Goal: Task Accomplishment & Management: Use online tool/utility

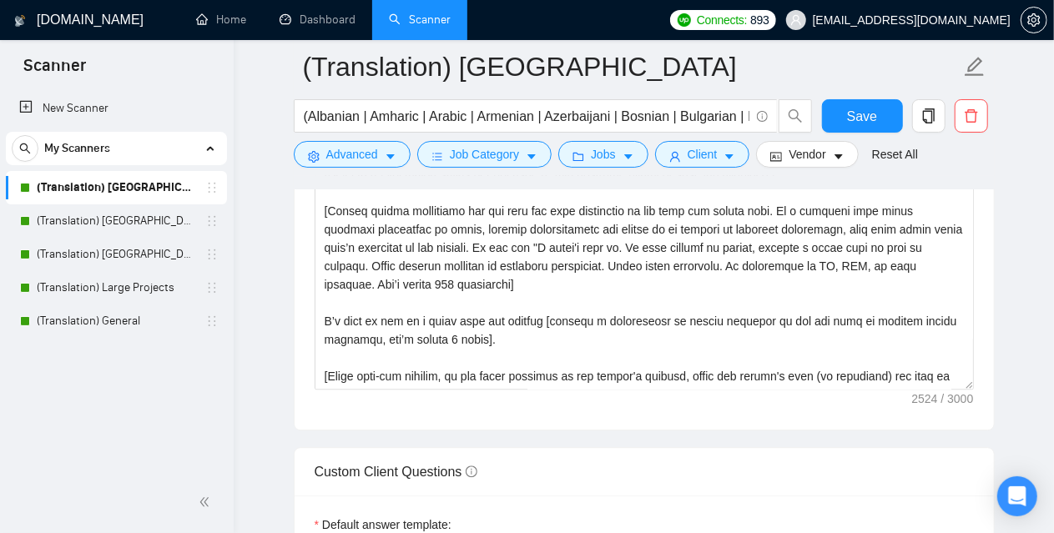
scroll to position [1920, 0]
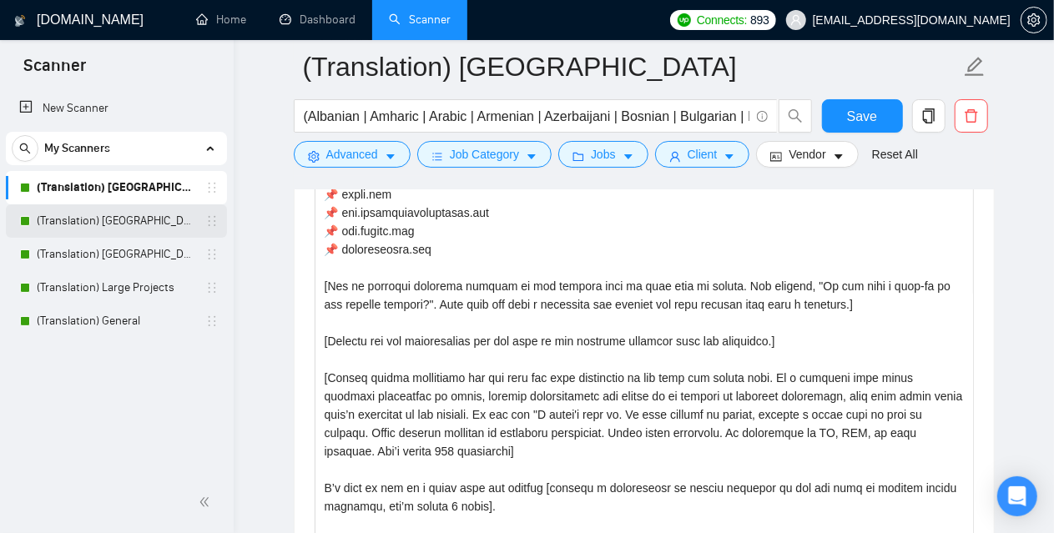
click at [81, 218] on link "(Translation) [GEOGRAPHIC_DATA]" at bounding box center [116, 220] width 159 height 33
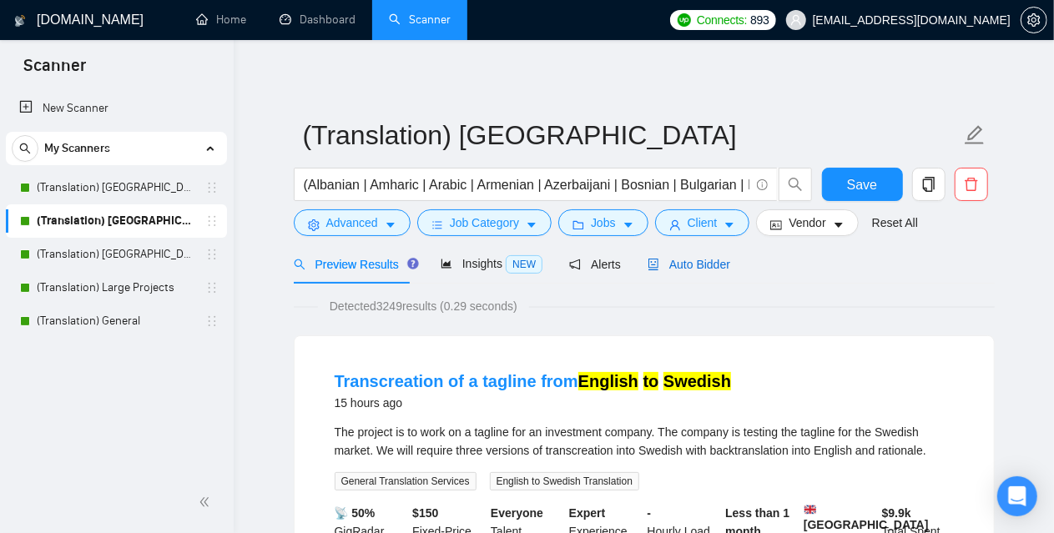
click at [702, 264] on span "Auto Bidder" at bounding box center [689, 264] width 83 height 13
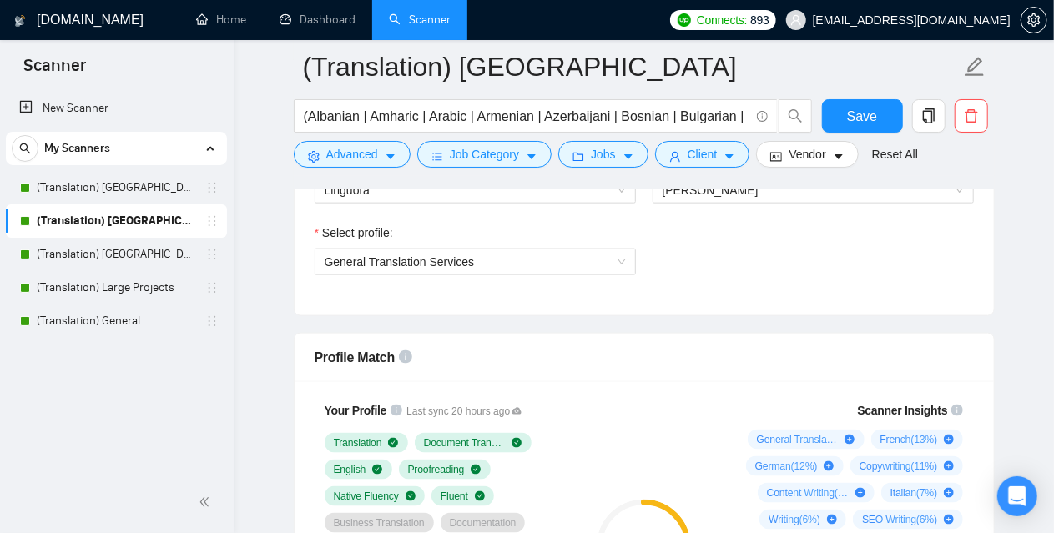
scroll to position [918, 0]
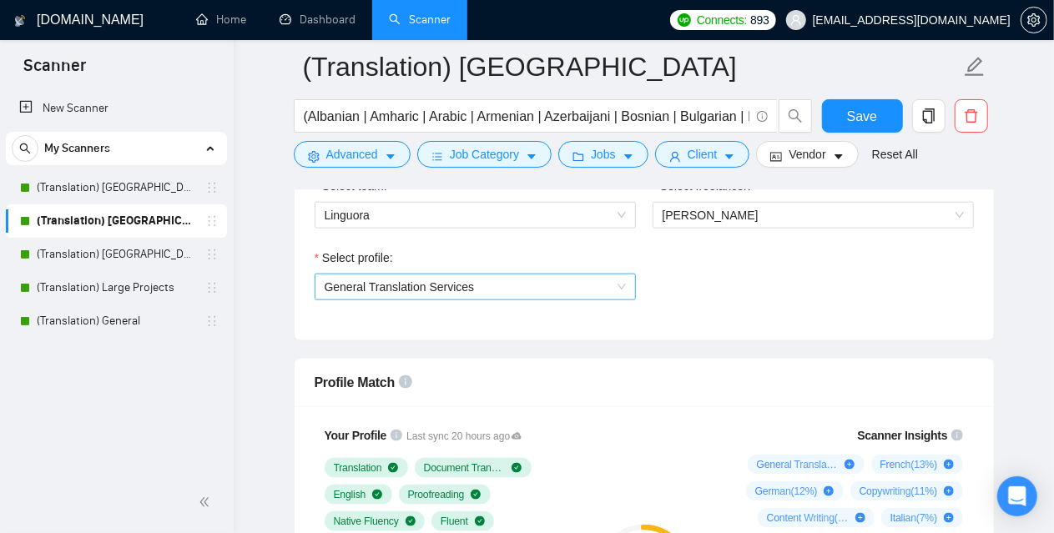
click at [424, 285] on span "General Translation Services" at bounding box center [400, 286] width 150 height 13
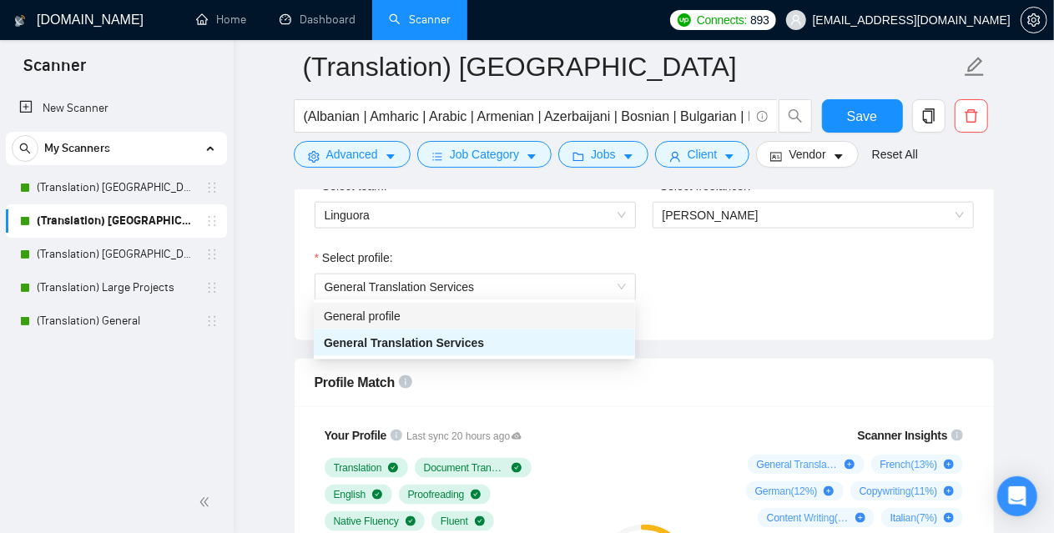
click at [310, 331] on div "Select team: Linguora Select freelancer: [PERSON_NAME] Select profile: General …" at bounding box center [644, 249] width 699 height 184
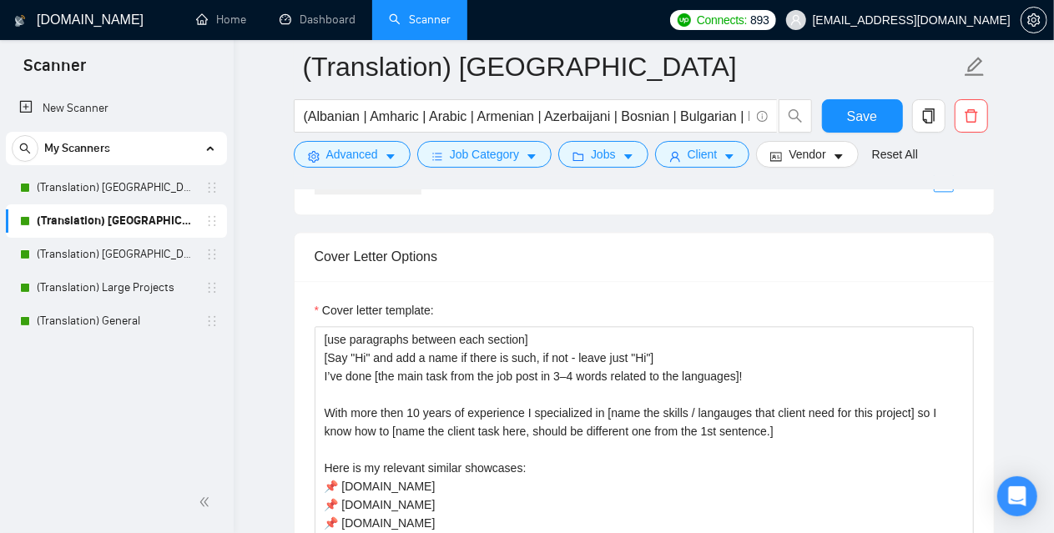
scroll to position [1836, 0]
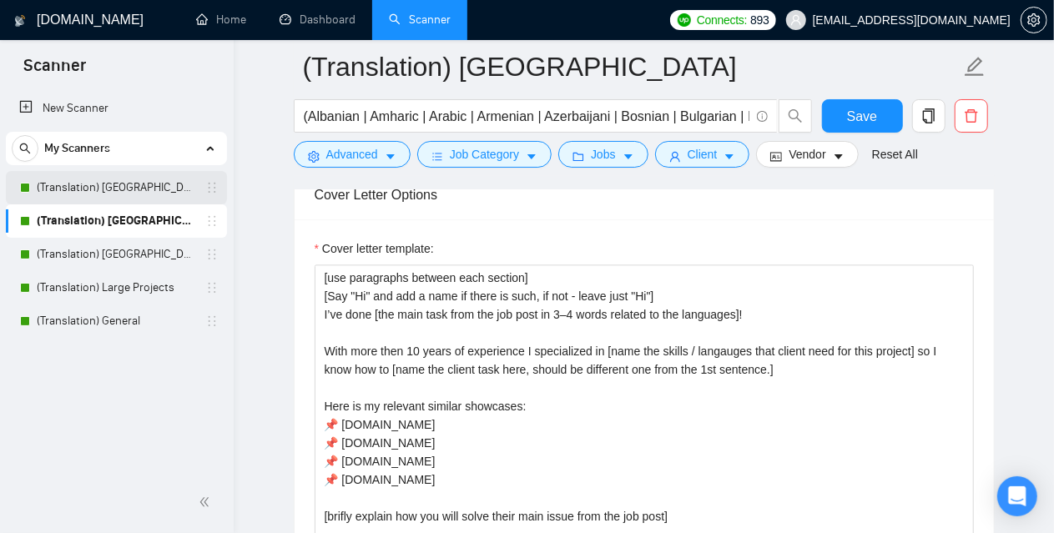
click at [117, 186] on link "(Translation) [GEOGRAPHIC_DATA]" at bounding box center [116, 187] width 159 height 33
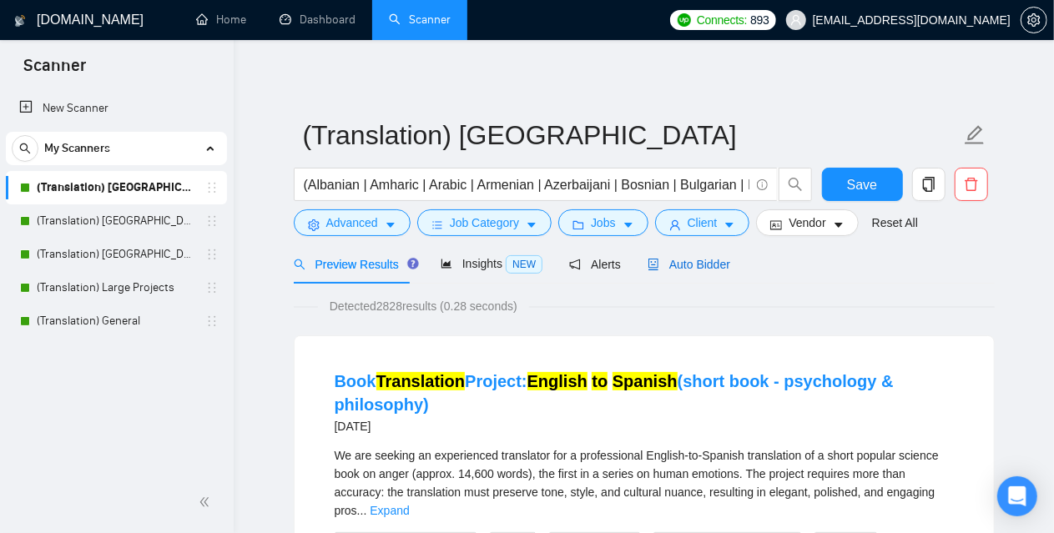
click at [696, 265] on span "Auto Bidder" at bounding box center [689, 264] width 83 height 13
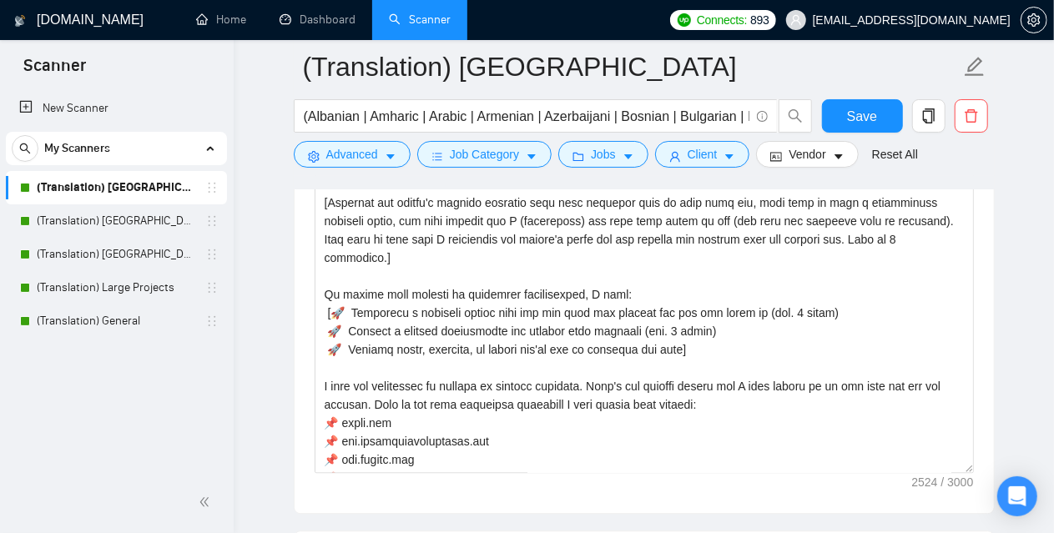
scroll to position [1920, 0]
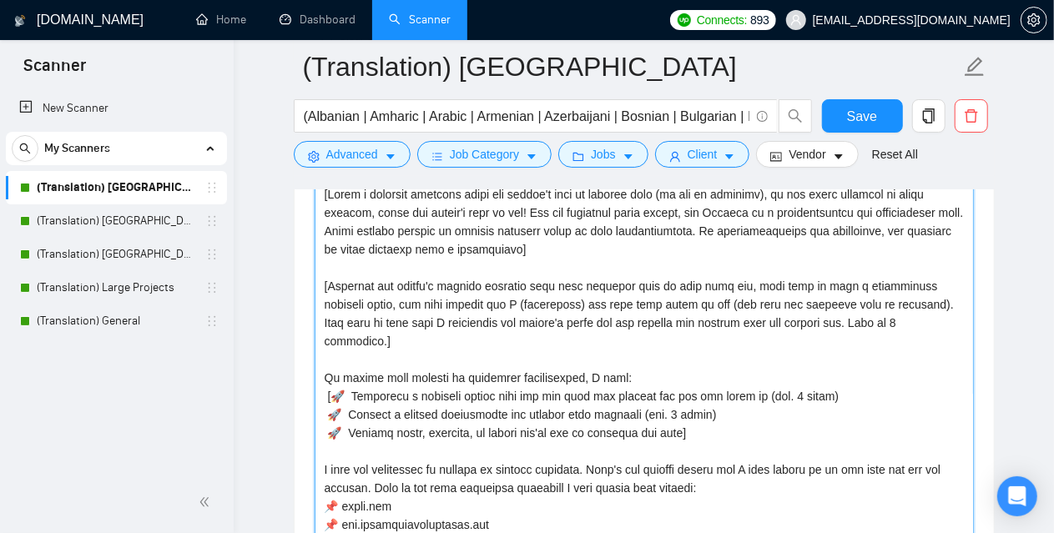
click at [417, 398] on textarea "Cover letter template:" at bounding box center [644, 369] width 659 height 376
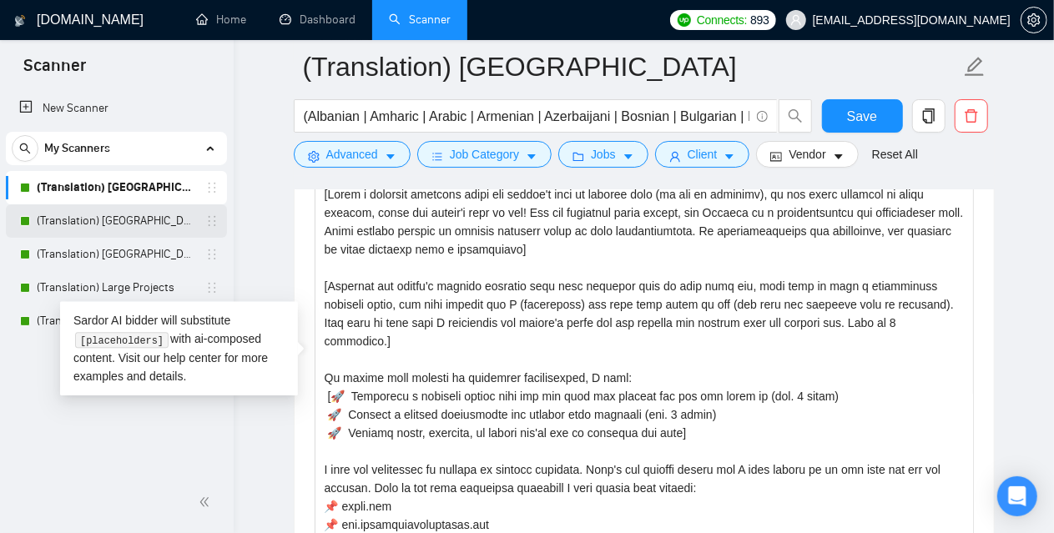
click at [129, 209] on link "(Translation) [GEOGRAPHIC_DATA]" at bounding box center [116, 220] width 159 height 33
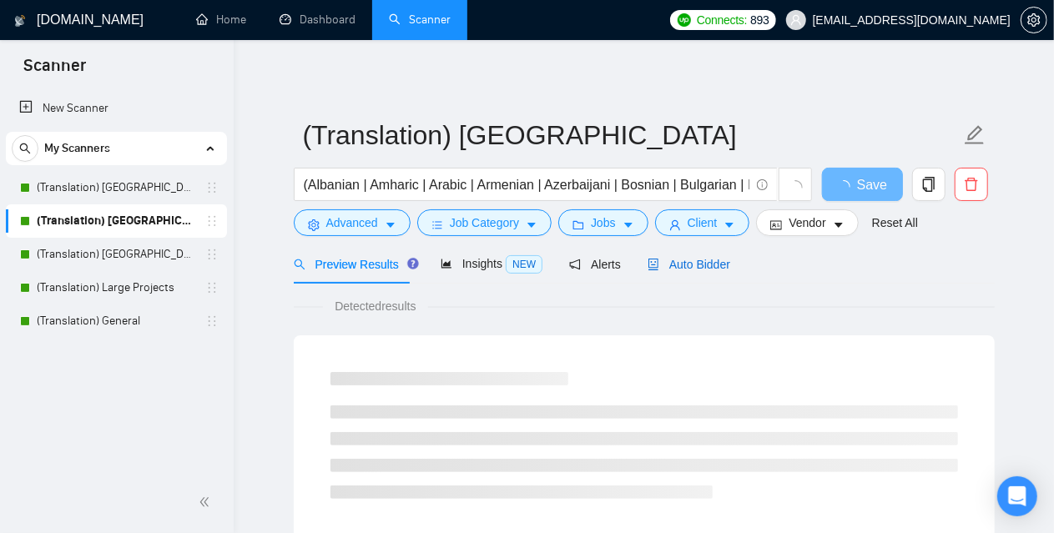
click at [711, 258] on span "Auto Bidder" at bounding box center [689, 264] width 83 height 13
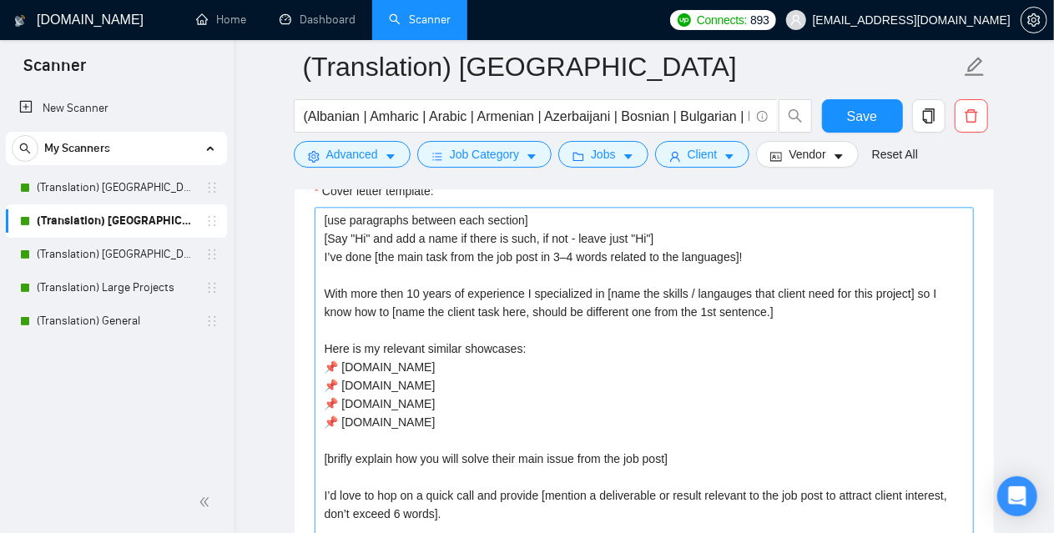
scroll to position [1920, 0]
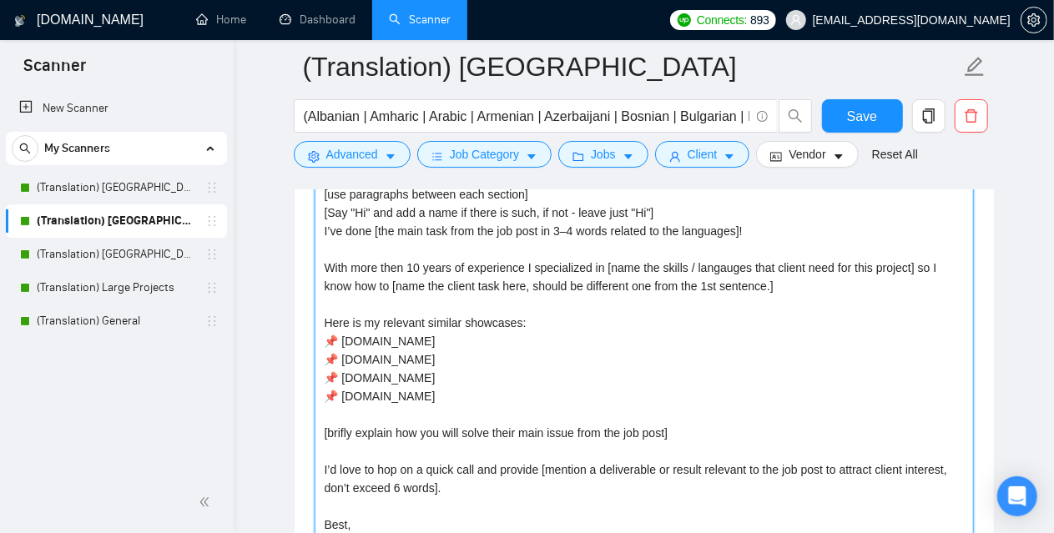
click at [417, 338] on textarea "[use paragraphs between each section] [Say "Hi" and add a name if there is such…" at bounding box center [644, 369] width 659 height 376
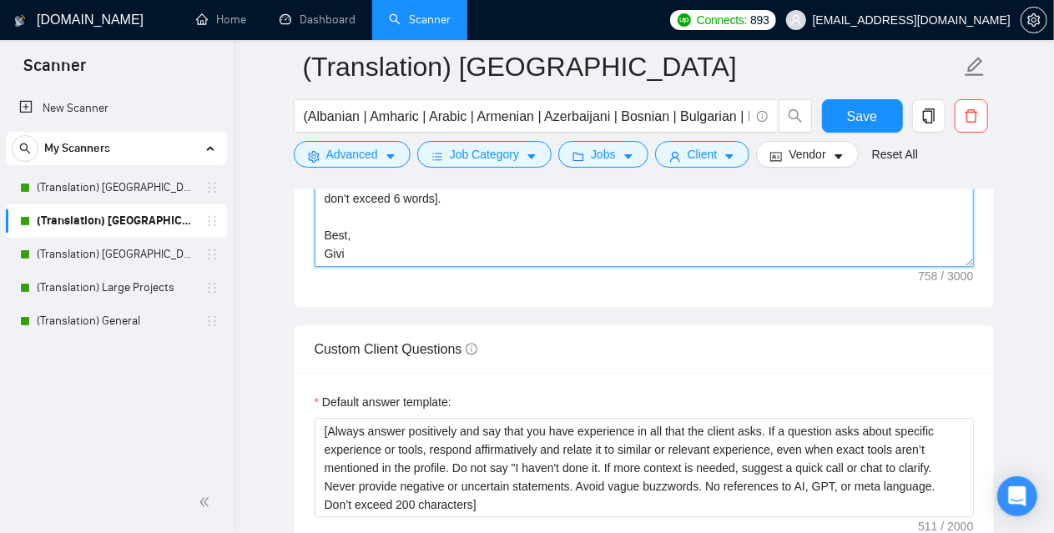
scroll to position [2003, 0]
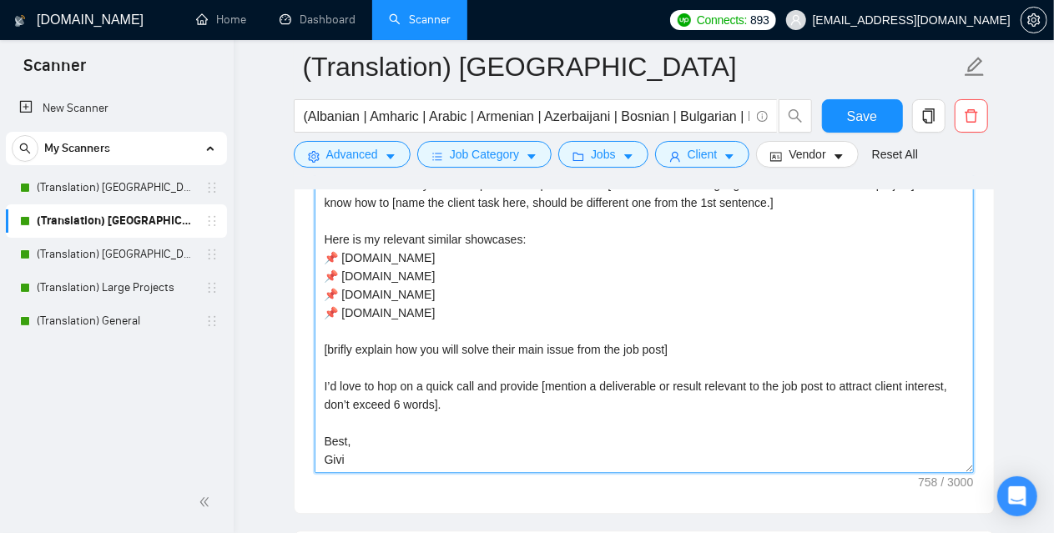
click at [342, 353] on textarea "[use paragraphs between each section] [Say "Hi" and add a name if there is such…" at bounding box center [644, 286] width 659 height 376
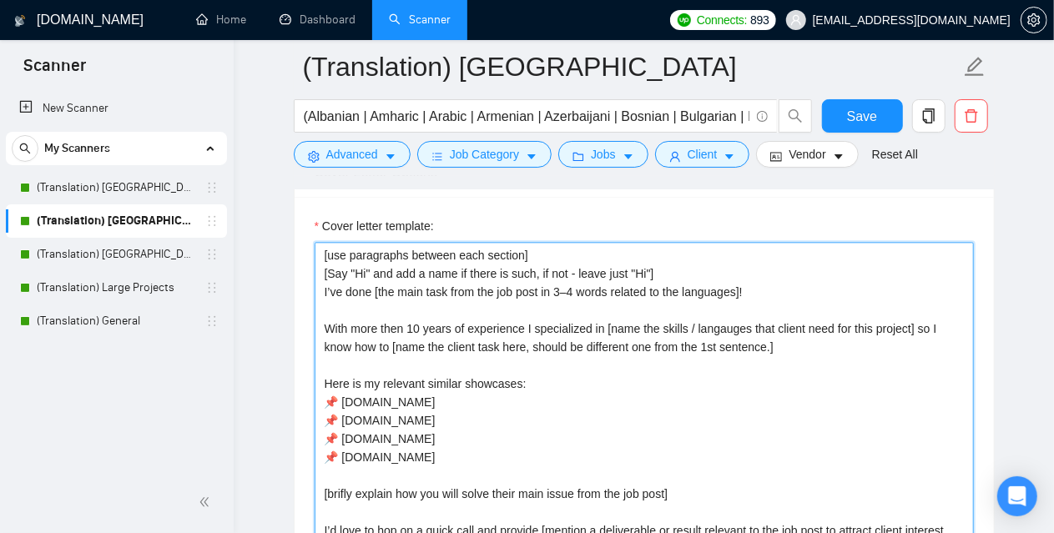
scroll to position [1836, 0]
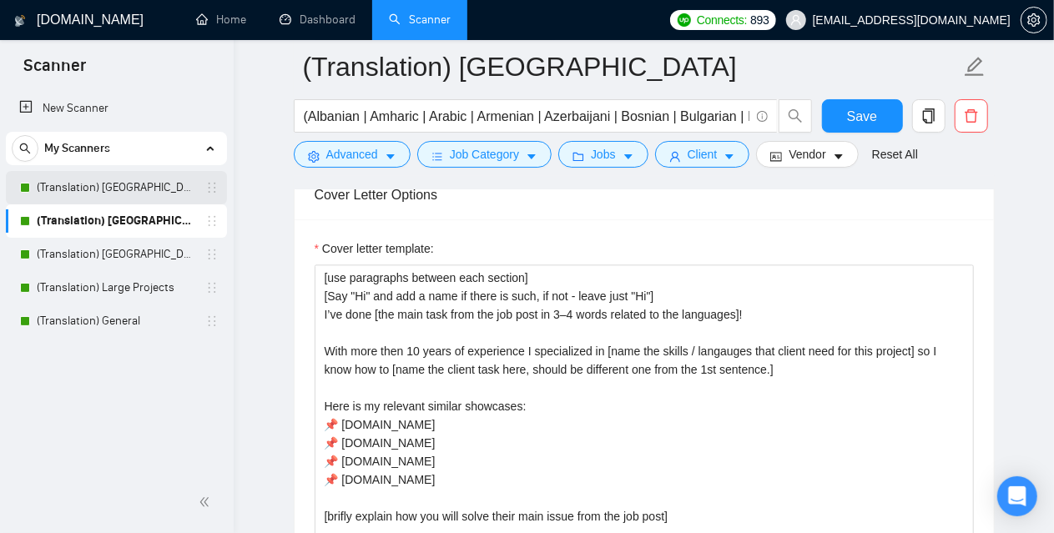
click at [105, 192] on link "(Translation) [GEOGRAPHIC_DATA]" at bounding box center [116, 187] width 159 height 33
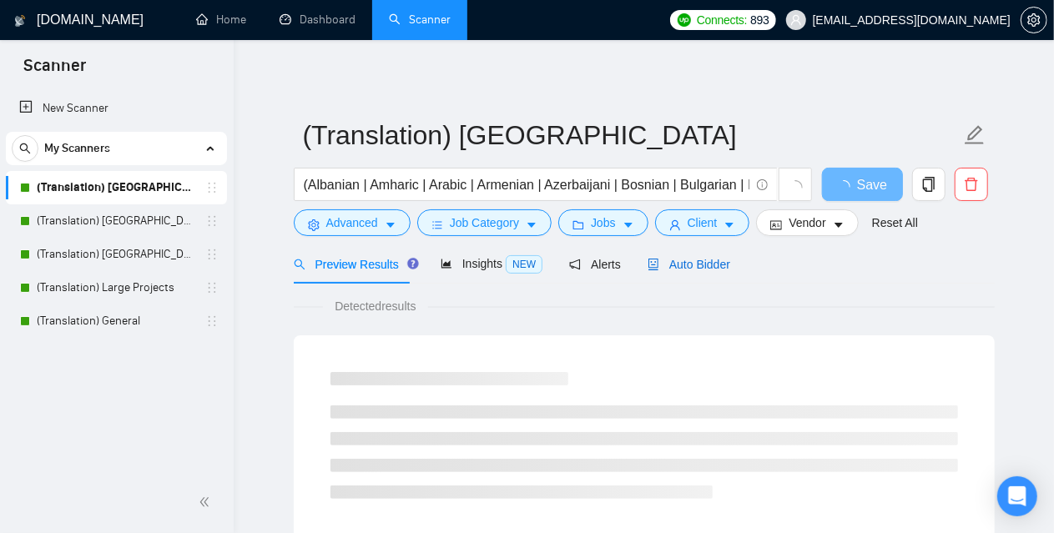
click at [685, 265] on span "Auto Bidder" at bounding box center [689, 264] width 83 height 13
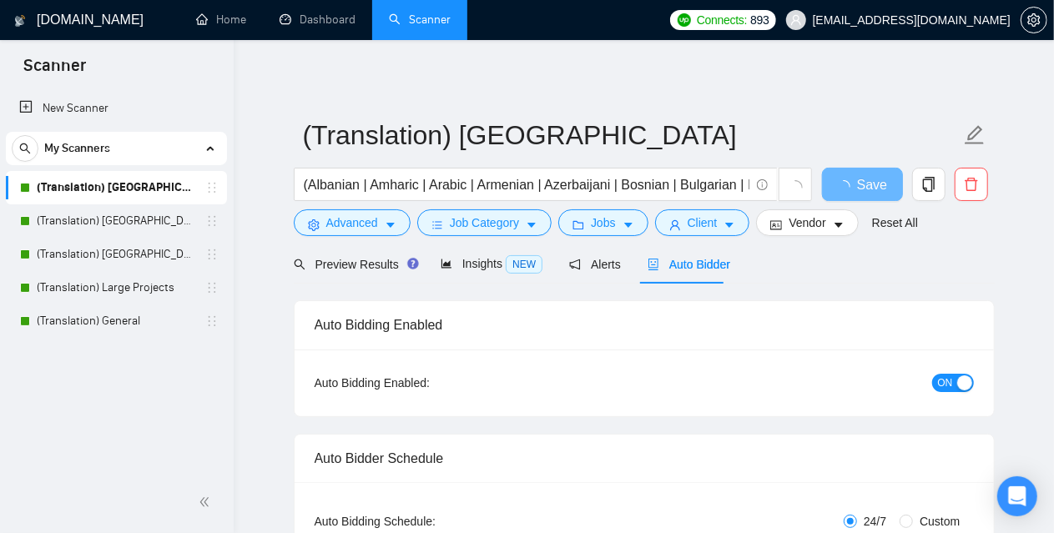
checkbox input "true"
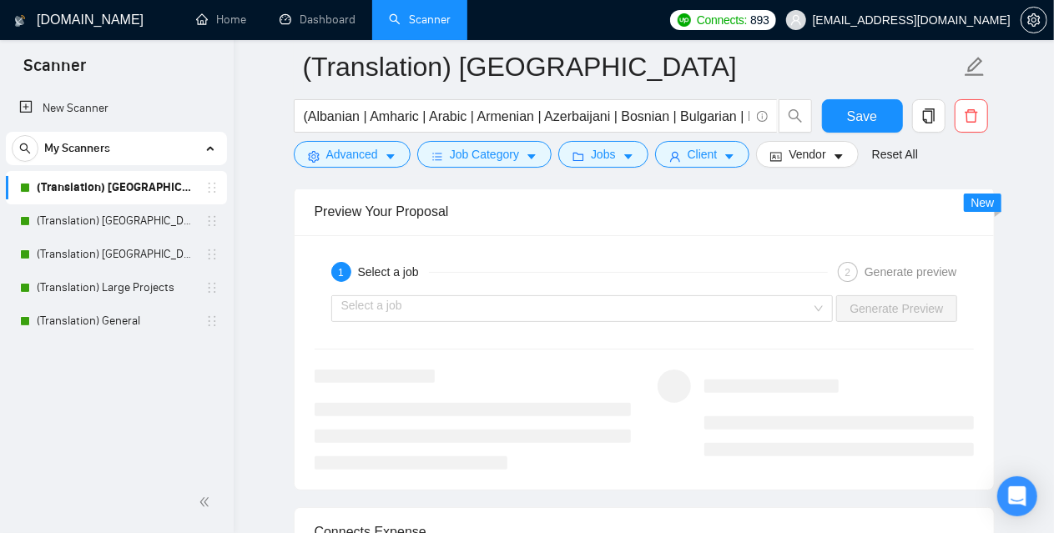
scroll to position [3172, 0]
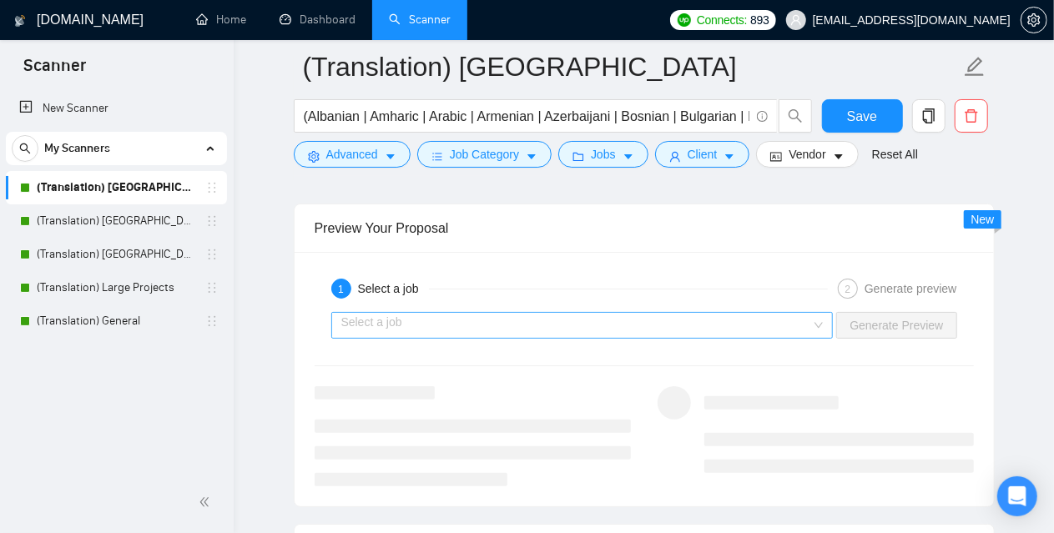
click at [464, 315] on input "search" at bounding box center [576, 325] width 471 height 25
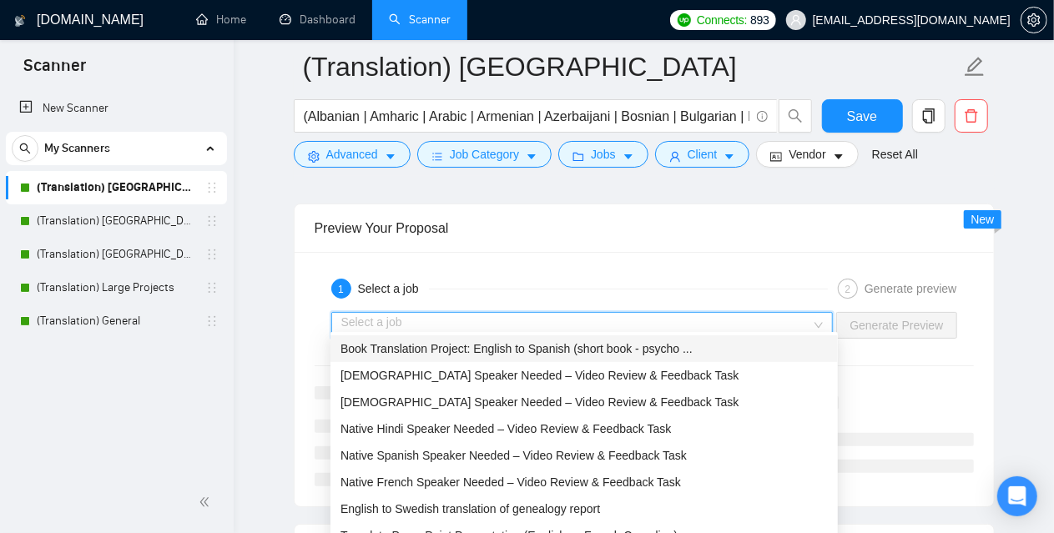
click at [431, 353] on span "Book Translation Project: English to Spanish (short book - psycho ..." at bounding box center [517, 348] width 352 height 13
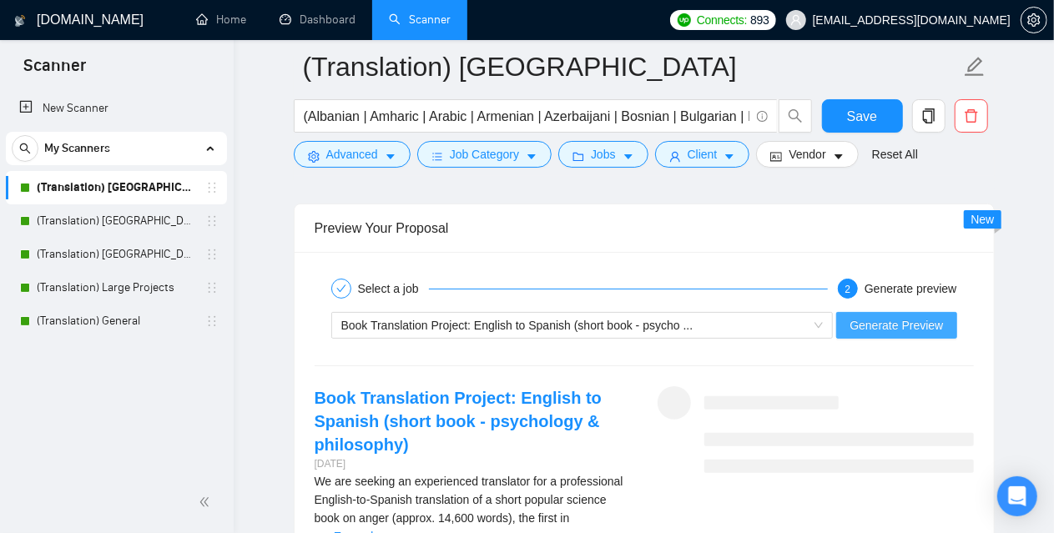
click at [938, 316] on span "Generate Preview" at bounding box center [896, 325] width 93 height 18
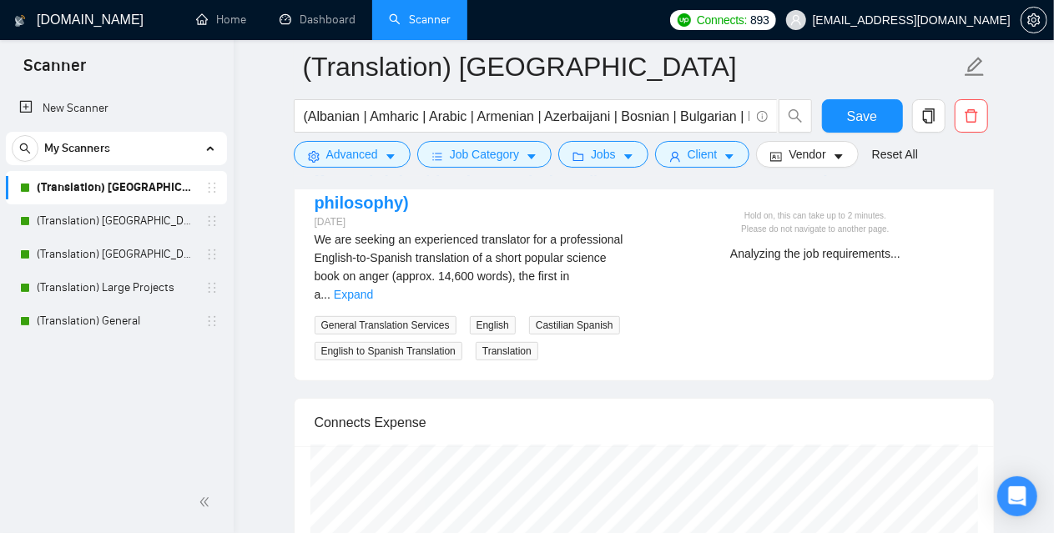
scroll to position [3422, 0]
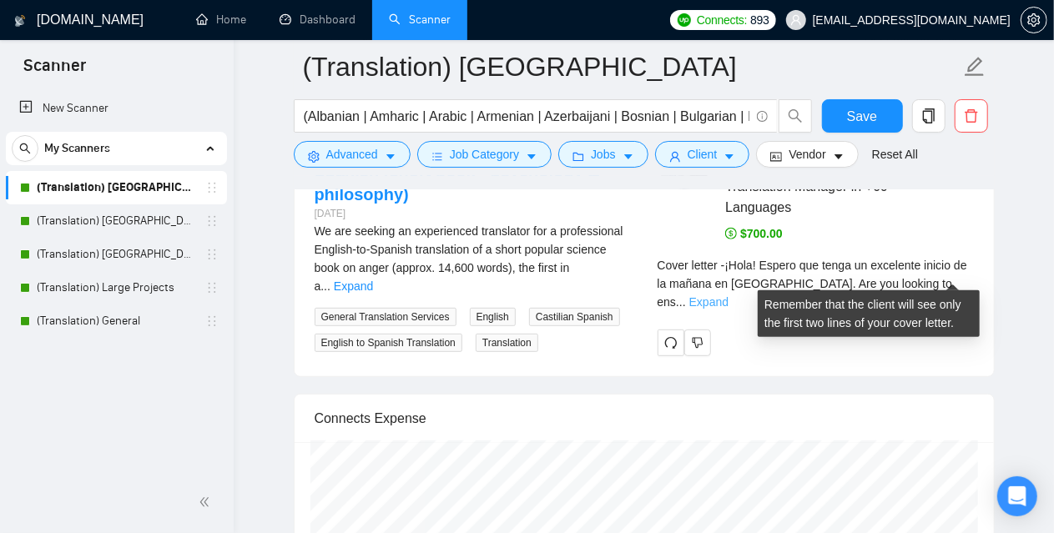
click at [729, 295] on link "Expand" at bounding box center [708, 301] width 39 height 13
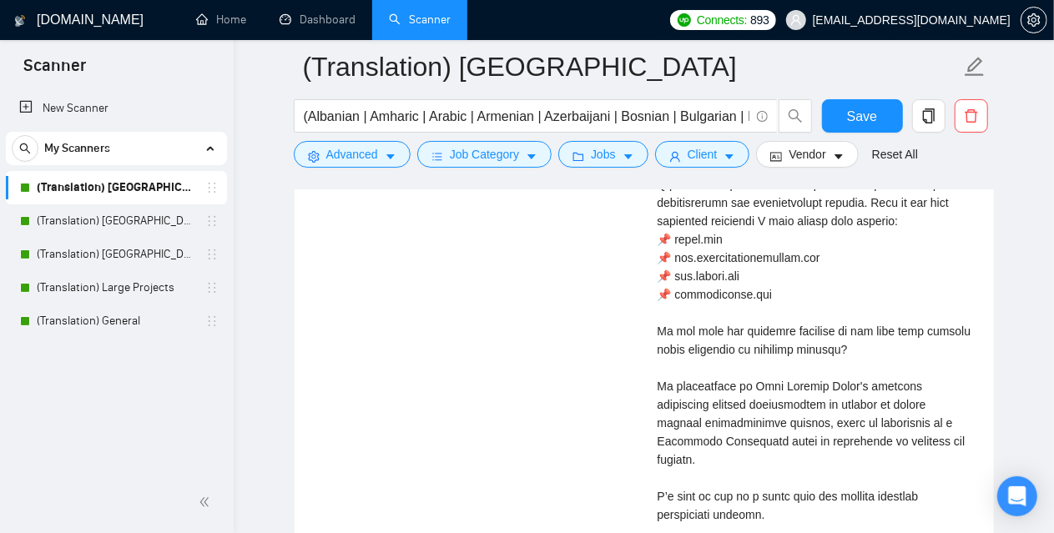
scroll to position [3923, 0]
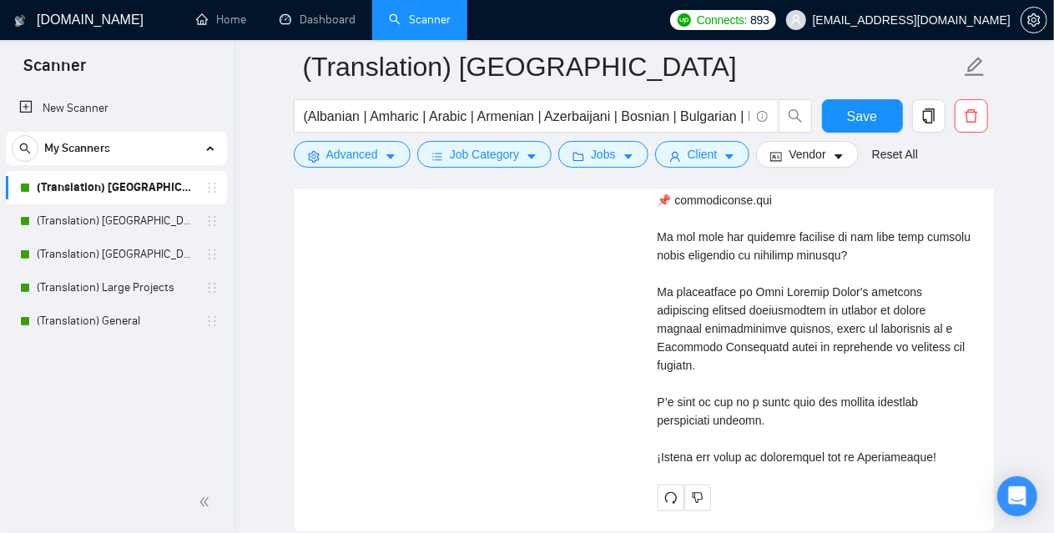
click at [106, 435] on div "New Scanner My Scanners (Translation) America (Translation) [GEOGRAPHIC_DATA] (…" at bounding box center [117, 280] width 234 height 384
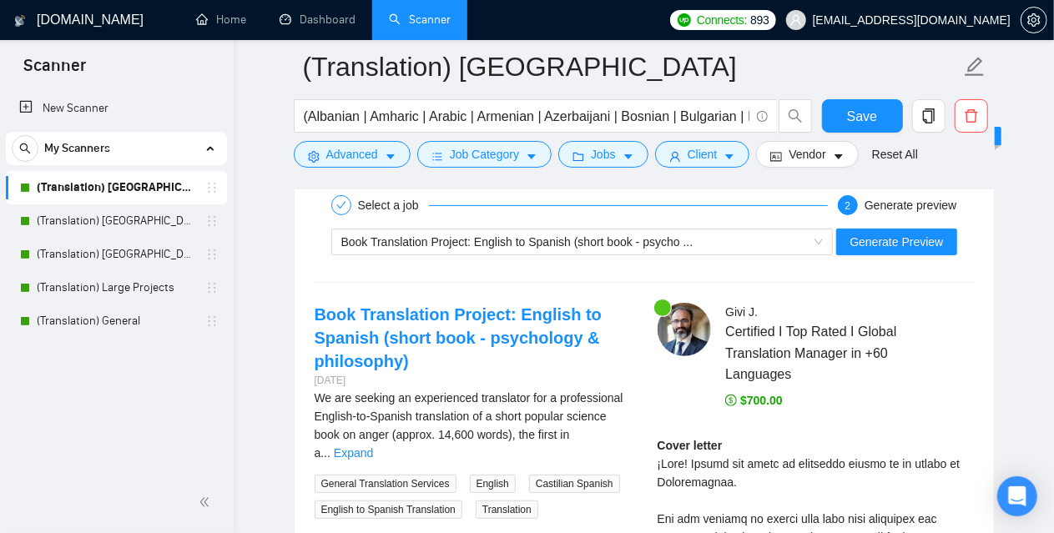
scroll to position [3505, 0]
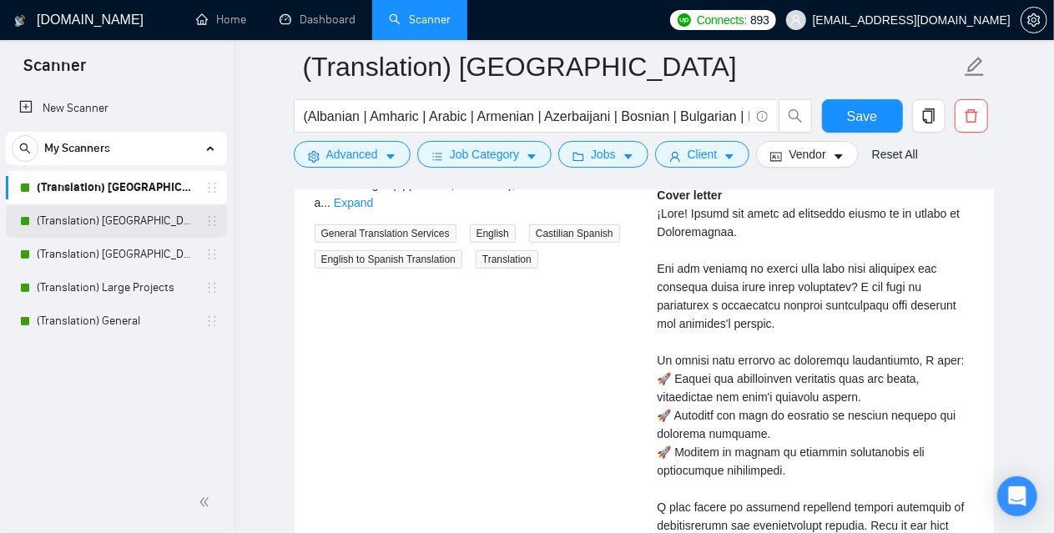
click at [125, 214] on link "(Translation) [GEOGRAPHIC_DATA]" at bounding box center [116, 220] width 159 height 33
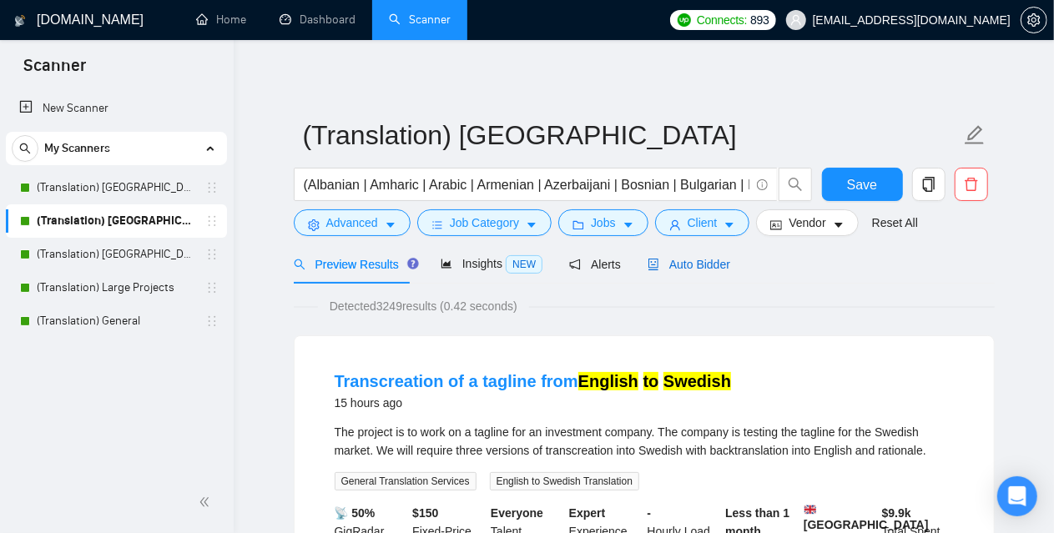
click at [683, 263] on span "Auto Bidder" at bounding box center [689, 264] width 83 height 13
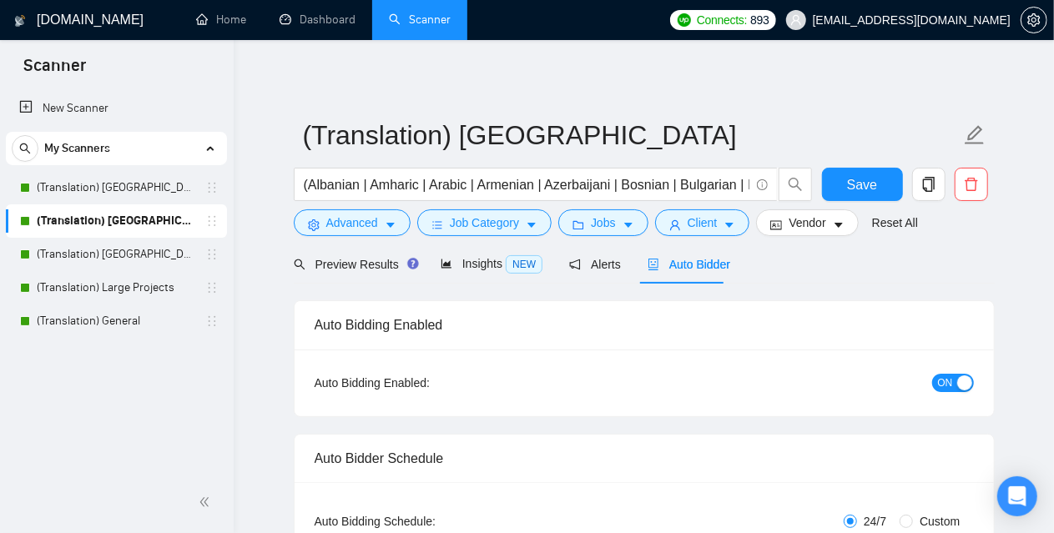
checkbox input "true"
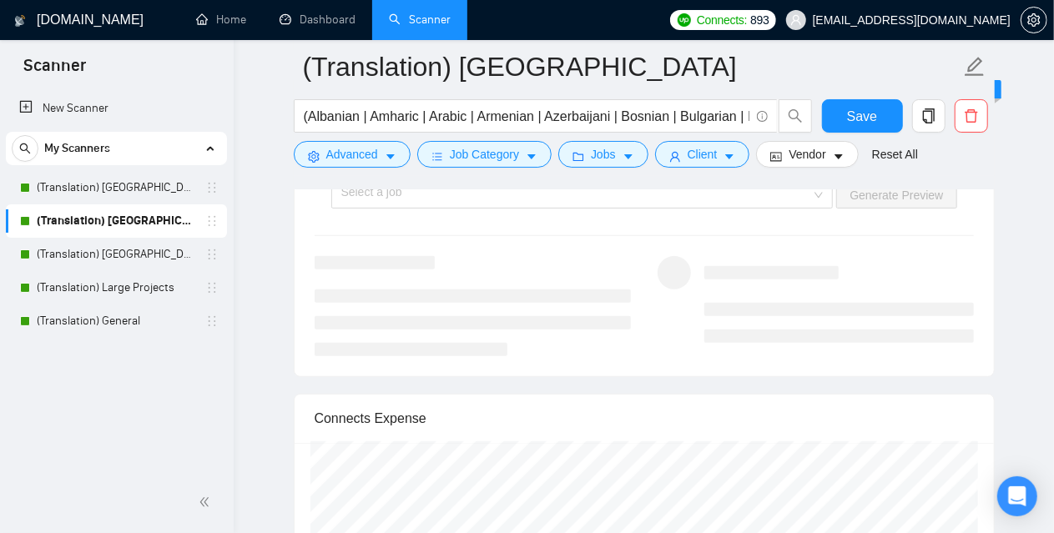
scroll to position [3172, 0]
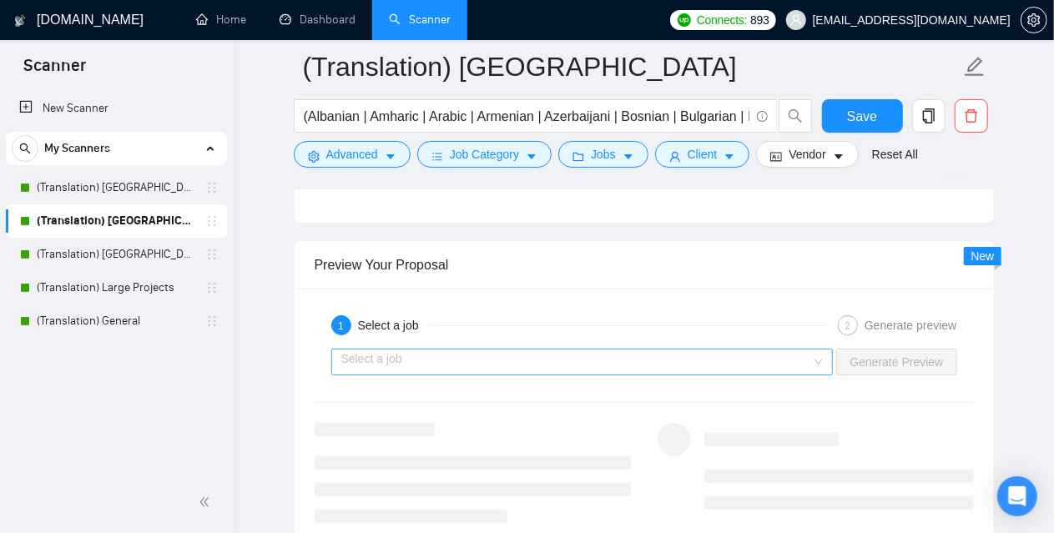
click at [448, 365] on input "search" at bounding box center [576, 362] width 471 height 25
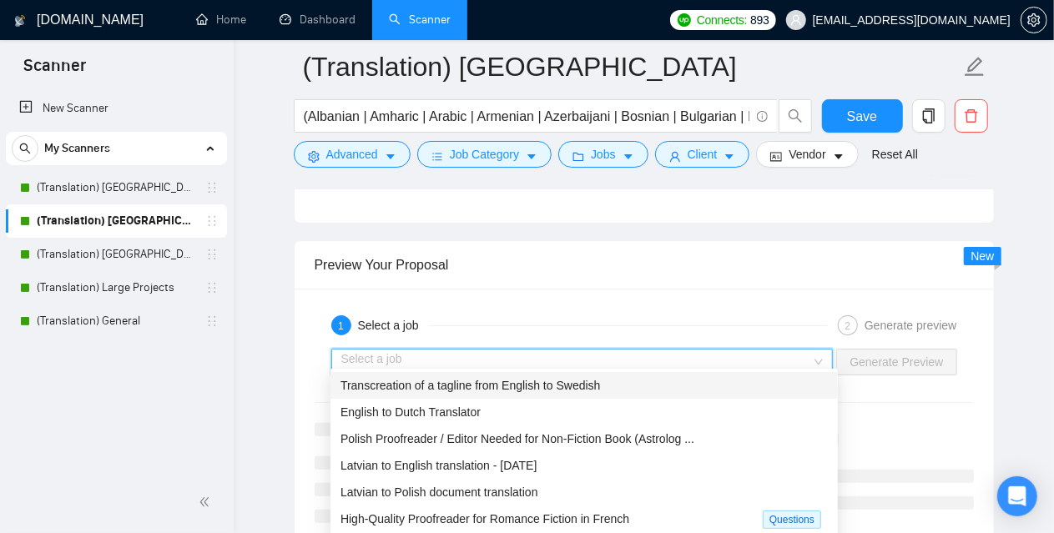
click at [434, 390] on span "Transcreation of a tagline from English to Swedish" at bounding box center [471, 385] width 260 height 13
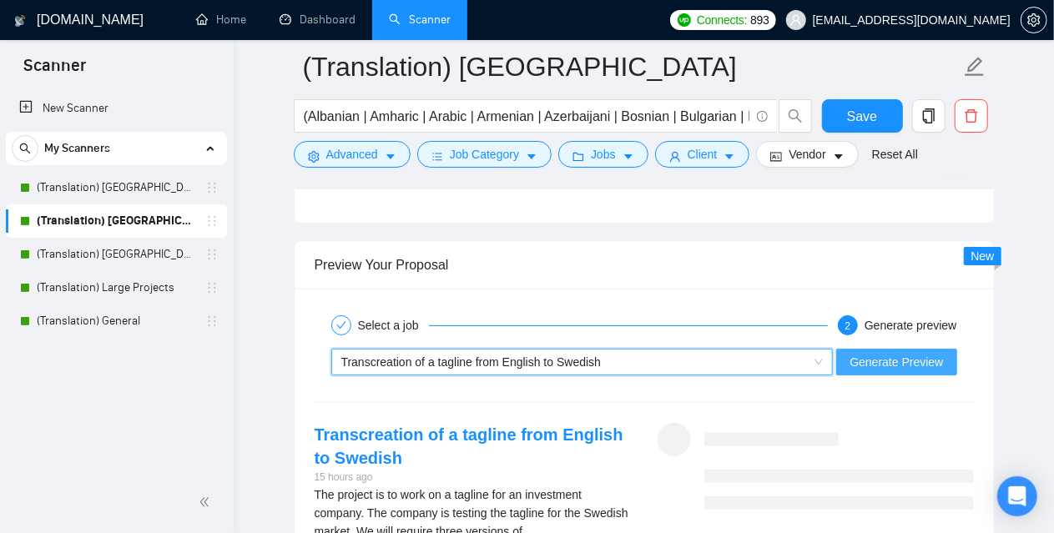
click at [939, 356] on span "Generate Preview" at bounding box center [896, 362] width 93 height 18
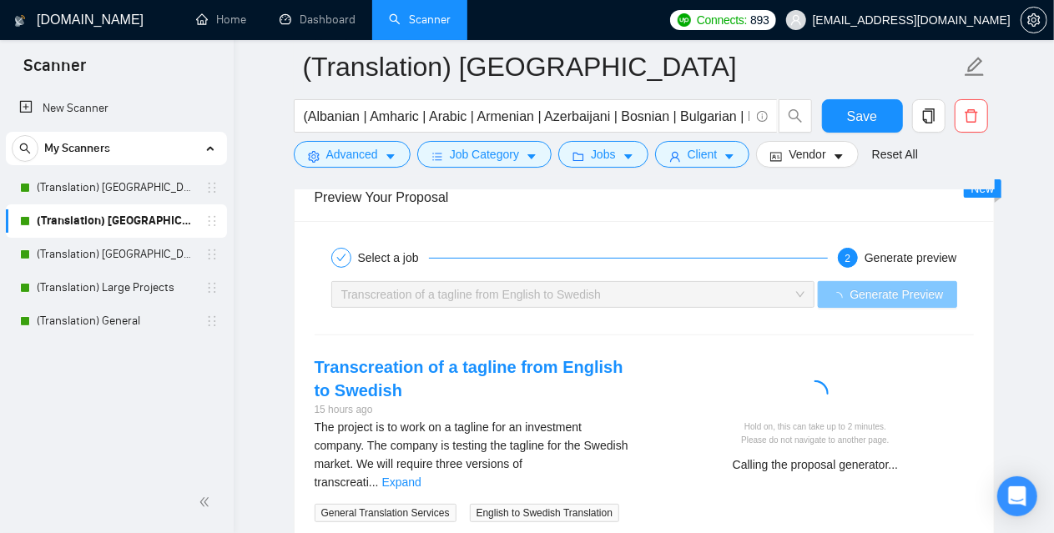
scroll to position [3338, 0]
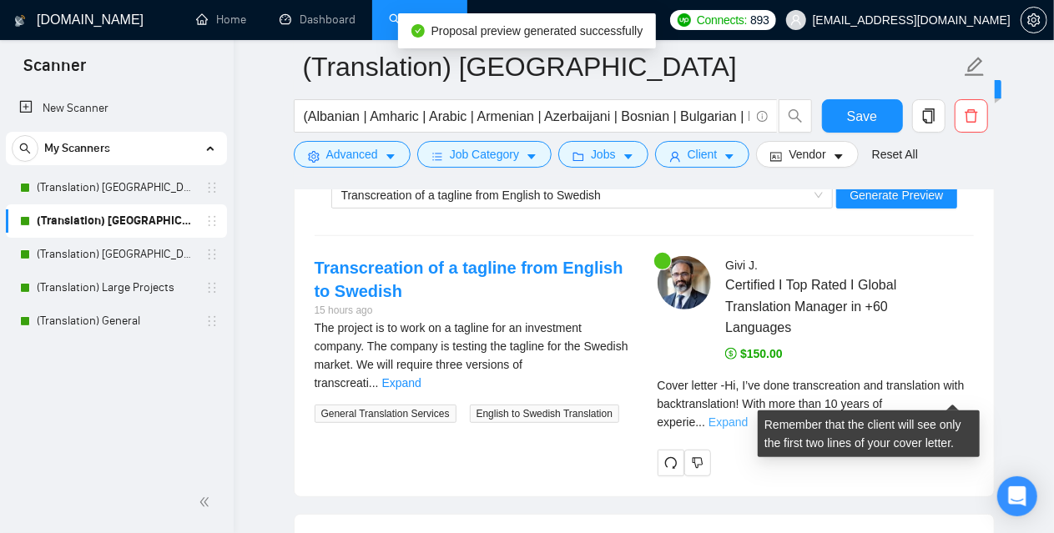
click at [748, 416] on link "Expand" at bounding box center [728, 422] width 39 height 13
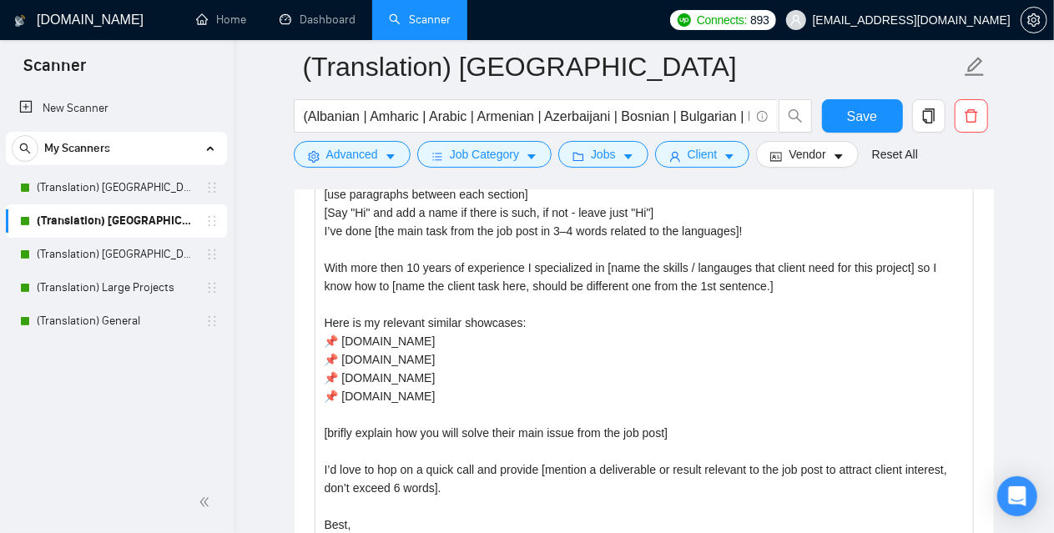
scroll to position [1836, 0]
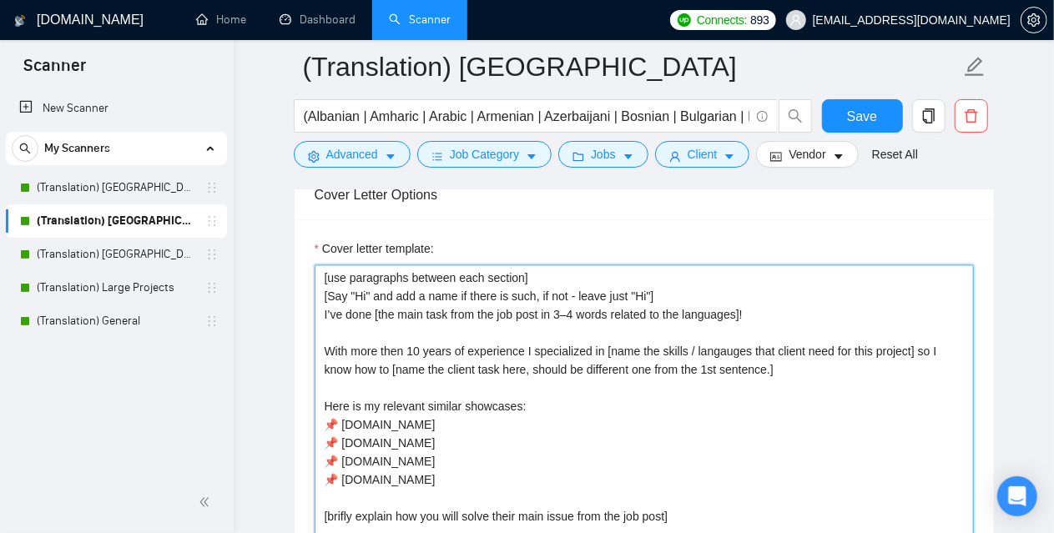
click at [378, 309] on textarea "[use paragraphs between each section] [Say "Hi" and add a name if there is such…" at bounding box center [644, 453] width 659 height 376
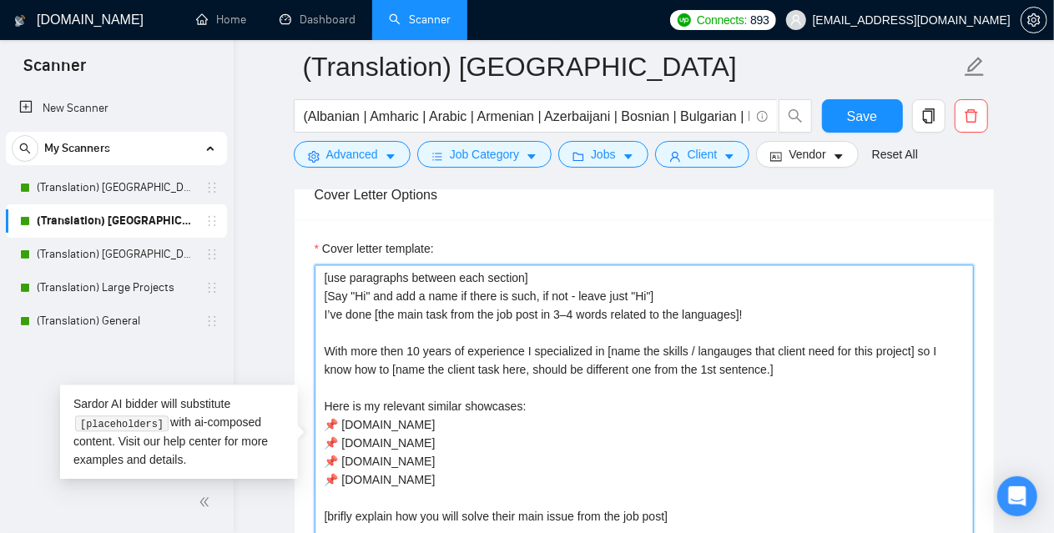
click at [378, 309] on textarea "[use paragraphs between each section] [Say "Hi" and add a name if there is such…" at bounding box center [644, 453] width 659 height 376
paste textarea "[Identify the client's biggest business pain that provoked them to post this jo…"
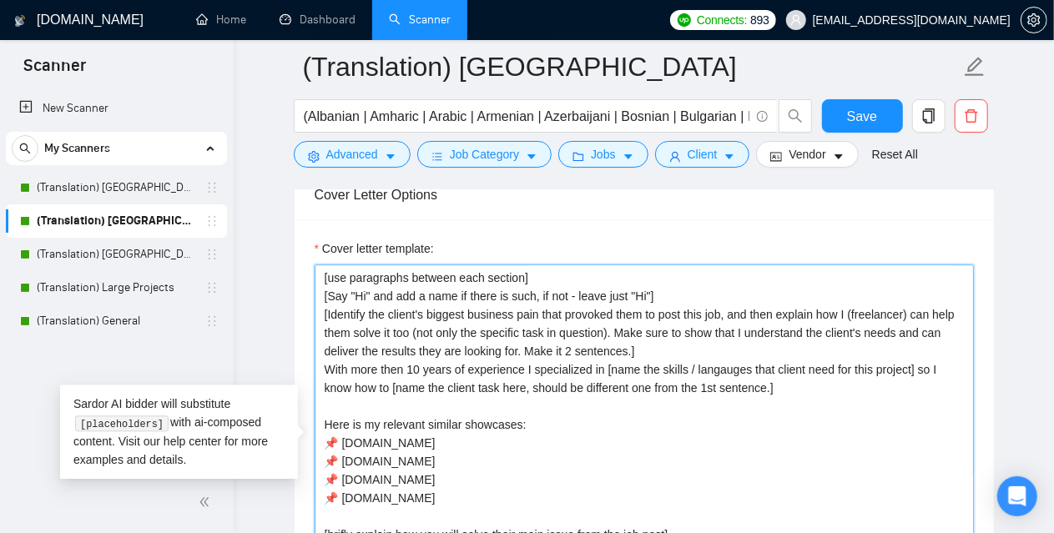
click at [680, 285] on textarea "[use paragraphs between each section] [Say "Hi" and add a name if there is such…" at bounding box center [644, 453] width 659 height 376
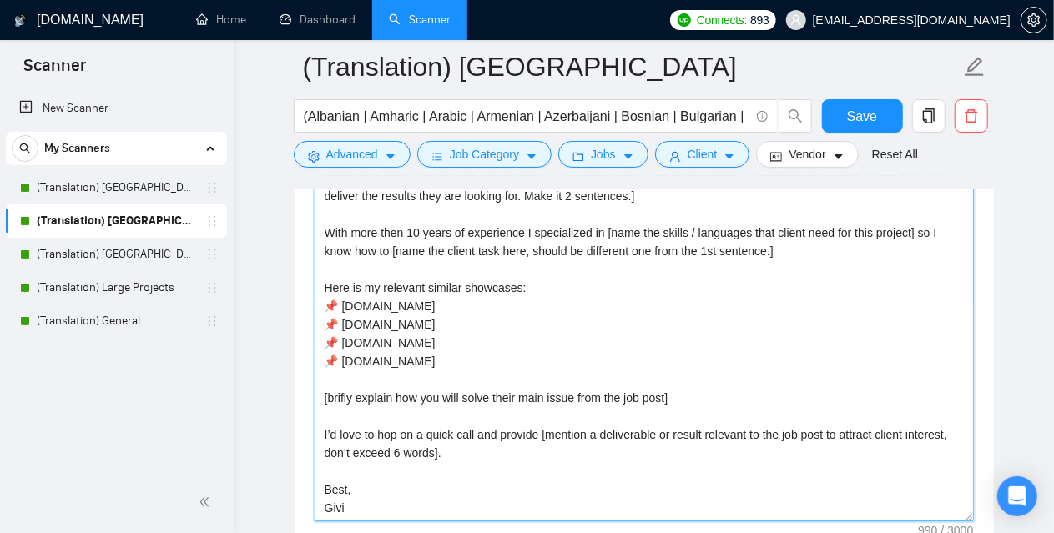
scroll to position [2087, 0]
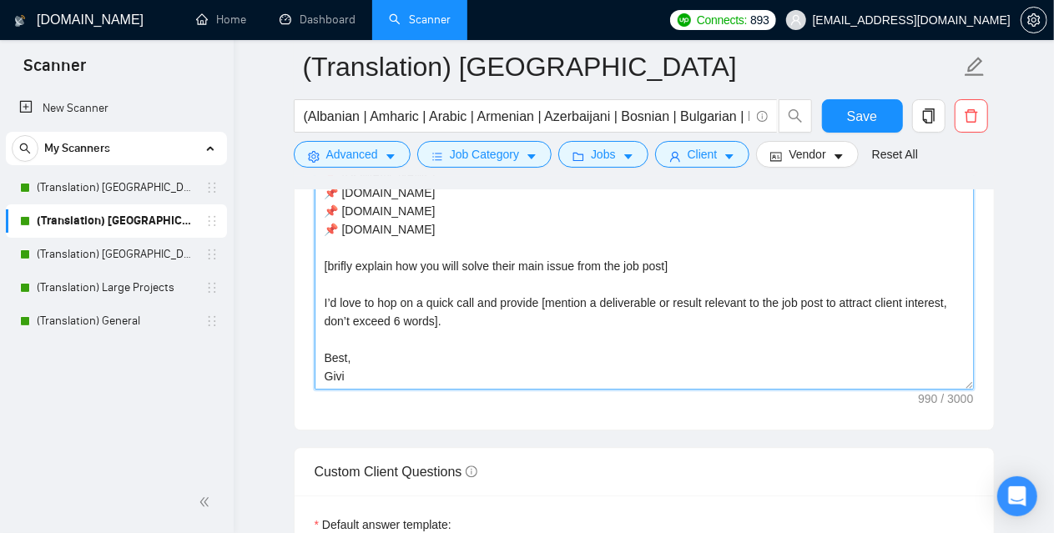
type textarea "[use paragraphs between each section] [Say "Hi" and add a name if there is such…"
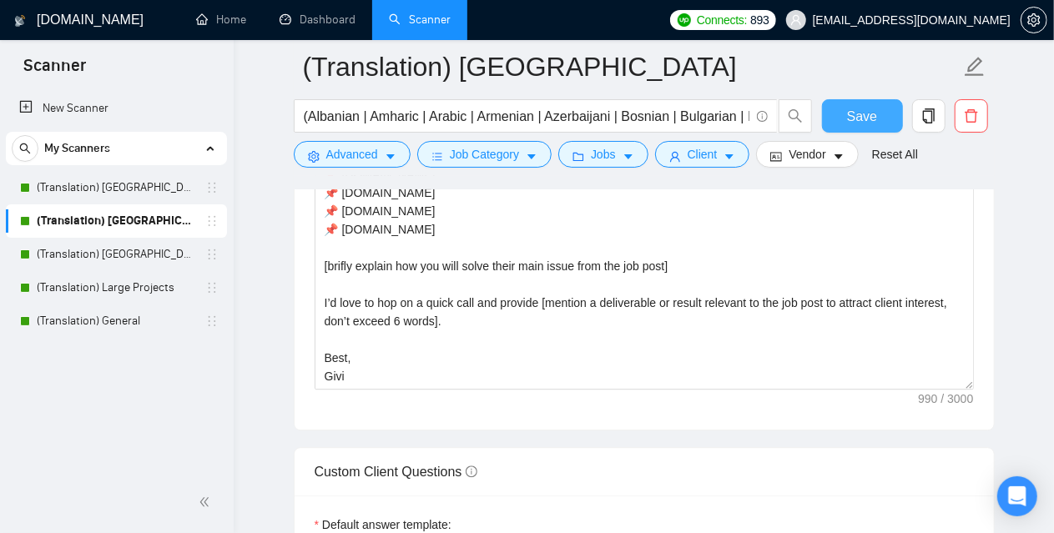
click at [865, 108] on span "Save" at bounding box center [862, 116] width 30 height 21
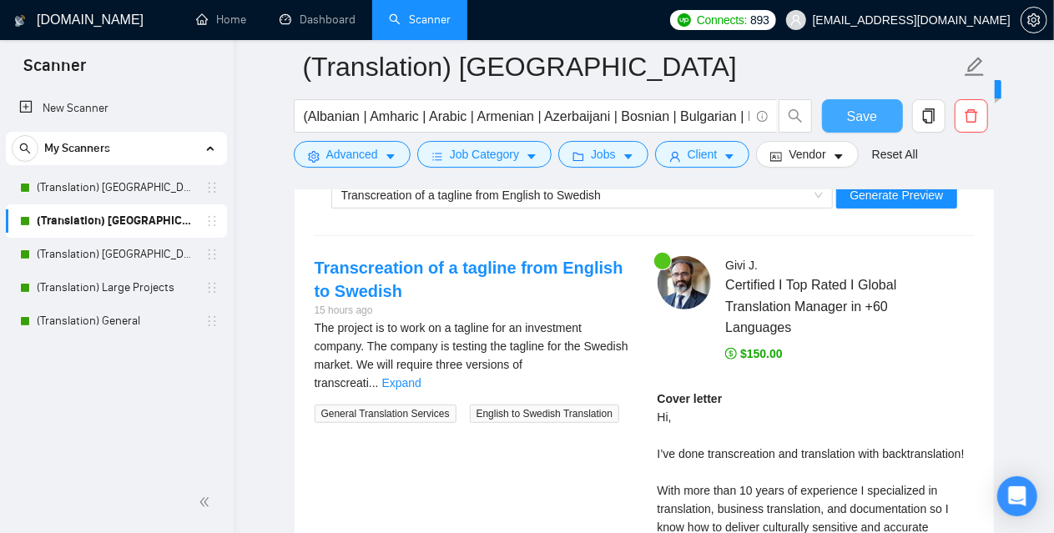
scroll to position [3255, 0]
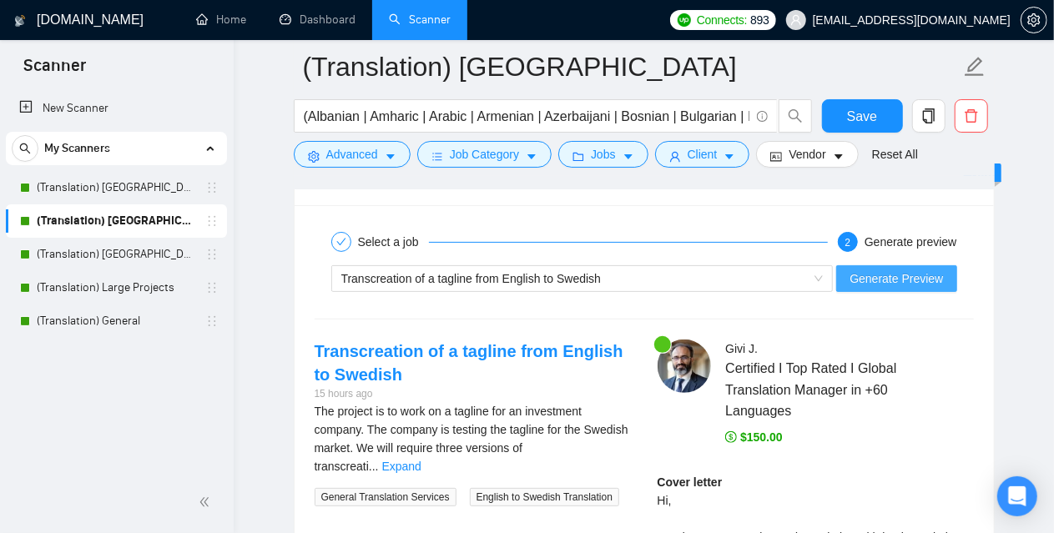
click at [926, 270] on span "Generate Preview" at bounding box center [896, 279] width 93 height 18
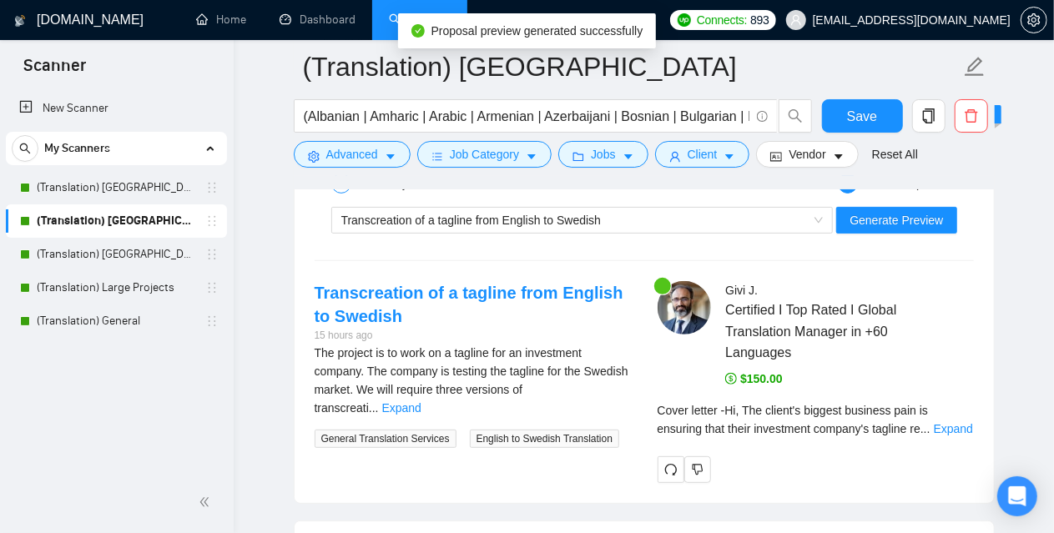
scroll to position [3422, 0]
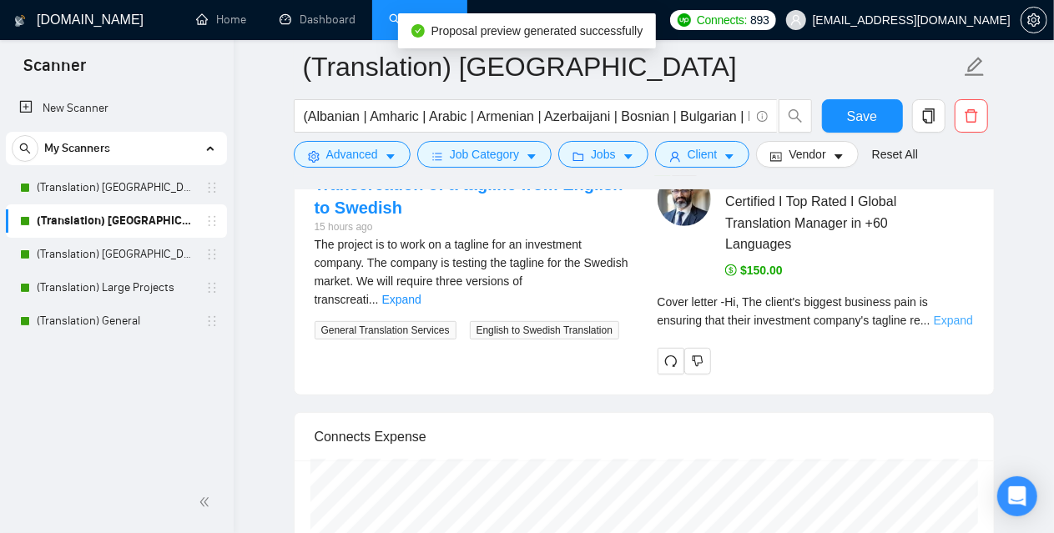
click at [946, 314] on link "Expand" at bounding box center [953, 320] width 39 height 13
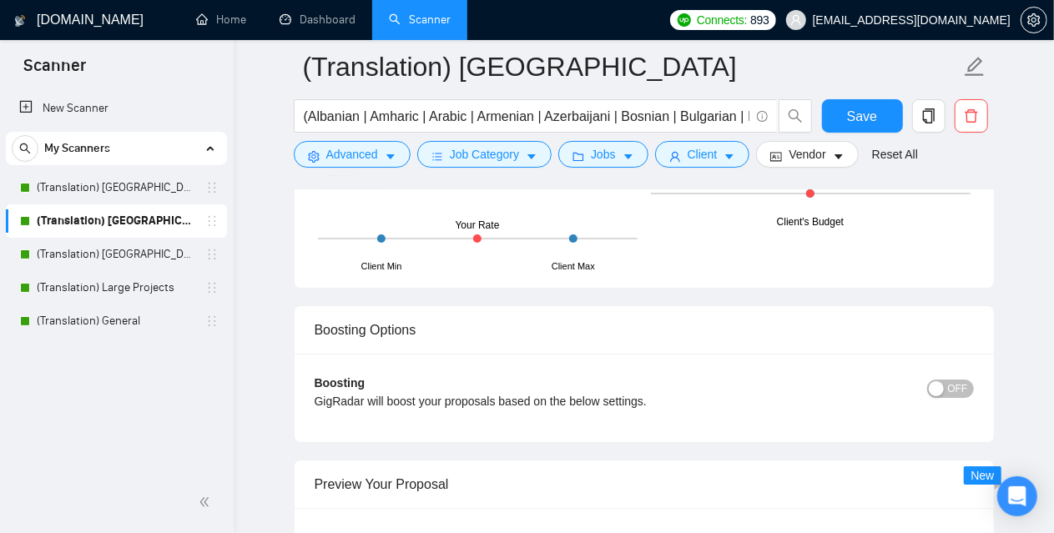
scroll to position [3088, 0]
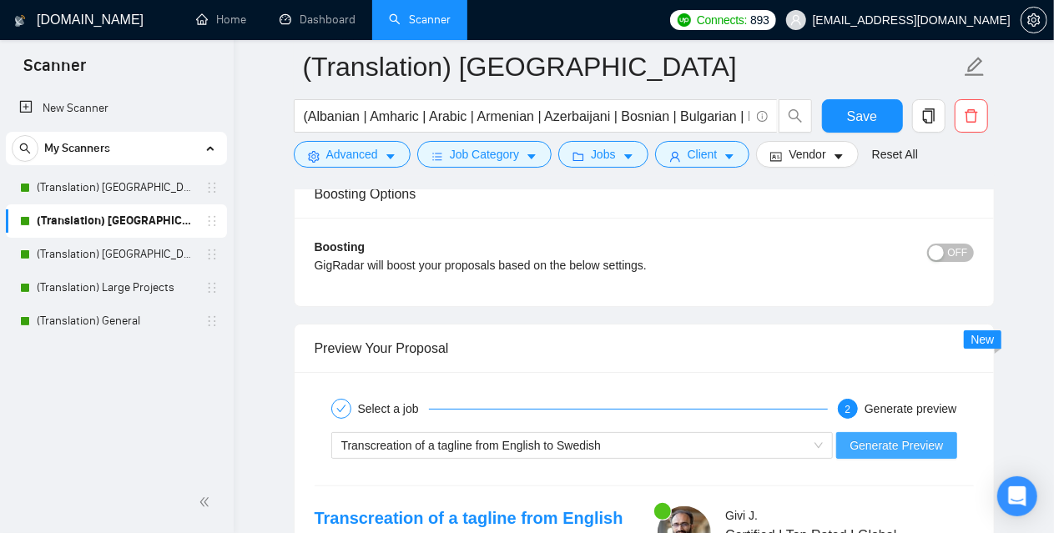
click at [882, 436] on span "Generate Preview" at bounding box center [896, 445] width 93 height 18
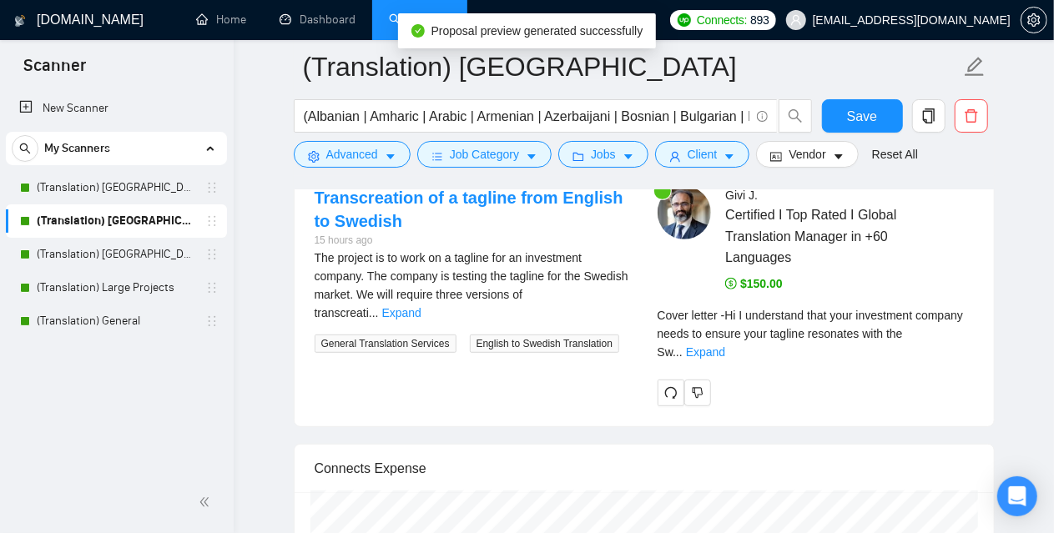
scroll to position [3422, 0]
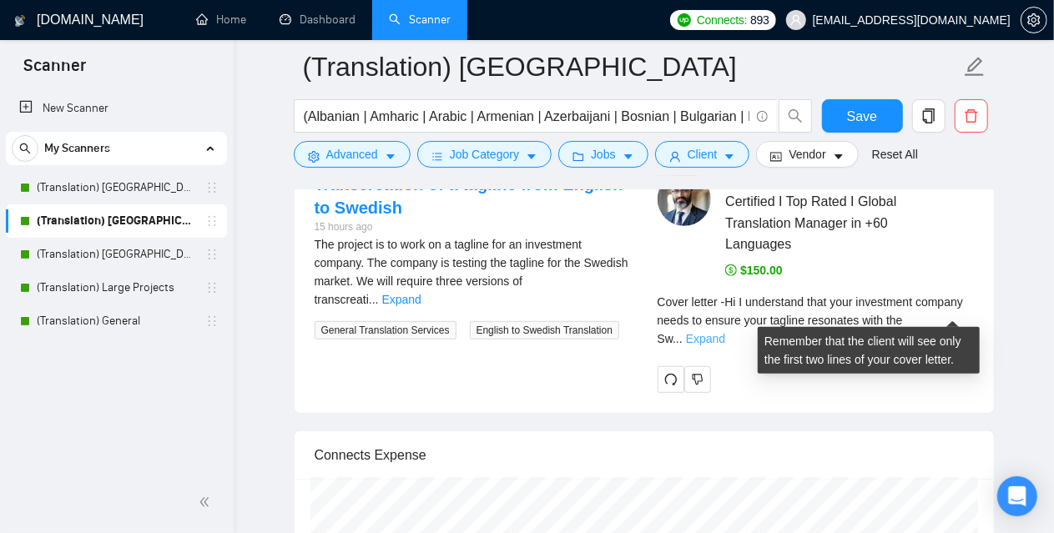
click at [725, 332] on link "Expand" at bounding box center [705, 338] width 39 height 13
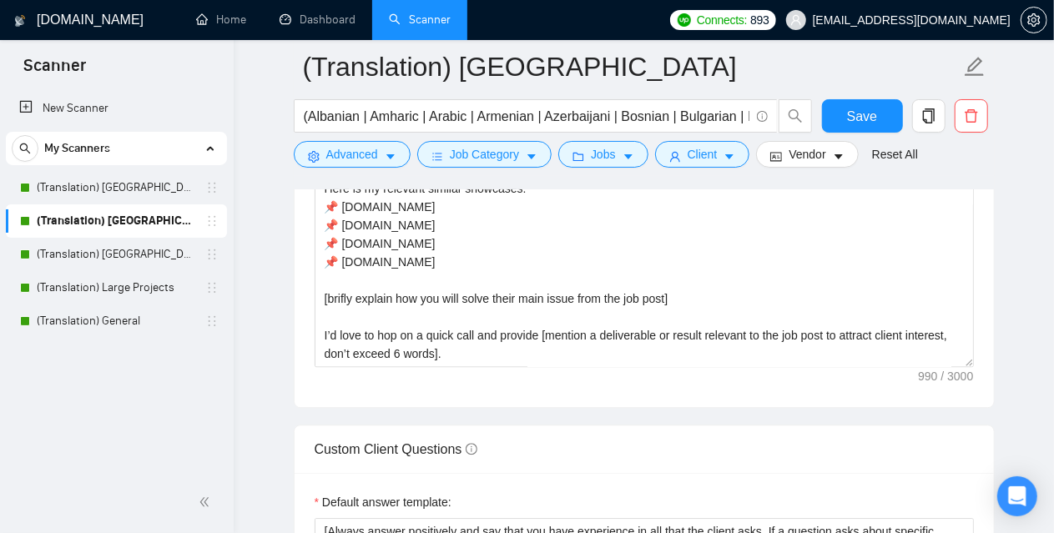
scroll to position [2087, 0]
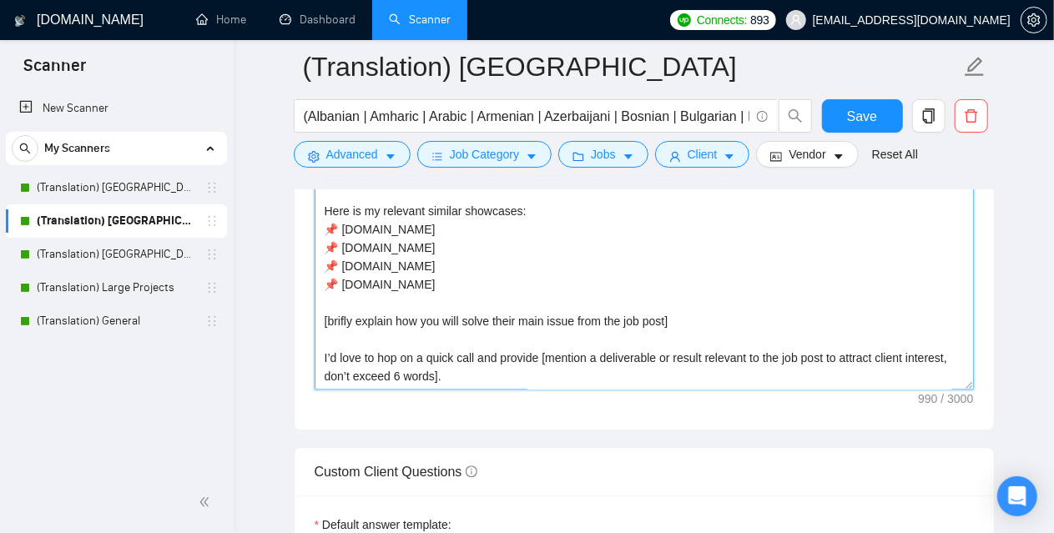
click at [436, 296] on textarea "[use paragraphs between each section] [Say "Hi" and add a name if there is such…" at bounding box center [644, 202] width 659 height 376
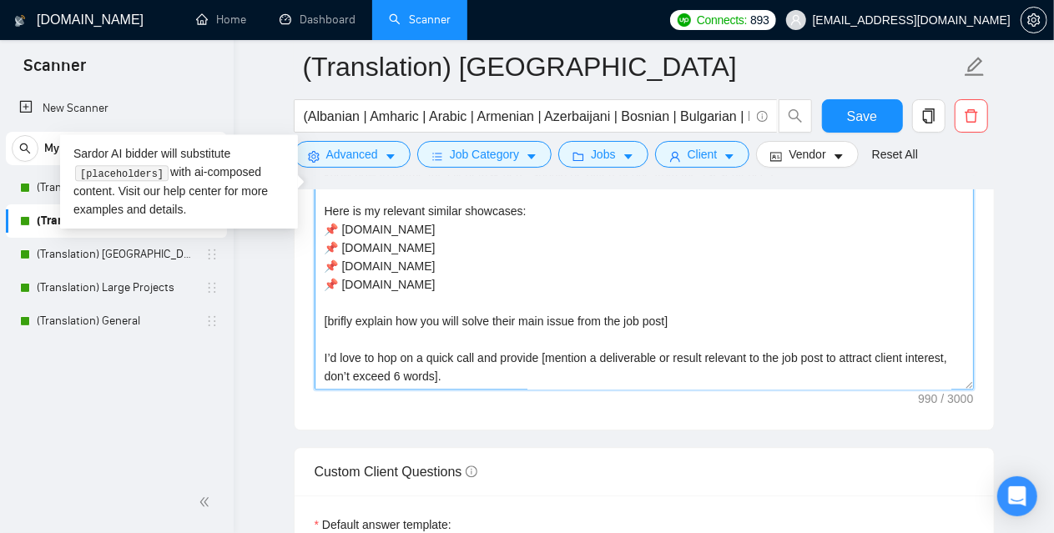
paste textarea "Loremip d sit 288 ametconsec adipi elitse do eiu temporincidi utla] [Etd magnaa…"
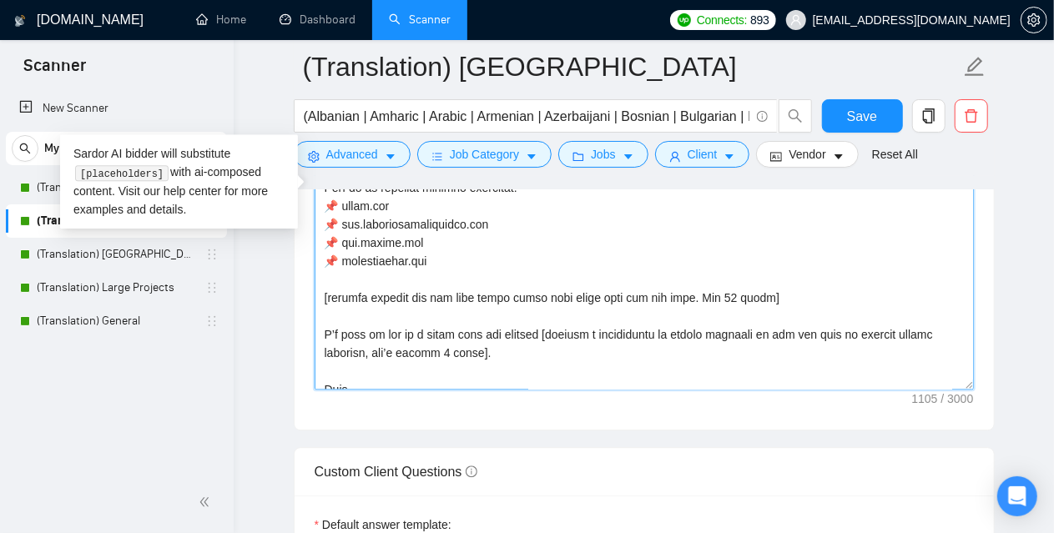
scroll to position [110, 0]
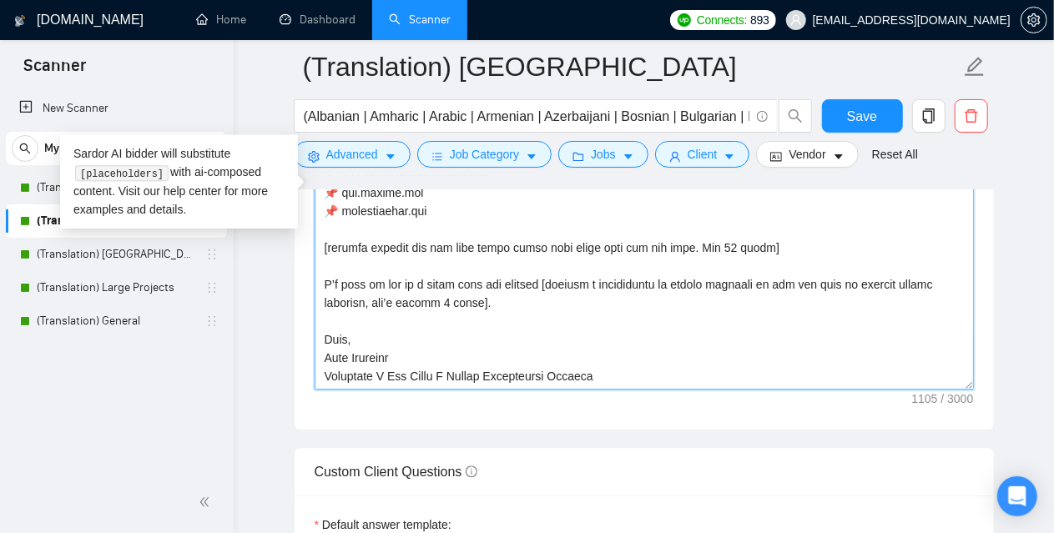
click at [453, 371] on textarea "Cover letter template:" at bounding box center [644, 202] width 659 height 376
type textarea "[Loremip d sit 695 ametconsec adipi elitse do eiu temporincidi utla] [Etd magna…"
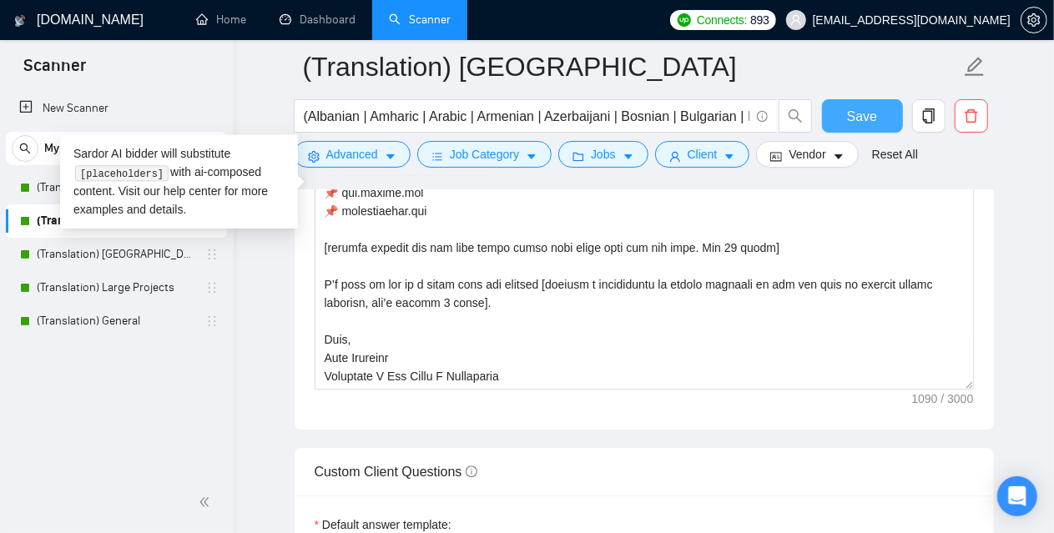
click at [862, 113] on span "Save" at bounding box center [862, 116] width 30 height 21
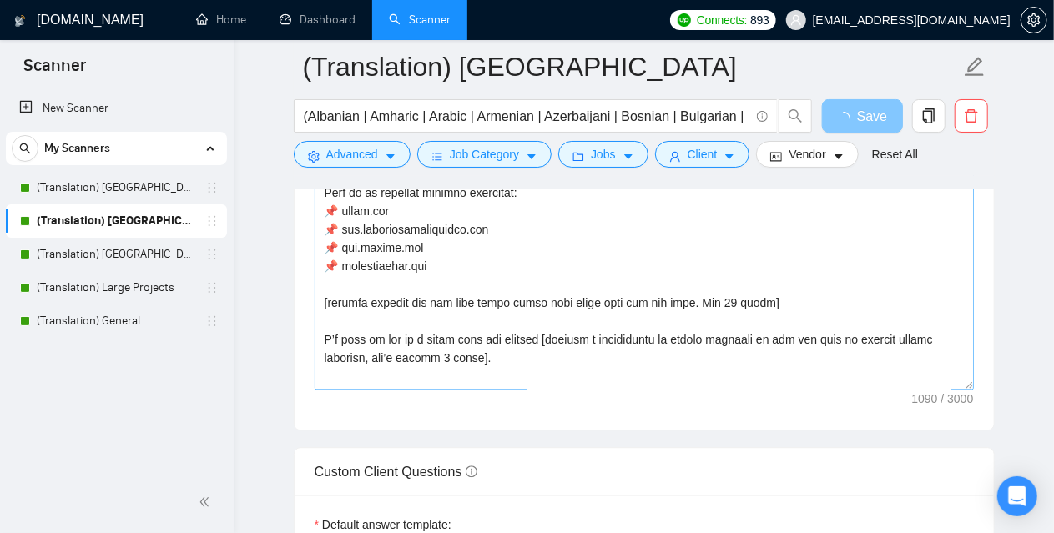
scroll to position [0, 0]
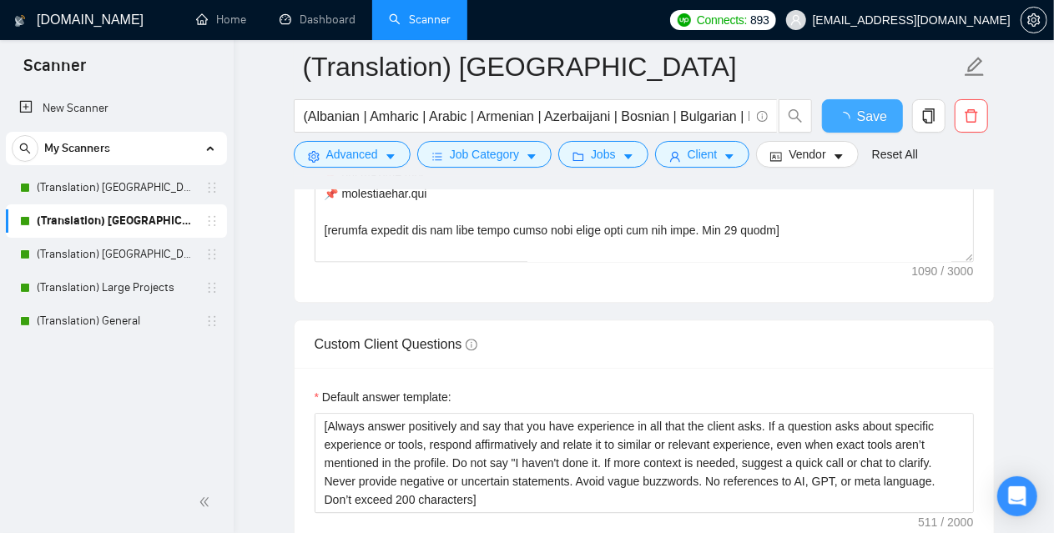
checkbox input "true"
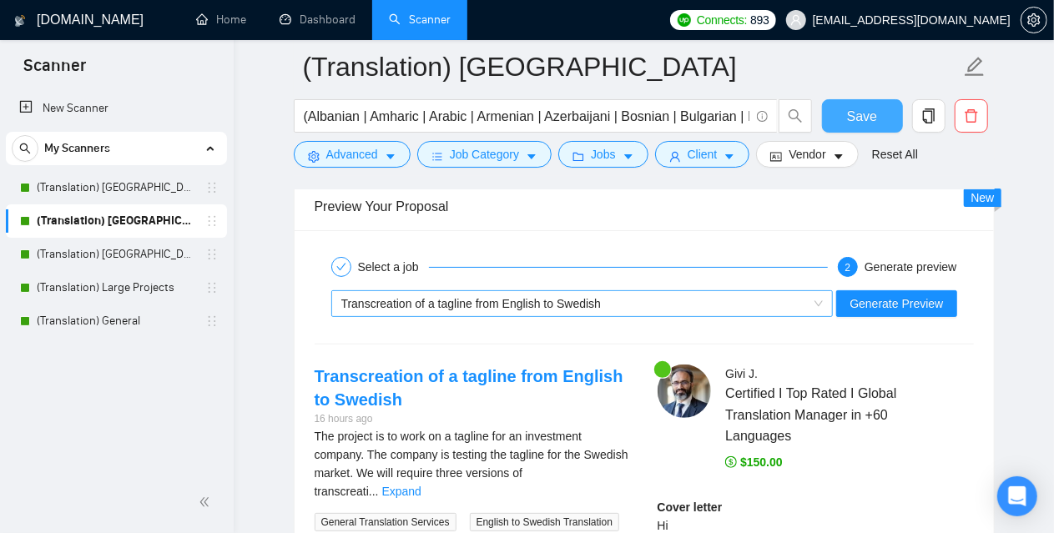
scroll to position [3255, 0]
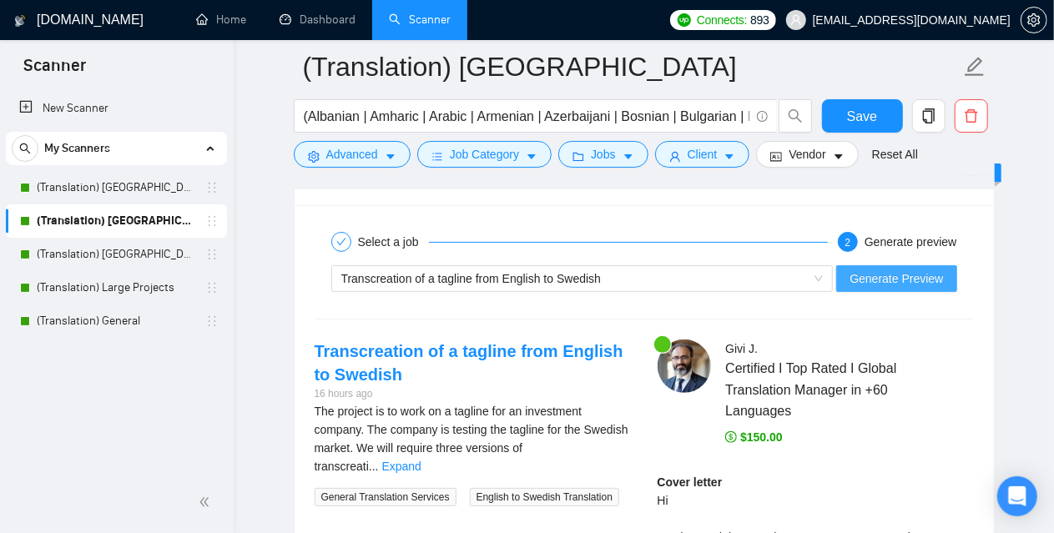
click at [912, 275] on span "Generate Preview" at bounding box center [896, 279] width 93 height 18
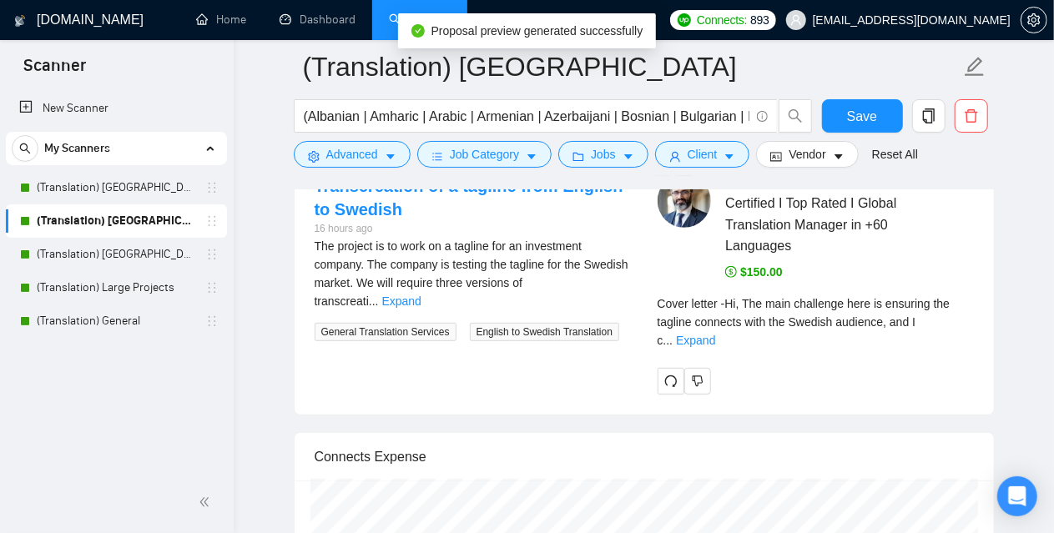
scroll to position [3422, 0]
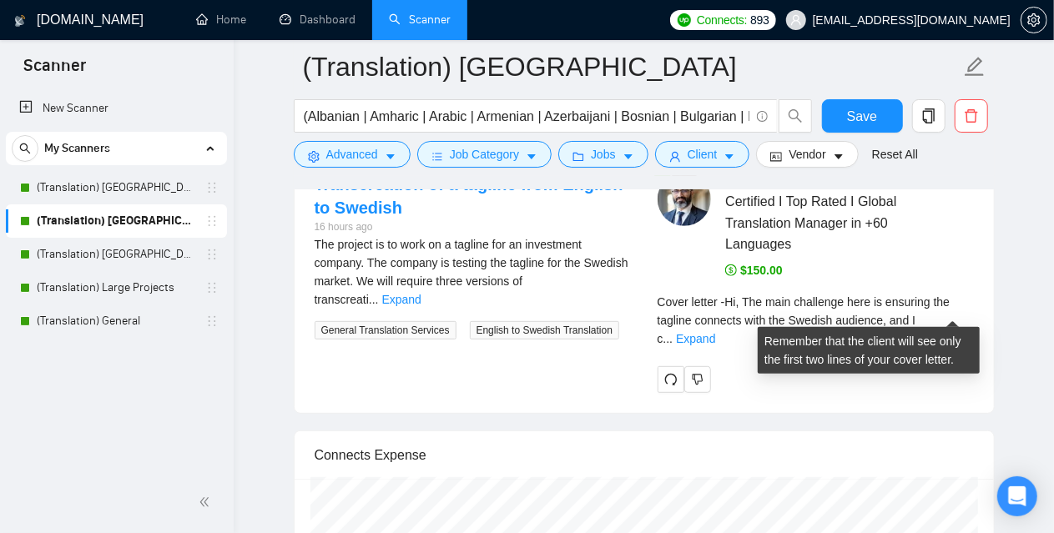
click at [942, 300] on div "Cover letter - Hi, The main challenge here is ensuring the tagline connects wit…" at bounding box center [816, 320] width 316 height 55
click at [715, 332] on link "Expand" at bounding box center [695, 338] width 39 height 13
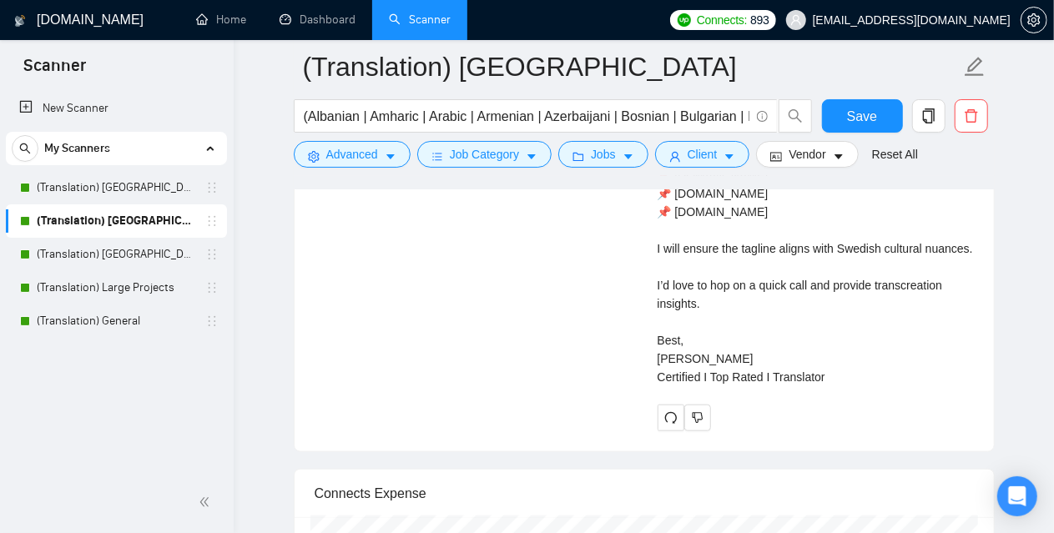
scroll to position [3839, 0]
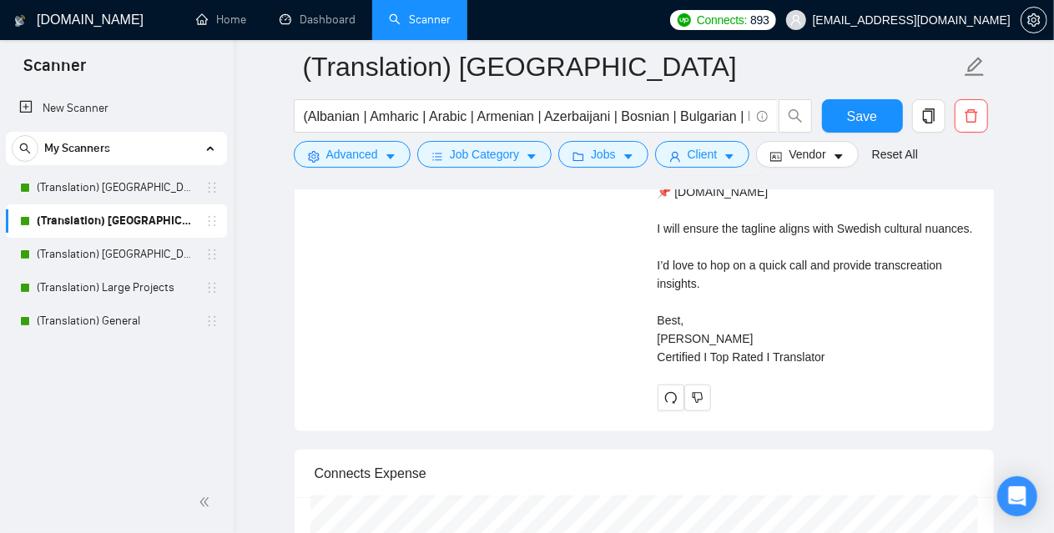
drag, startPoint x: 836, startPoint y: 343, endPoint x: 637, endPoint y: 271, distance: 212.0
click at [637, 271] on div "Transcreation of a tagline from English to Swedish 16 hours ago The project is …" at bounding box center [644, 82] width 686 height 655
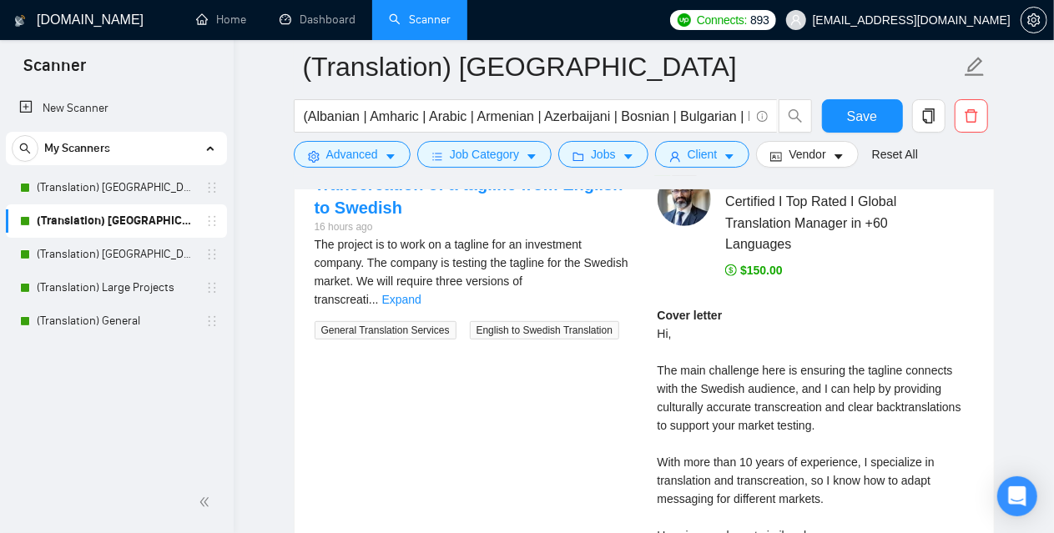
scroll to position [3422, 0]
click at [650, 323] on div "[PERSON_NAME] Certified I Top Rated I Global Translation Manager in +60 Languag…" at bounding box center [815, 500] width 343 height 655
copy div "Hi, The main challenge here is ensuring the tagline connects with the Swedish a…"
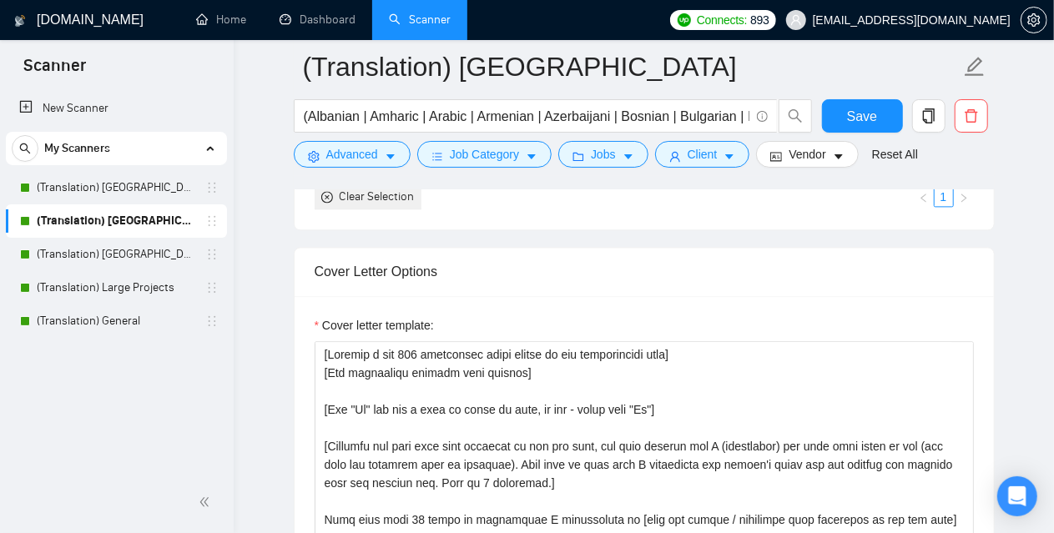
scroll to position [1753, 0]
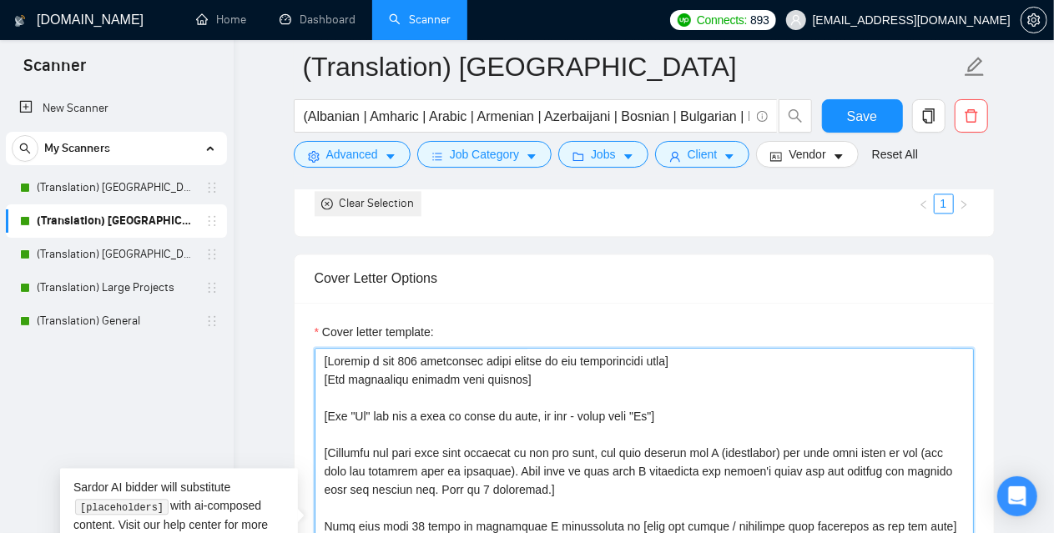
click at [409, 348] on textarea "Cover letter template:" at bounding box center [644, 536] width 659 height 376
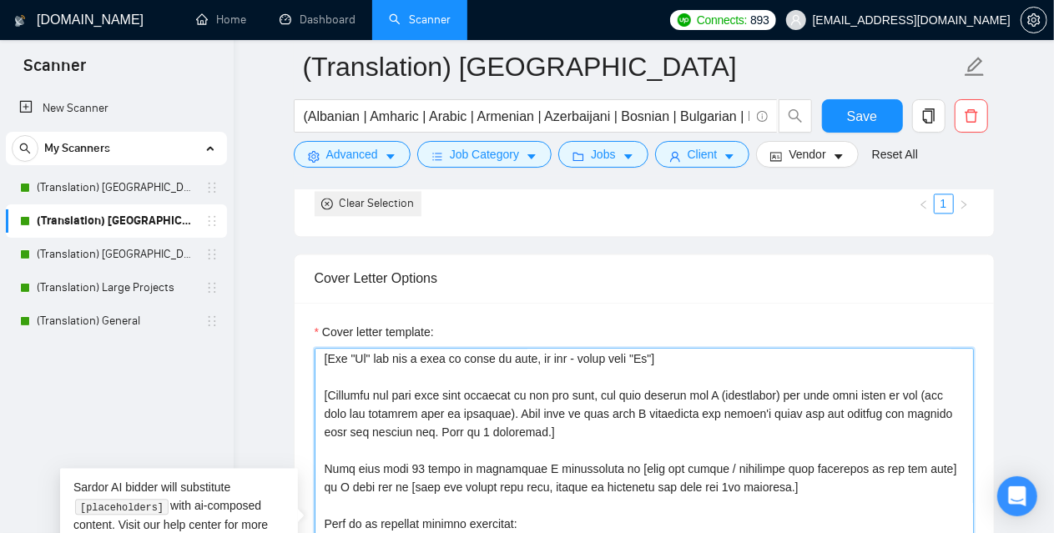
scroll to position [83, 0]
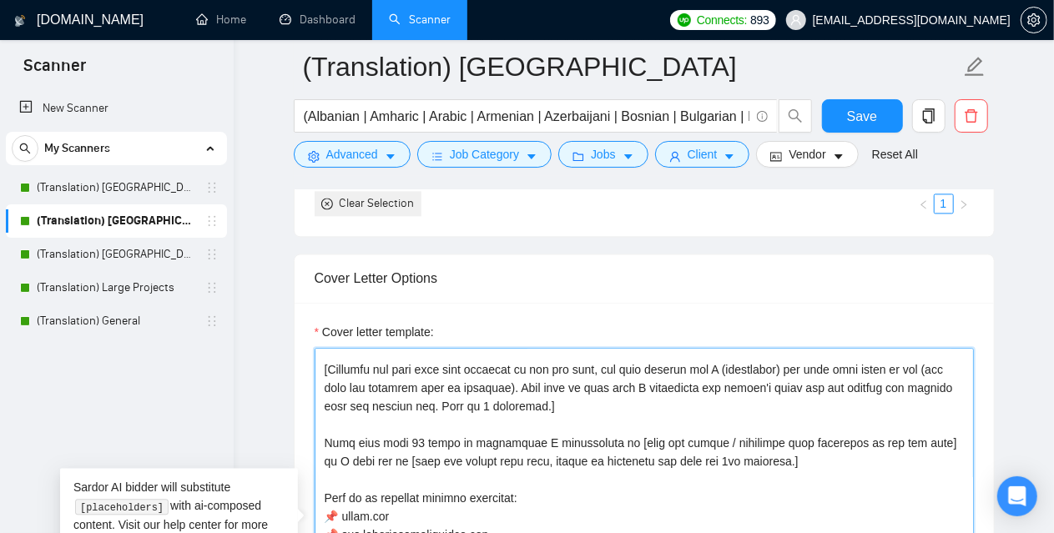
click at [451, 400] on textarea "Cover letter template:" at bounding box center [644, 536] width 659 height 376
paste textarea "-character cover letter in a professional tone] [Use paragraphs between each se…"
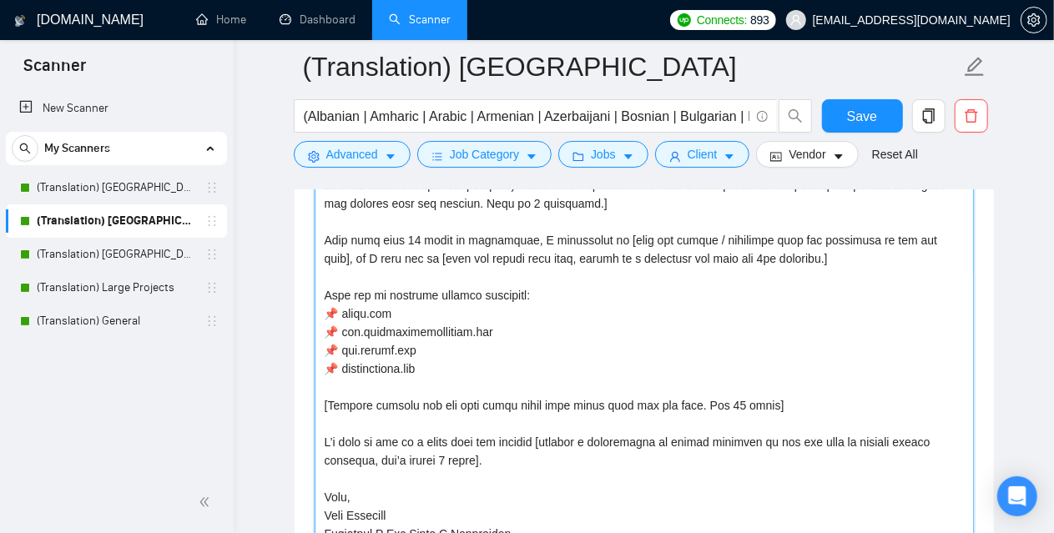
scroll to position [110, 0]
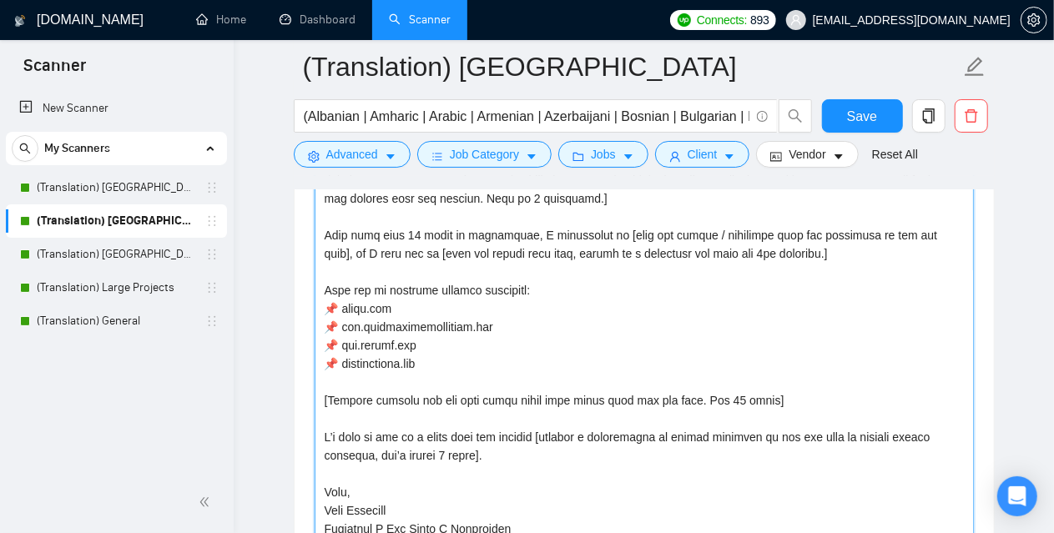
click at [709, 397] on textarea "Cover letter template:" at bounding box center [644, 355] width 659 height 376
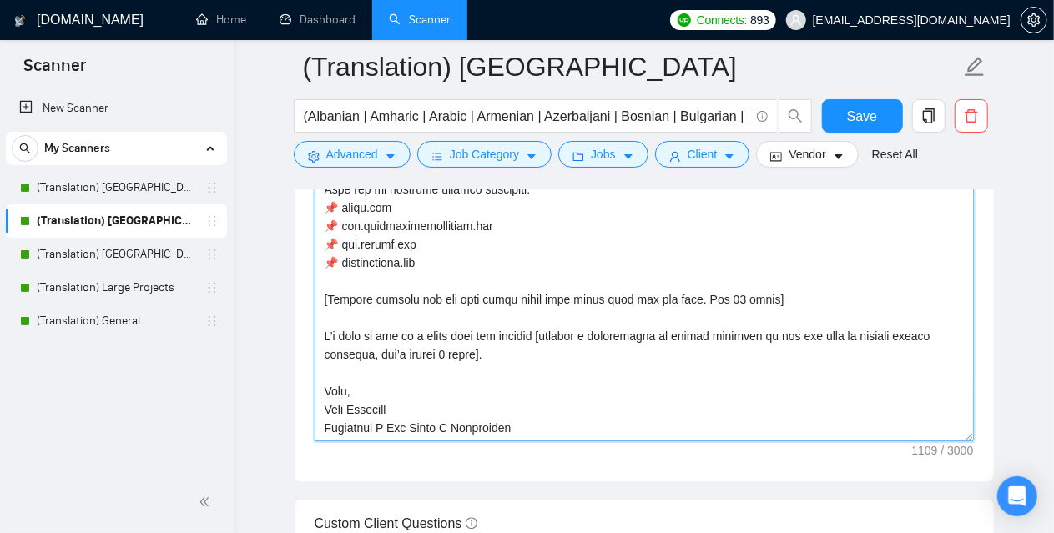
scroll to position [2017, 0]
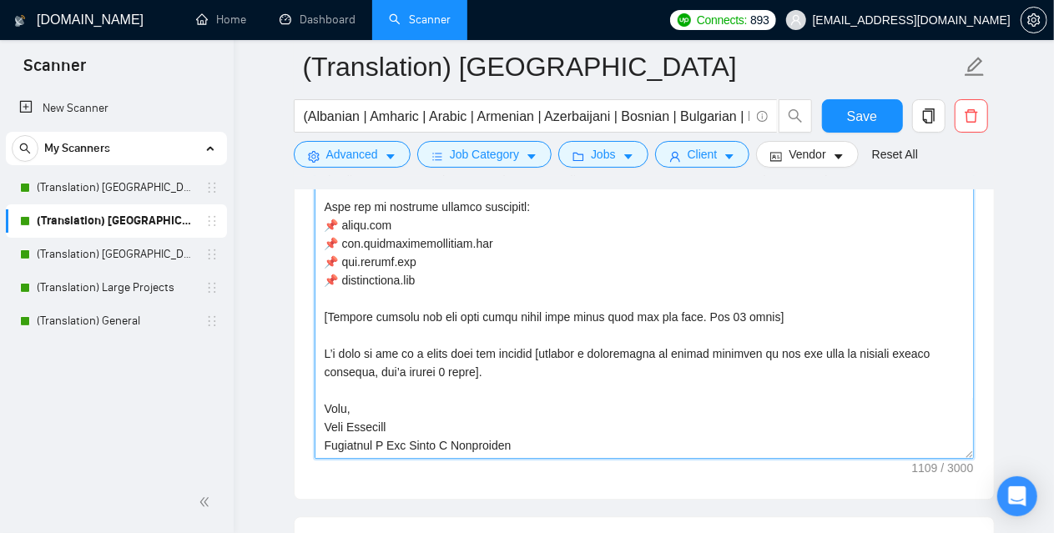
click at [372, 319] on textarea "Cover letter template:" at bounding box center [644, 271] width 659 height 376
click at [368, 309] on textarea "Cover letter template:" at bounding box center [644, 271] width 659 height 376
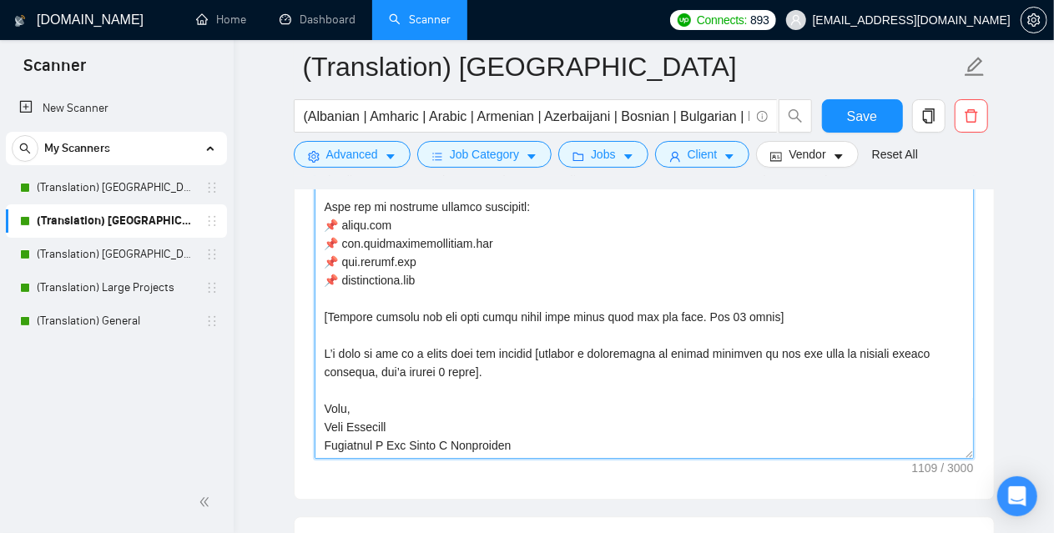
click at [368, 309] on textarea "Cover letter template:" at bounding box center [644, 271] width 659 height 376
paste textarea "Ask an engaging question related to the project that is very easy to answer. Fo…"
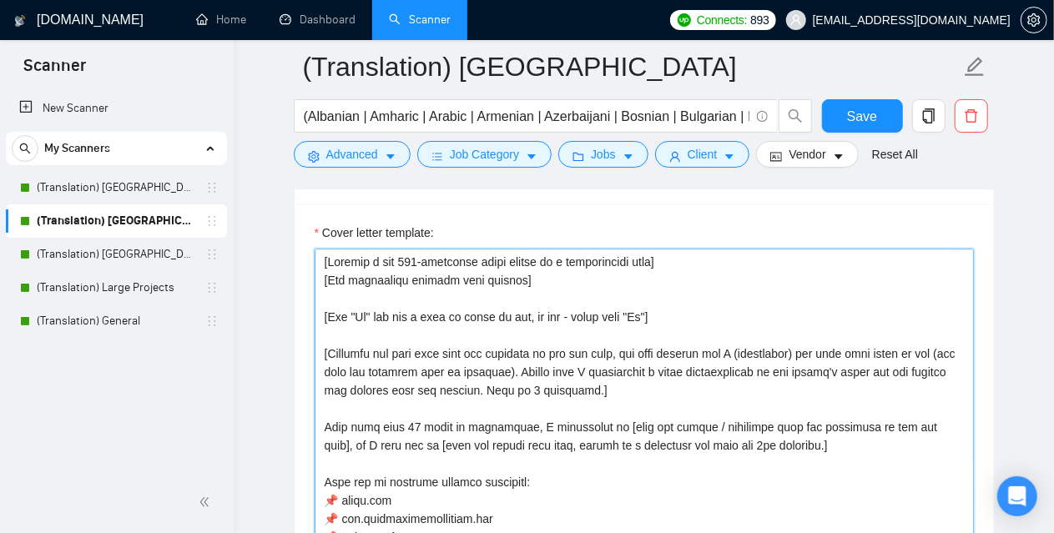
scroll to position [1850, 0]
click at [404, 256] on textarea "Cover letter template:" at bounding box center [644, 438] width 659 height 376
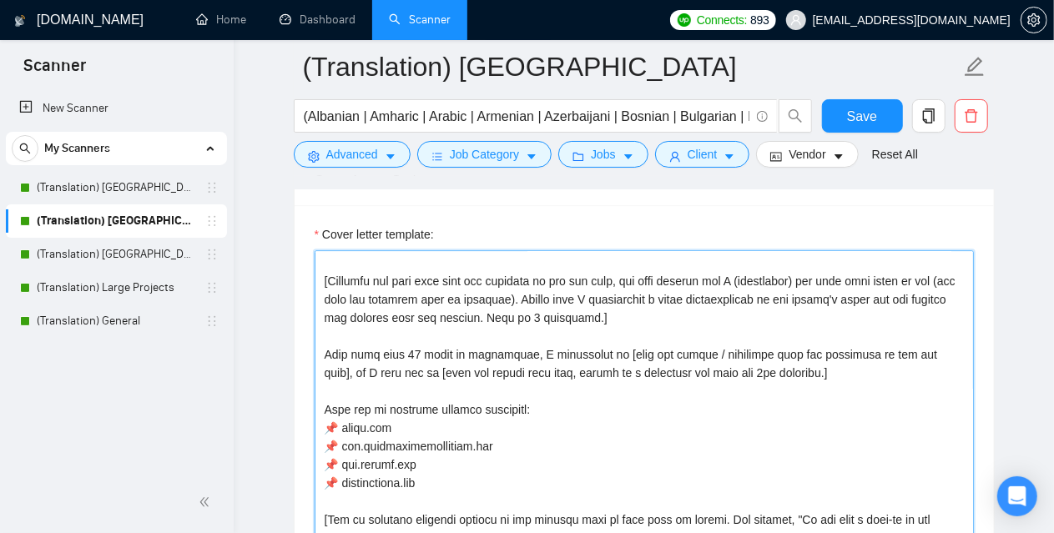
scroll to position [129, 0]
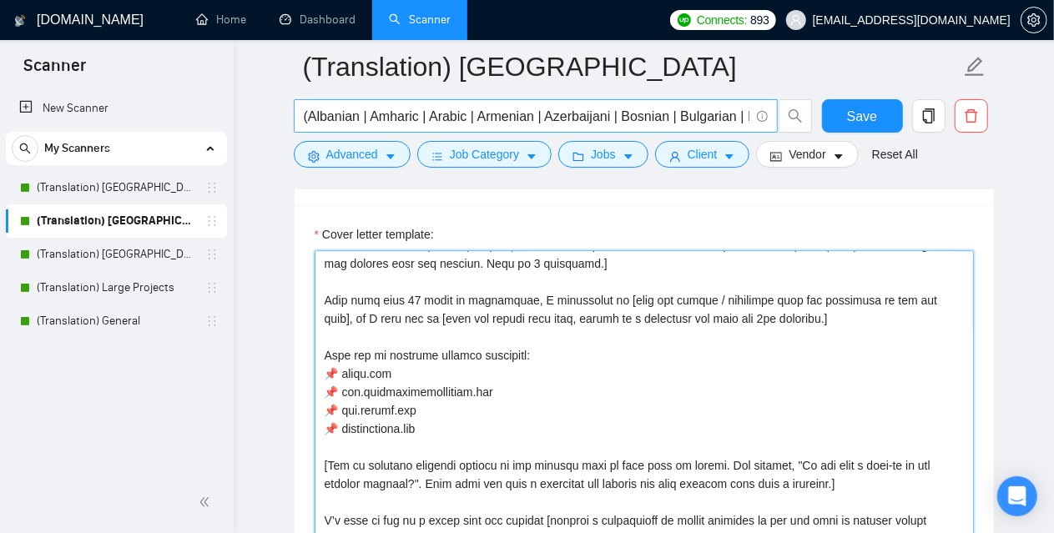
type textarea "[Loremip d sit 819-ametconse adipi elitse do e temporincidi utla] [Etd magnaali…"
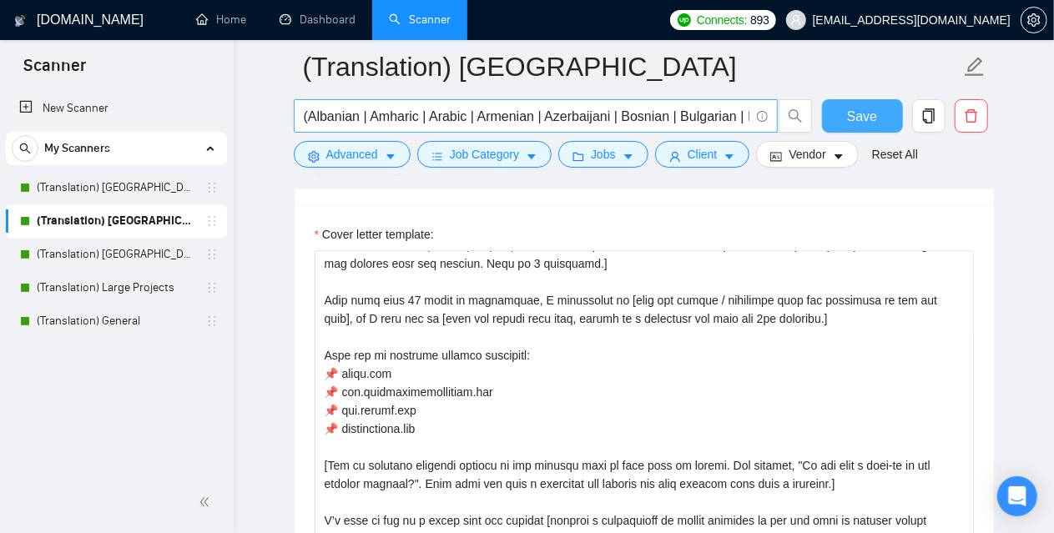
click at [855, 116] on span "Save" at bounding box center [862, 116] width 30 height 21
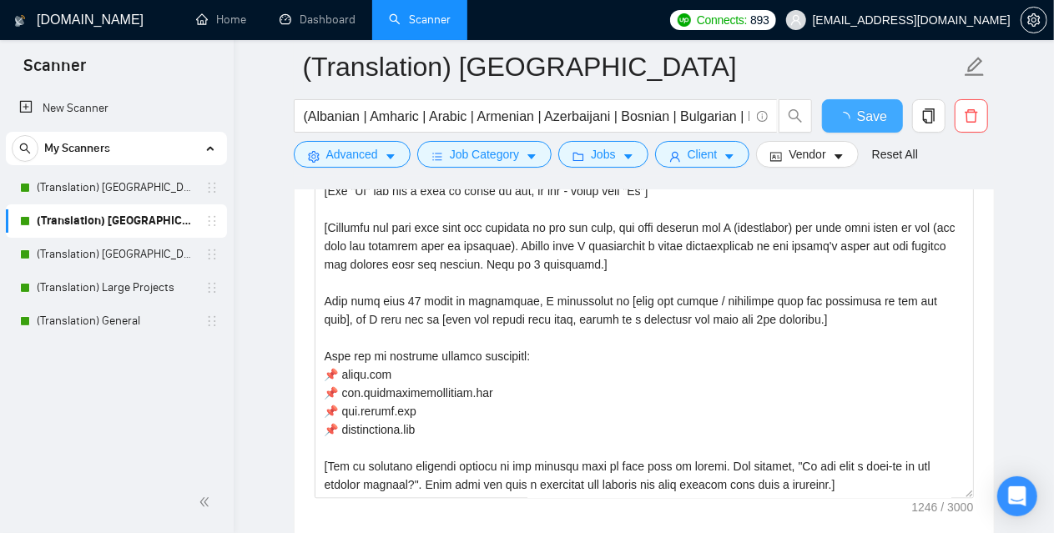
checkbox input "true"
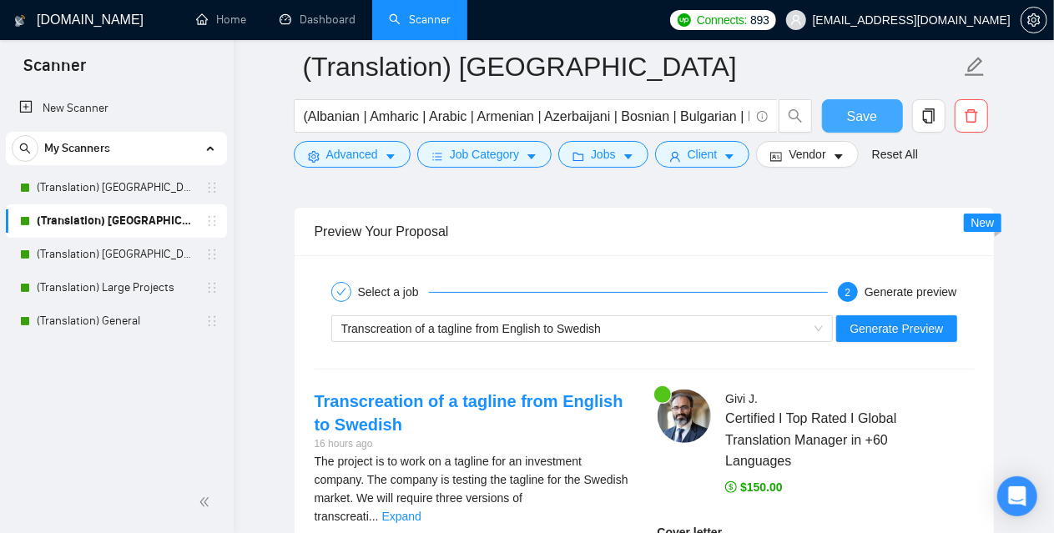
scroll to position [3186, 0]
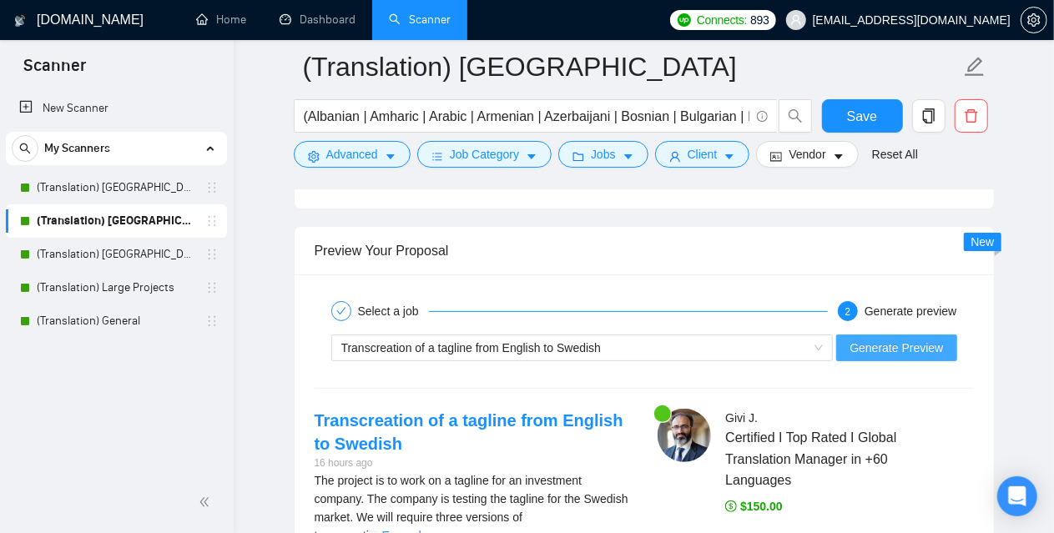
click at [907, 341] on span "Generate Preview" at bounding box center [896, 348] width 93 height 18
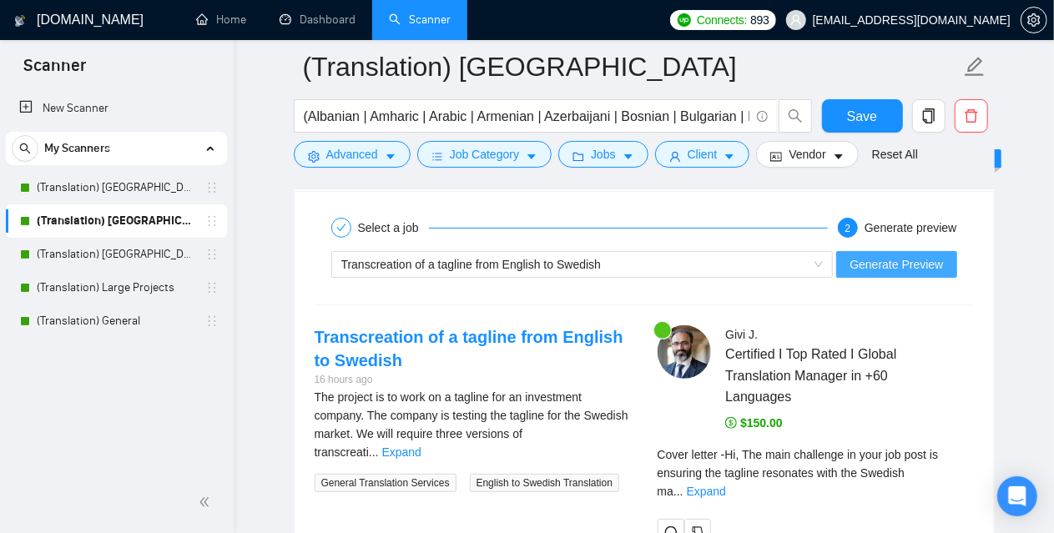
scroll to position [3436, 0]
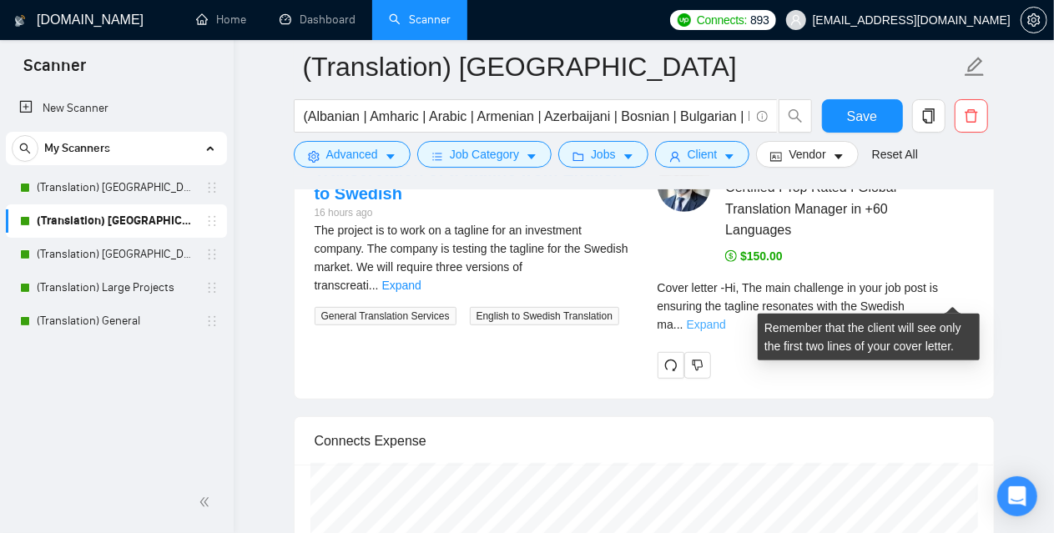
click at [726, 318] on link "Expand" at bounding box center [706, 324] width 39 height 13
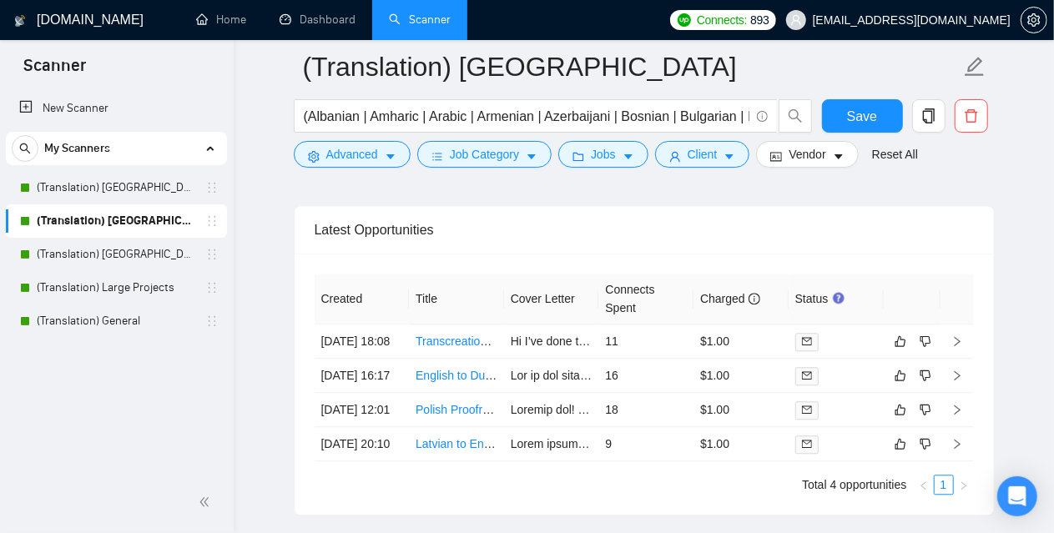
scroll to position [5022, 0]
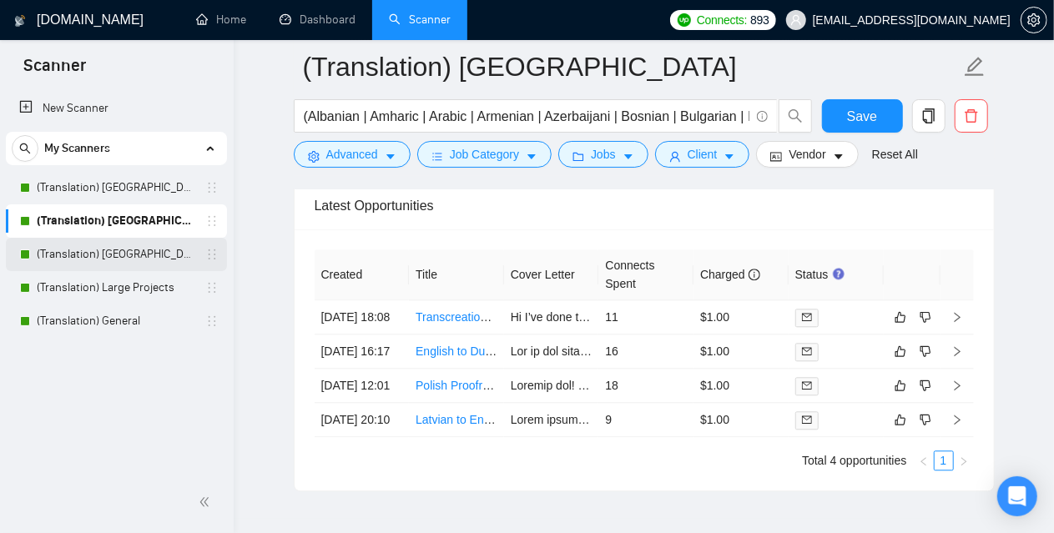
click at [115, 248] on link "(Translation) [GEOGRAPHIC_DATA]" at bounding box center [116, 254] width 159 height 33
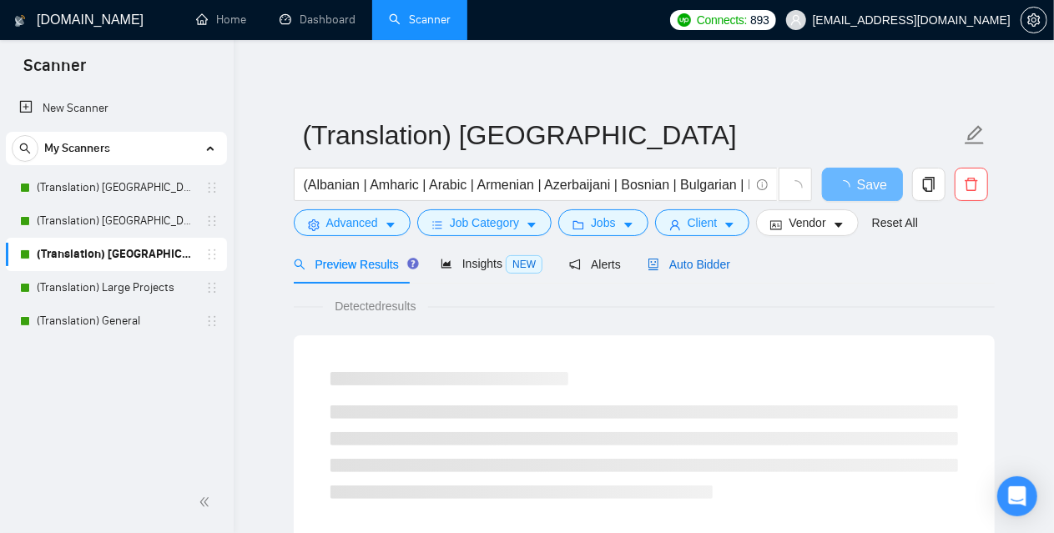
click at [697, 266] on span "Auto Bidder" at bounding box center [689, 264] width 83 height 13
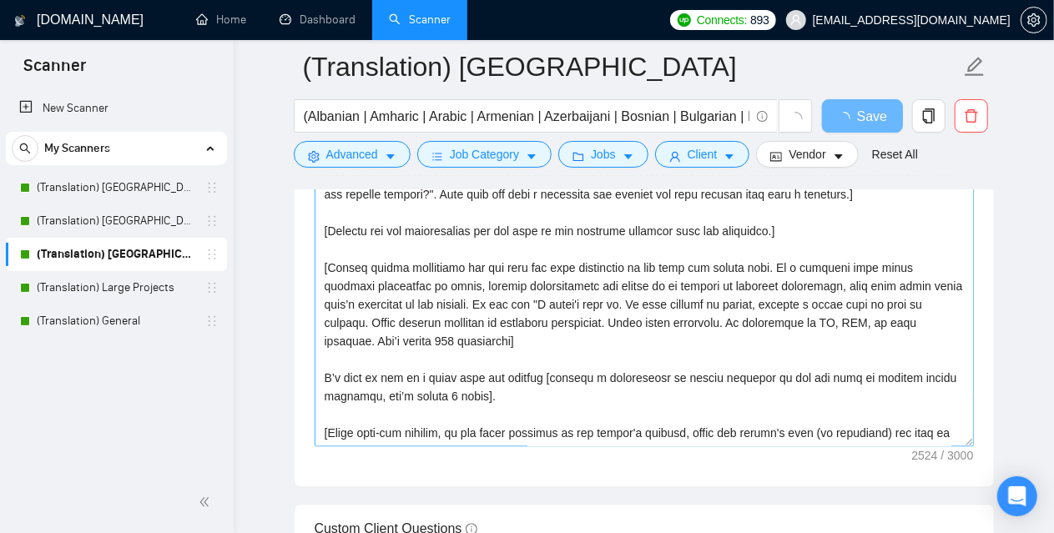
scroll to position [2003, 0]
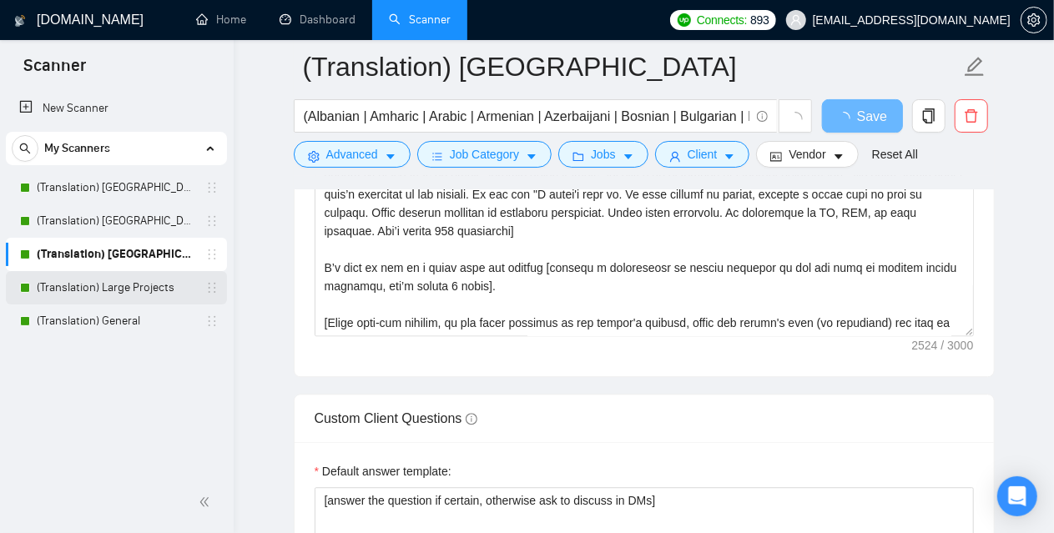
click at [139, 290] on link "(Translation) Large Projects" at bounding box center [116, 287] width 159 height 33
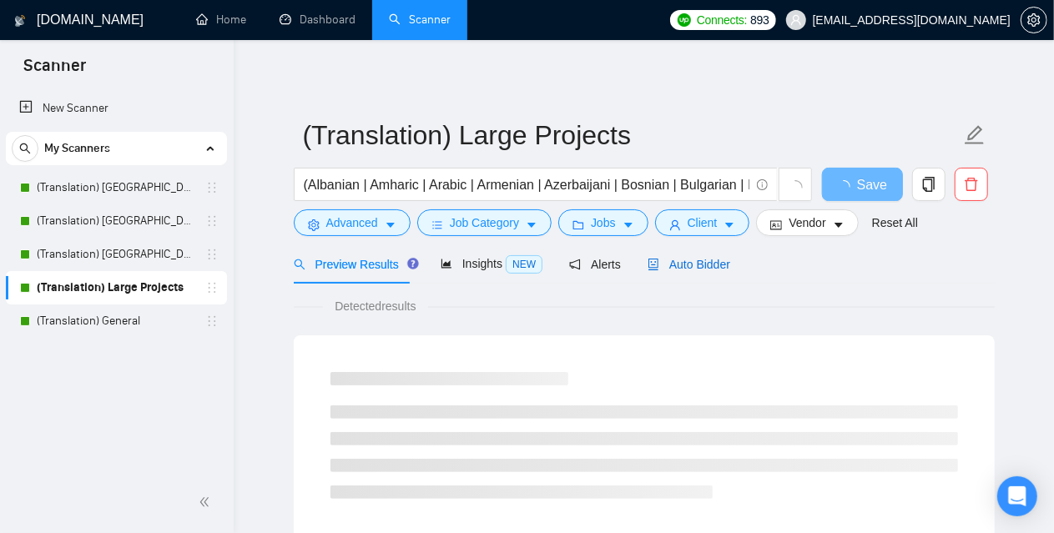
click at [708, 264] on span "Auto Bidder" at bounding box center [689, 264] width 83 height 13
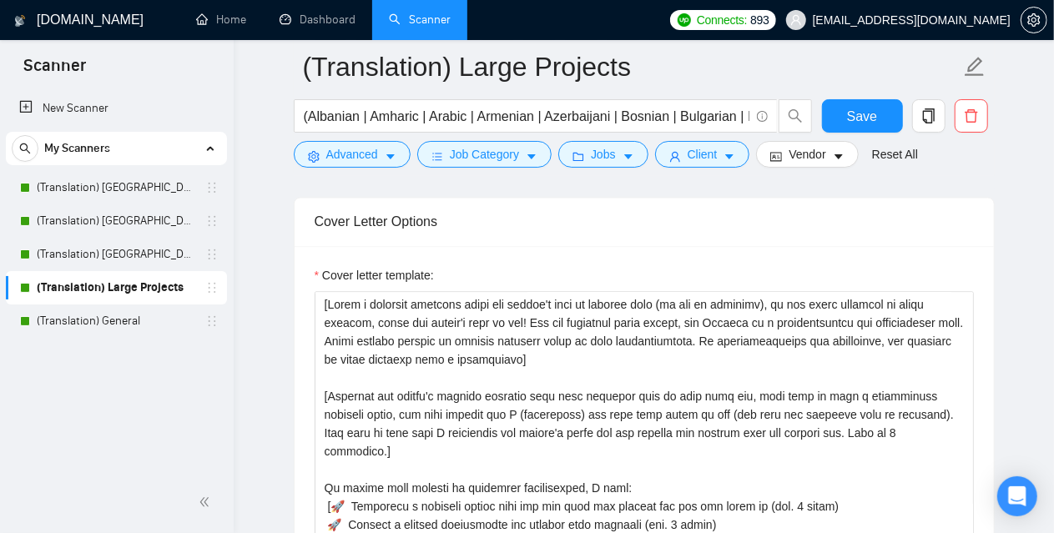
scroll to position [83, 0]
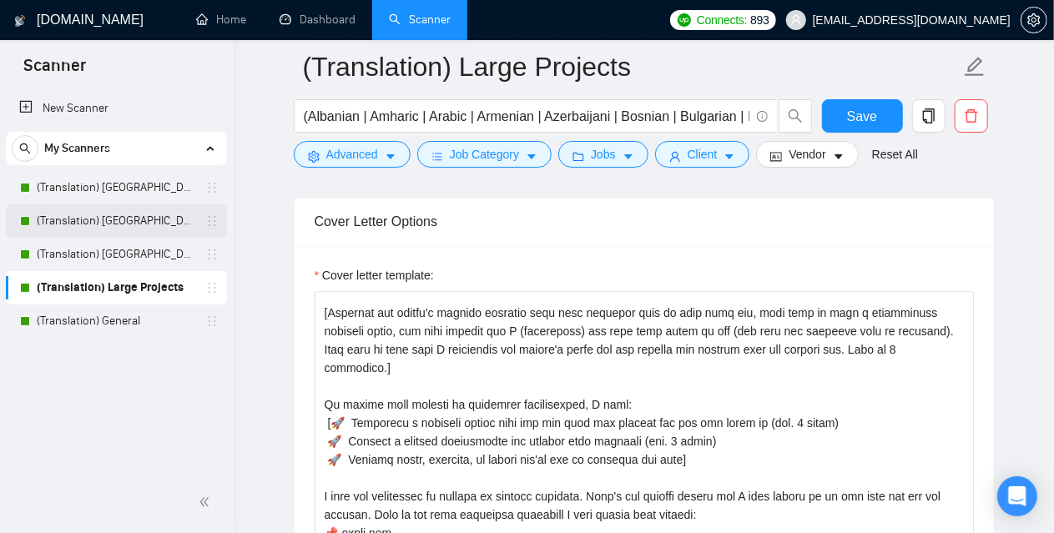
click at [130, 216] on link "(Translation) [GEOGRAPHIC_DATA]" at bounding box center [116, 220] width 159 height 33
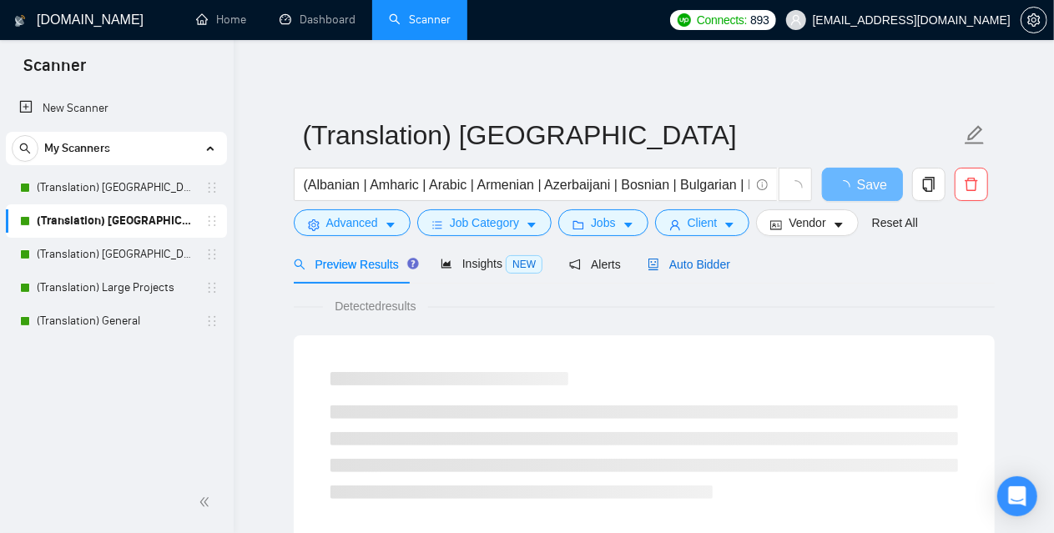
click at [686, 255] on div "Auto Bidder" at bounding box center [689, 264] width 83 height 18
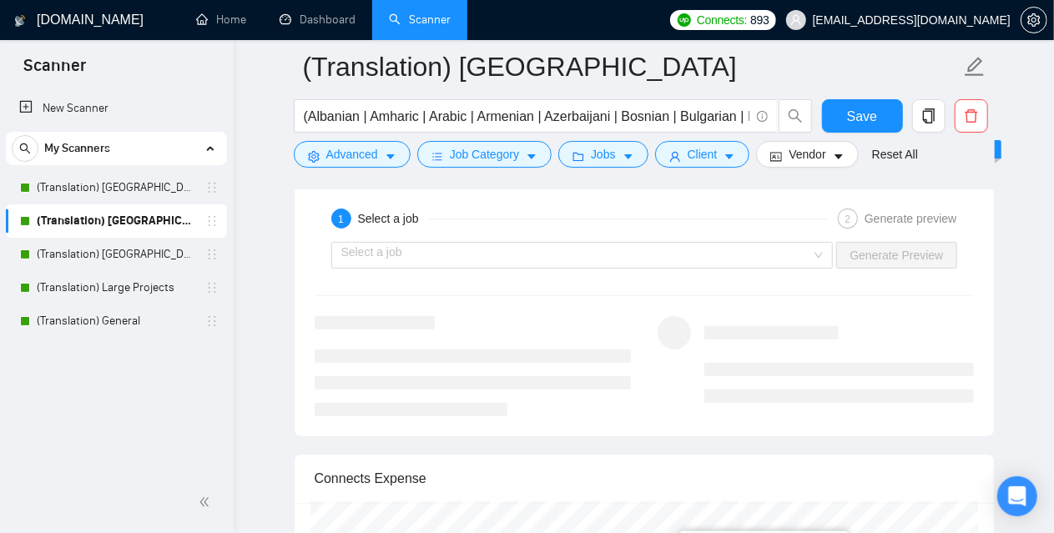
scroll to position [3255, 0]
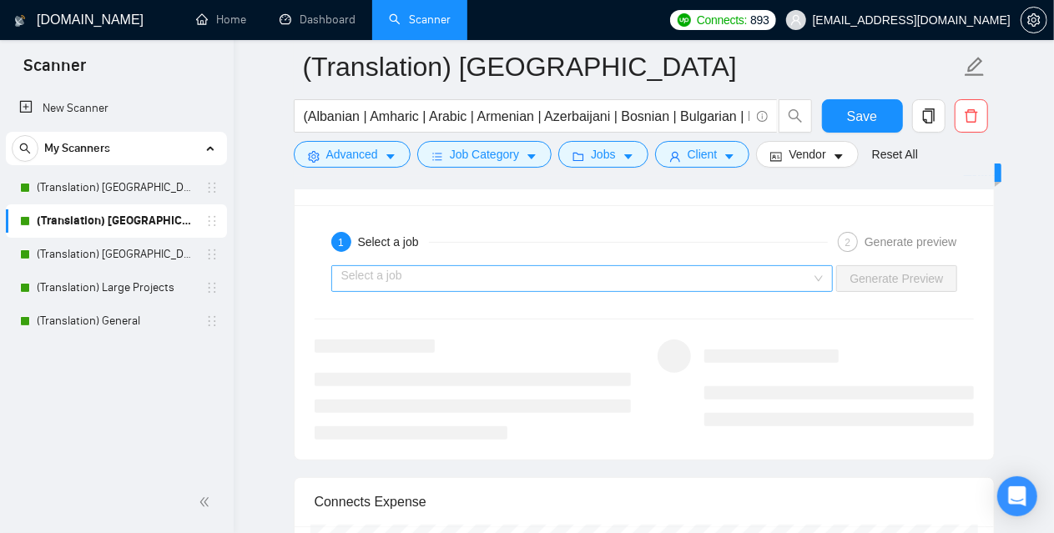
click at [489, 266] on input "search" at bounding box center [576, 278] width 471 height 25
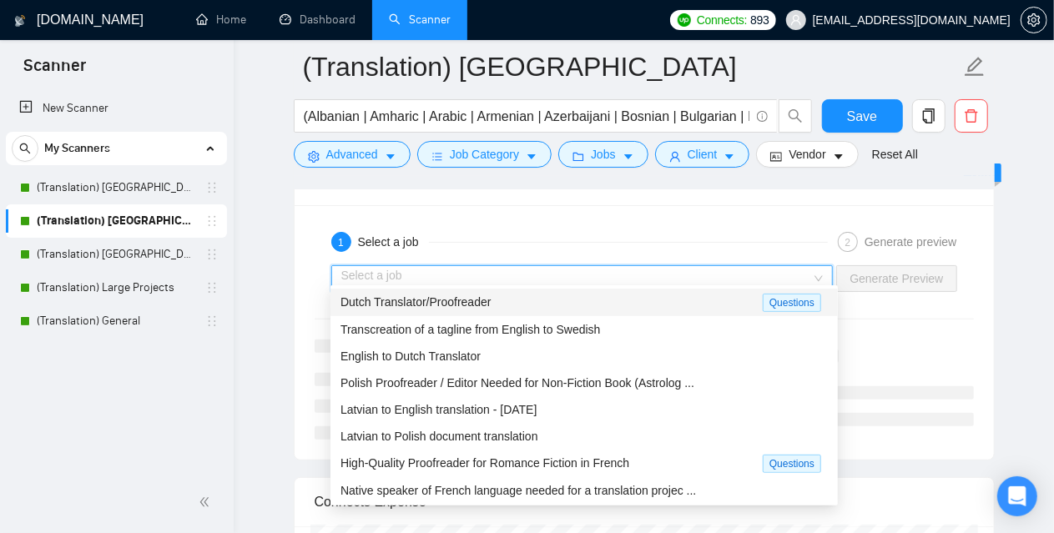
click at [455, 305] on span "Dutch Translator/Proofreader" at bounding box center [416, 301] width 151 height 13
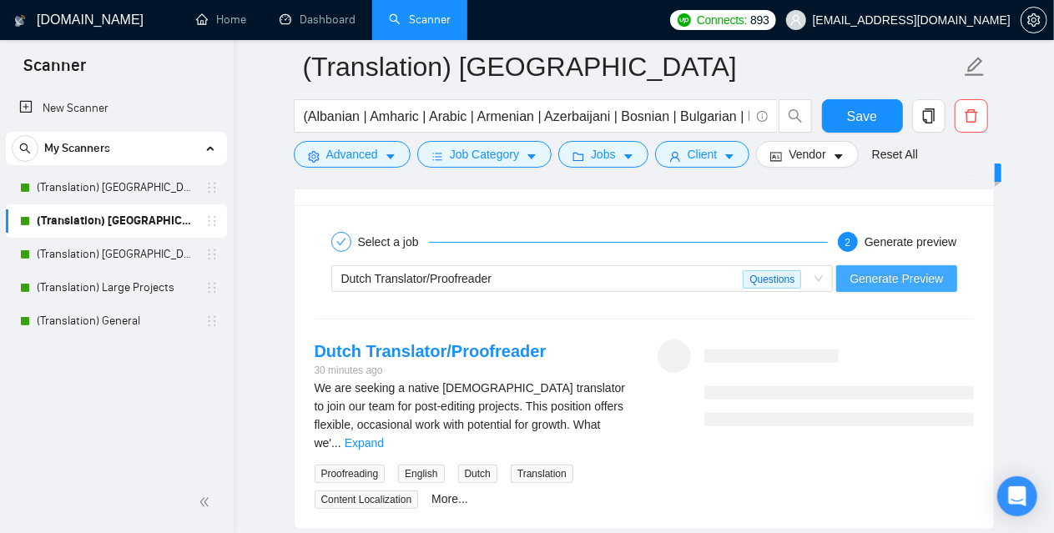
click at [923, 270] on span "Generate Preview" at bounding box center [896, 279] width 93 height 18
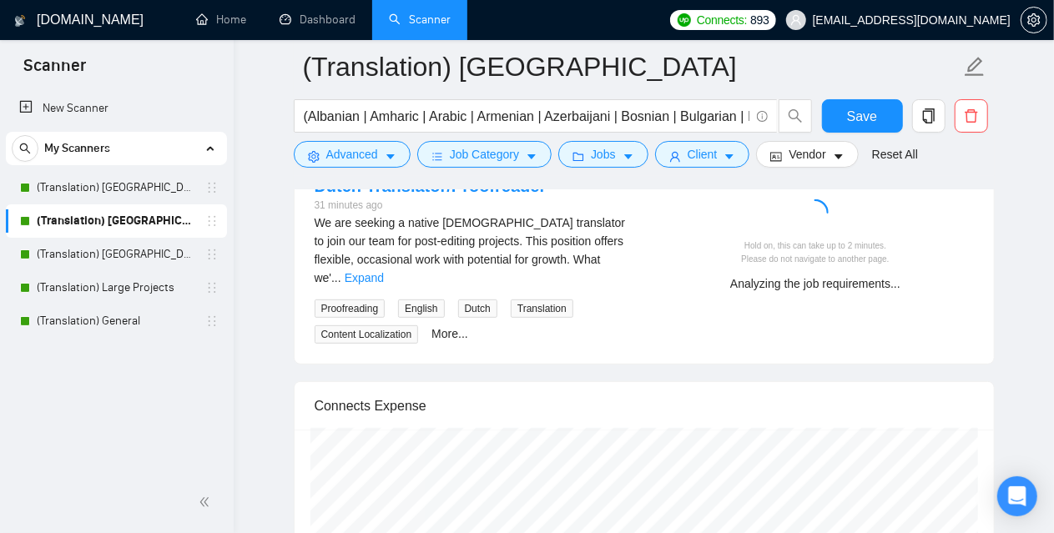
scroll to position [3422, 0]
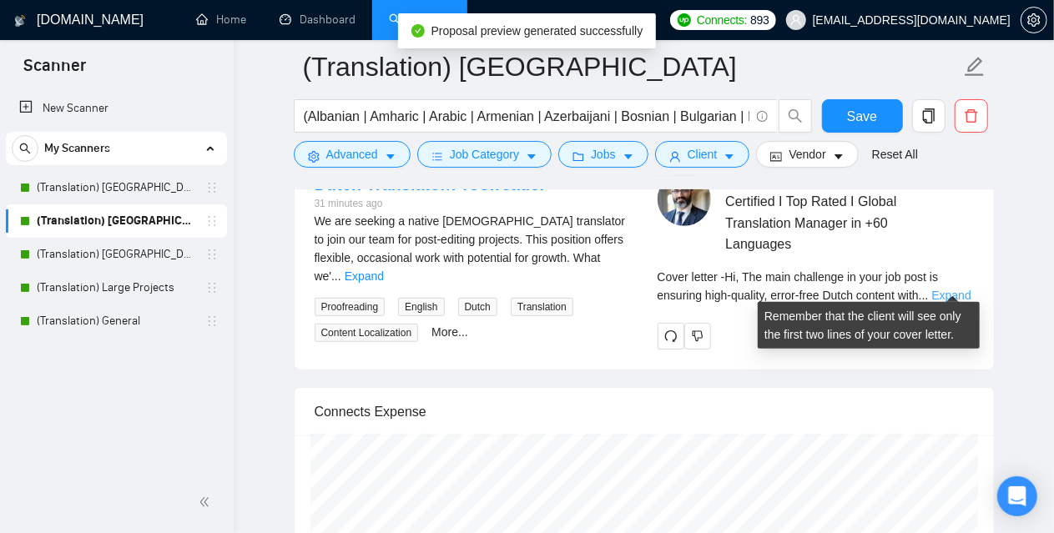
click at [956, 289] on link "Expand" at bounding box center [951, 295] width 39 height 13
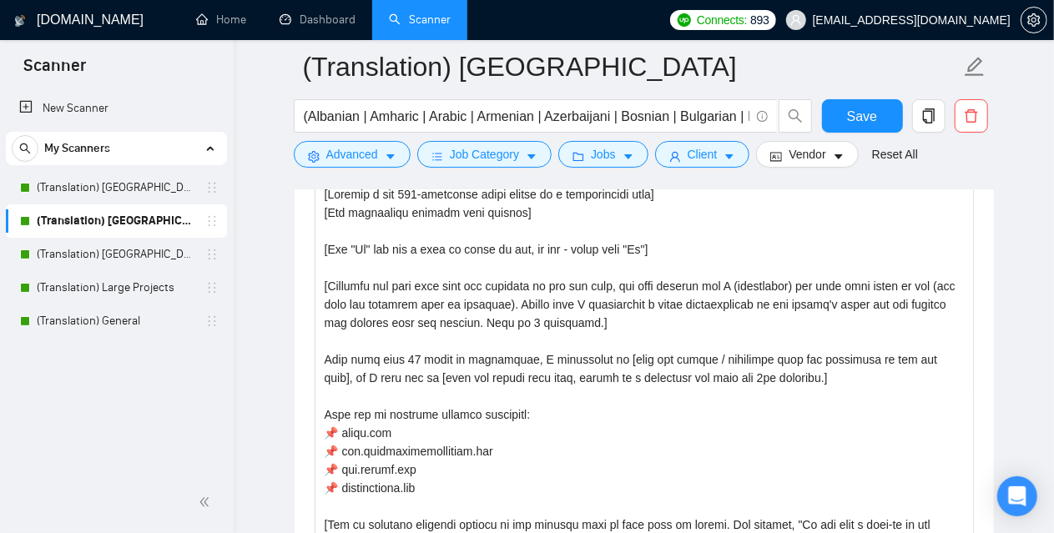
scroll to position [1836, 0]
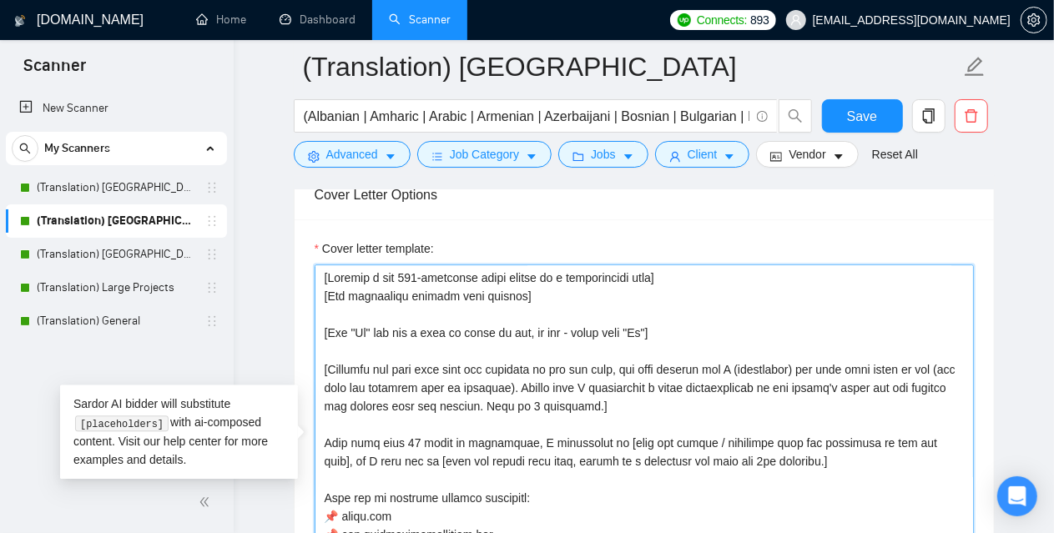
click at [460, 378] on textarea "Cover letter template:" at bounding box center [644, 453] width 659 height 376
paste textarea "biggest pain that provoked in the job post, and then explain how I (freelancer)…"
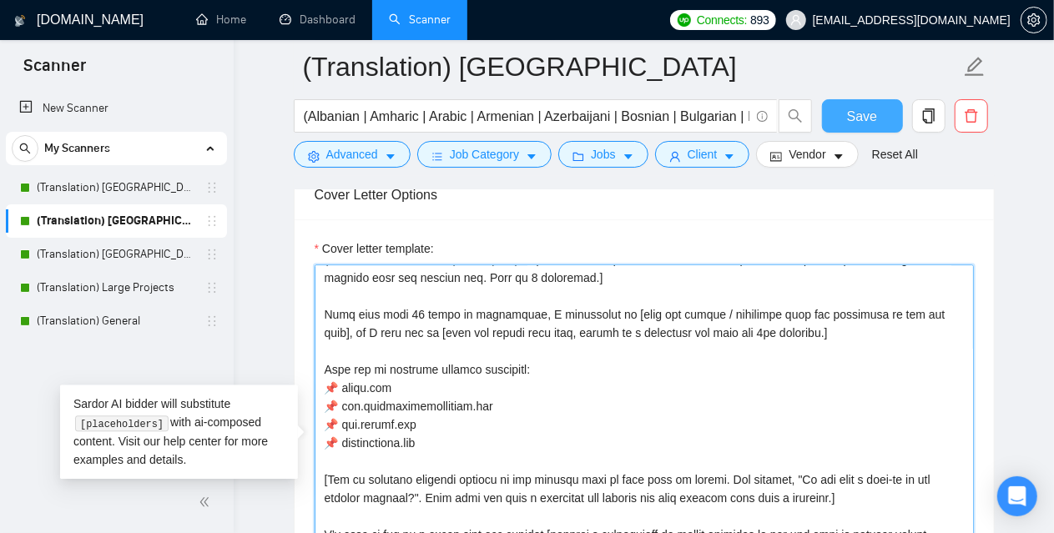
type textarea "[Loremip d sit 517-ametconse adipi elitse do e temporincidi utla] [Etd magnaali…"
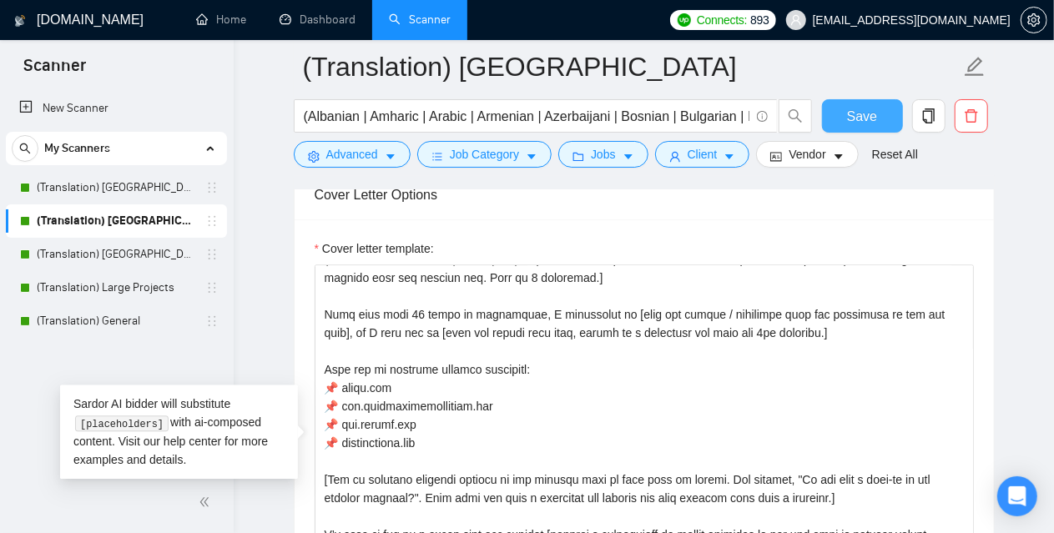
click at [853, 102] on button "Save" at bounding box center [862, 115] width 81 height 33
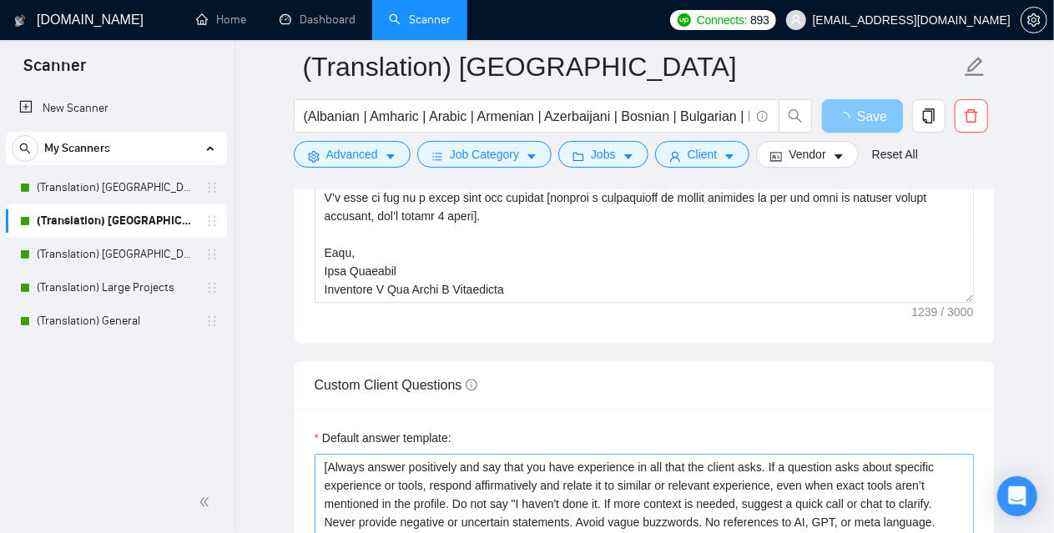
scroll to position [2337, 0]
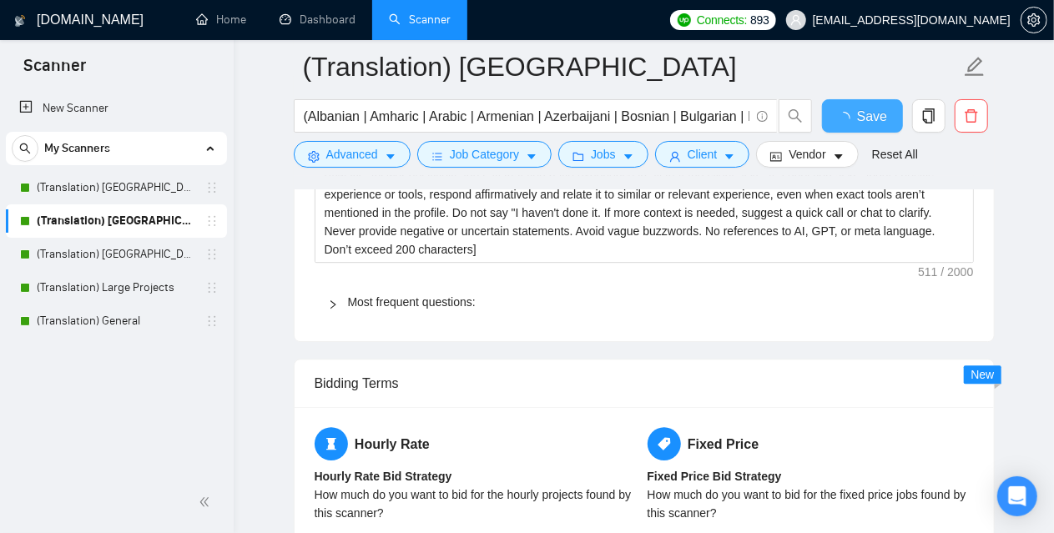
checkbox input "true"
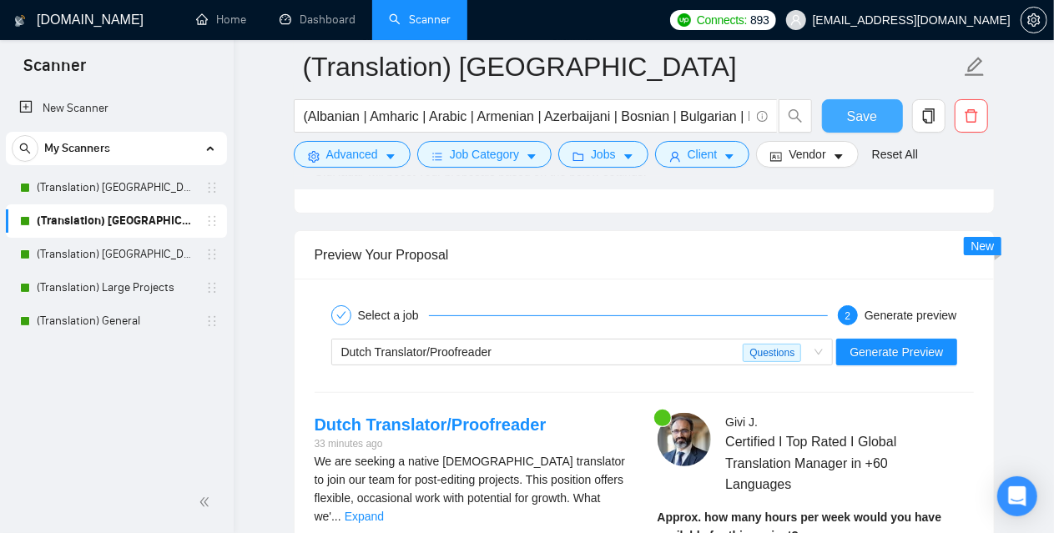
scroll to position [3172, 0]
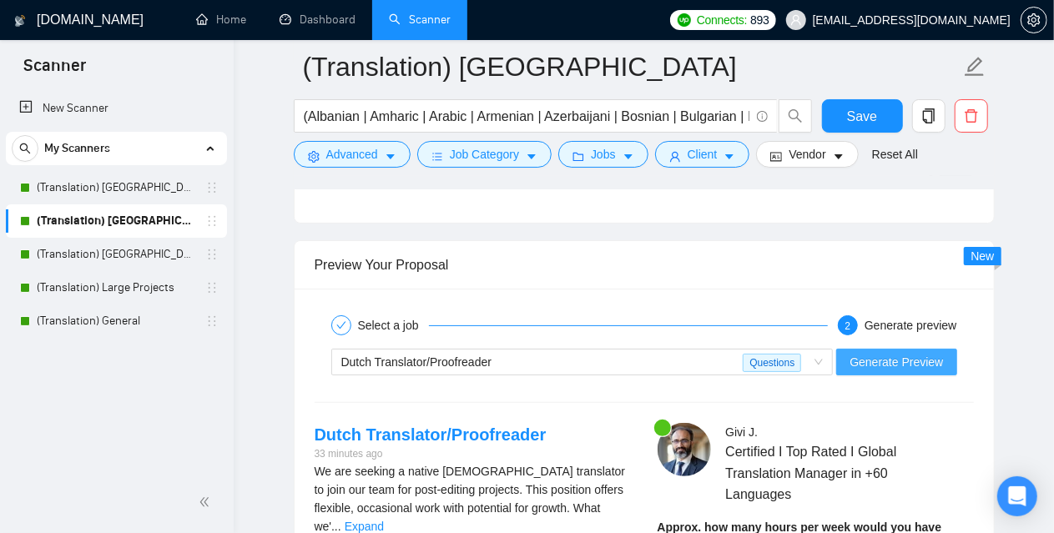
click at [893, 355] on span "Generate Preview" at bounding box center [896, 362] width 93 height 18
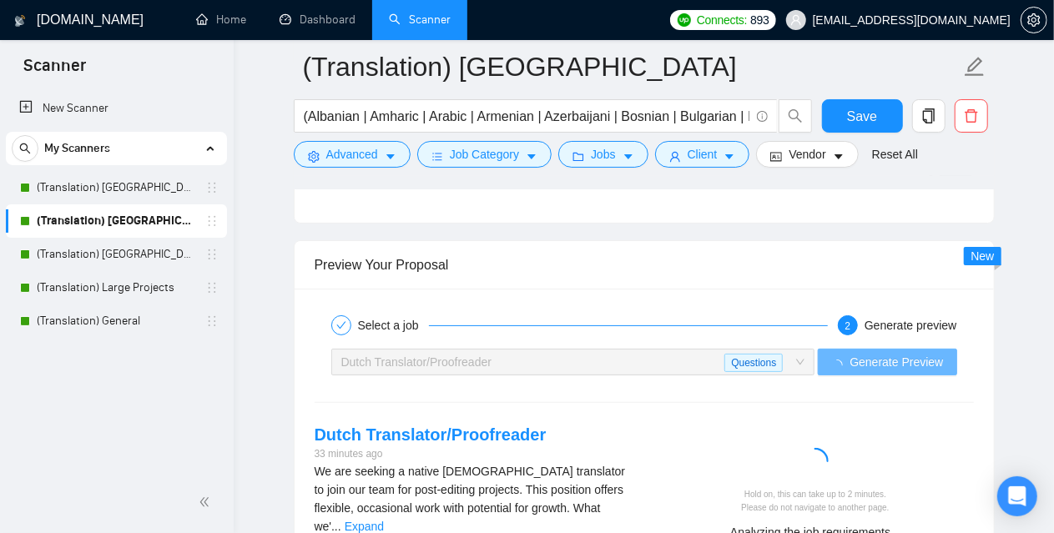
click at [987, 381] on div "Select a job 2 Generate preview Dutch Translator/Proofreader Questions Generate…" at bounding box center [644, 451] width 699 height 324
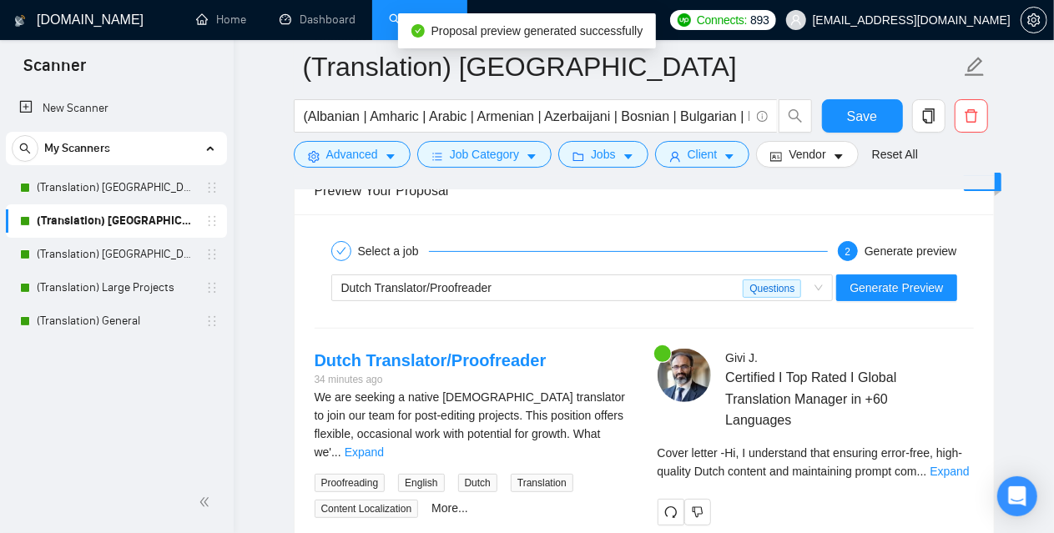
scroll to position [3338, 0]
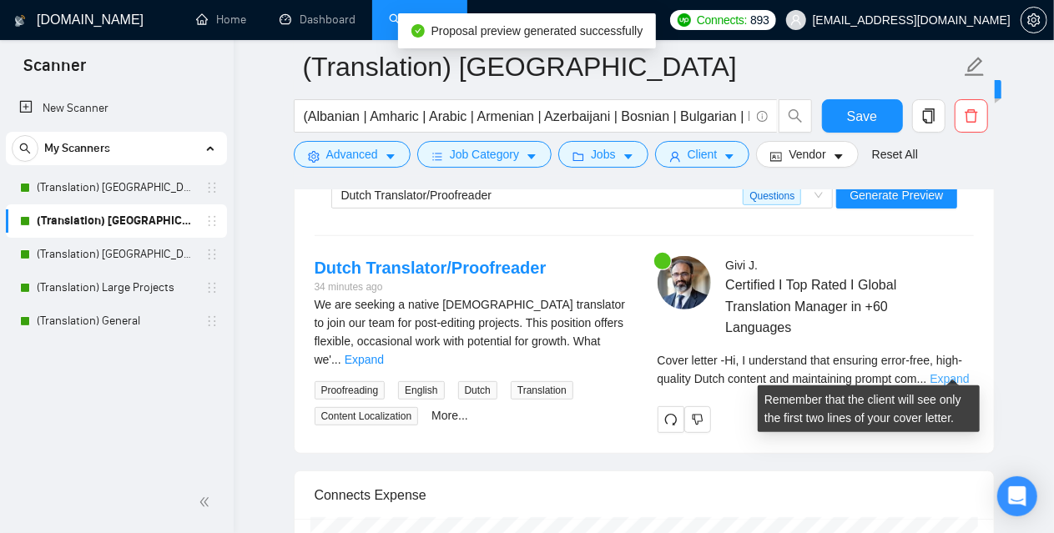
click at [960, 374] on link "Expand" at bounding box center [949, 378] width 39 height 13
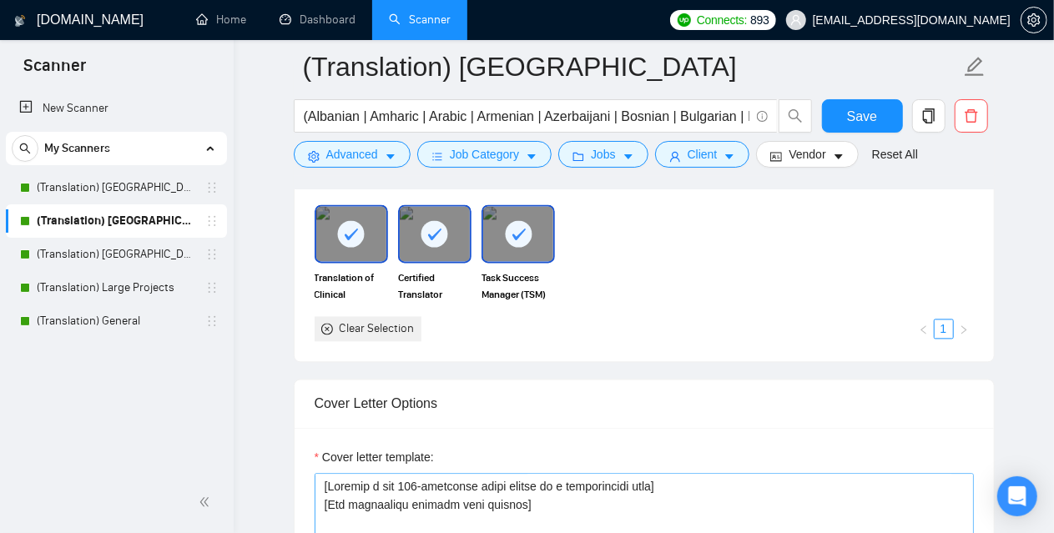
scroll to position [1753, 0]
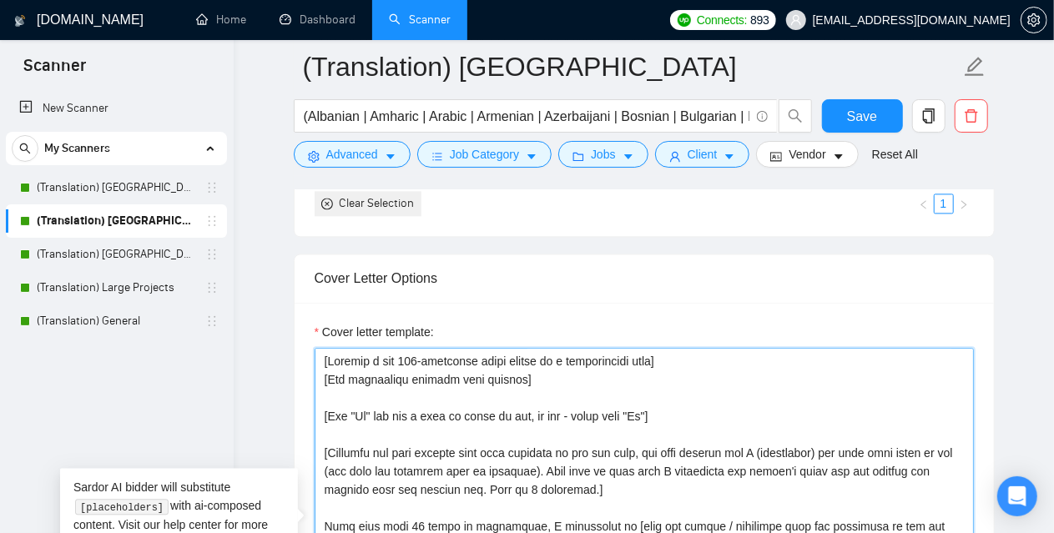
click at [407, 350] on textarea "Cover letter template:" at bounding box center [644, 536] width 659 height 376
type textarea "[Loremip d sit 469-ametconse adipi elitse do e temporincidi utla] [Etd magnaali…"
click at [859, 116] on span "Save" at bounding box center [862, 116] width 30 height 21
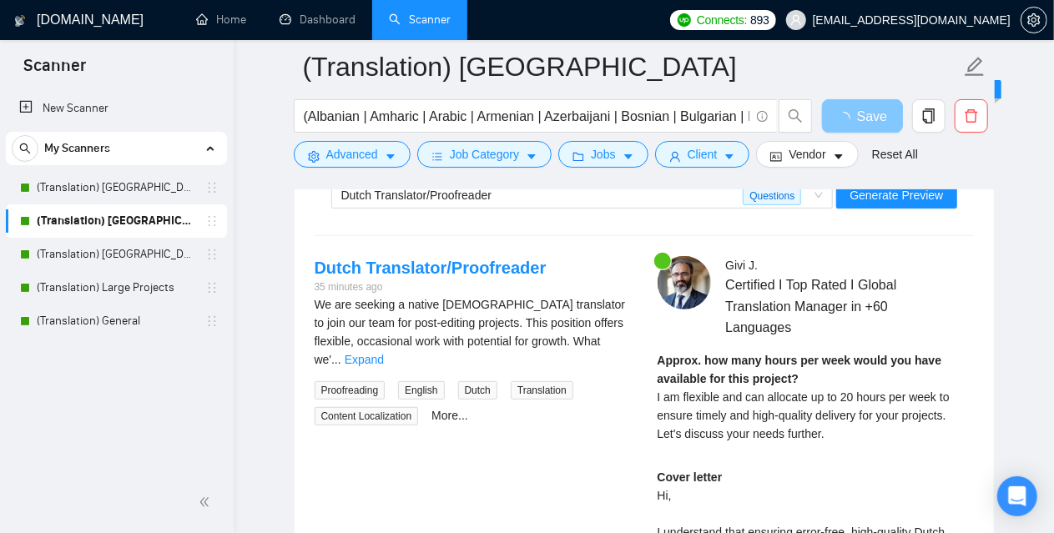
scroll to position [3255, 0]
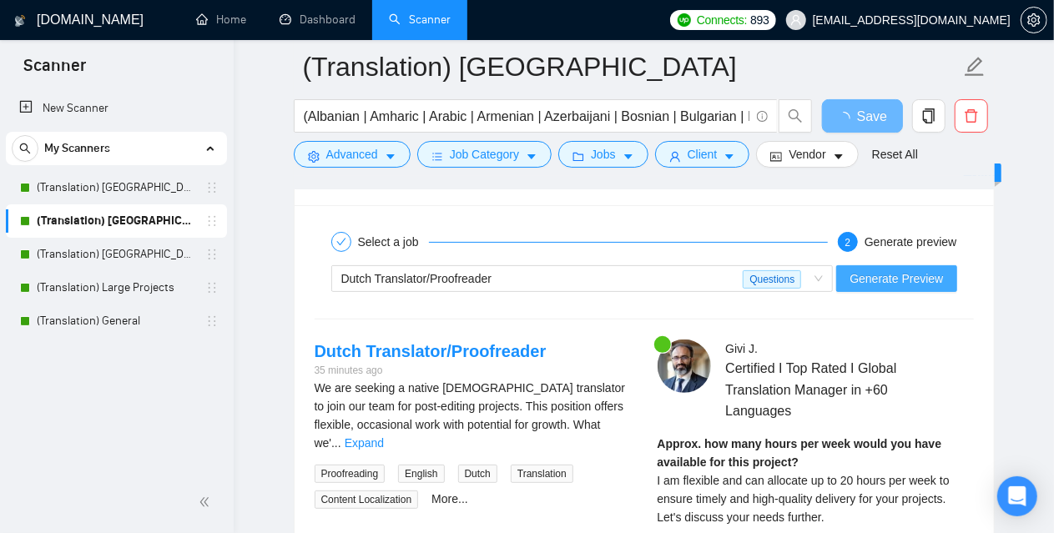
click at [901, 276] on span "Generate Preview" at bounding box center [896, 279] width 93 height 18
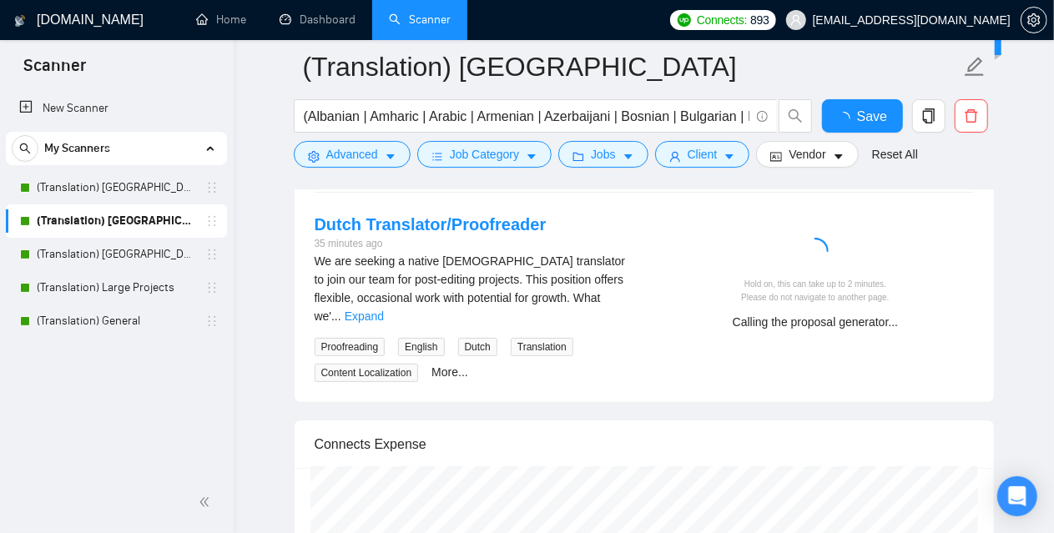
checkbox input "true"
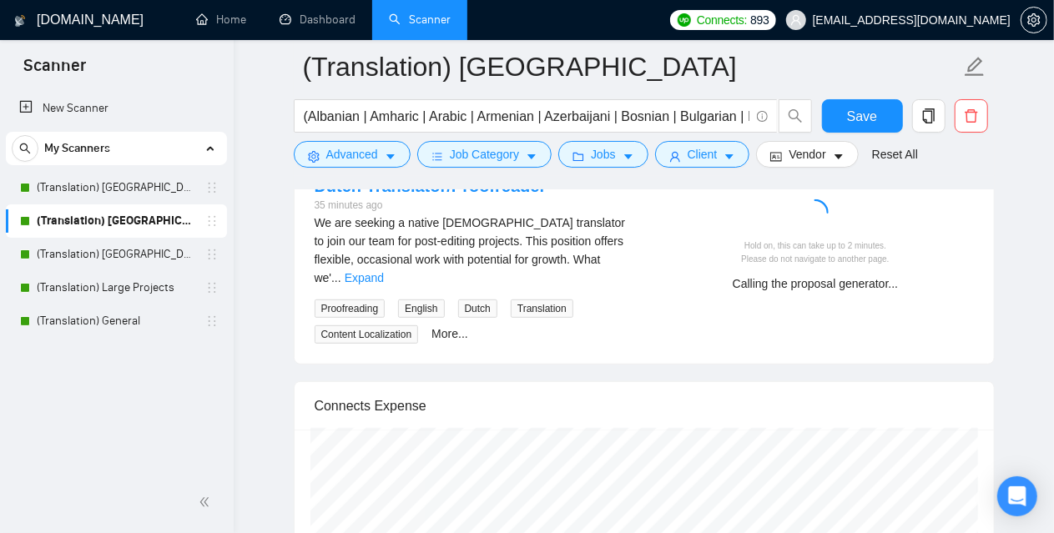
scroll to position [3422, 0]
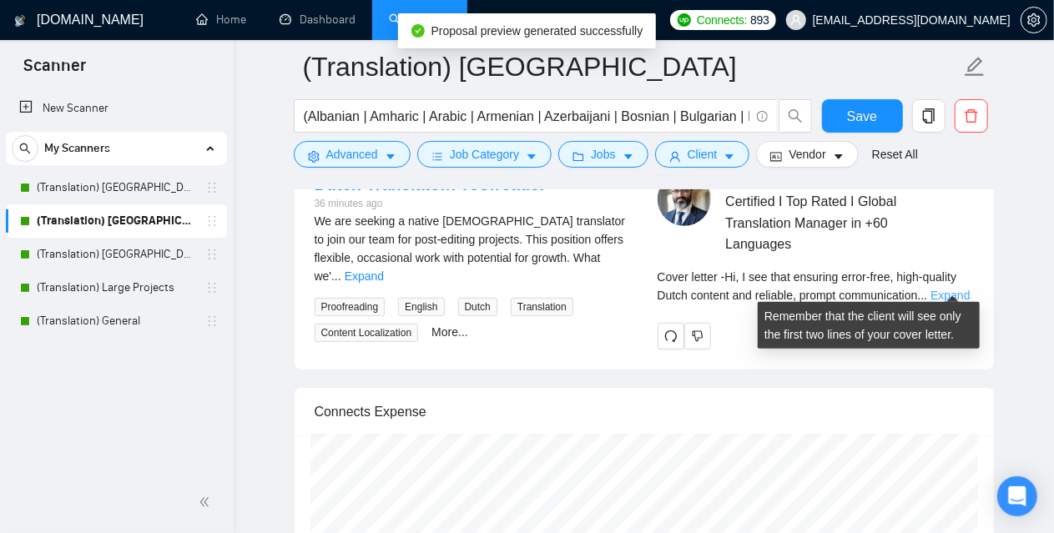
click at [941, 289] on link "Expand" at bounding box center [950, 295] width 39 height 13
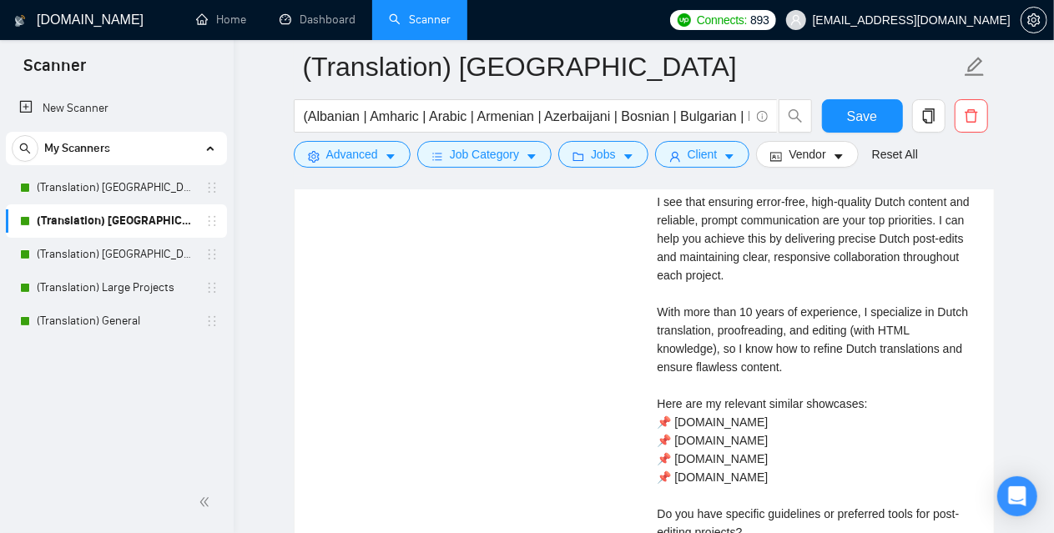
scroll to position [3589, 0]
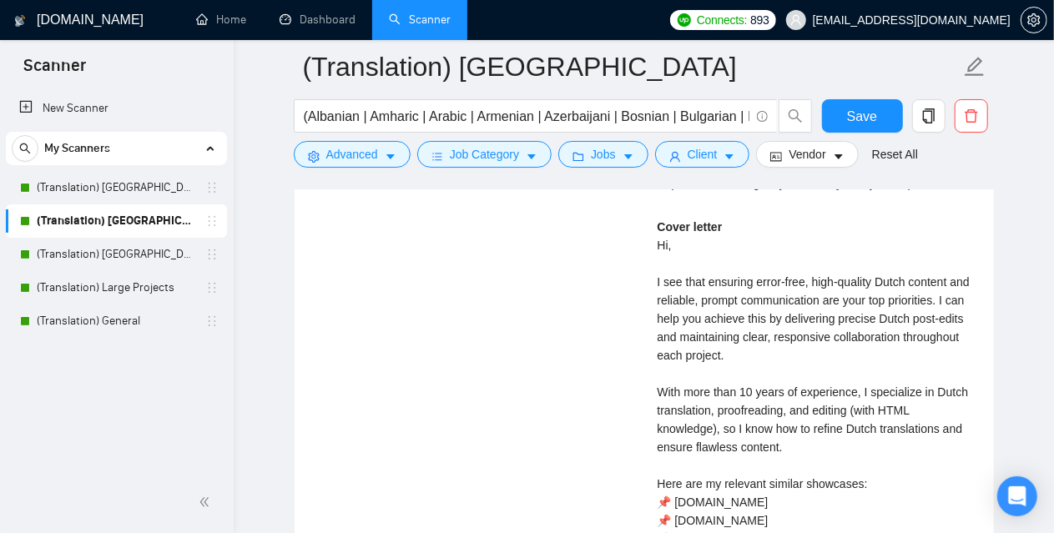
click at [723, 331] on div "Cover letter Hi, I see that ensuring error-free, high-quality Dutch content and…" at bounding box center [816, 484] width 316 height 532
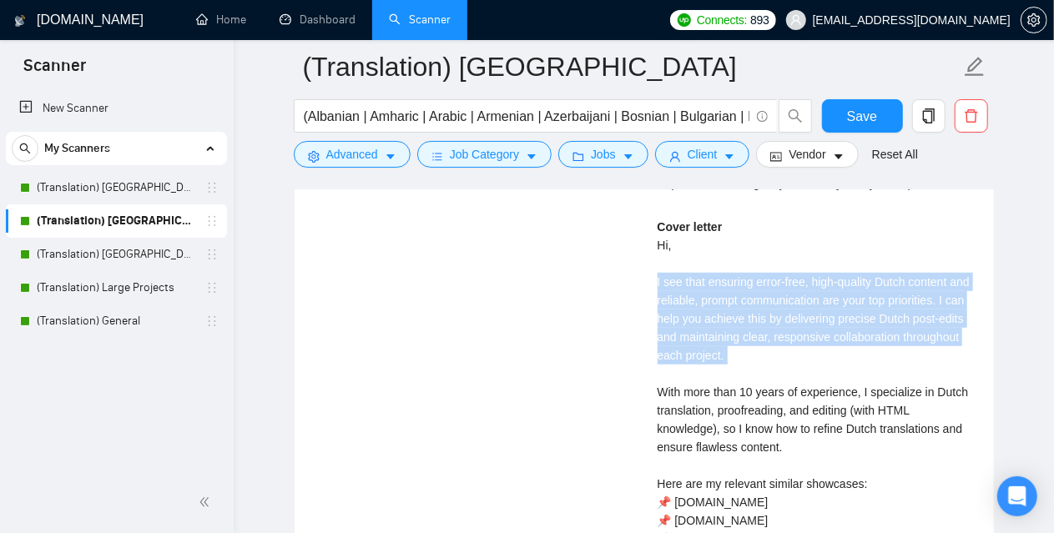
click at [723, 331] on div "Cover letter Hi, I see that ensuring error-free, high-quality Dutch content and…" at bounding box center [816, 484] width 316 height 532
copy div "I see that ensuring error-free, high-quality Dutch content and reliable, prompt…"
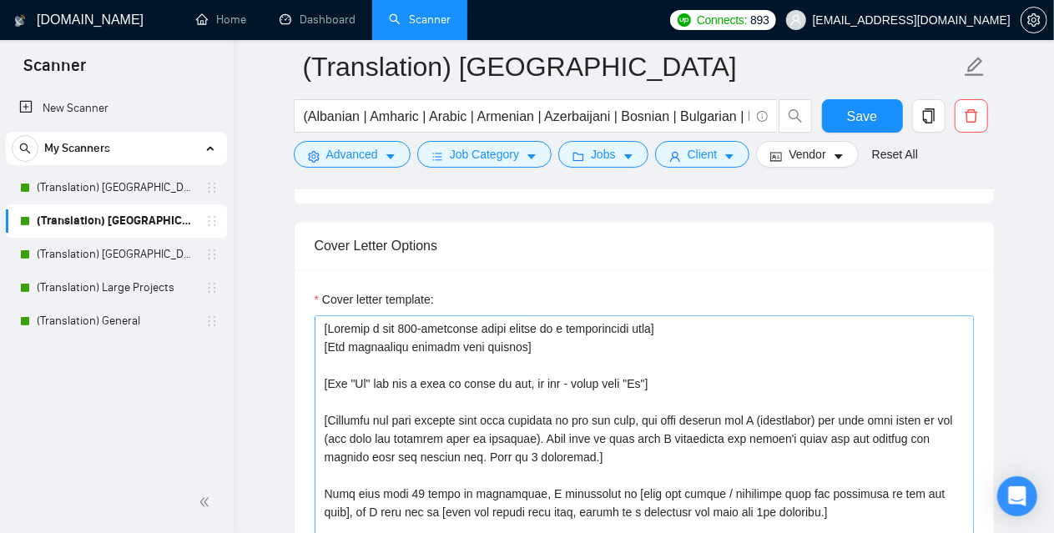
scroll to position [1836, 0]
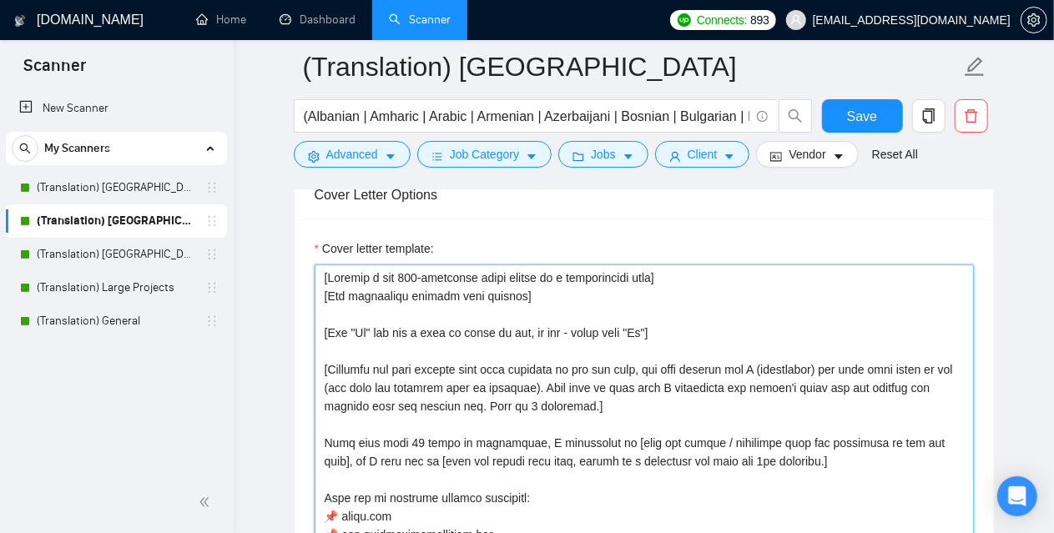
click at [568, 396] on textarea "Cover letter template:" at bounding box center [644, 453] width 659 height 376
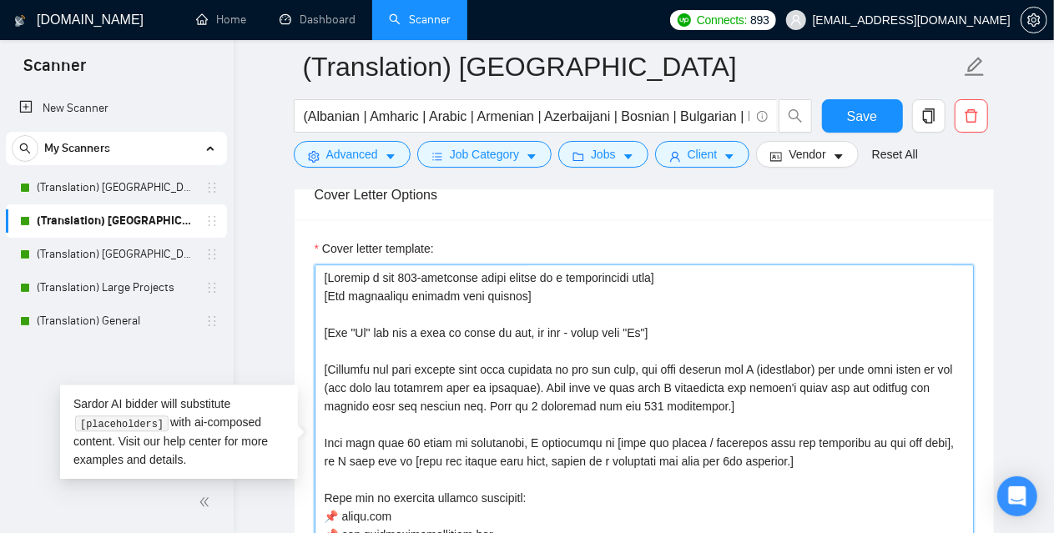
click at [606, 371] on textarea "Cover letter template:" at bounding box center [644, 453] width 659 height 376
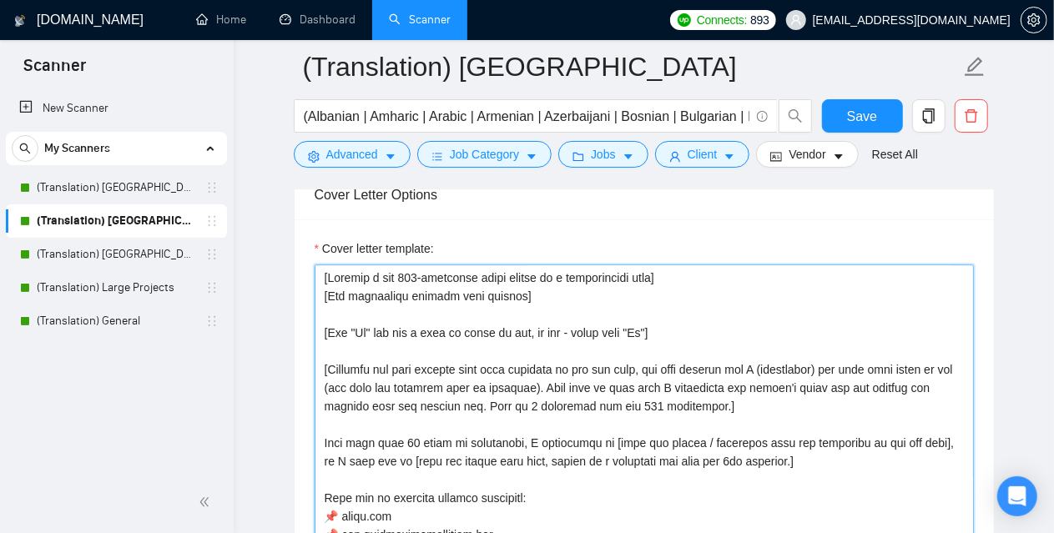
scroll to position [1753, 0]
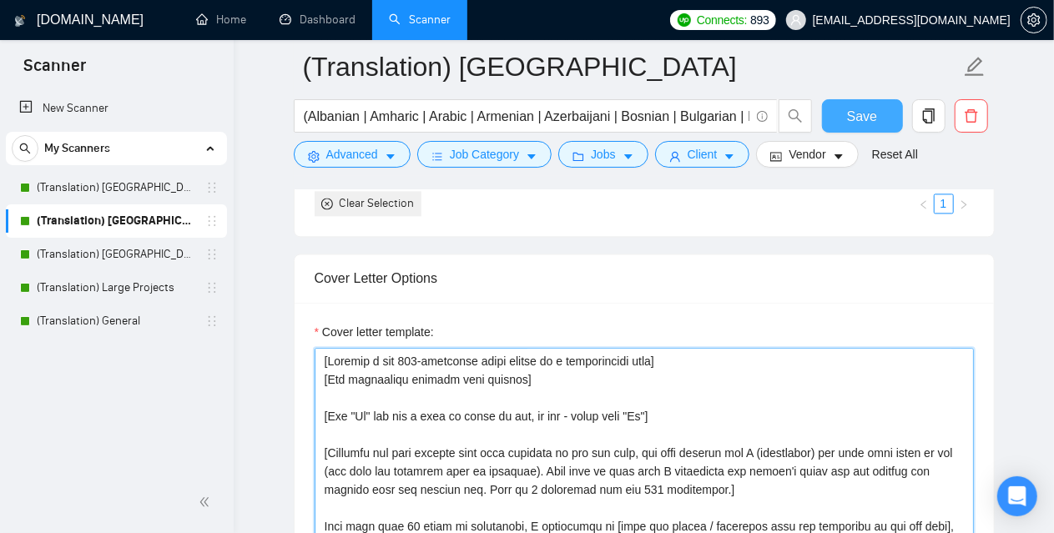
type textarea "[Loremip d sit 023-ametconse adipi elitse do e temporincidi utla] [Etd magnaali…"
click at [888, 117] on button "Save" at bounding box center [862, 115] width 81 height 33
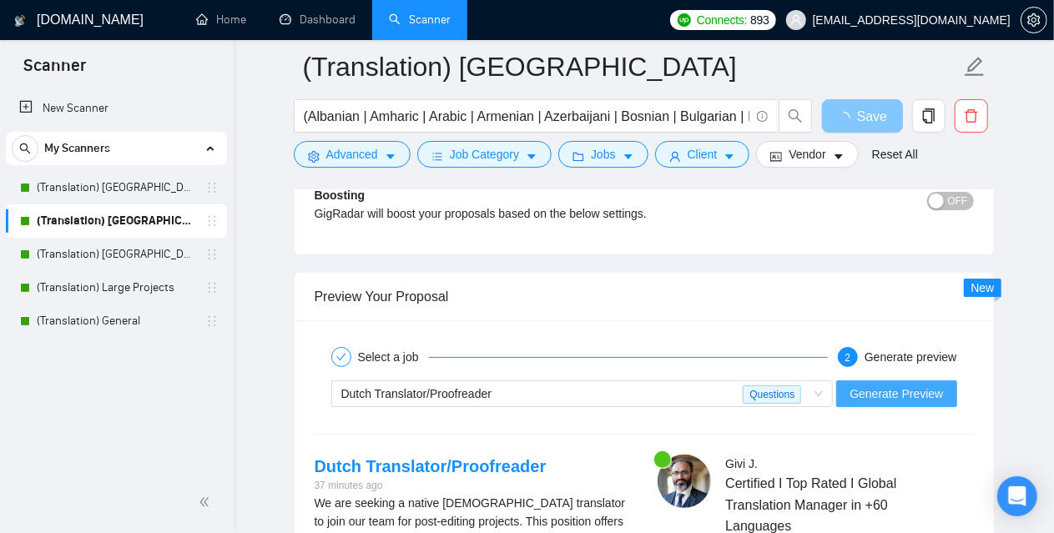
scroll to position [3172, 0]
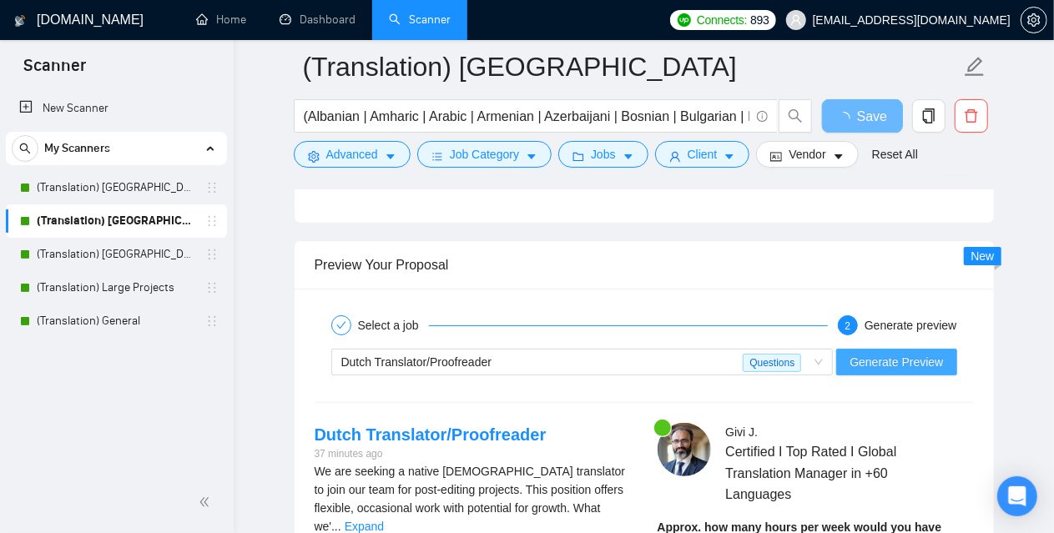
click at [900, 353] on span "Generate Preview" at bounding box center [896, 362] width 93 height 18
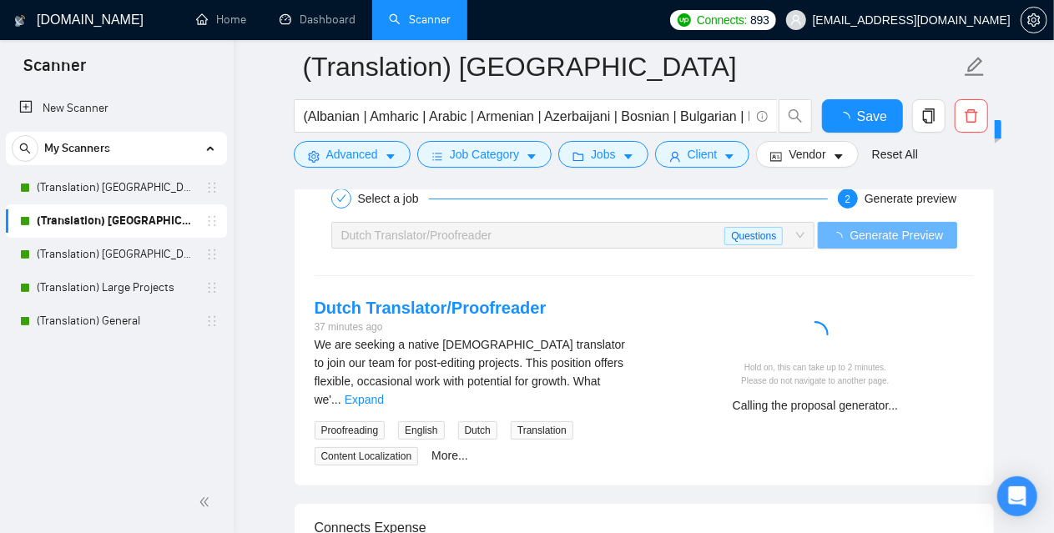
checkbox input "true"
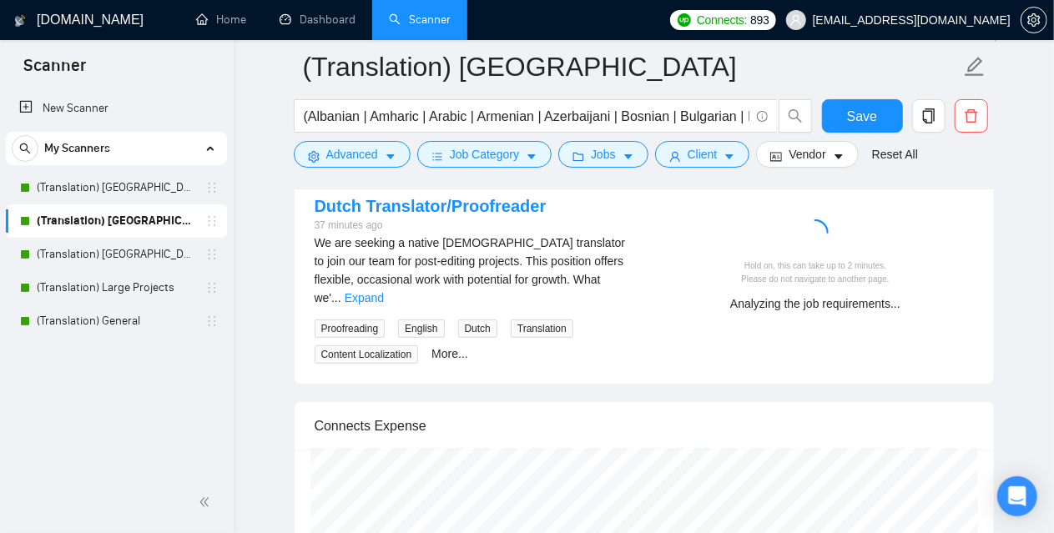
scroll to position [3422, 0]
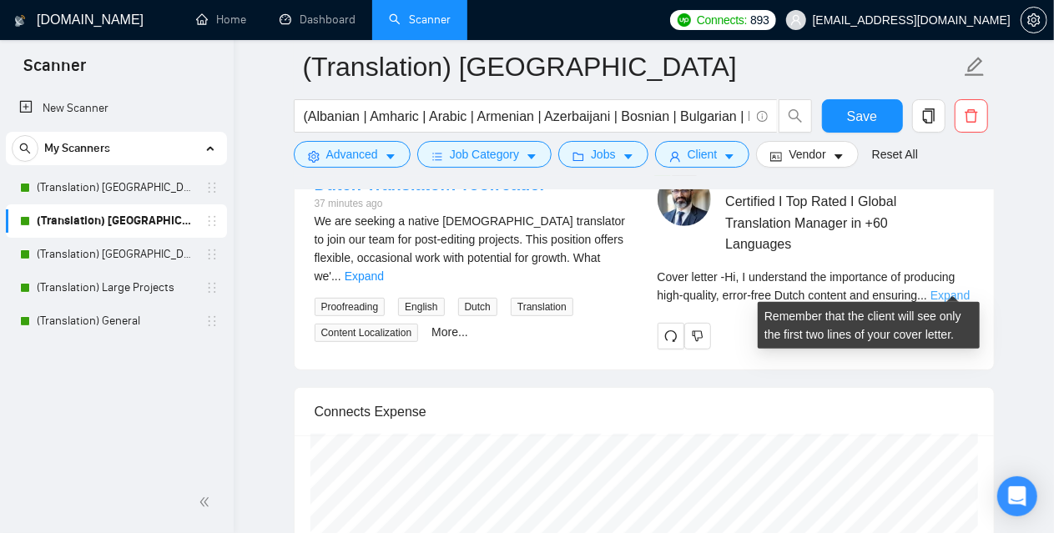
click at [958, 290] on link "Expand" at bounding box center [950, 295] width 39 height 13
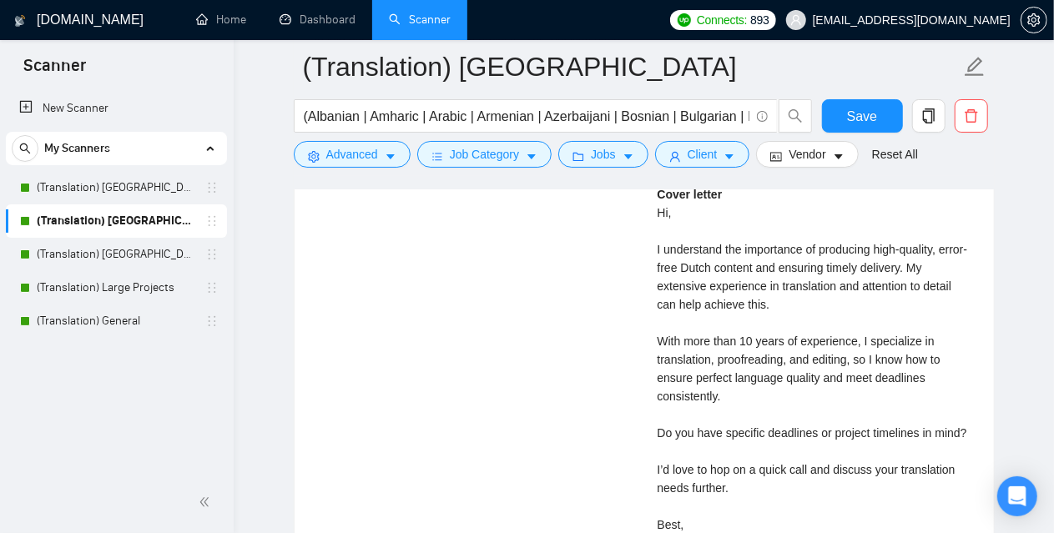
scroll to position [3589, 0]
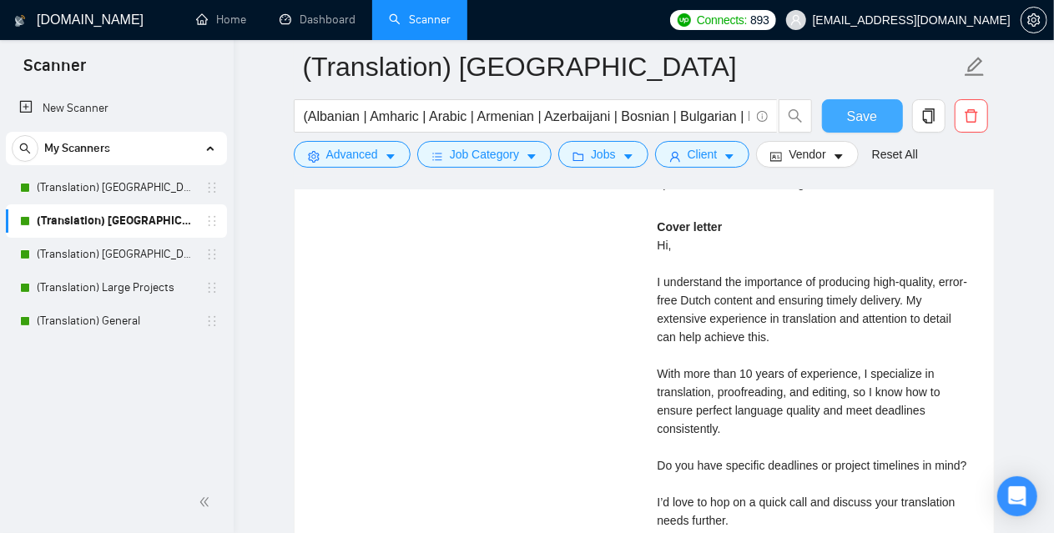
click at [866, 115] on span "Save" at bounding box center [862, 116] width 30 height 21
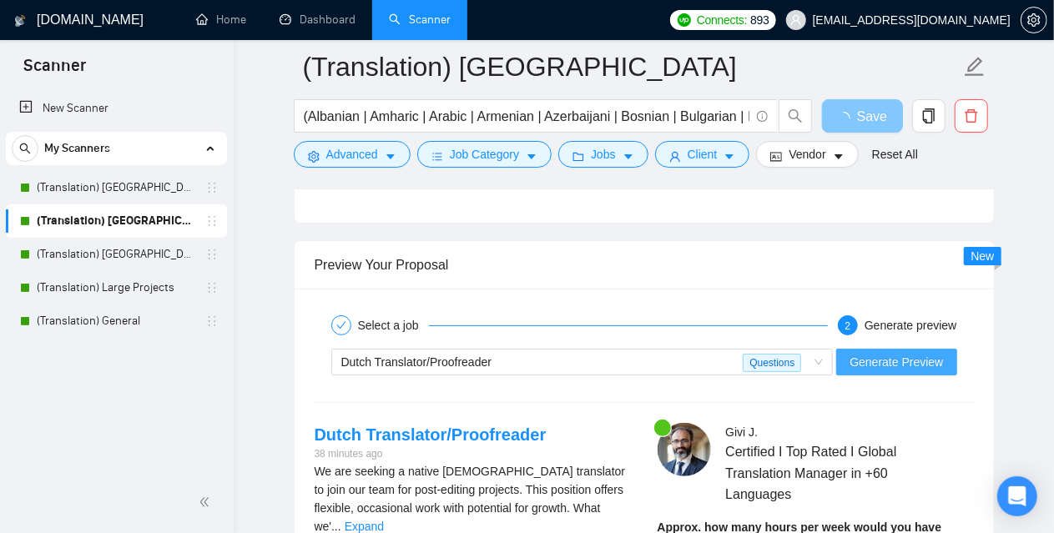
scroll to position [3255, 0]
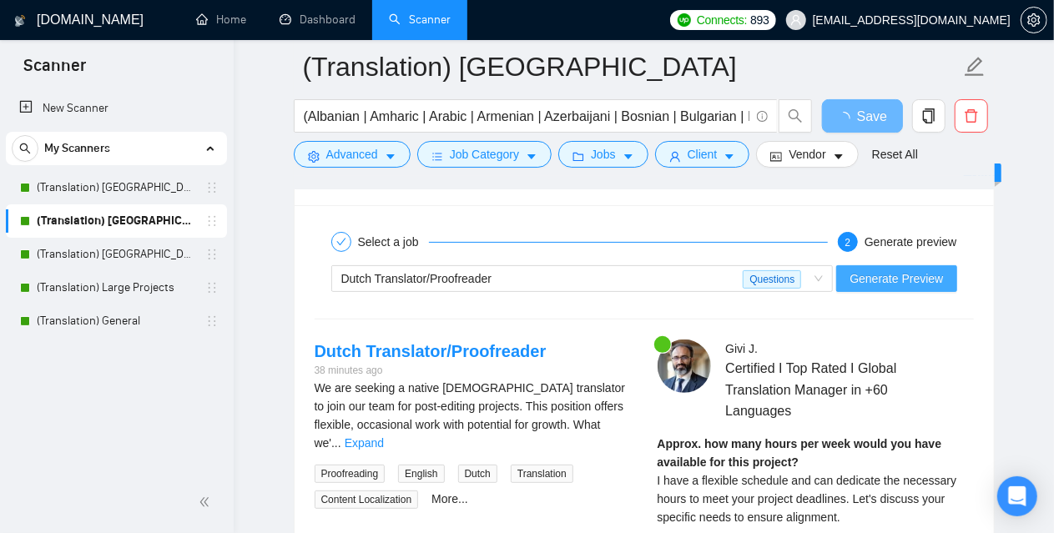
click at [930, 270] on span "Generate Preview" at bounding box center [896, 279] width 93 height 18
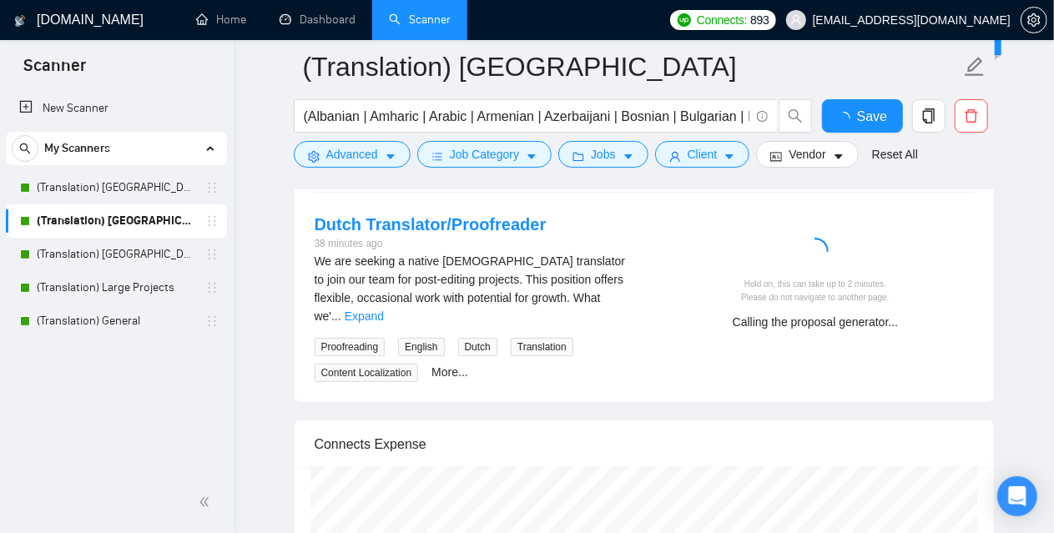
checkbox input "true"
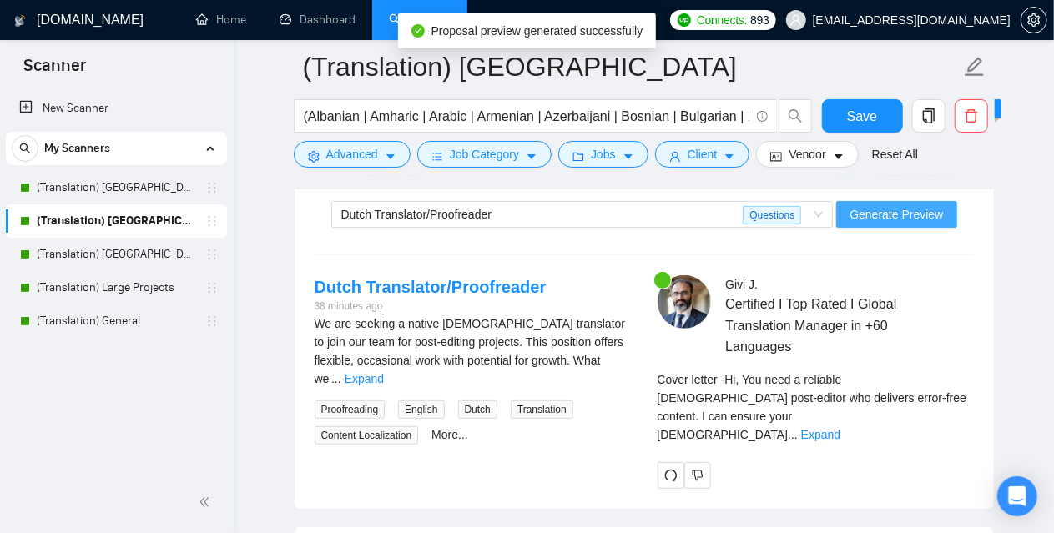
scroll to position [3505, 0]
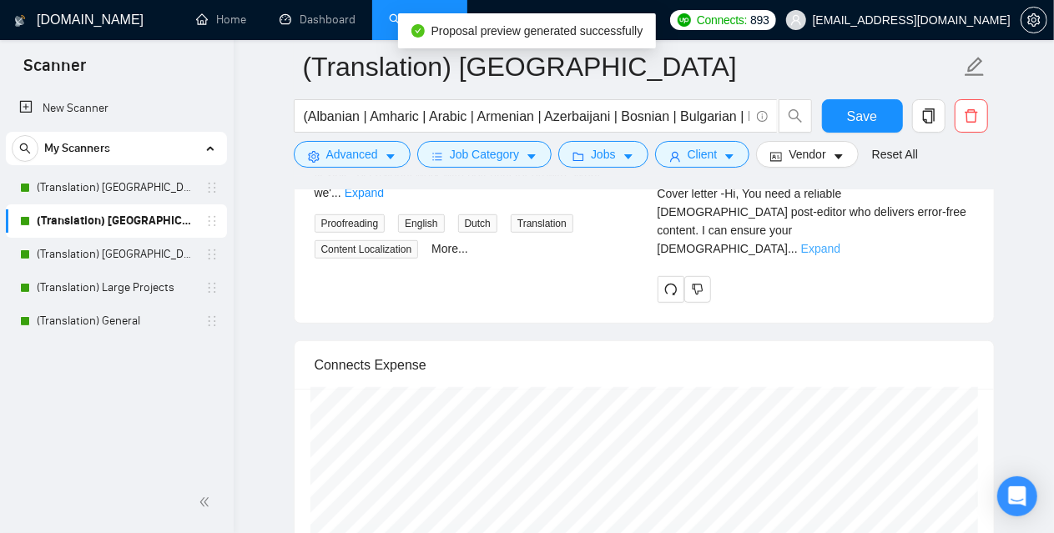
click at [840, 242] on link "Expand" at bounding box center [820, 248] width 39 height 13
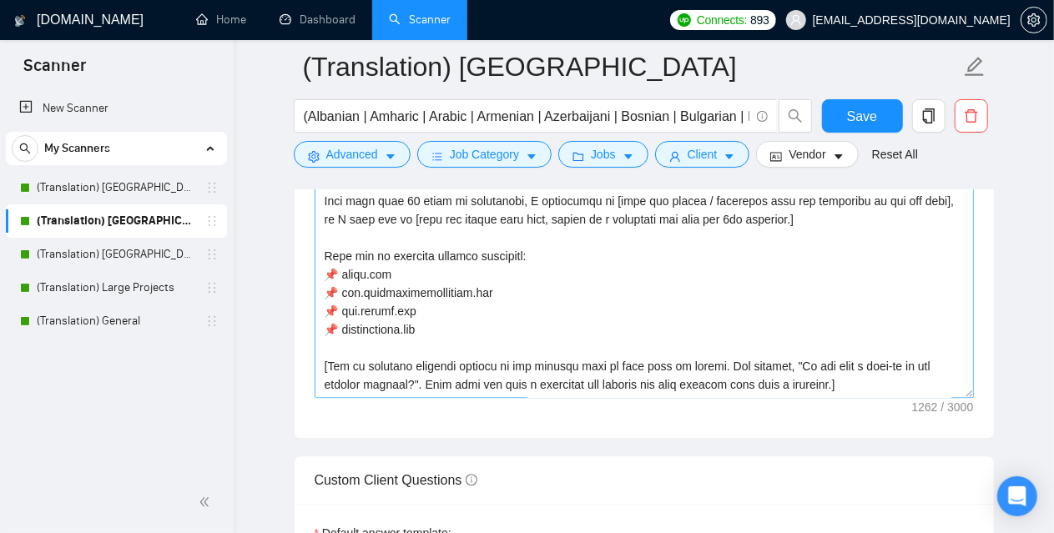
scroll to position [2170, 0]
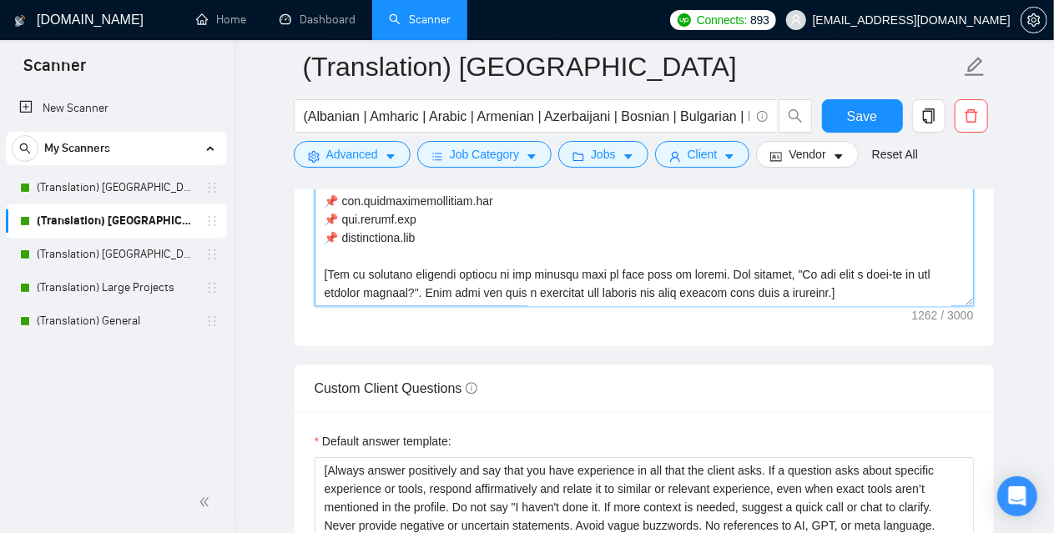
click at [438, 233] on textarea "Cover letter template:" at bounding box center [644, 119] width 659 height 376
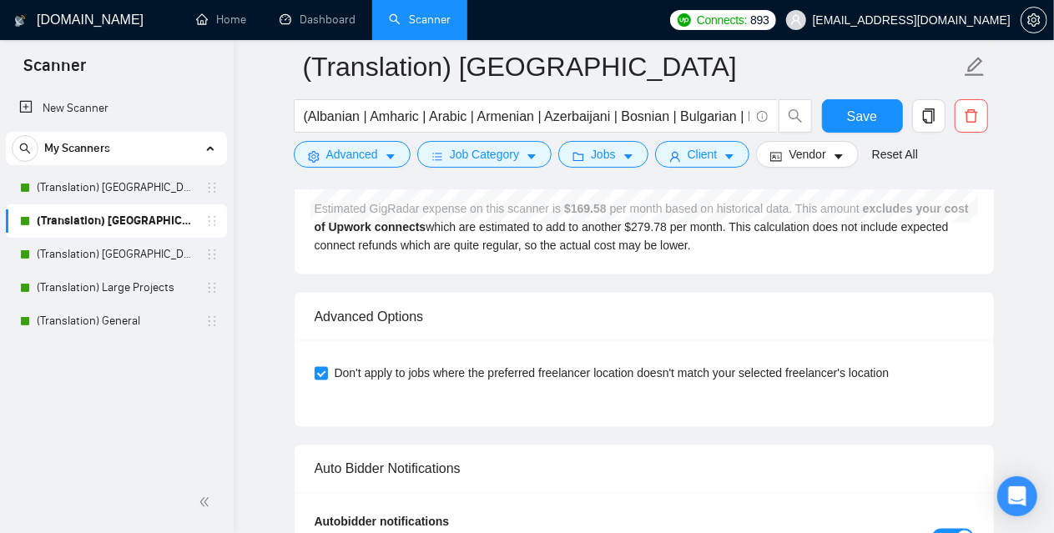
scroll to position [4423, 0]
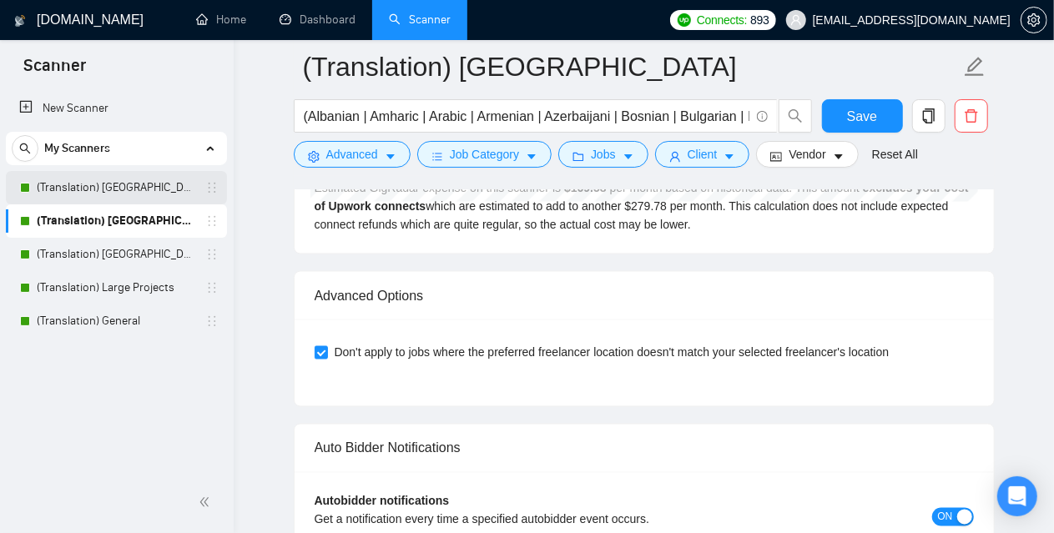
click at [143, 187] on link "(Translation) [GEOGRAPHIC_DATA]" at bounding box center [116, 187] width 159 height 33
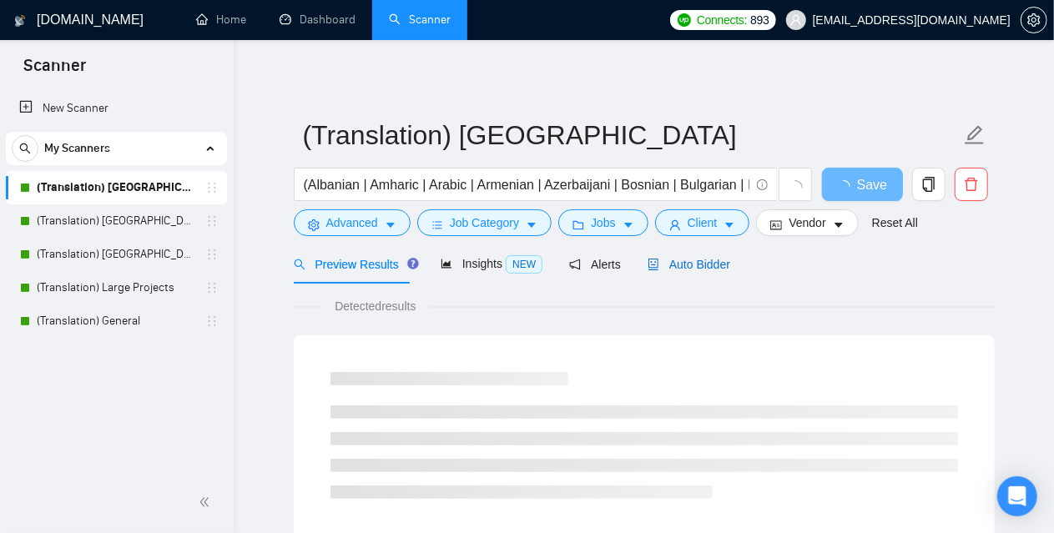
click at [708, 265] on span "Auto Bidder" at bounding box center [689, 264] width 83 height 13
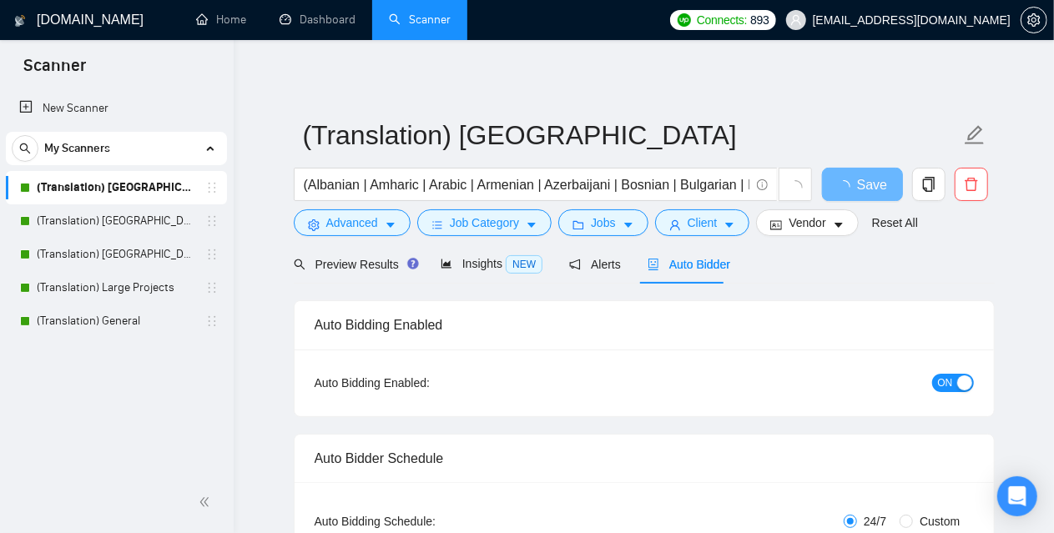
checkbox input "true"
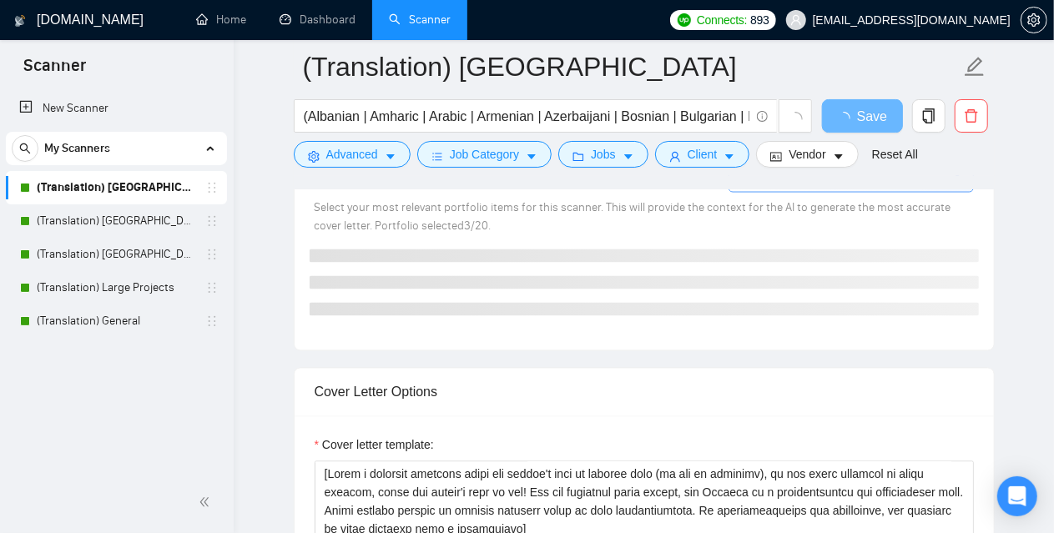
scroll to position [1669, 0]
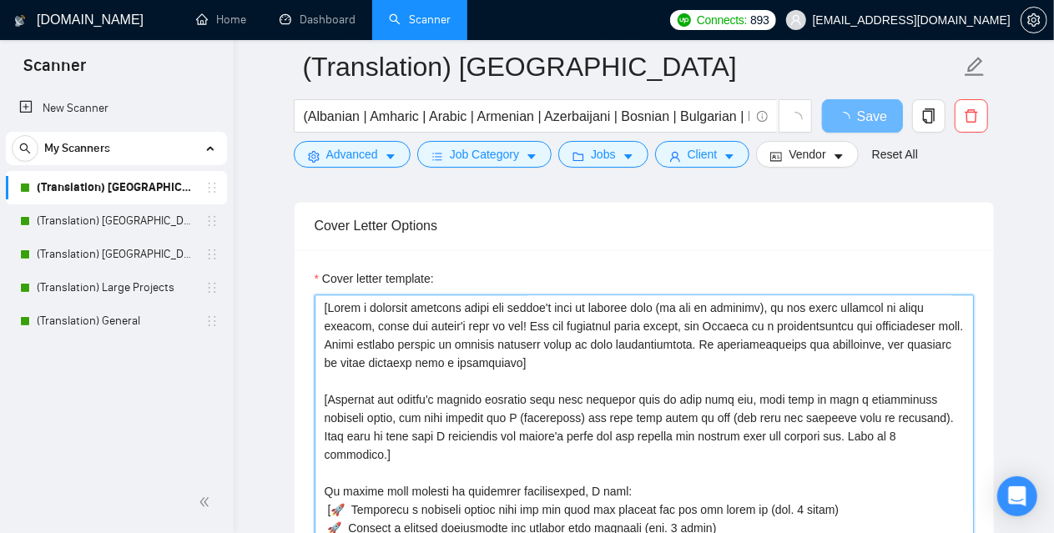
click at [472, 336] on textarea "Cover letter template:" at bounding box center [644, 483] width 659 height 376
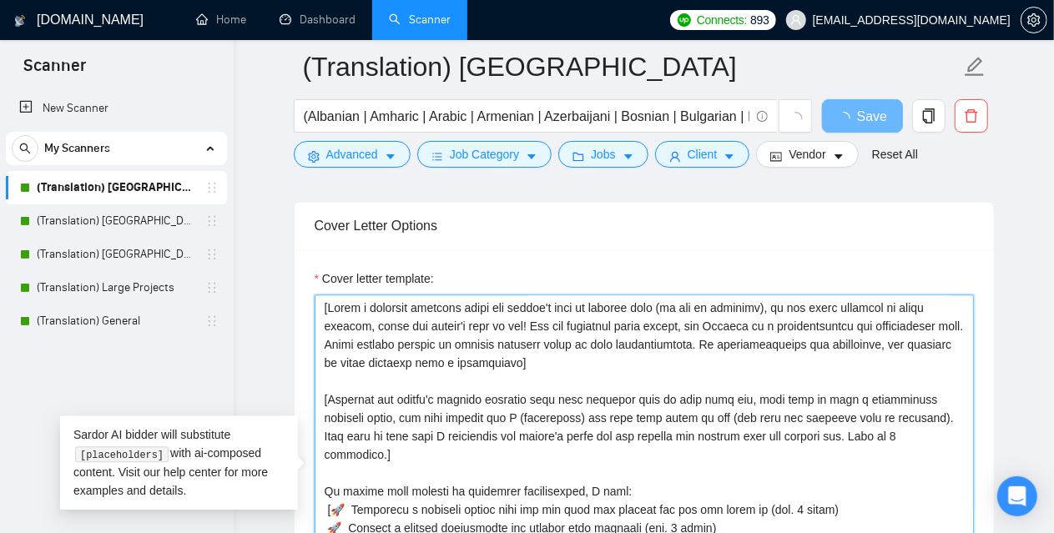
paste textarea "Loremip d sit 190-ametconse adipi elitse do e temporincidi utla] [Etd magnaaliq…"
type textarea "[Loremip d sit 023-ametconse adipi elitse do e temporincidi utla] [Etd magnaali…"
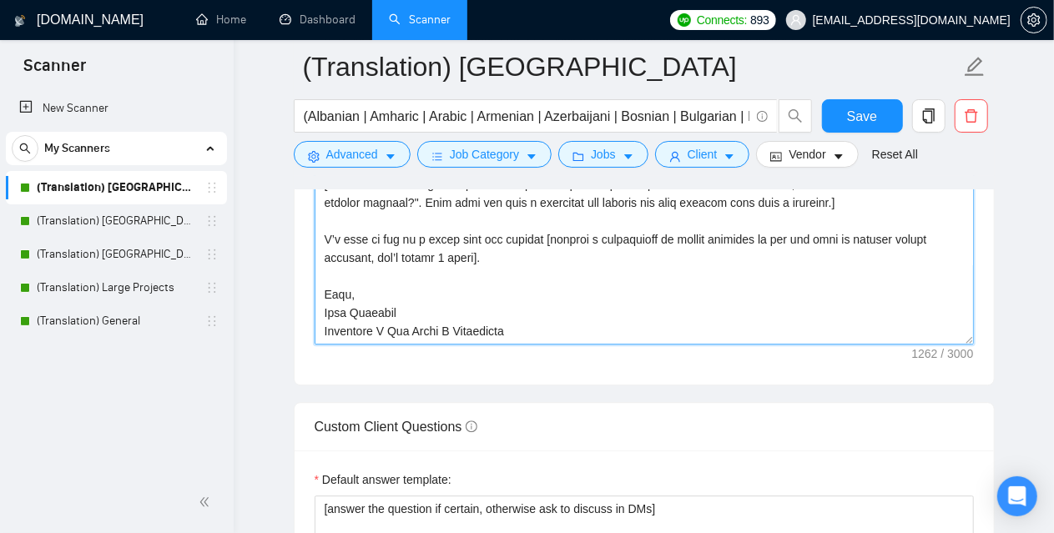
scroll to position [2215, 0]
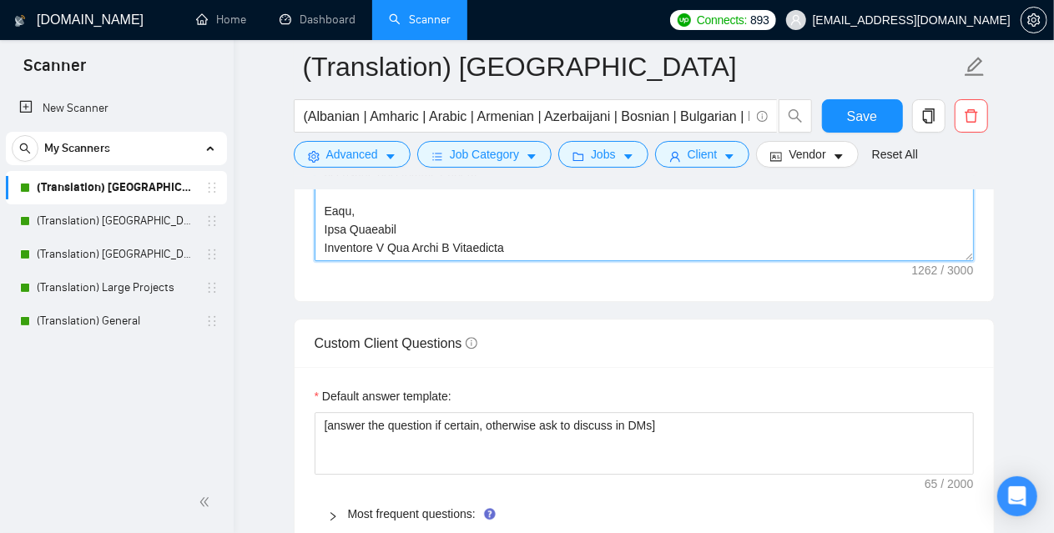
drag, startPoint x: 441, startPoint y: 240, endPoint x: 264, endPoint y: 230, distance: 177.3
click at [264, 230] on main "(Translation) America (Albanian | Amharic | Arabic | Armenian | Azerbaijani | B…" at bounding box center [643, 331] width 767 height 4958
click at [431, 242] on textarea "Cover letter template:" at bounding box center [644, 74] width 659 height 376
drag, startPoint x: 439, startPoint y: 241, endPoint x: 295, endPoint y: 240, distance: 144.4
click at [295, 240] on div "Cover letter template:" at bounding box center [644, 71] width 699 height 461
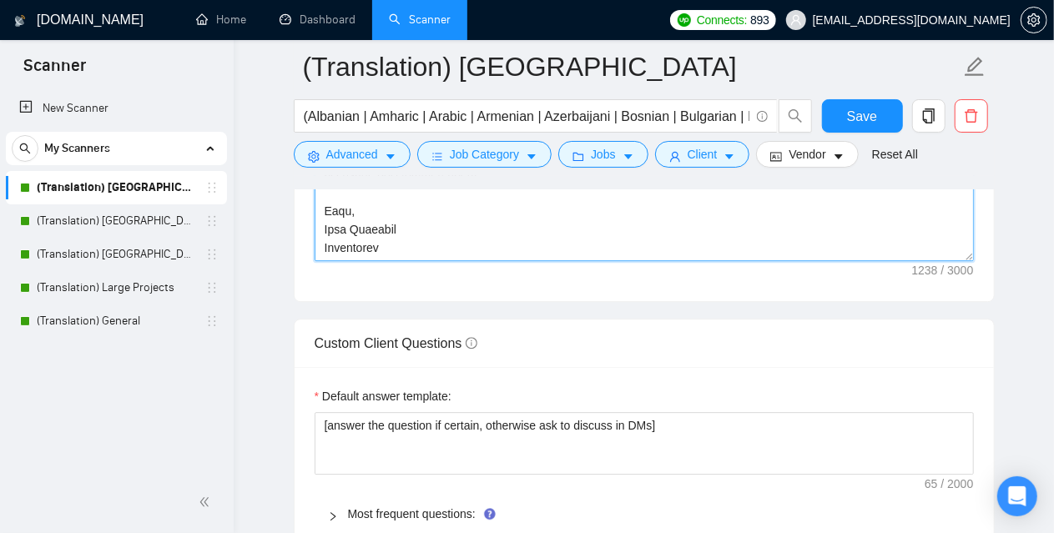
click at [504, 239] on textarea "Cover letter template:" at bounding box center [644, 74] width 659 height 376
paste textarea "Certified I Top Rated I"
drag, startPoint x: 502, startPoint y: 240, endPoint x: 481, endPoint y: 238, distance: 20.9
click at [481, 238] on textarea "Cover letter template:" at bounding box center [644, 74] width 659 height 376
click at [377, 240] on textarea "Cover letter template:" at bounding box center [644, 74] width 659 height 376
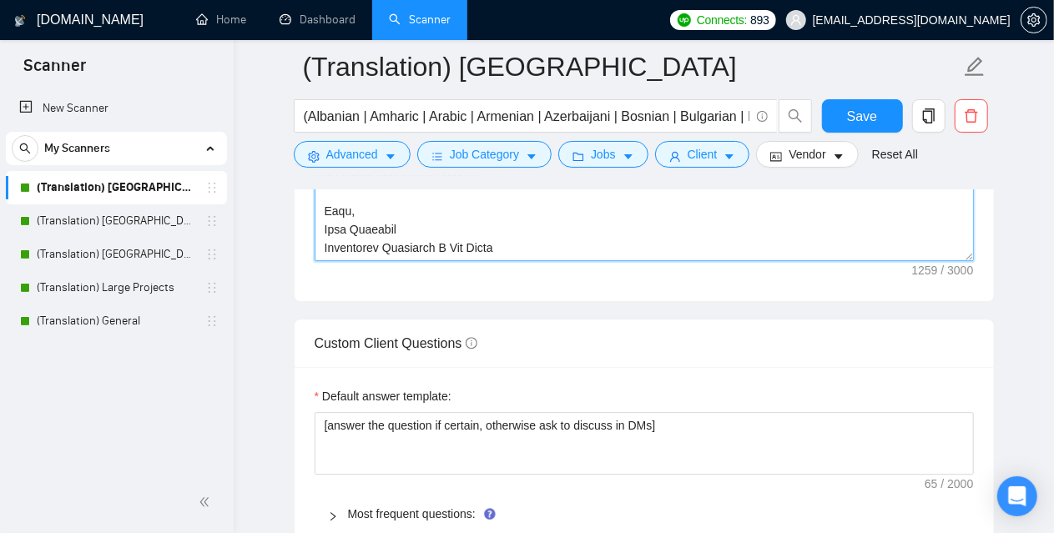
paste textarea "I"
drag, startPoint x: 497, startPoint y: 230, endPoint x: 288, endPoint y: 235, distance: 209.5
click at [288, 235] on main "(Translation) America (Albanian | Amharic | Arabic | Armenian | Azerbaijani | B…" at bounding box center [643, 331] width 767 height 4958
click at [423, 241] on textarea "Cover letter template:" at bounding box center [644, 74] width 659 height 376
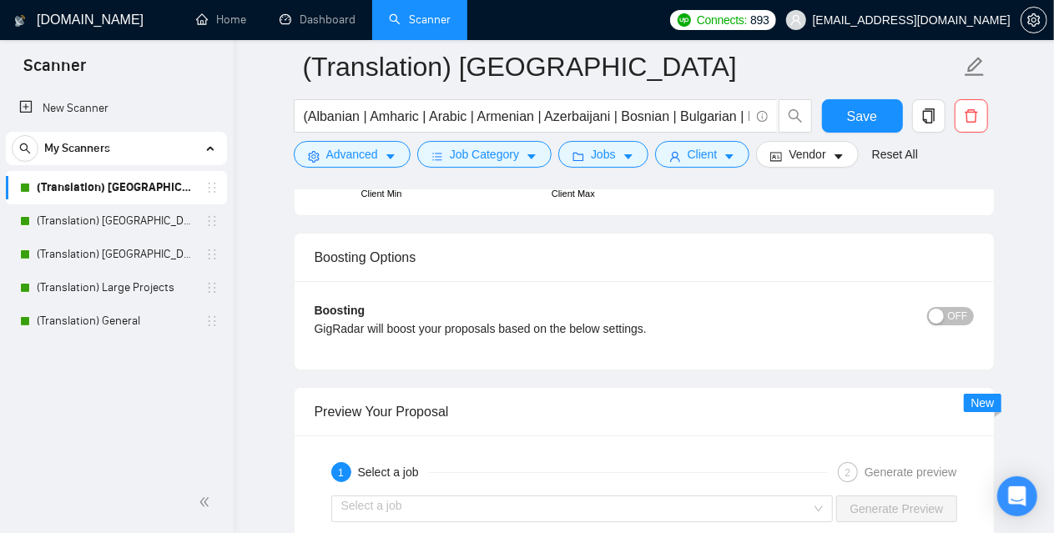
scroll to position [3096, 0]
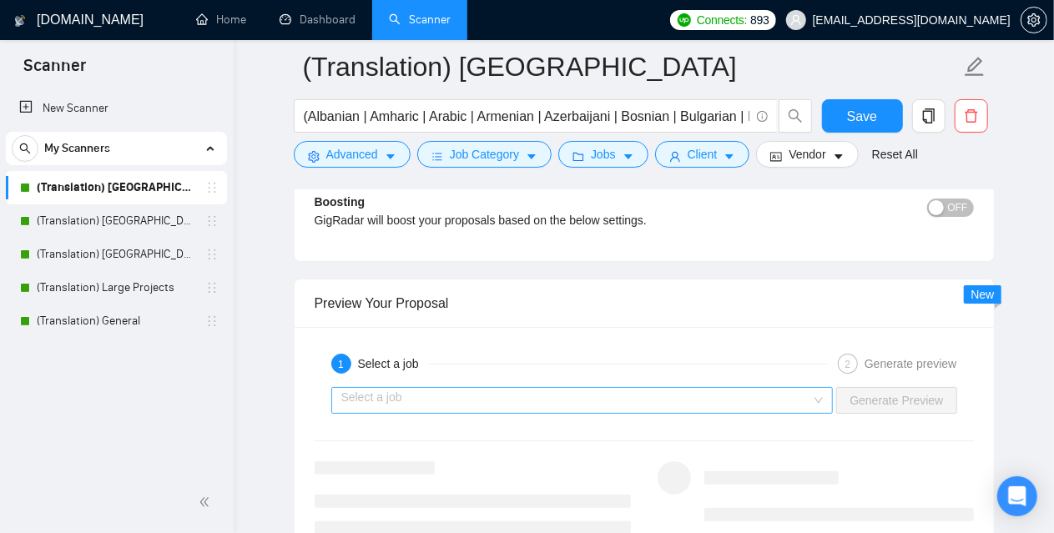
type textarea "[Loremip d sit 023-ametconse adipi elitse do e temporincidi utla] [Etd magnaali…"
click at [484, 388] on input "search" at bounding box center [576, 400] width 471 height 25
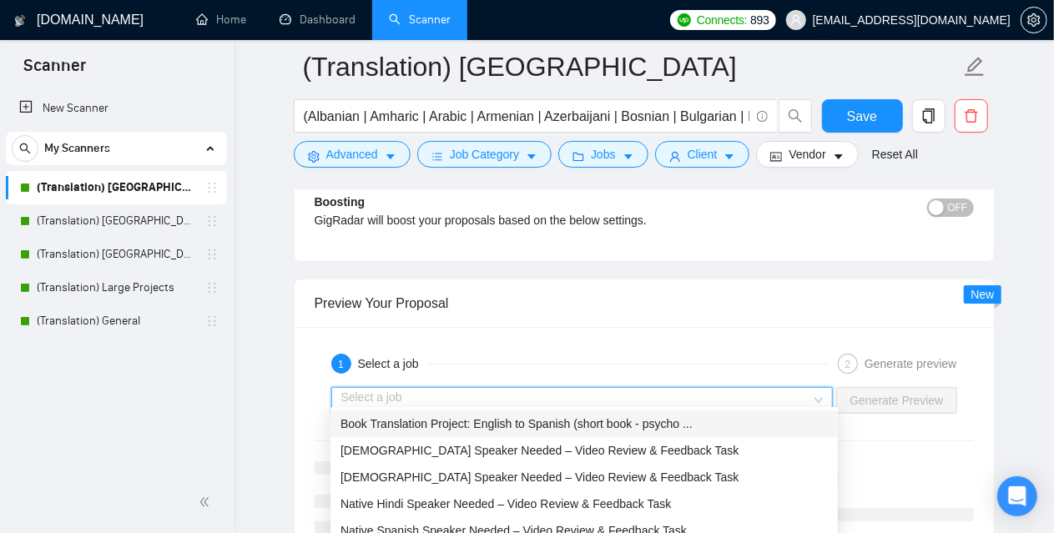
click at [436, 420] on span "Book Translation Project: English to Spanish (short book - psycho ..." at bounding box center [517, 423] width 352 height 13
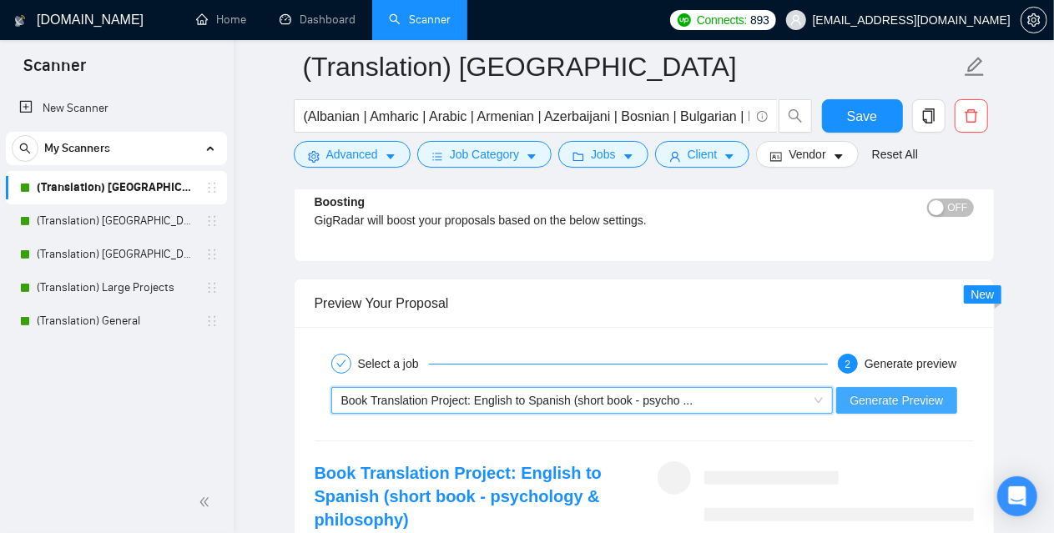
click at [928, 391] on span "Generate Preview" at bounding box center [896, 400] width 93 height 18
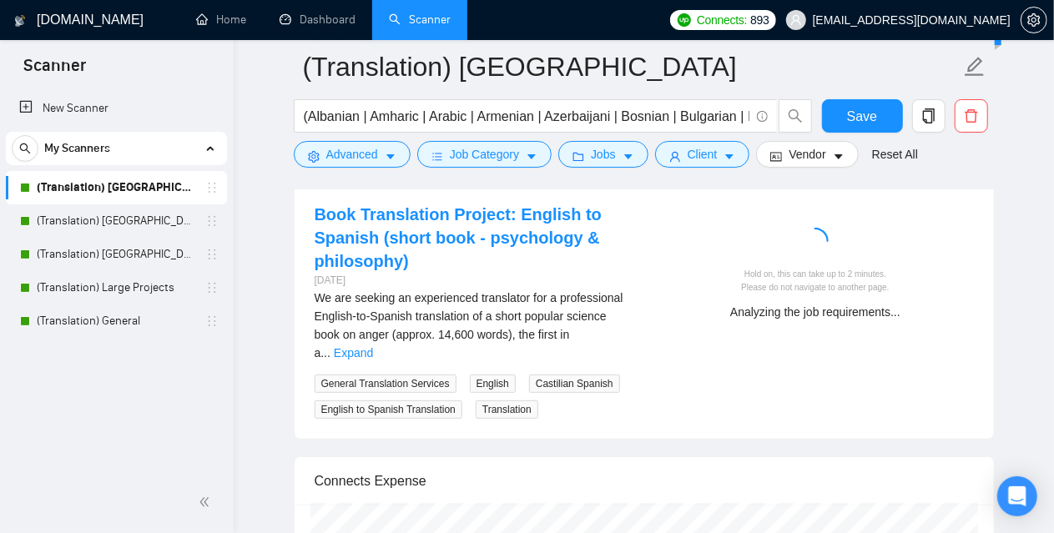
scroll to position [3263, 0]
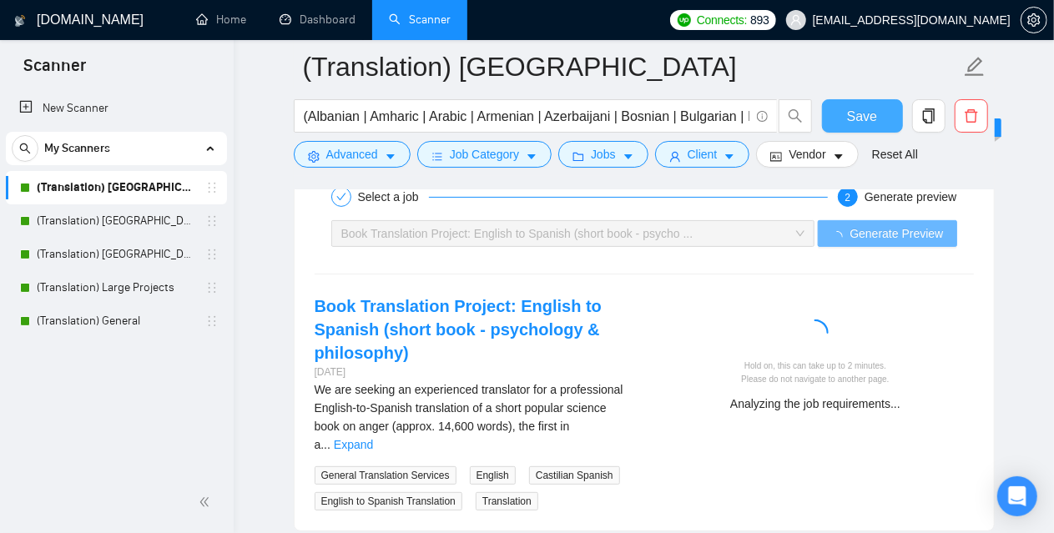
click at [865, 112] on span "Save" at bounding box center [862, 116] width 30 height 21
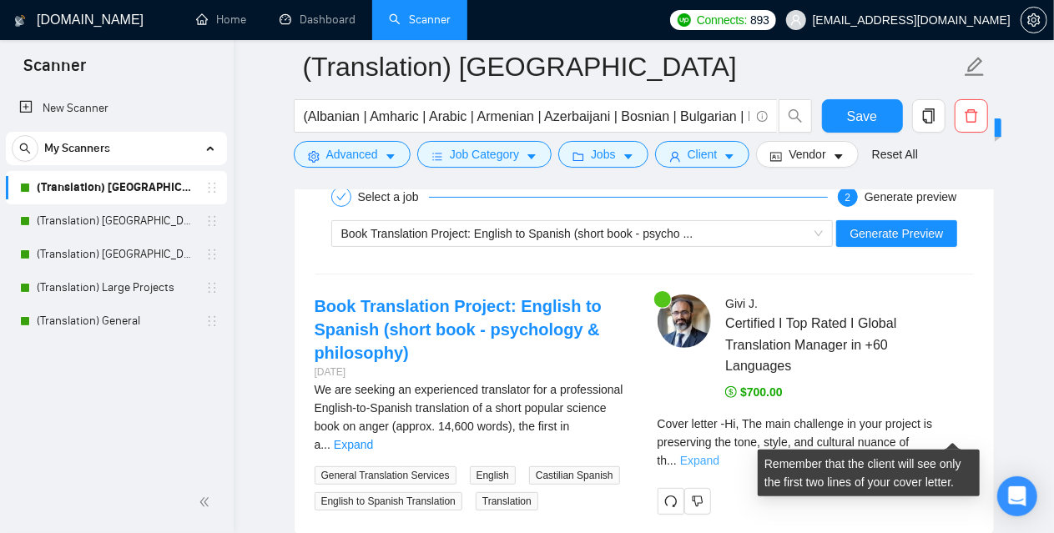
click at [719, 454] on link "Expand" at bounding box center [699, 460] width 39 height 13
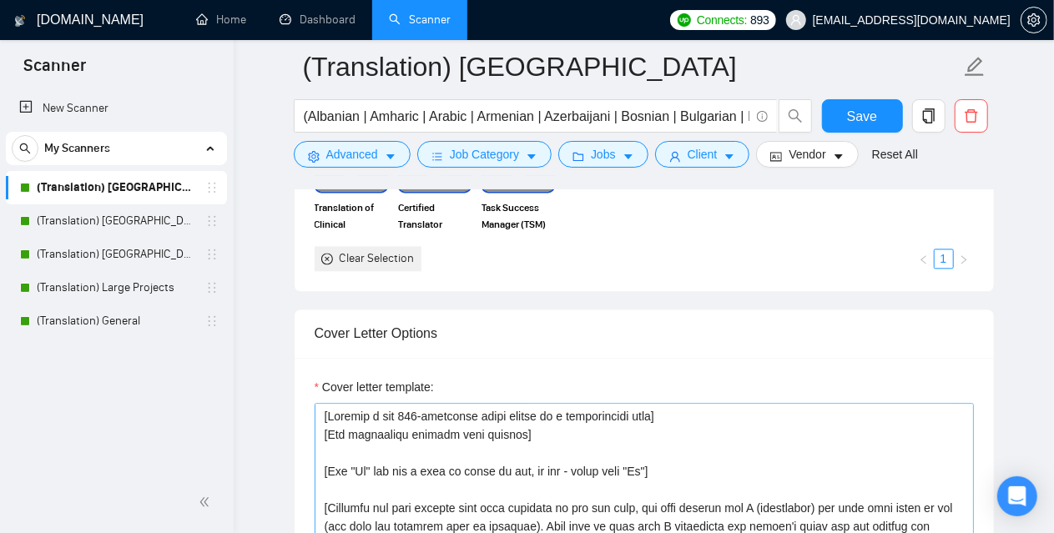
scroll to position [1678, 0]
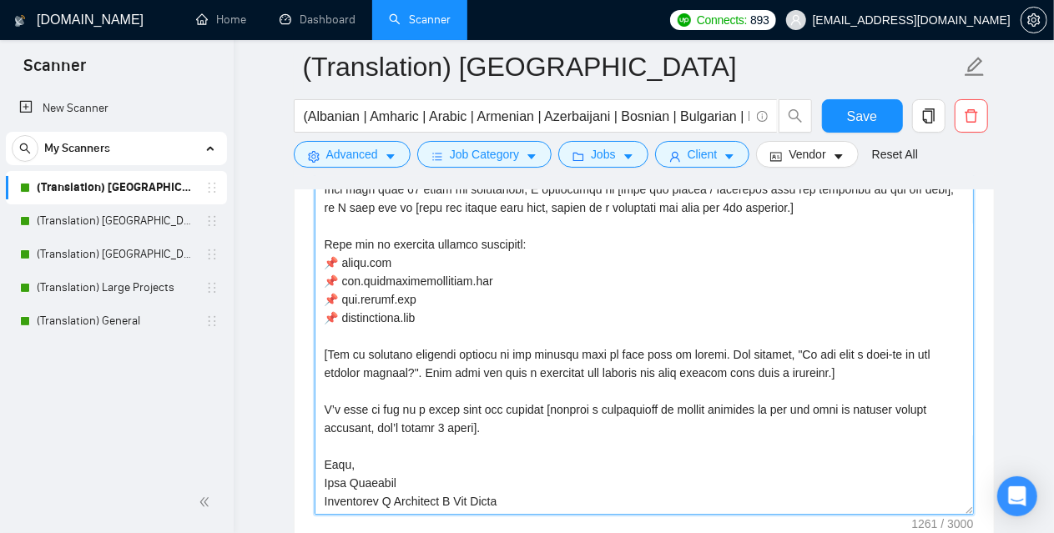
scroll to position [1928, 0]
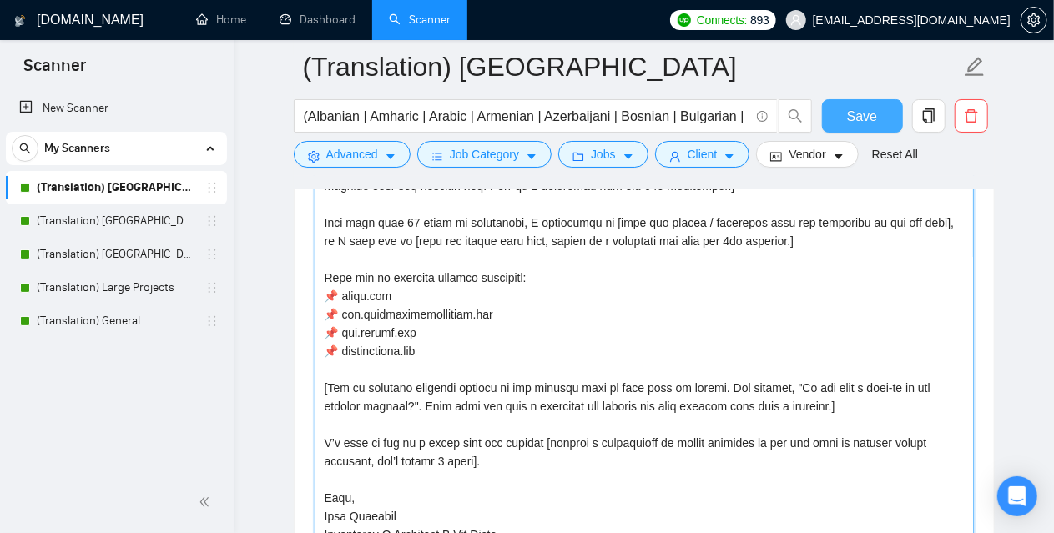
type textarea "[Loremip d sit 516-ametconse adipi elitse do e temporincidi utla] [Etd magnaali…"
click at [863, 120] on span "Save" at bounding box center [862, 116] width 30 height 21
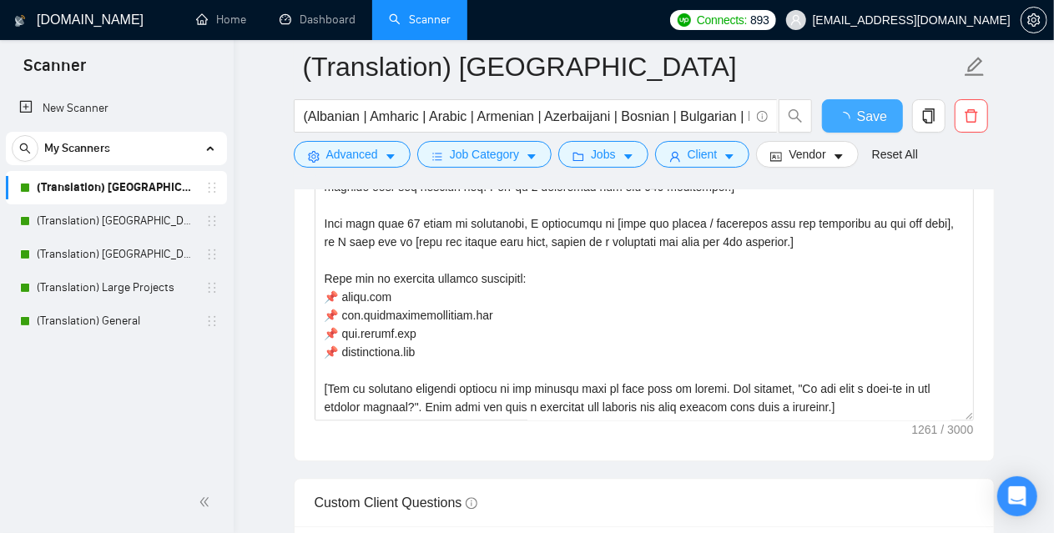
checkbox input "true"
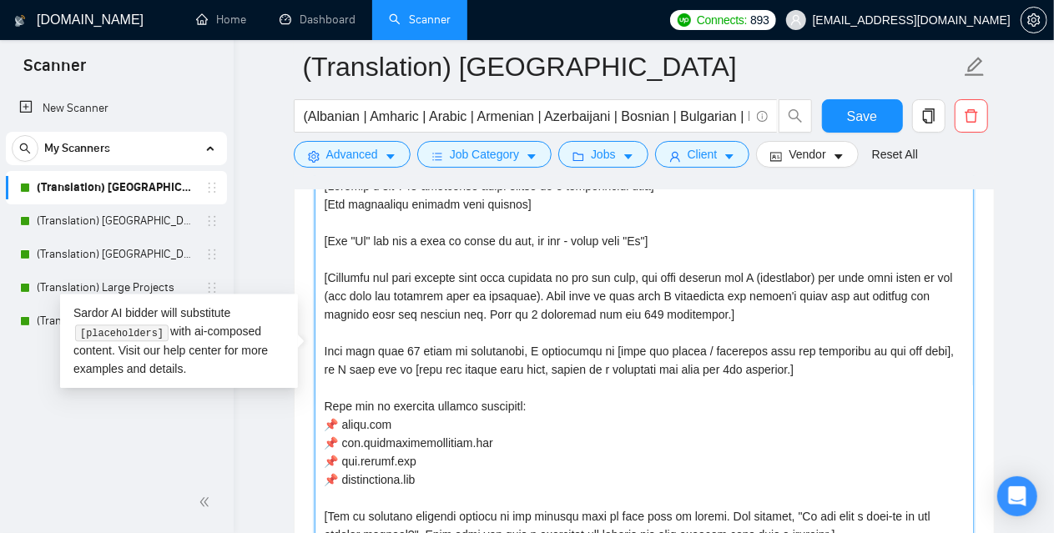
drag, startPoint x: 598, startPoint y: 305, endPoint x: 694, endPoint y: 301, distance: 96.0
click at [694, 301] on textarea "Cover letter template:" at bounding box center [644, 361] width 659 height 376
click at [788, 361] on textarea "Cover letter template:" at bounding box center [644, 361] width 659 height 376
paste textarea "max 150 characters"
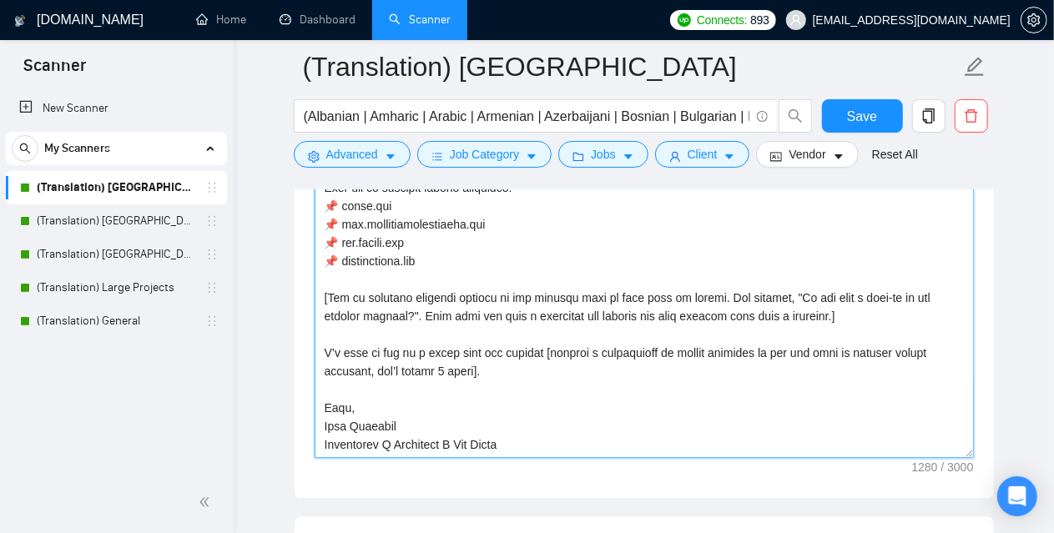
scroll to position [2095, 0]
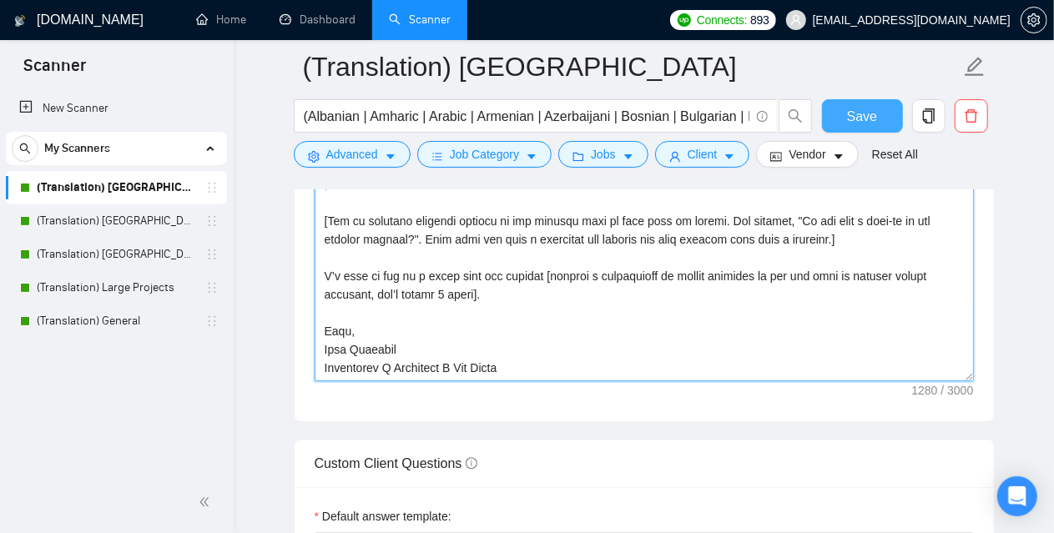
type textarea "[Loremip d sit 116-ametconse adipi elitse do e temporincidi utla] [Etd magnaali…"
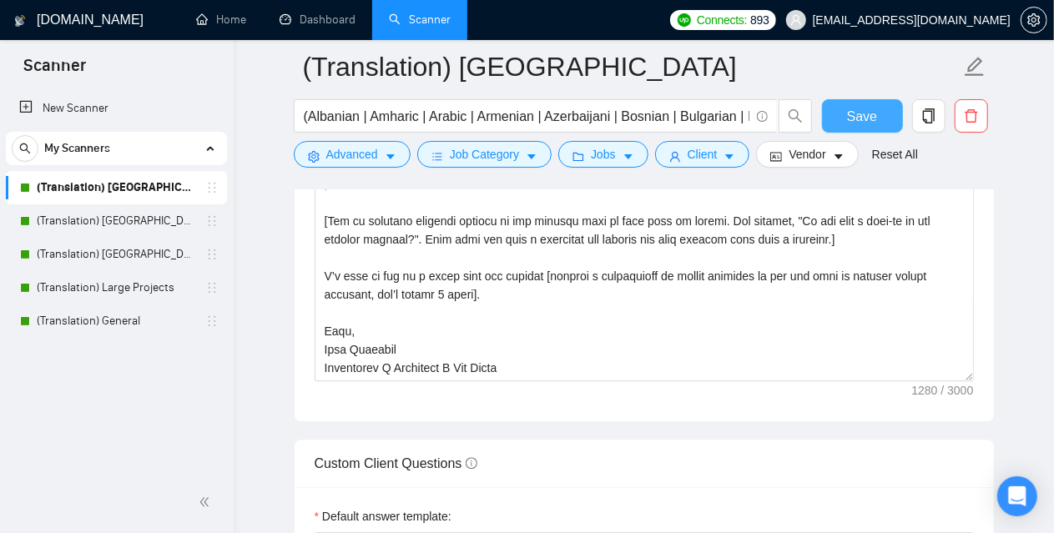
click at [872, 122] on span "Save" at bounding box center [862, 116] width 30 height 21
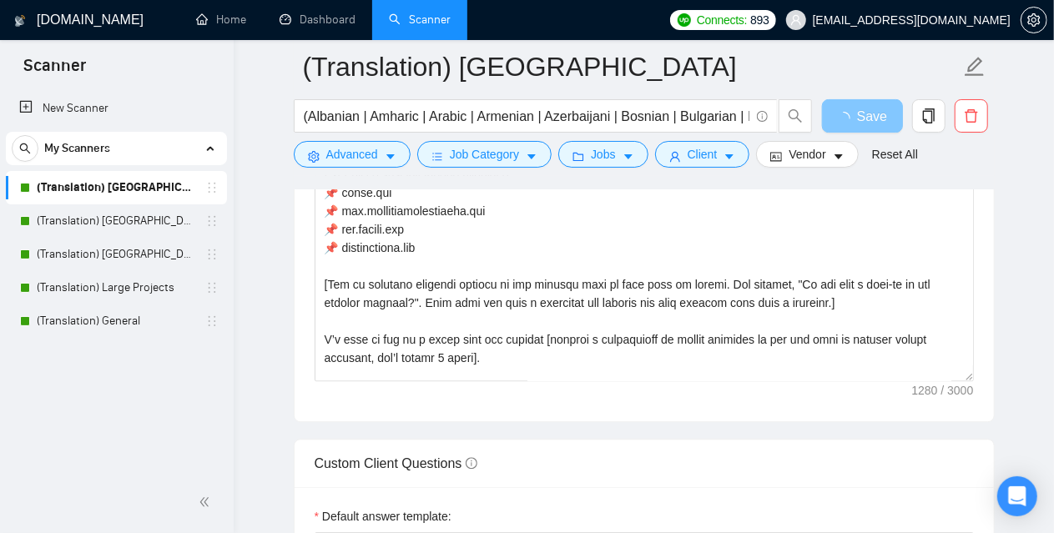
scroll to position [129, 0]
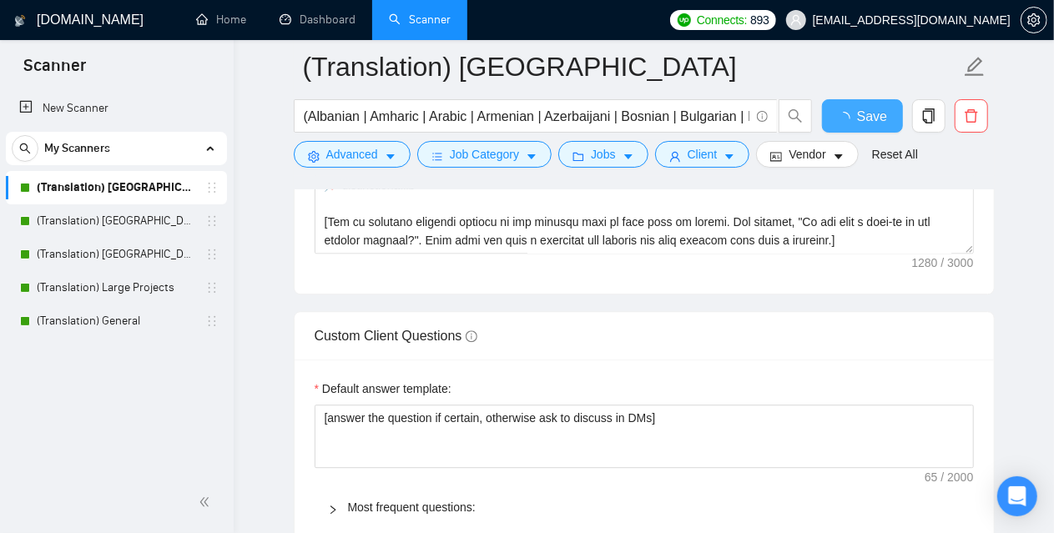
checkbox input "true"
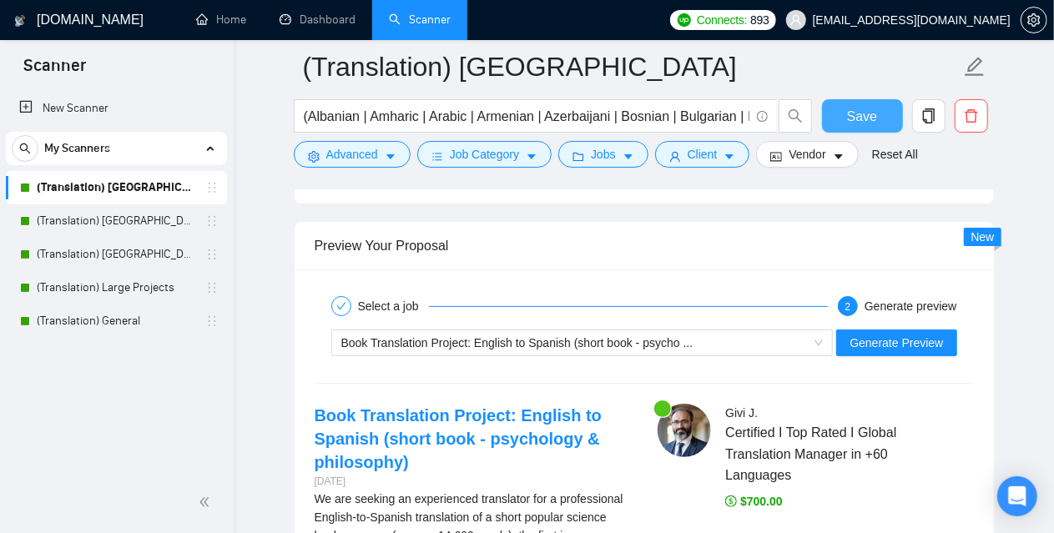
scroll to position [3180, 0]
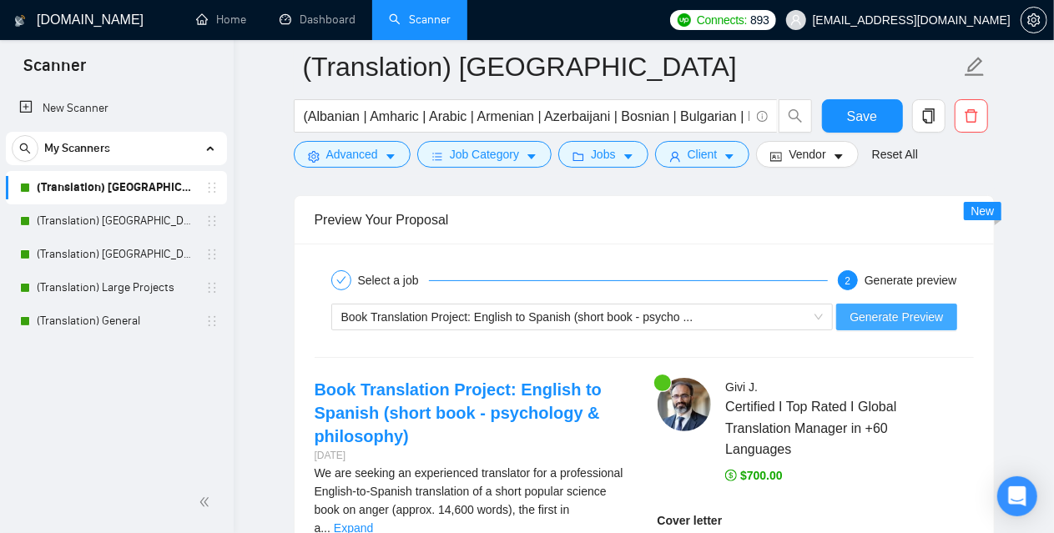
click at [919, 308] on span "Generate Preview" at bounding box center [896, 317] width 93 height 18
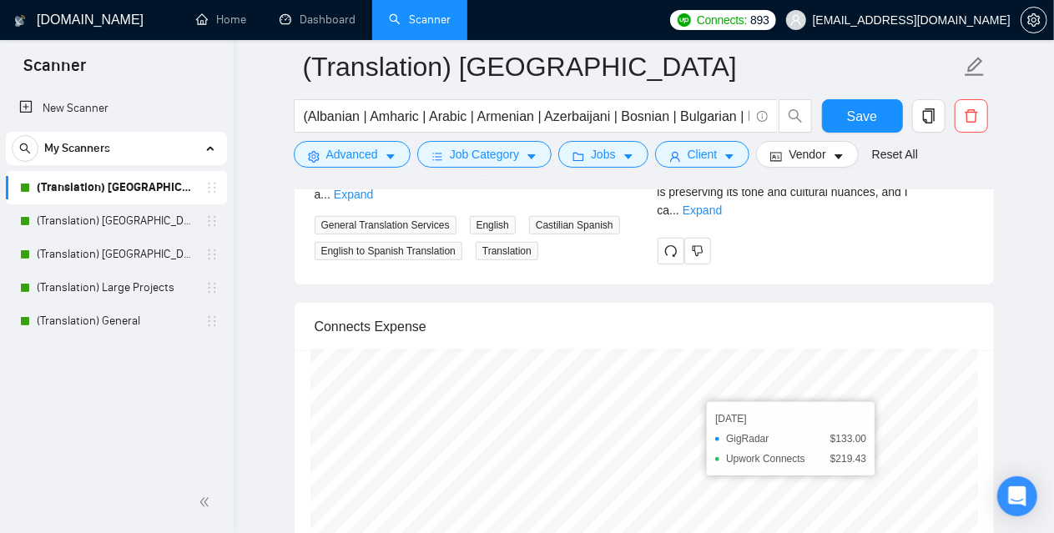
scroll to position [3430, 0]
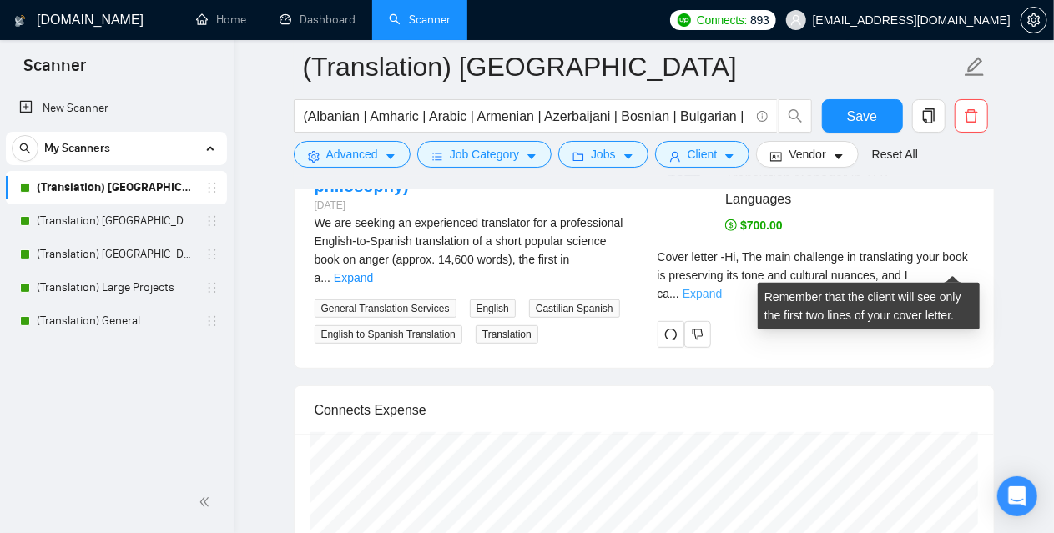
click at [722, 287] on link "Expand" at bounding box center [702, 293] width 39 height 13
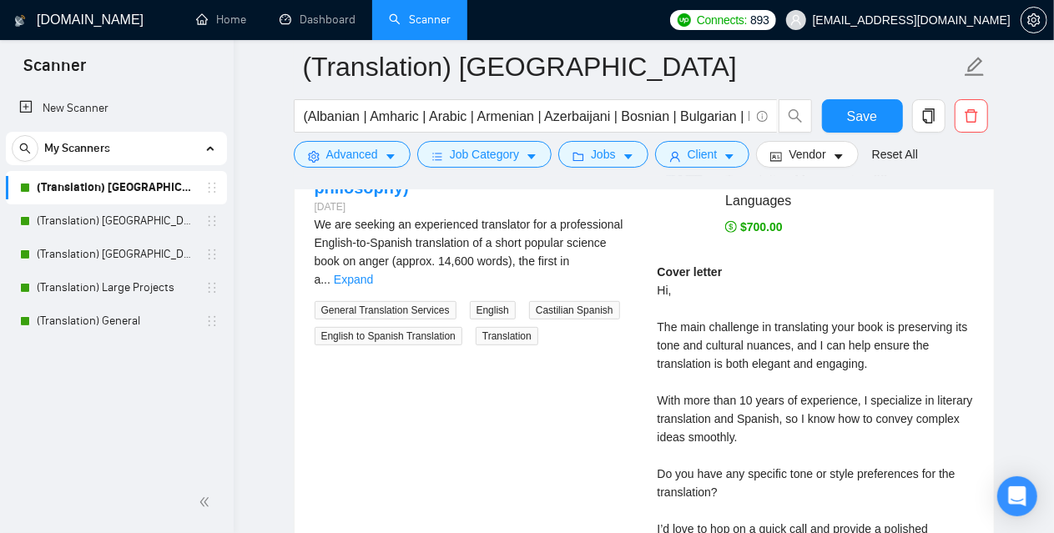
scroll to position [3263, 0]
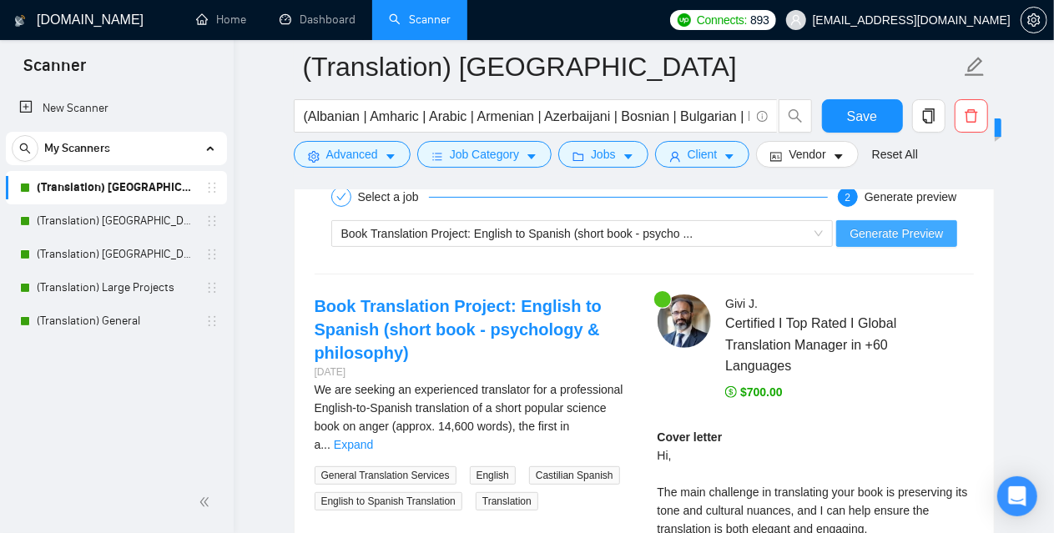
click at [910, 226] on span "Generate Preview" at bounding box center [896, 234] width 93 height 18
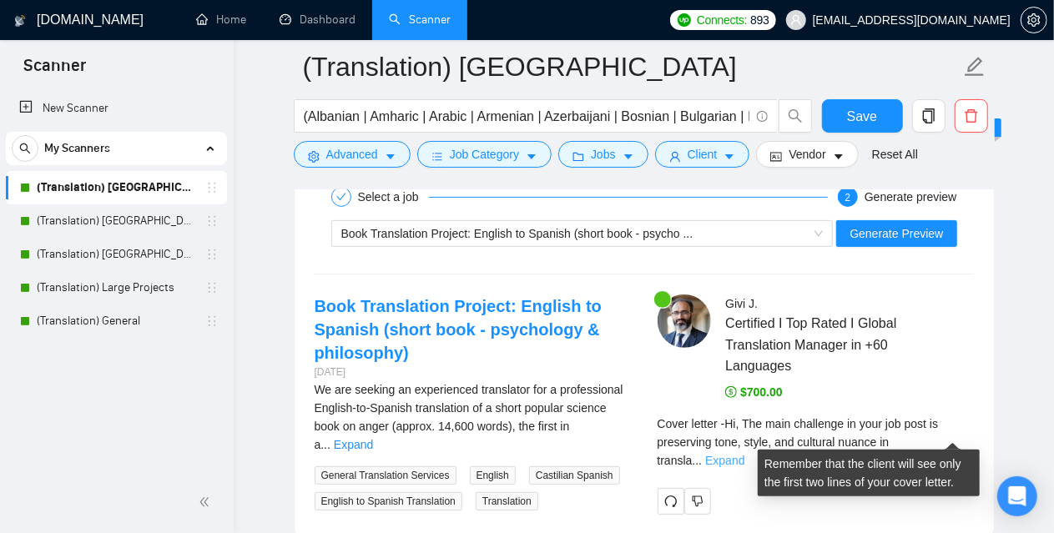
click at [744, 454] on link "Expand" at bounding box center [724, 460] width 39 height 13
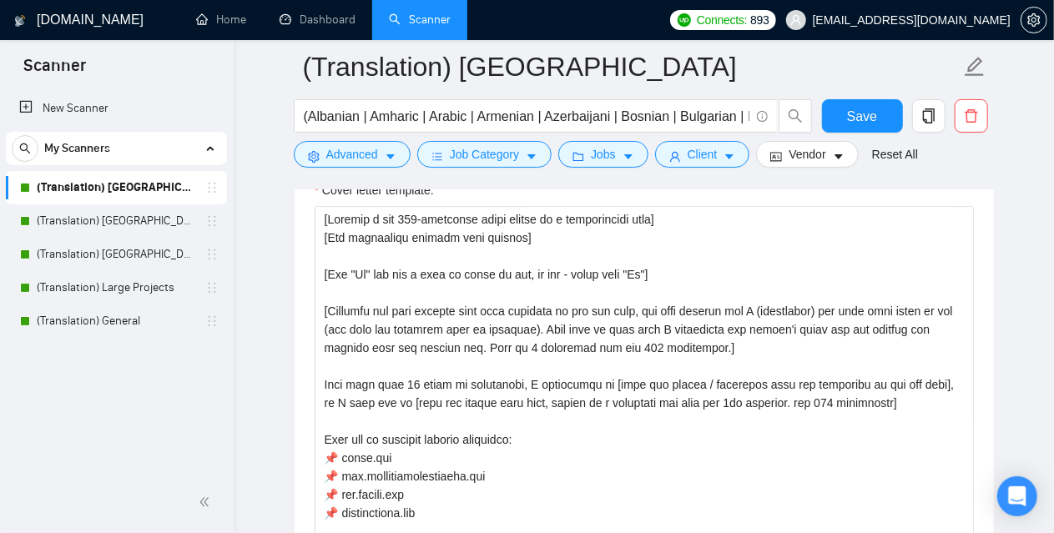
scroll to position [1678, 0]
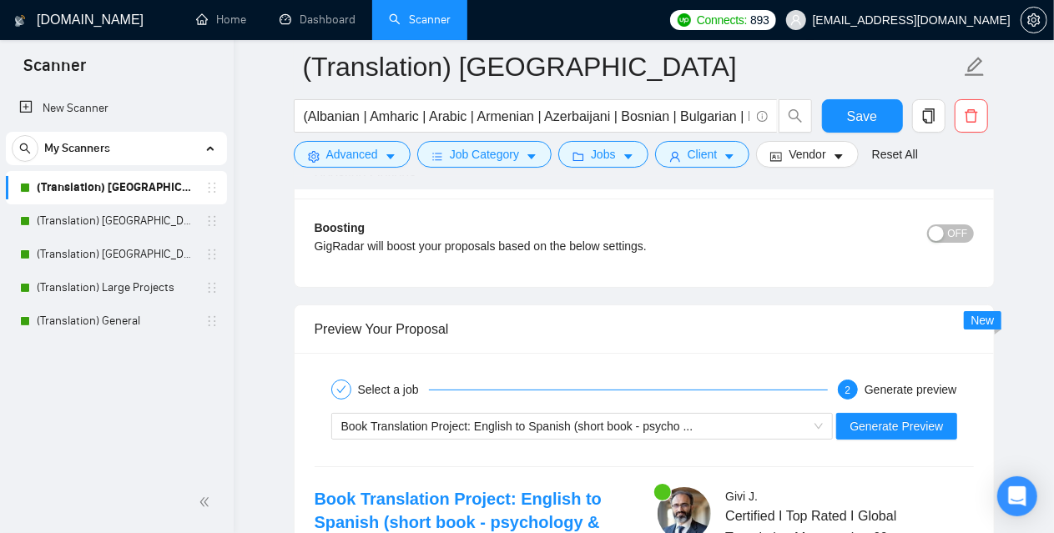
scroll to position [3096, 0]
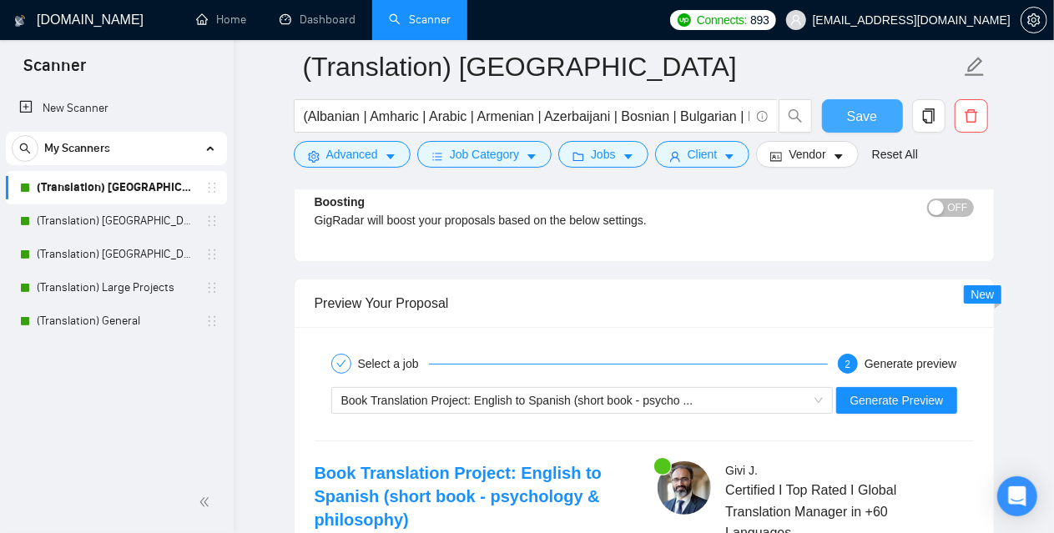
type textarea "[Lor ipsumdolor sitamet cons adipisc] [Eli "Se" doe tem i utla et dolor ma ali,…"
click at [876, 117] on span "Save" at bounding box center [862, 116] width 30 height 21
click at [916, 391] on span "Generate Preview" at bounding box center [896, 400] width 93 height 18
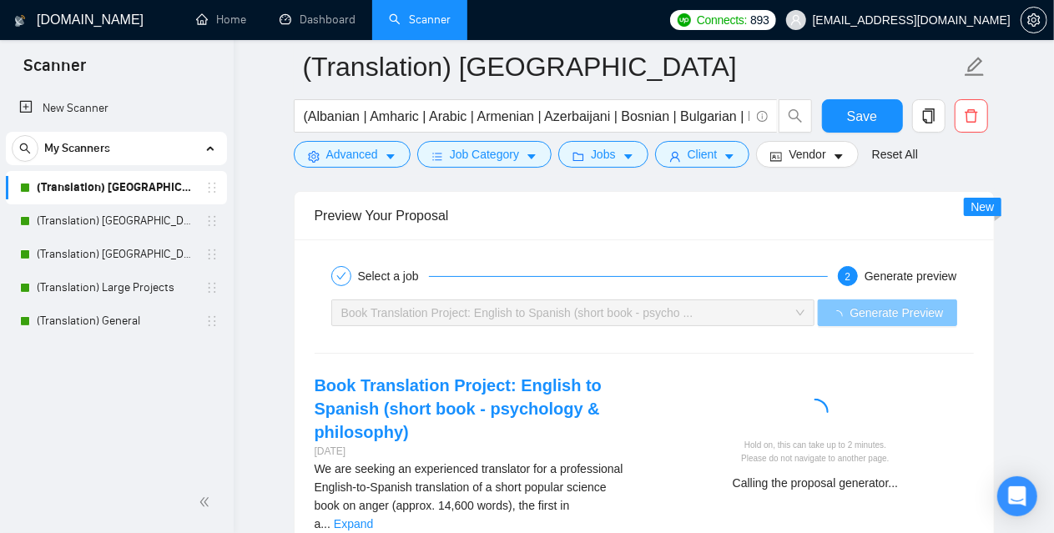
scroll to position [3347, 0]
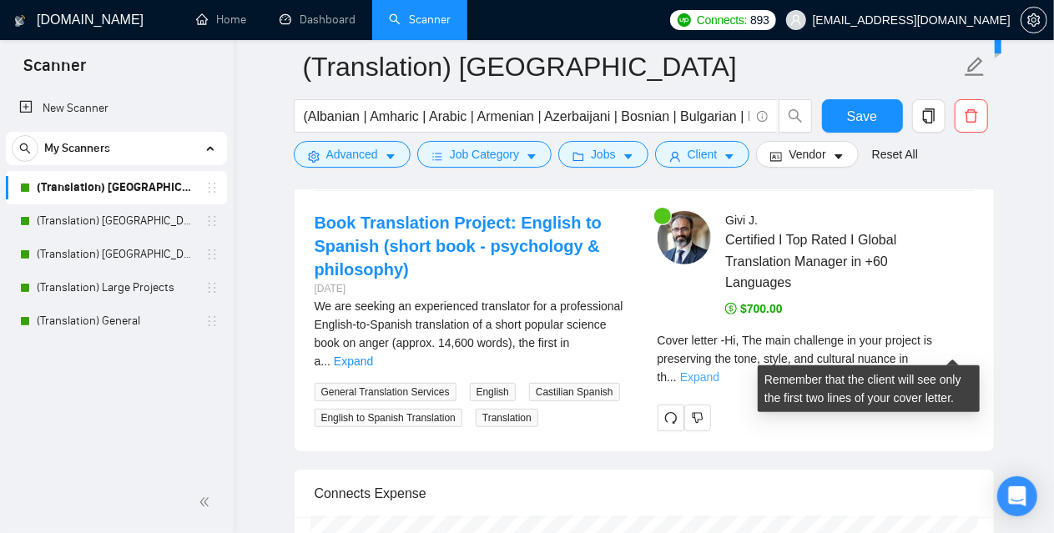
click at [719, 371] on link "Expand" at bounding box center [699, 377] width 39 height 13
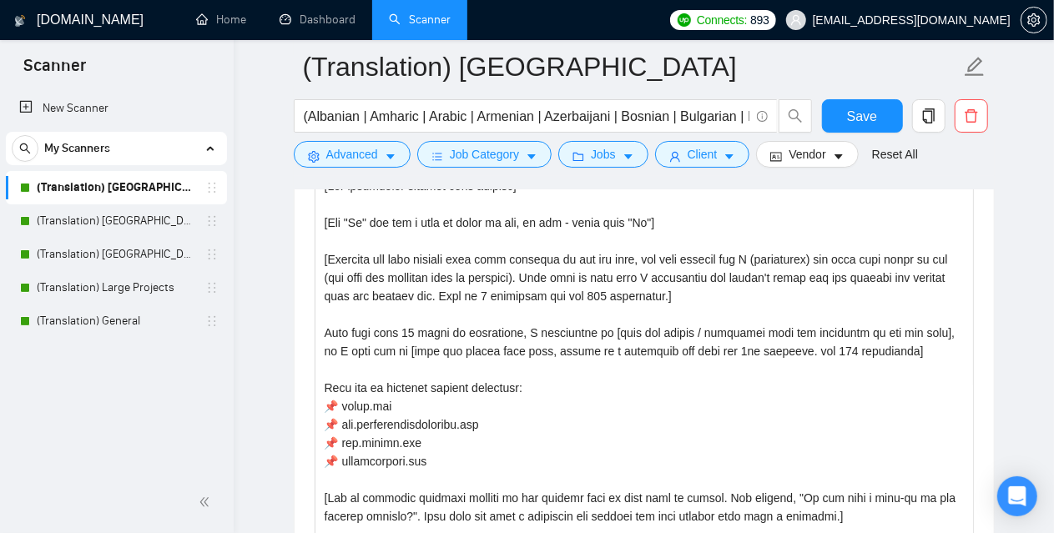
scroll to position [1844, 0]
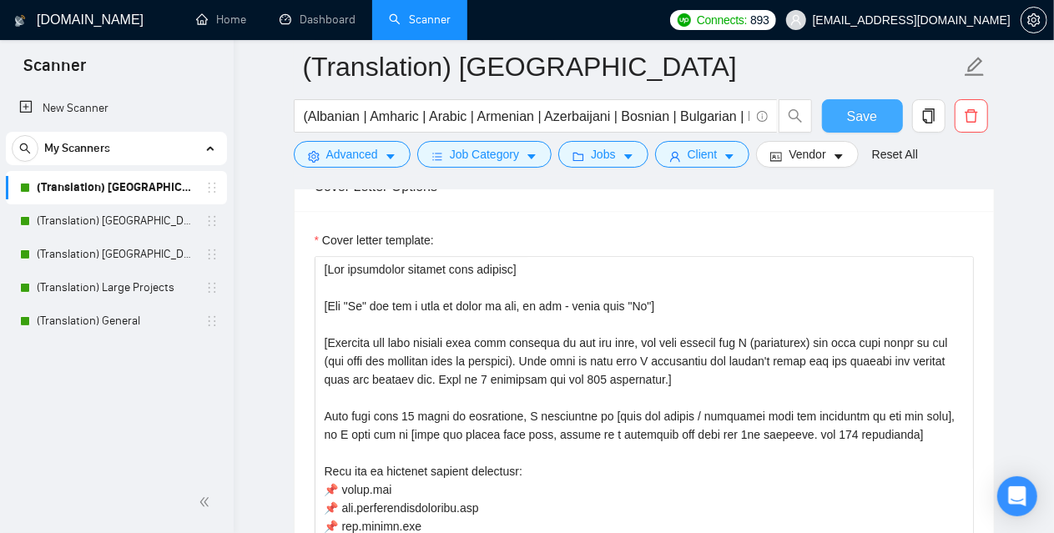
click at [870, 112] on span "Save" at bounding box center [862, 116] width 30 height 21
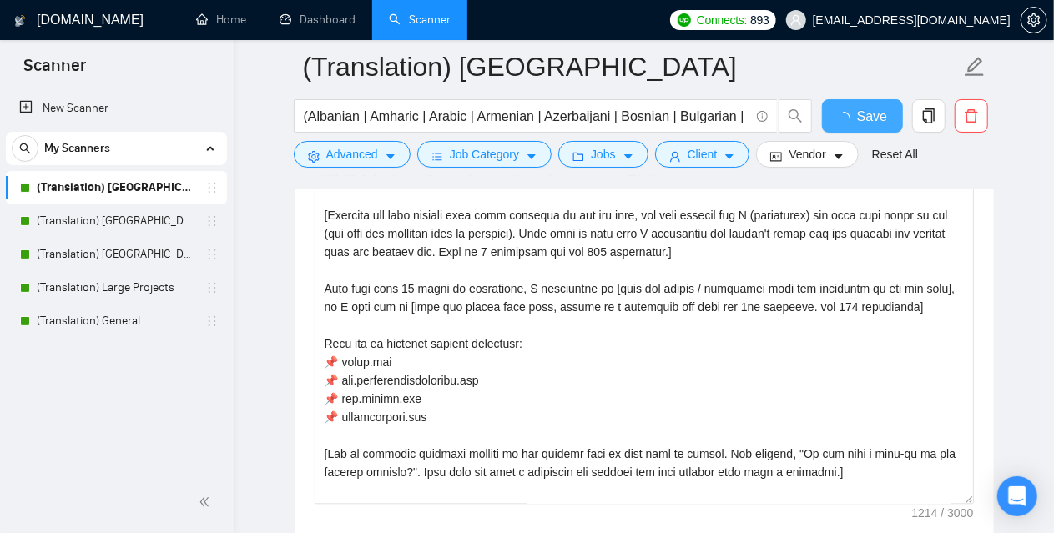
checkbox input "true"
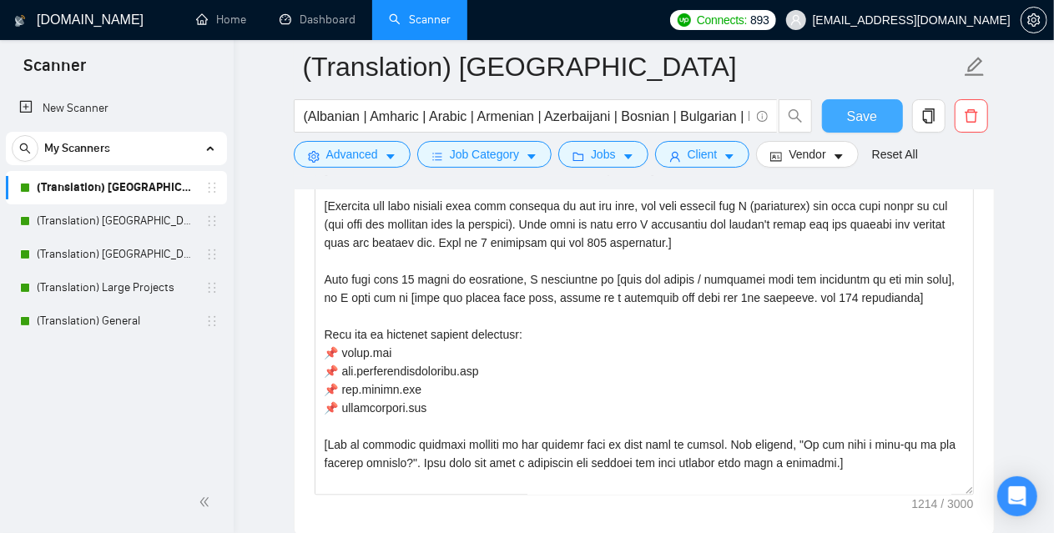
scroll to position [110, 0]
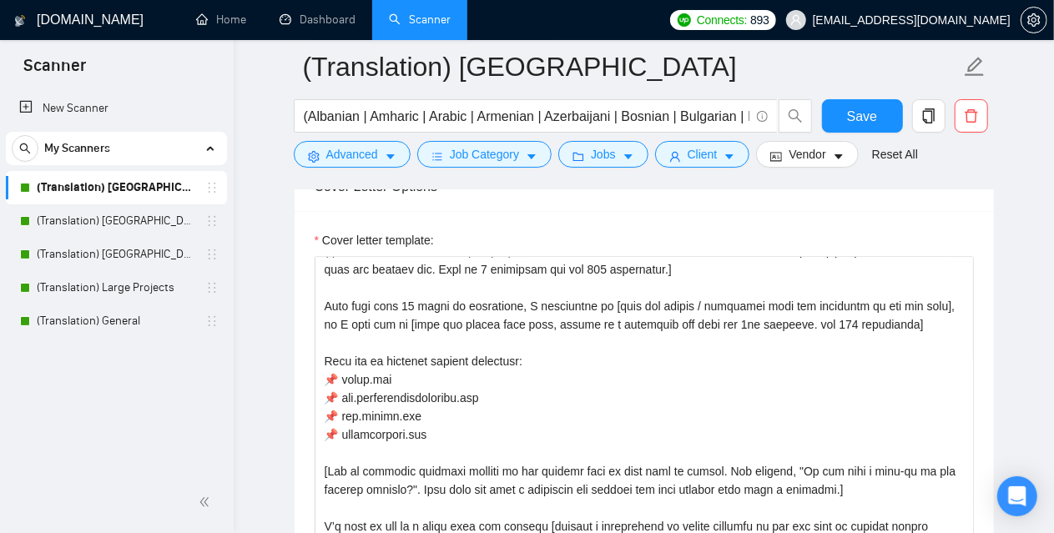
click at [110, 465] on div "New Scanner My Scanners (Translation) America (Translation) [GEOGRAPHIC_DATA] (…" at bounding box center [117, 280] width 234 height 384
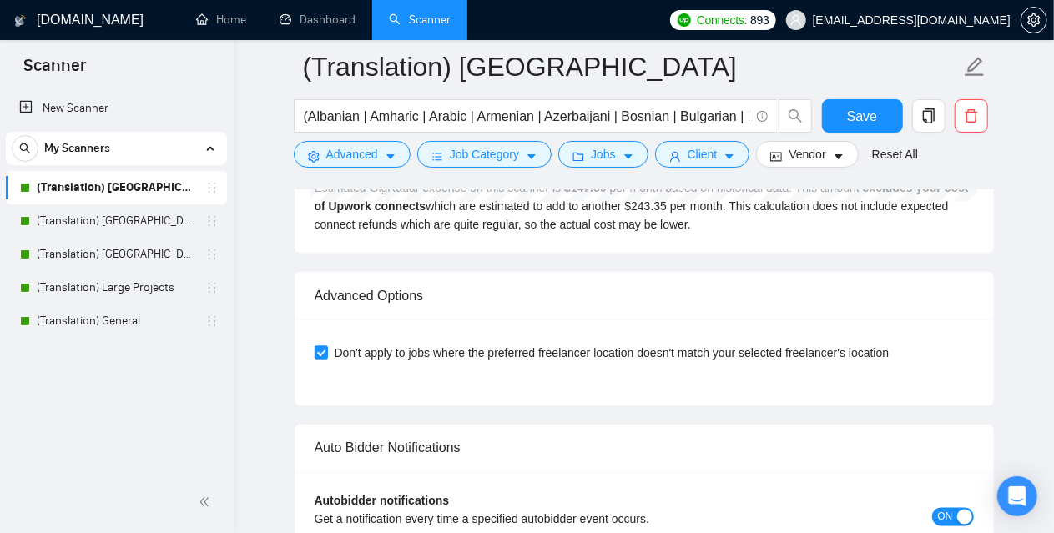
scroll to position [4348, 0]
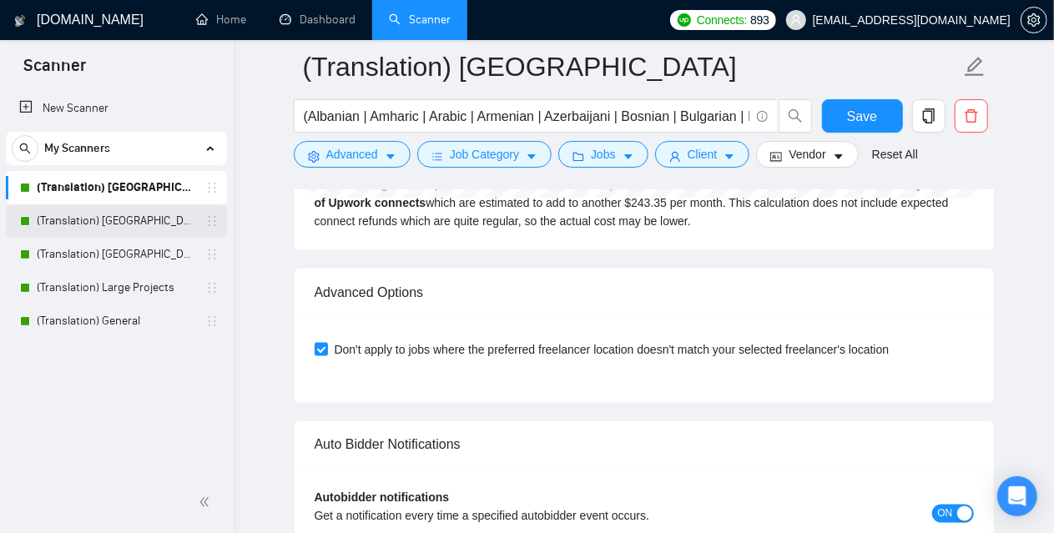
click at [144, 217] on link "(Translation) [GEOGRAPHIC_DATA]" at bounding box center [116, 220] width 159 height 33
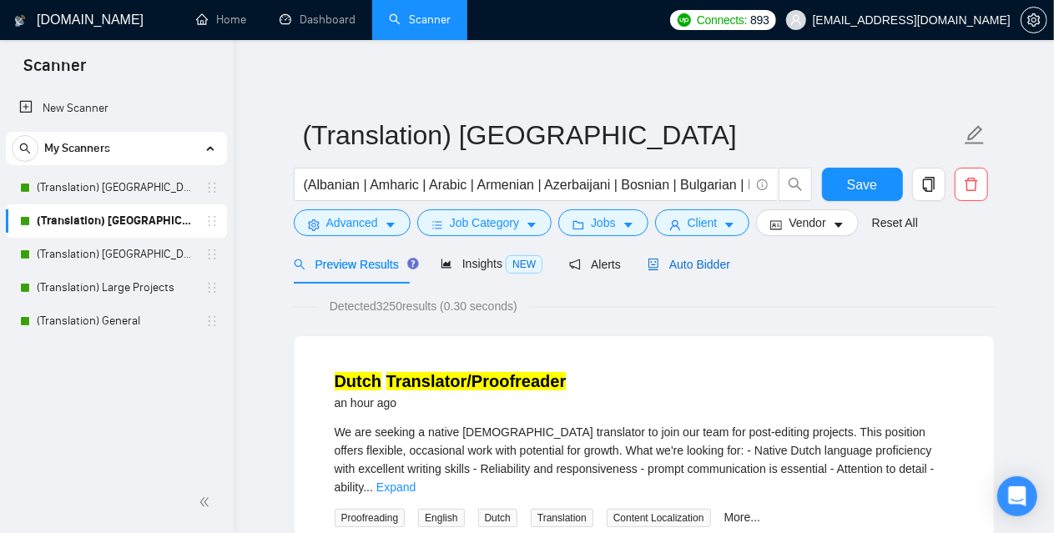
click at [687, 262] on span "Auto Bidder" at bounding box center [689, 264] width 83 height 13
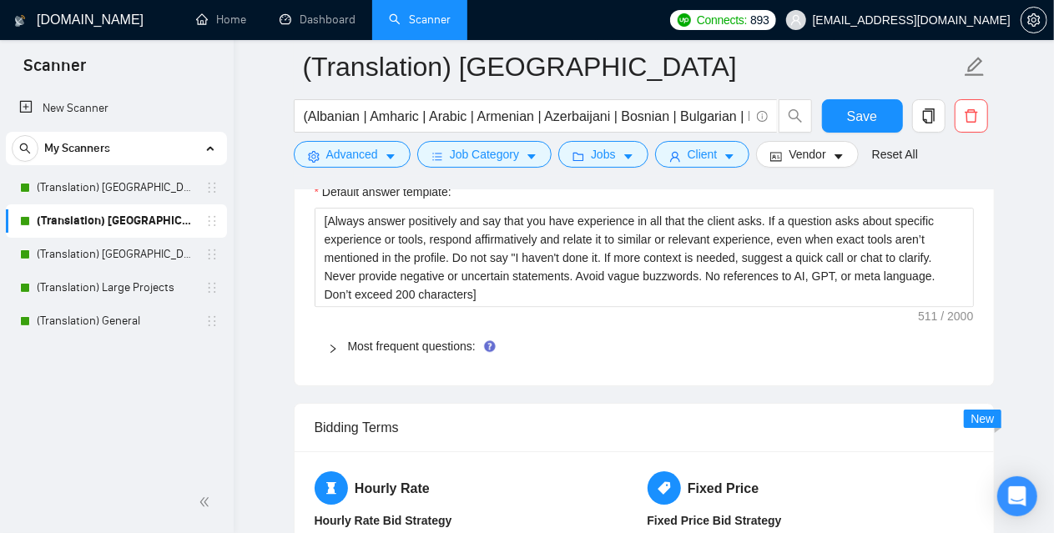
scroll to position [2420, 0]
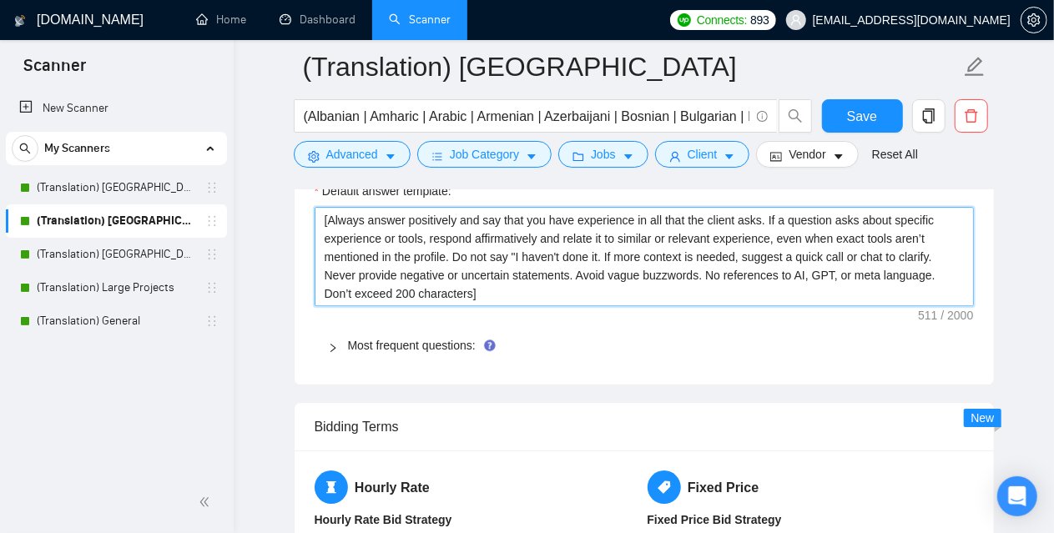
click at [459, 257] on textarea "[Always answer positively and say that you have experience in all that the clie…" at bounding box center [644, 256] width 659 height 99
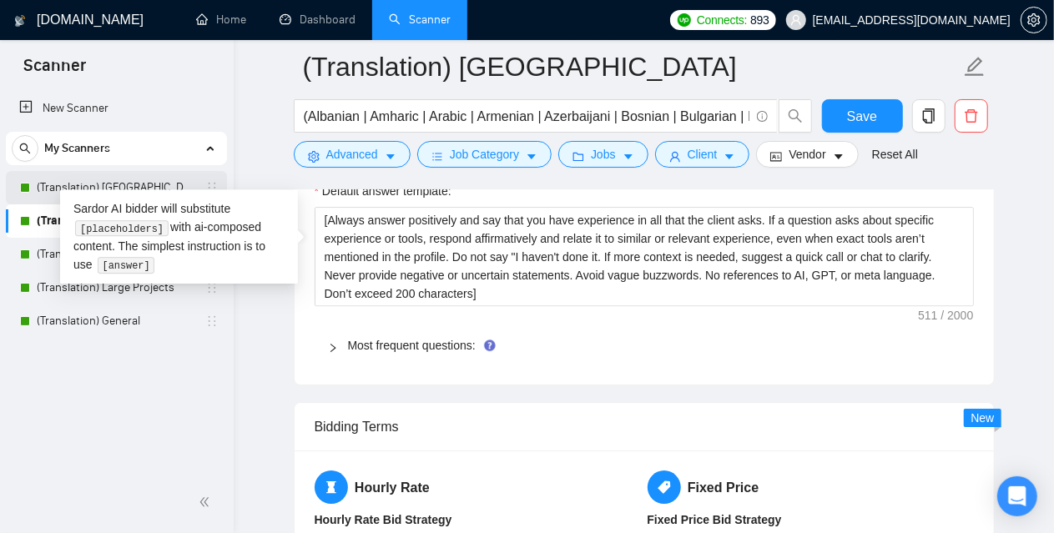
click at [45, 186] on link "(Translation) [GEOGRAPHIC_DATA]" at bounding box center [116, 187] width 159 height 33
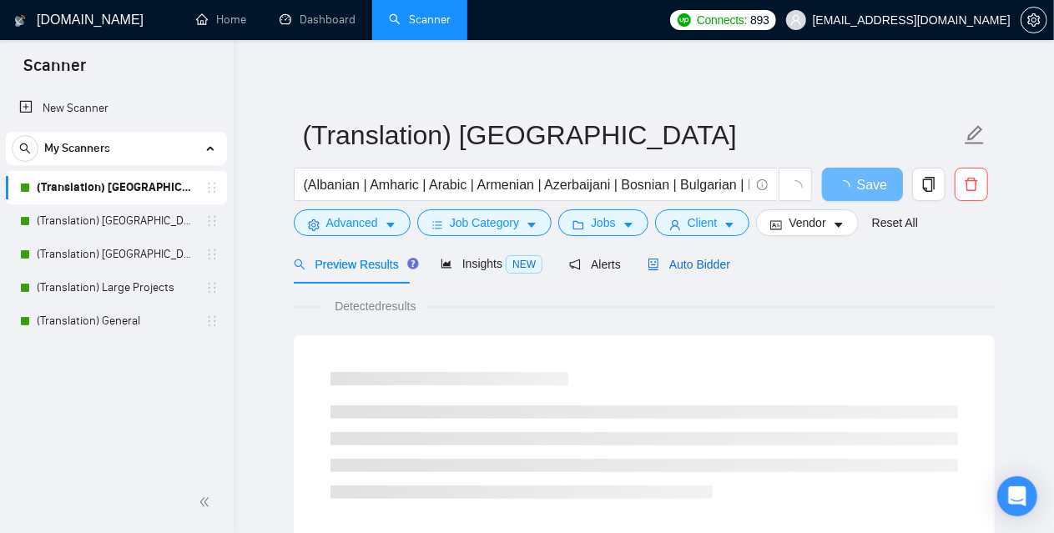
click at [686, 266] on span "Auto Bidder" at bounding box center [689, 264] width 83 height 13
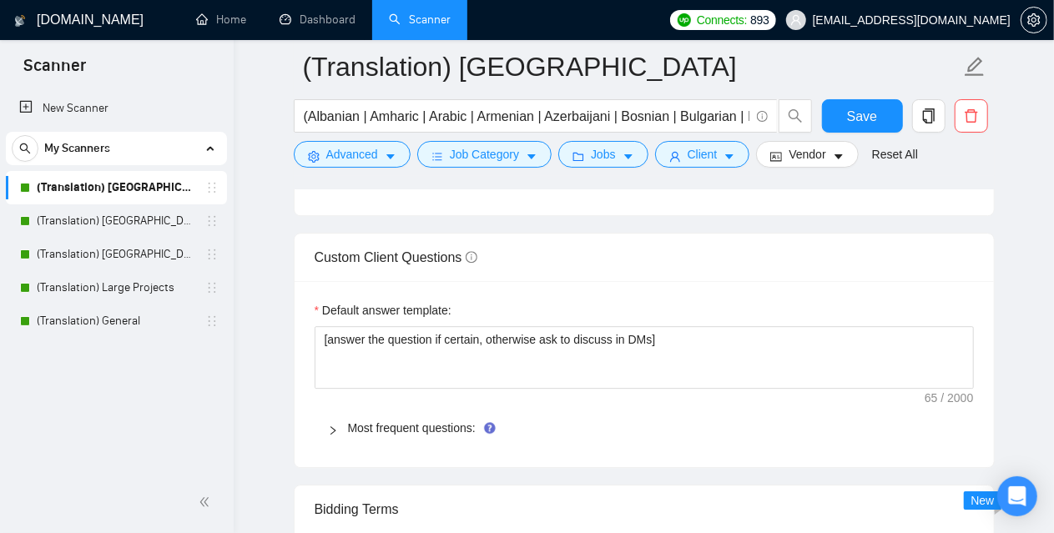
scroll to position [2337, 0]
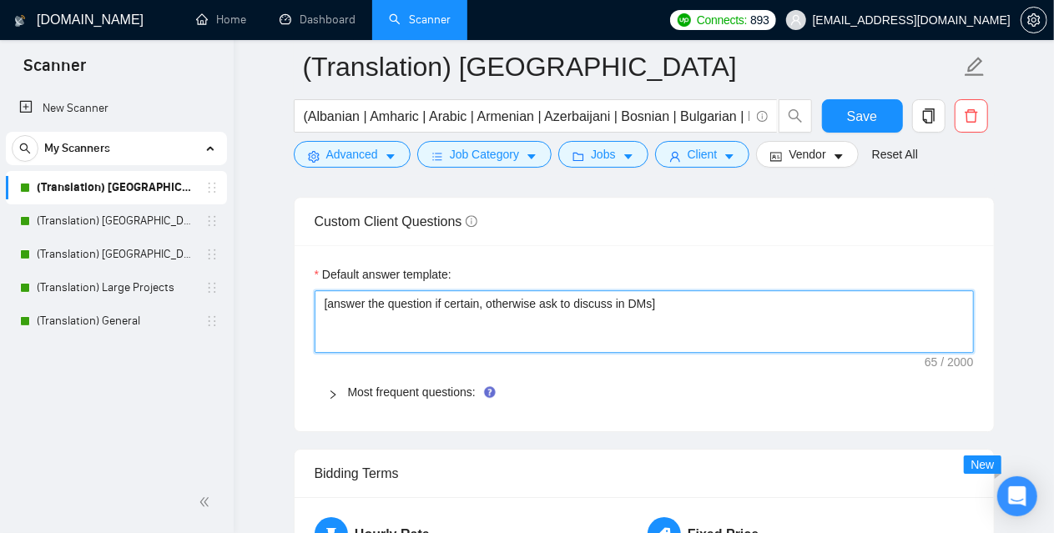
click at [599, 310] on textarea "[answer the question if certain, otherwise ask to discuss in DMs]" at bounding box center [644, 321] width 659 height 63
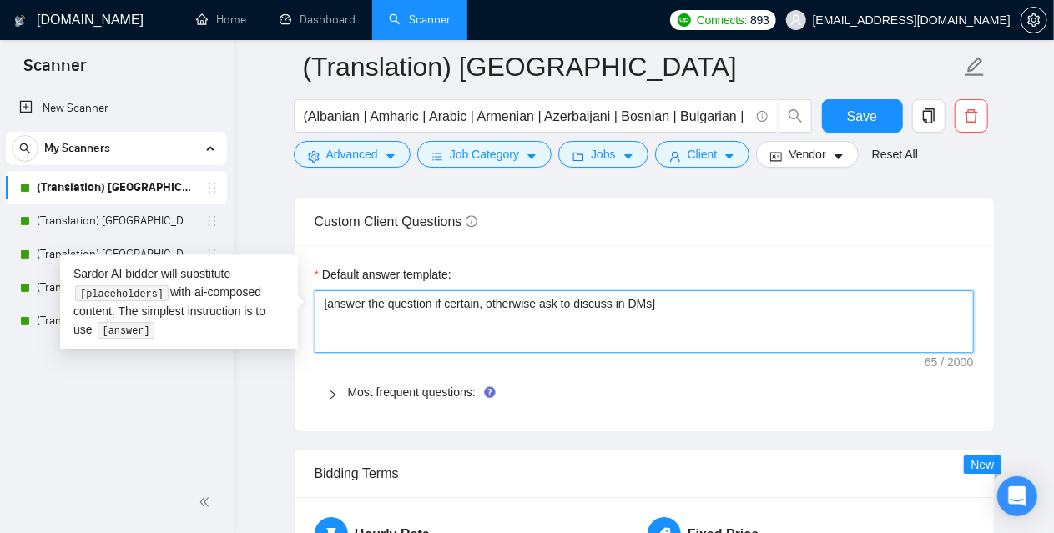
paste textarea "Always answer positively and say that you have experience in all that the clien…"
type textarea "[Always answer positively and say that you have experience in all that the clie…"
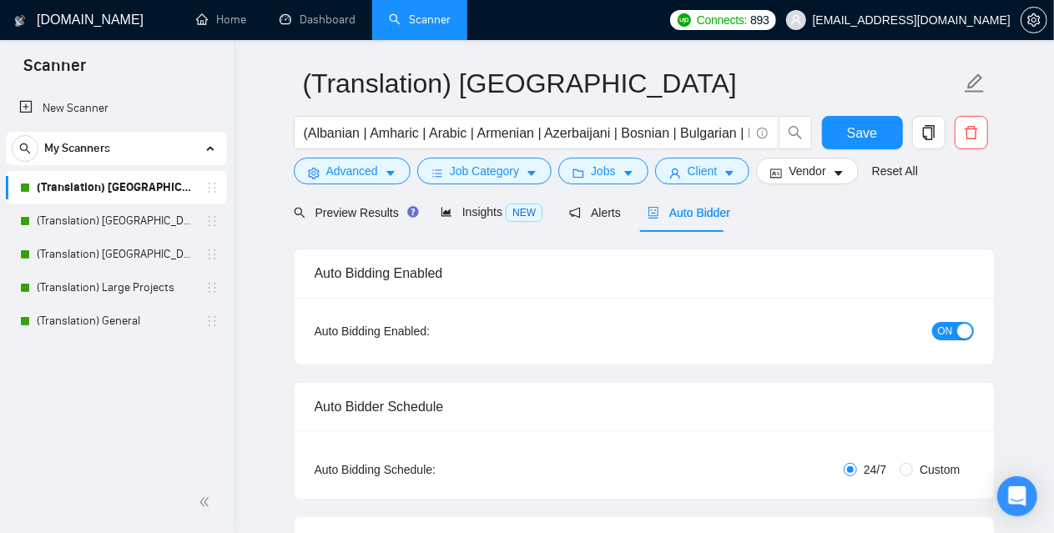
scroll to position [0, 0]
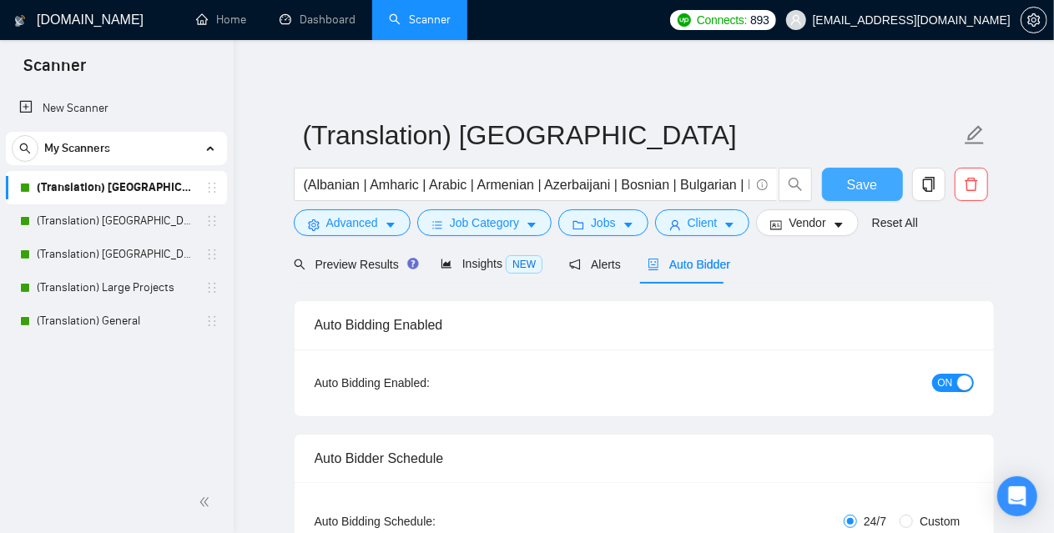
type textarea "[Always answer positively and say that you have experience in all that the clie…"
click at [863, 174] on span "Save" at bounding box center [862, 184] width 30 height 21
checkbox input "true"
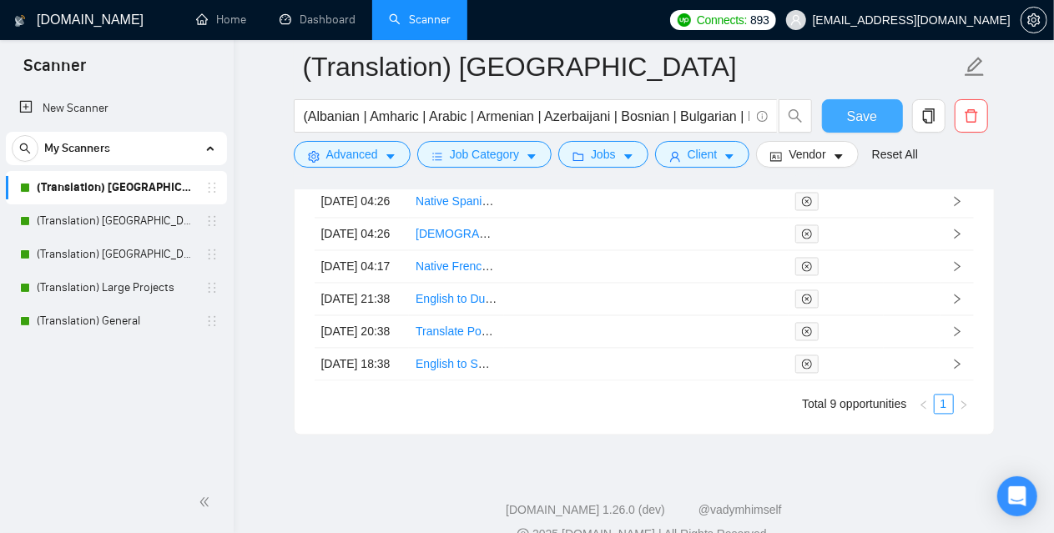
scroll to position [4802, 0]
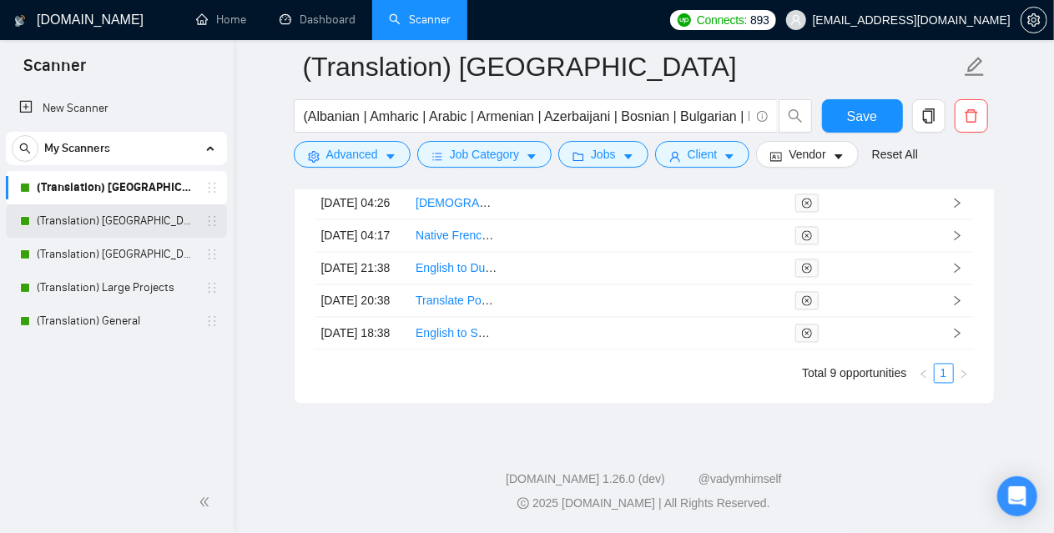
click at [69, 210] on link "(Translation) [GEOGRAPHIC_DATA]" at bounding box center [116, 220] width 159 height 33
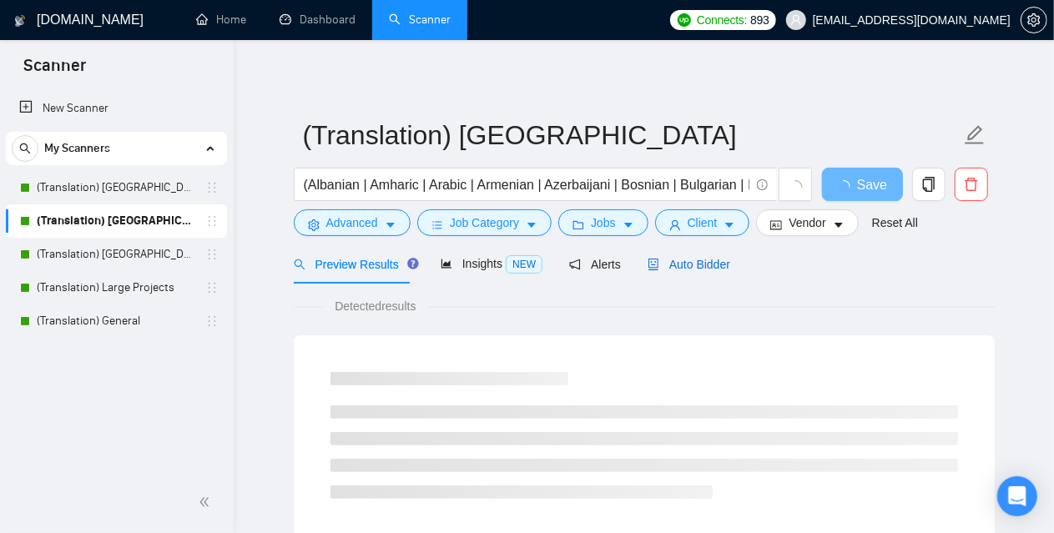
click at [683, 263] on span "Auto Bidder" at bounding box center [689, 264] width 83 height 13
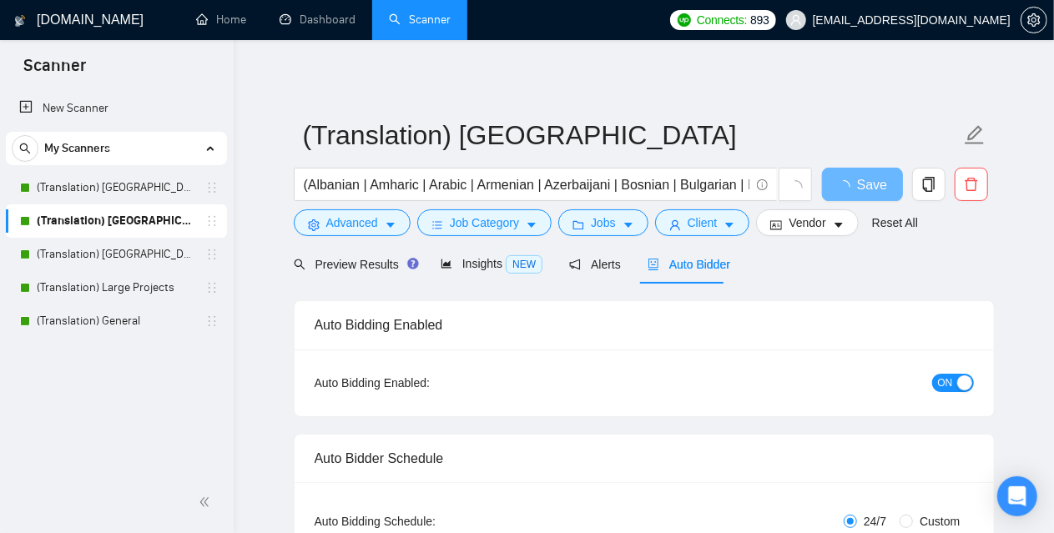
checkbox input "true"
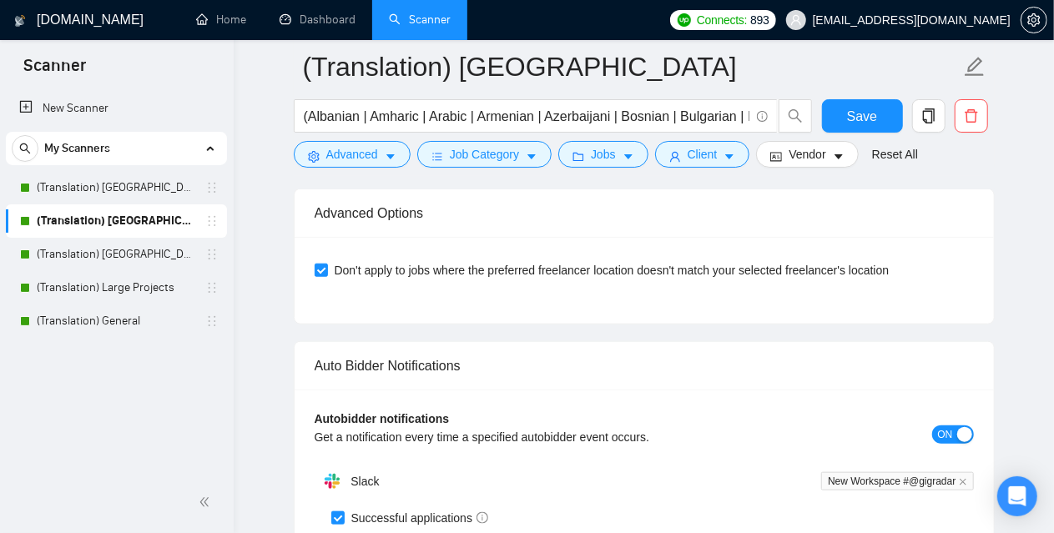
scroll to position [3923, 0]
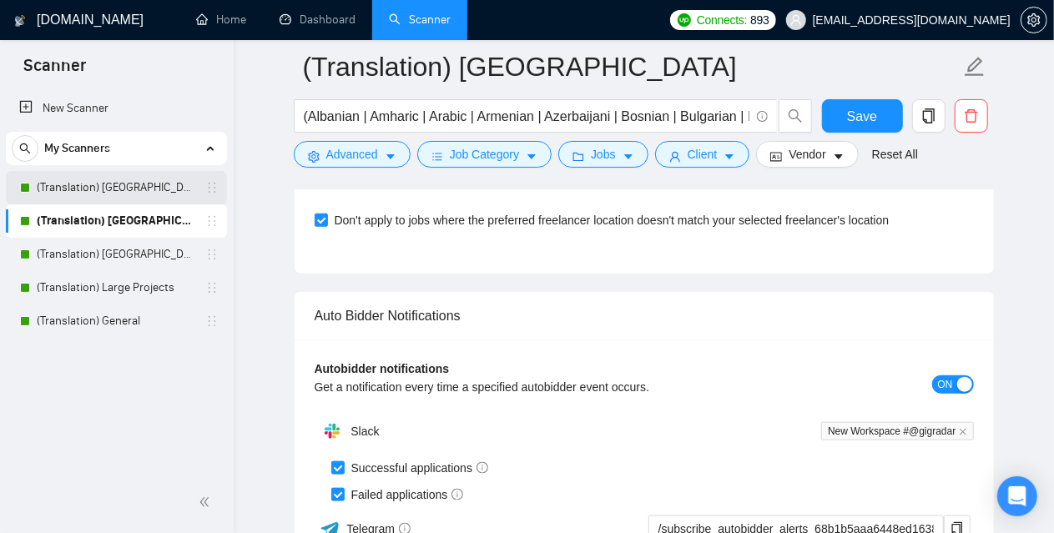
click at [97, 193] on link "(Translation) [GEOGRAPHIC_DATA]" at bounding box center [116, 187] width 159 height 33
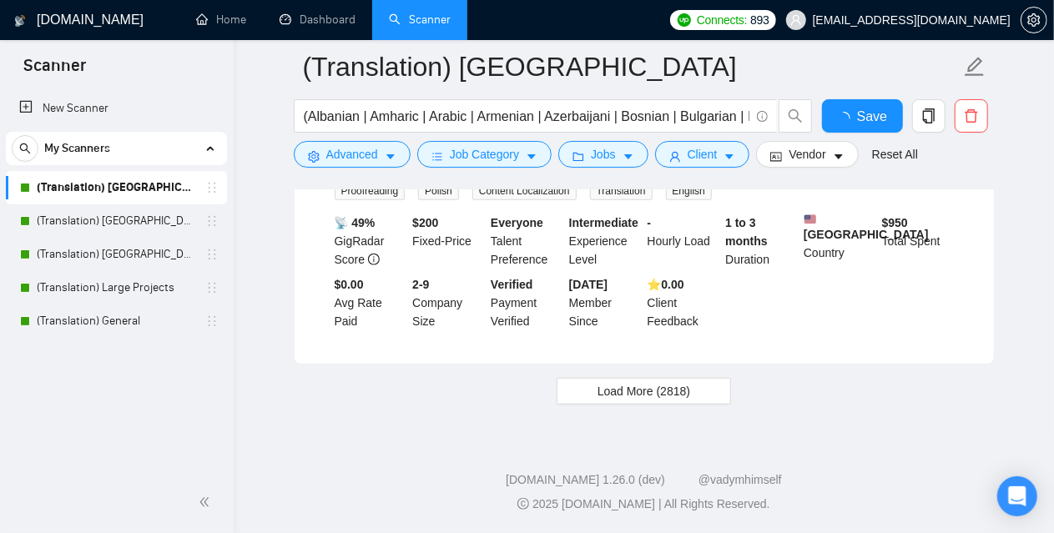
scroll to position [3604, 0]
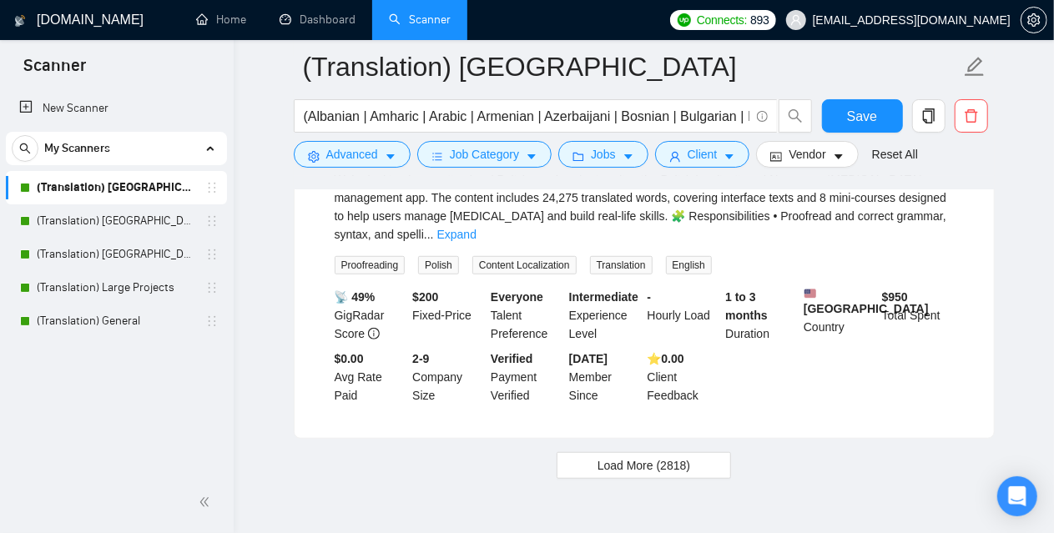
click at [164, 397] on div "New Scanner My Scanners (Translation) America (Translation) [GEOGRAPHIC_DATA] (…" at bounding box center [117, 280] width 234 height 384
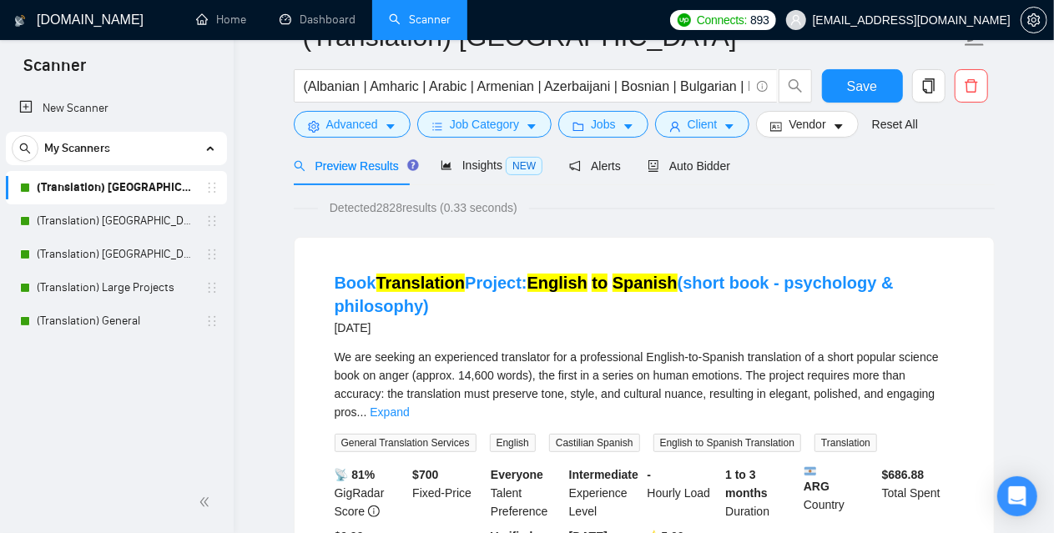
scroll to position [0, 0]
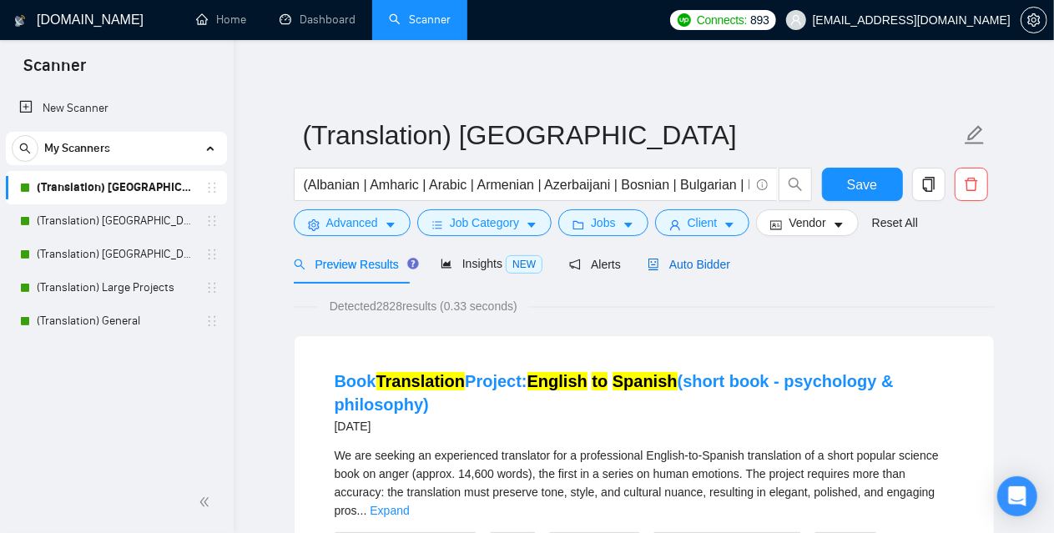
click at [680, 262] on span "Auto Bidder" at bounding box center [689, 264] width 83 height 13
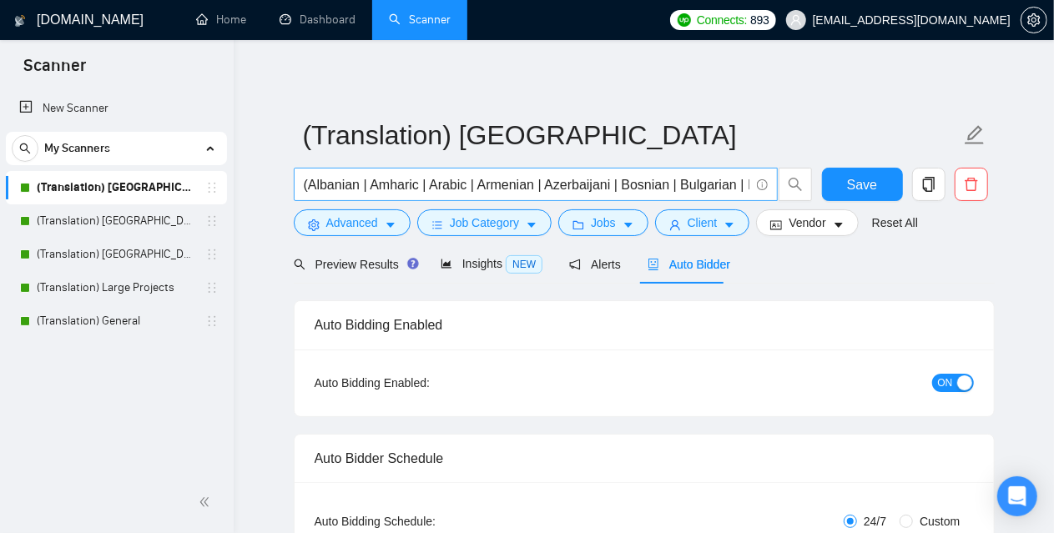
checkbox input "true"
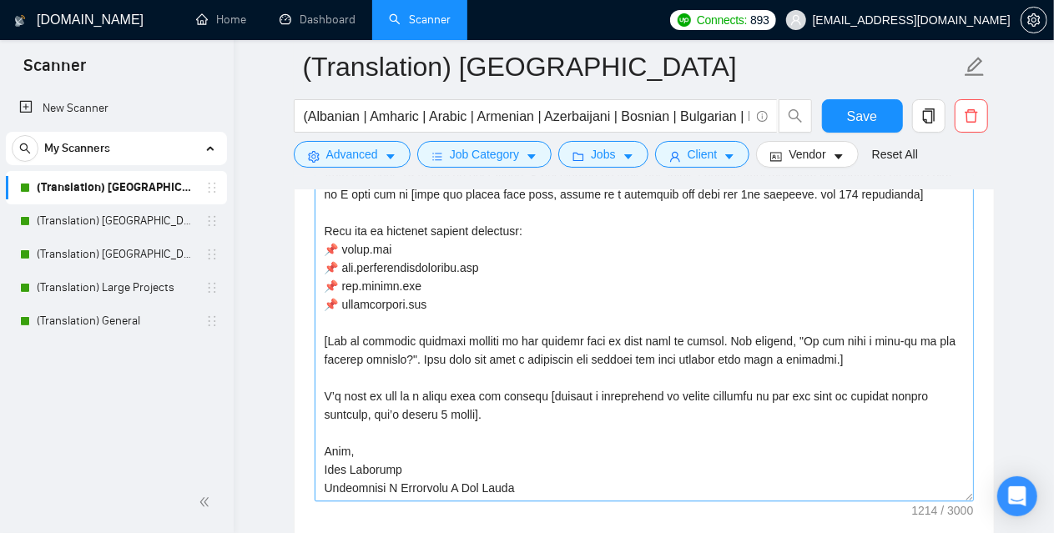
scroll to position [2003, 0]
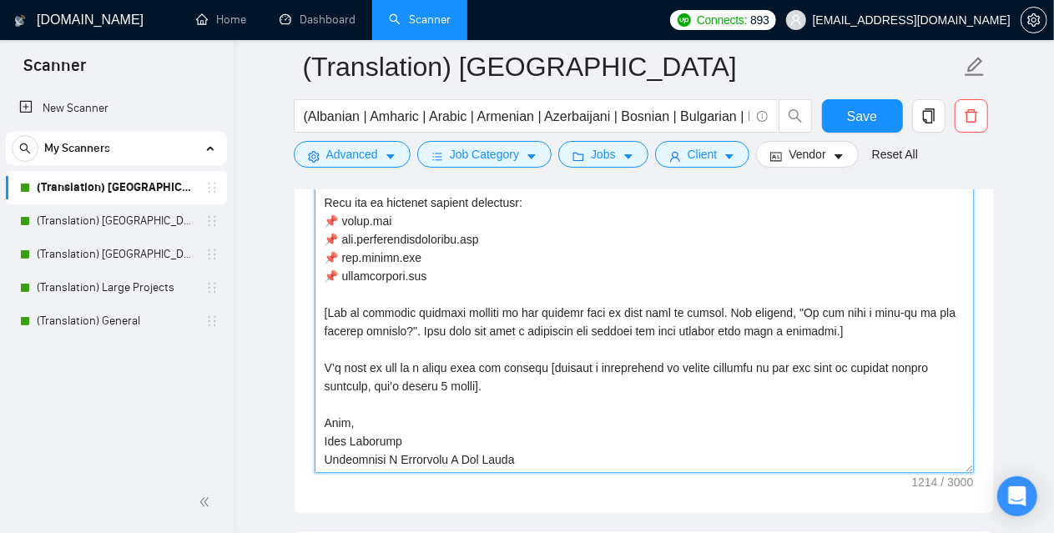
click at [454, 350] on textarea "Cover letter template:" at bounding box center [644, 286] width 659 height 376
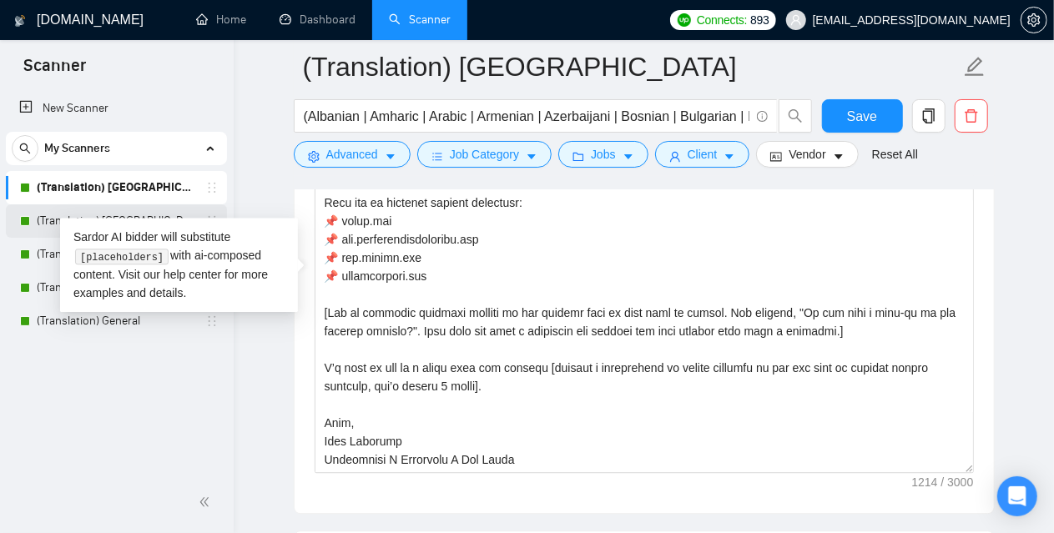
click at [37, 222] on link "(Translation) [GEOGRAPHIC_DATA]" at bounding box center [116, 220] width 159 height 33
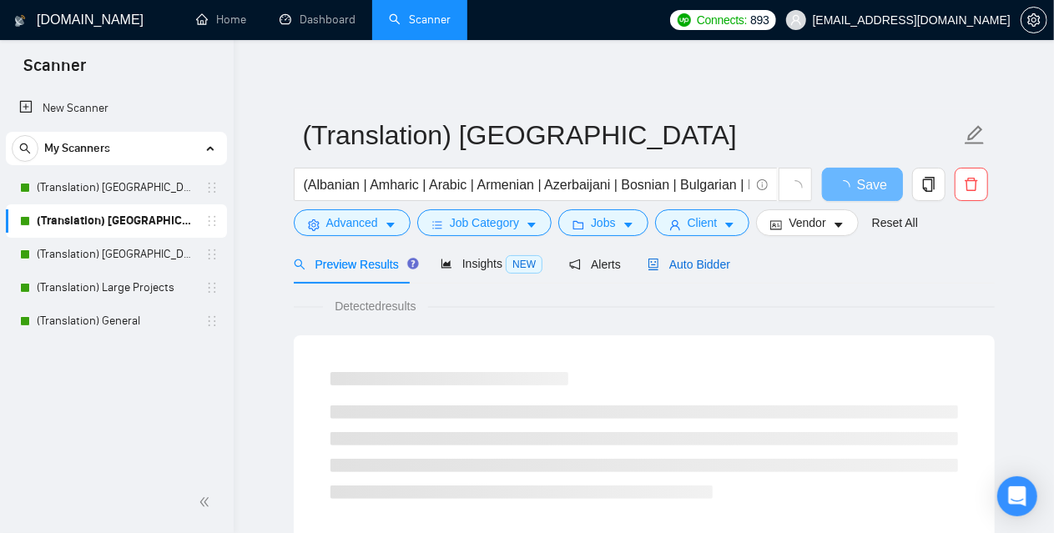
click at [679, 264] on span "Auto Bidder" at bounding box center [689, 264] width 83 height 13
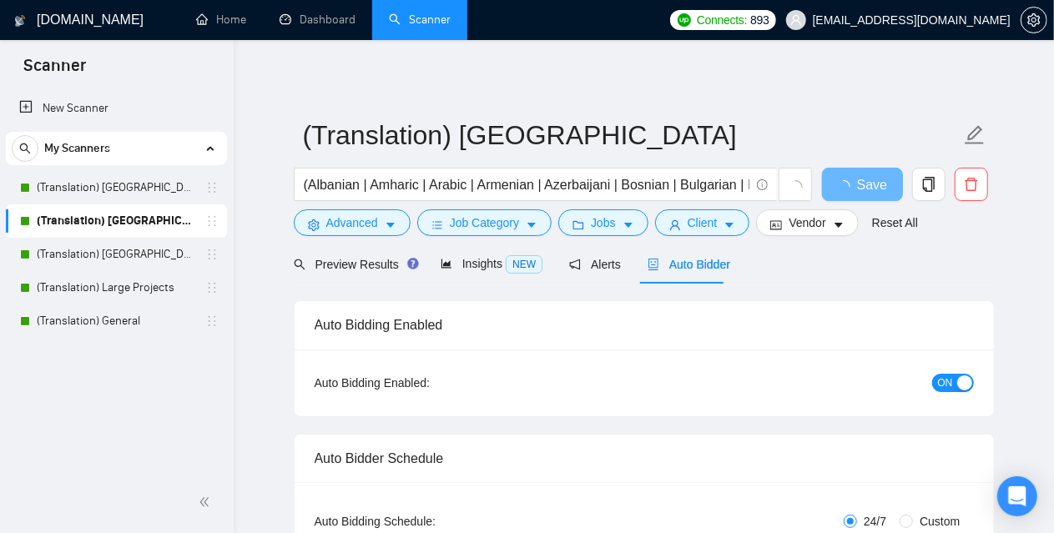
checkbox input "true"
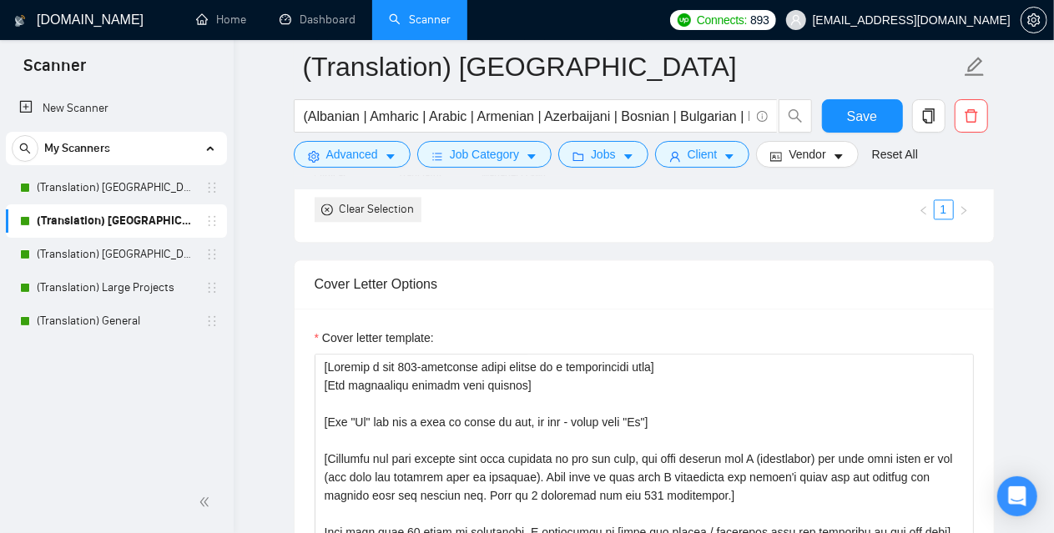
scroll to position [1753, 0]
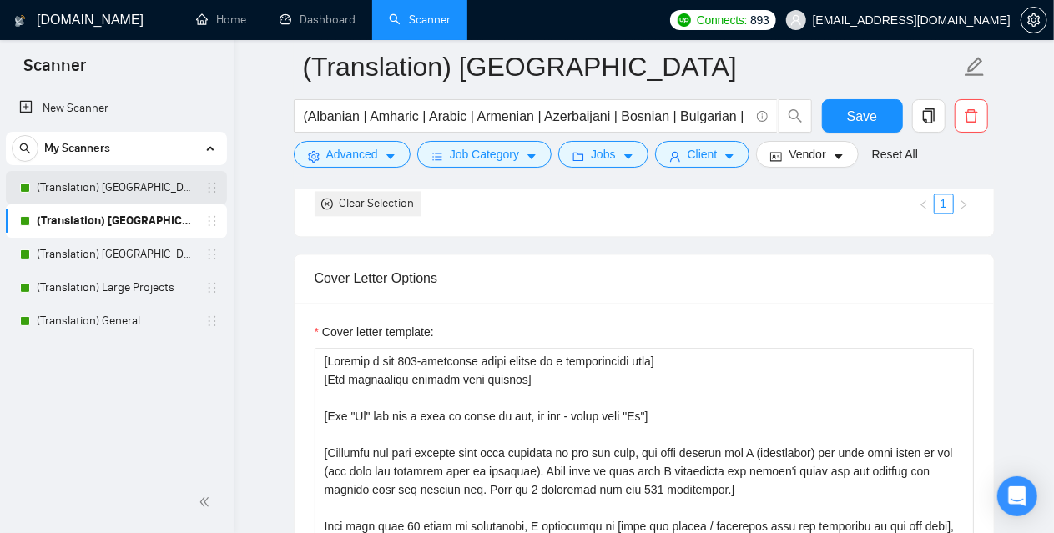
click at [160, 189] on link "(Translation) [GEOGRAPHIC_DATA]" at bounding box center [116, 187] width 159 height 33
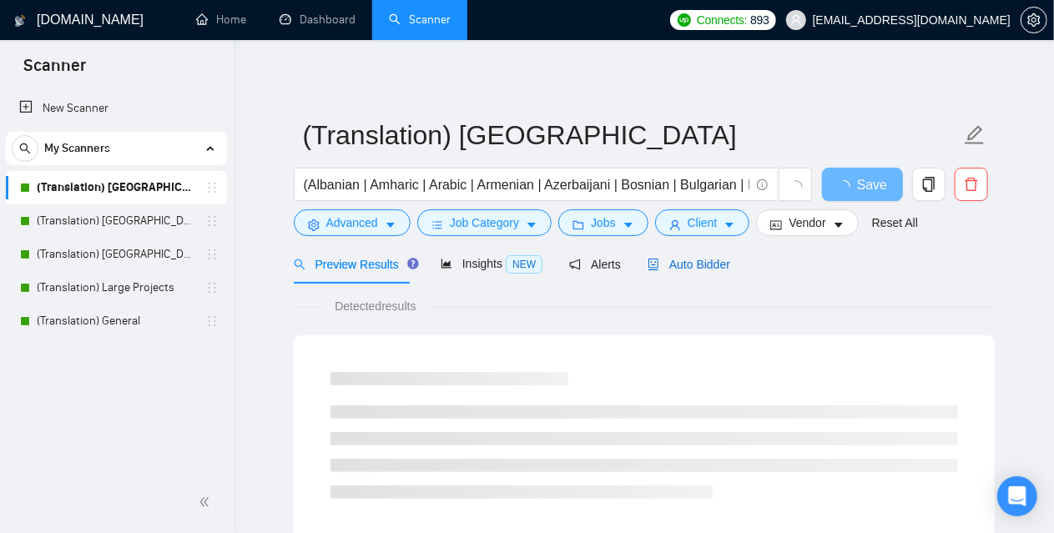
click at [668, 261] on span "Auto Bidder" at bounding box center [689, 264] width 83 height 13
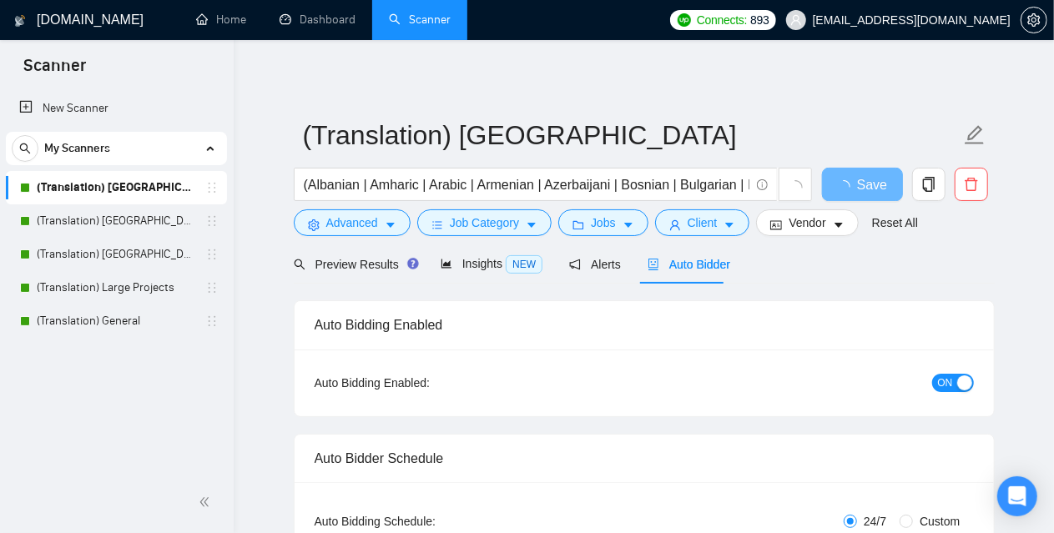
checkbox input "true"
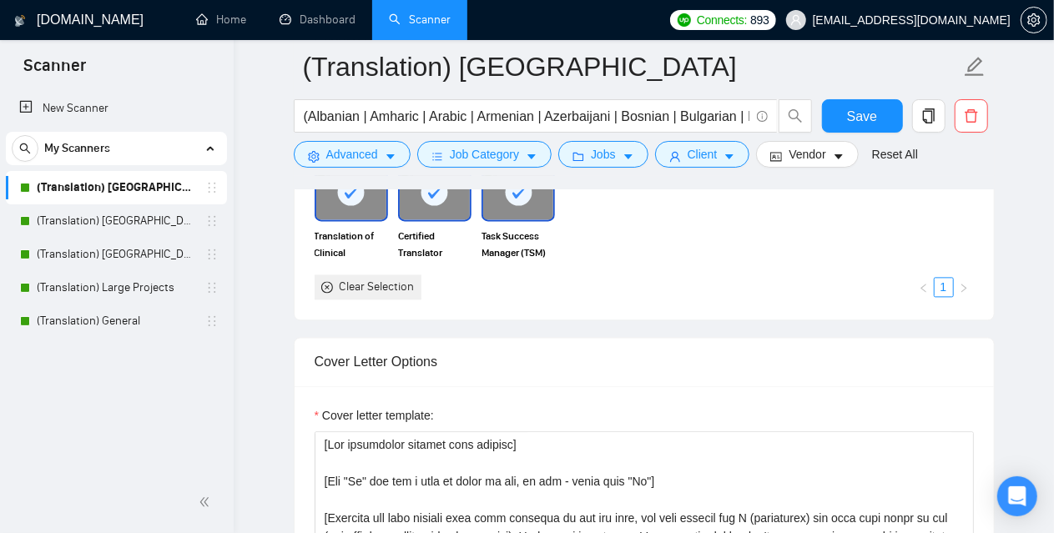
scroll to position [1753, 0]
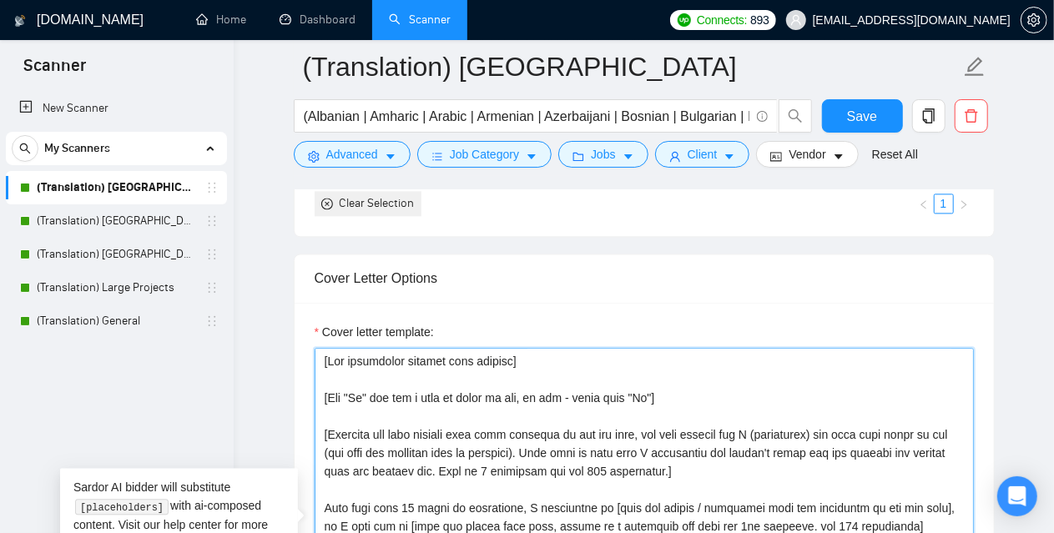
click at [449, 407] on textarea "Cover letter template:" at bounding box center [644, 536] width 659 height 376
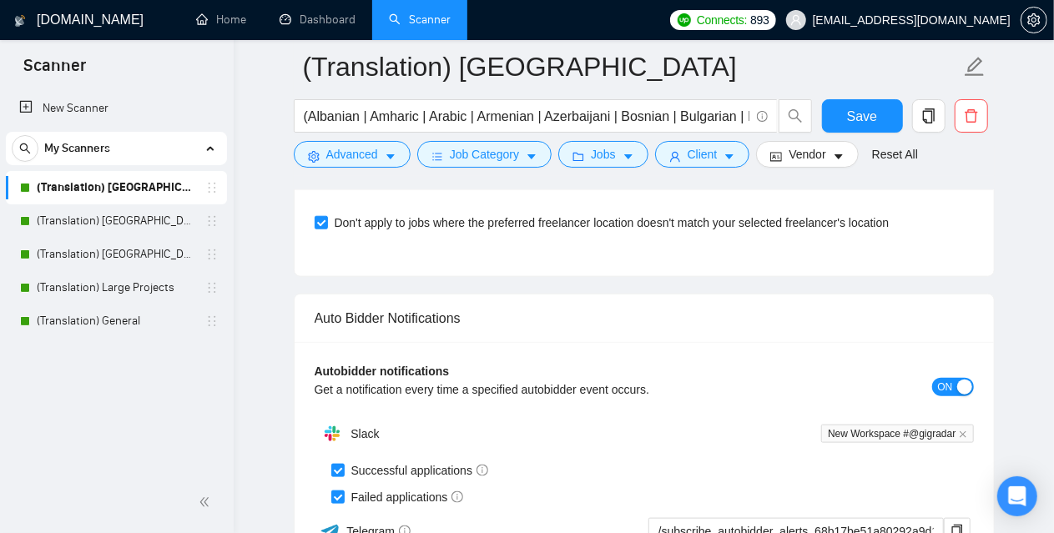
scroll to position [3923, 0]
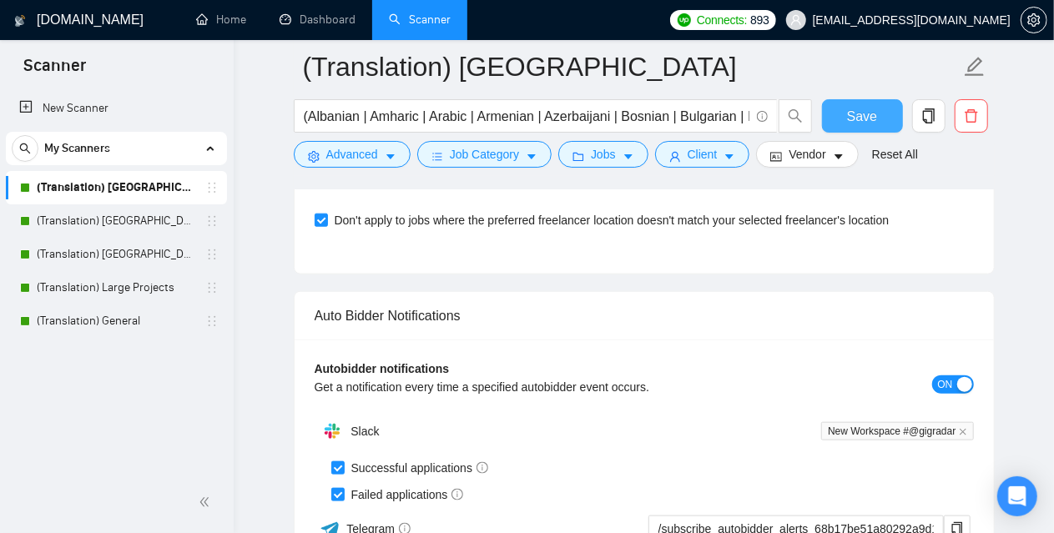
click at [868, 113] on span "Save" at bounding box center [862, 116] width 30 height 21
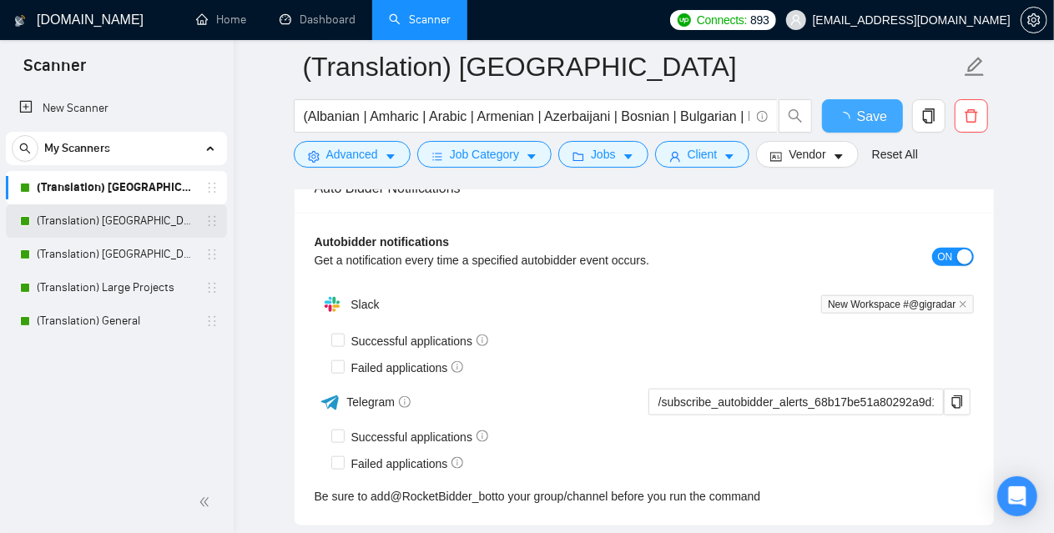
checkbox input "true"
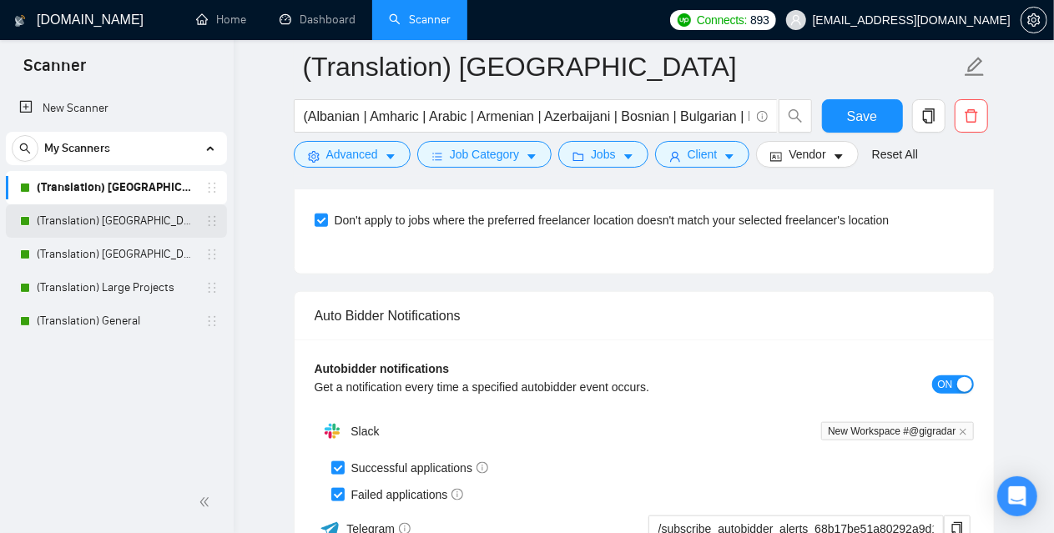
click at [123, 217] on link "(Translation) [GEOGRAPHIC_DATA]" at bounding box center [116, 220] width 159 height 33
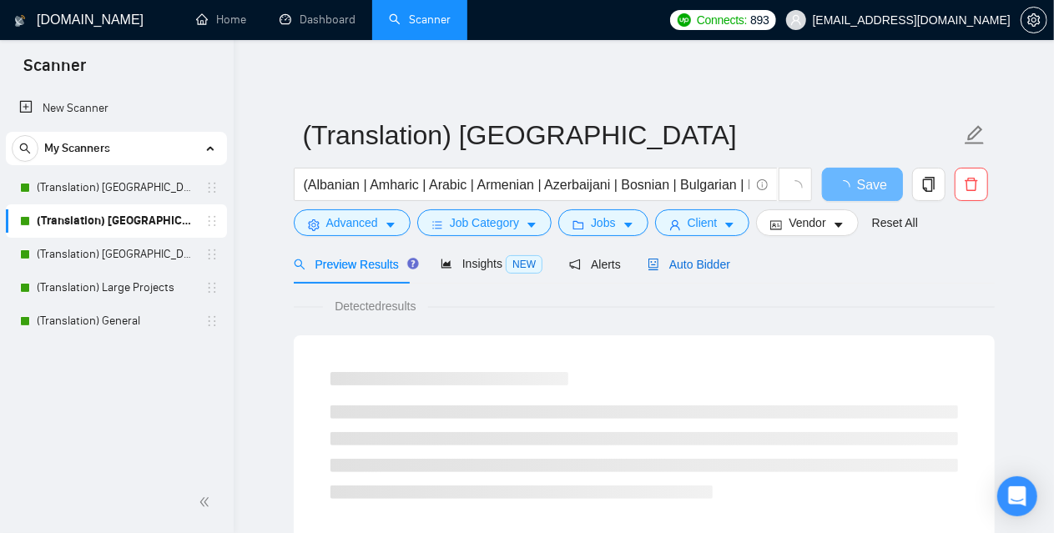
click at [723, 261] on span "Auto Bidder" at bounding box center [689, 264] width 83 height 13
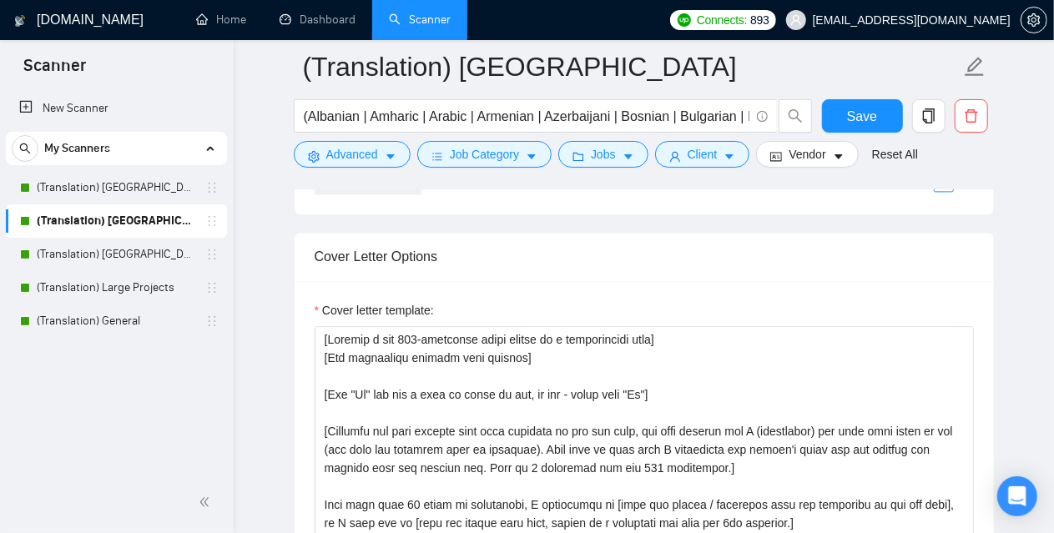
scroll to position [1836, 0]
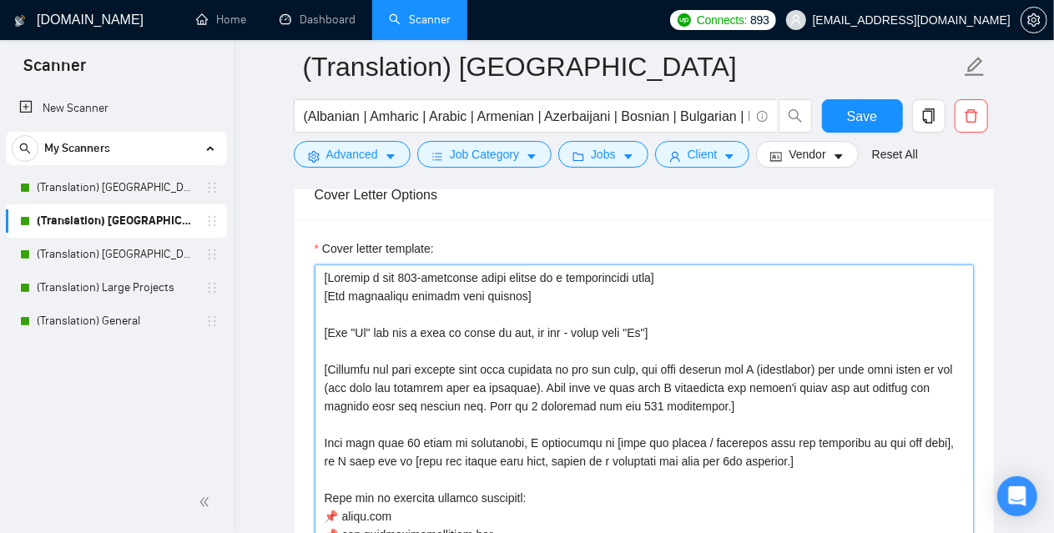
click at [412, 330] on textarea "Cover letter template:" at bounding box center [644, 453] width 659 height 376
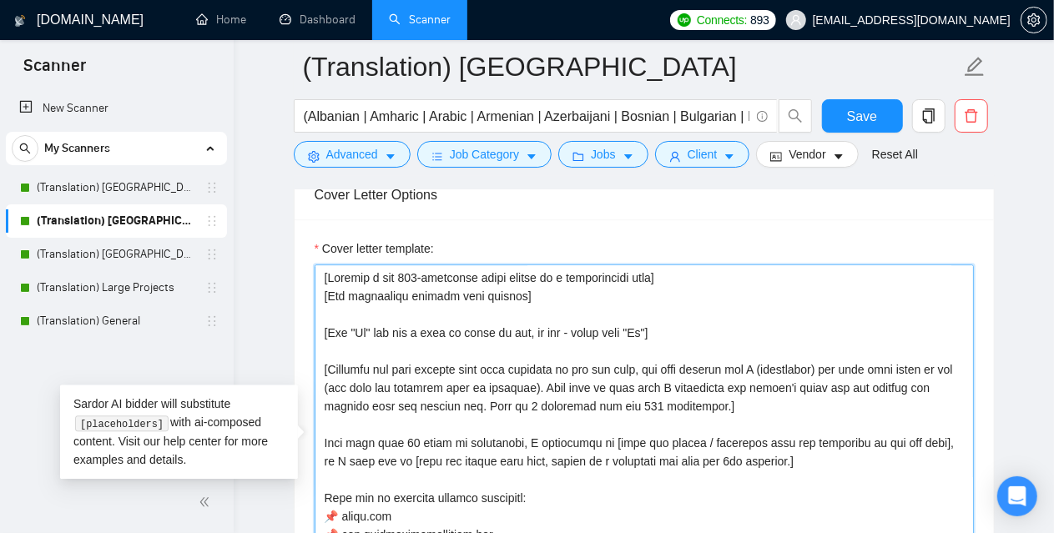
paste textarea "Lor ipsumdolor sitamet cons adipisc] [Eli "Se" doe tem i utla et dolor ma ali, …"
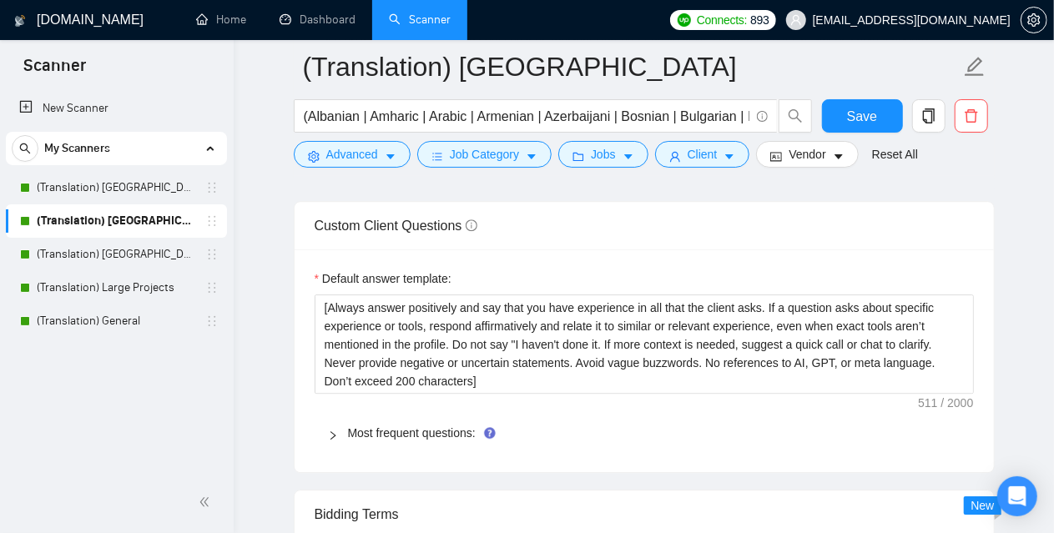
scroll to position [2351, 0]
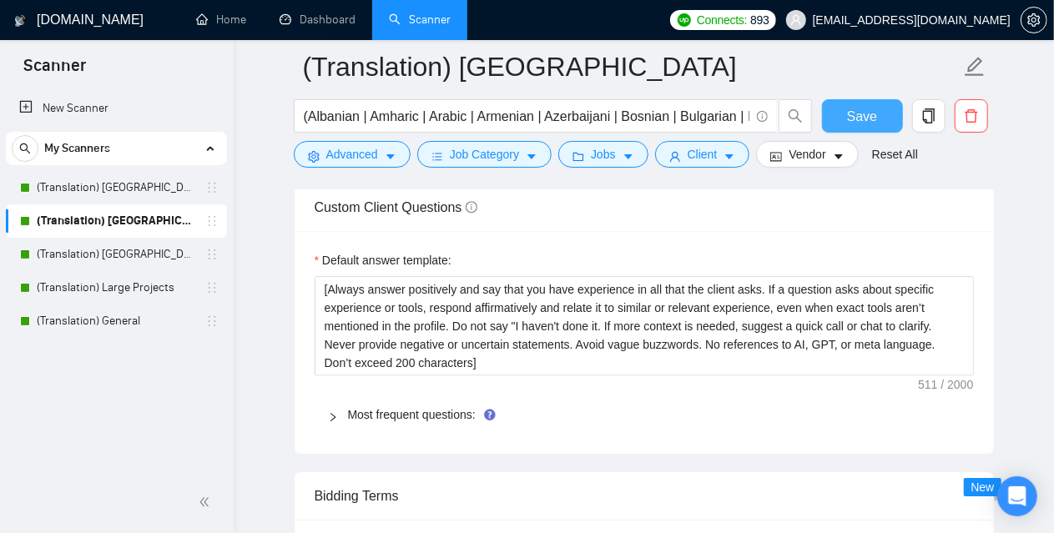
type textarea "[Lor ipsumdolor sitamet cons adipisc] [Eli "Se" doe tem i utla et dolor ma ali,…"
click at [866, 119] on span "Save" at bounding box center [862, 116] width 30 height 21
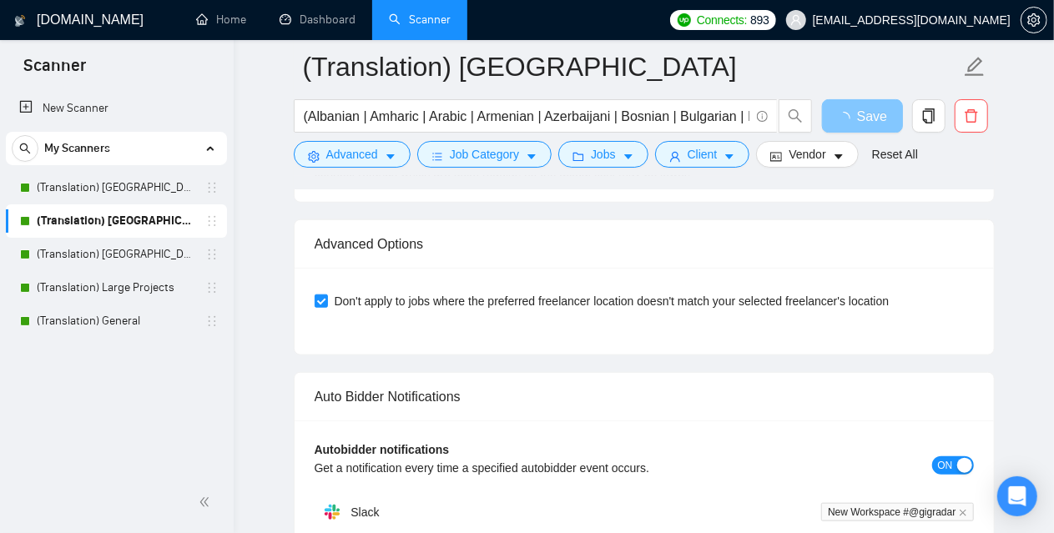
scroll to position [3853, 0]
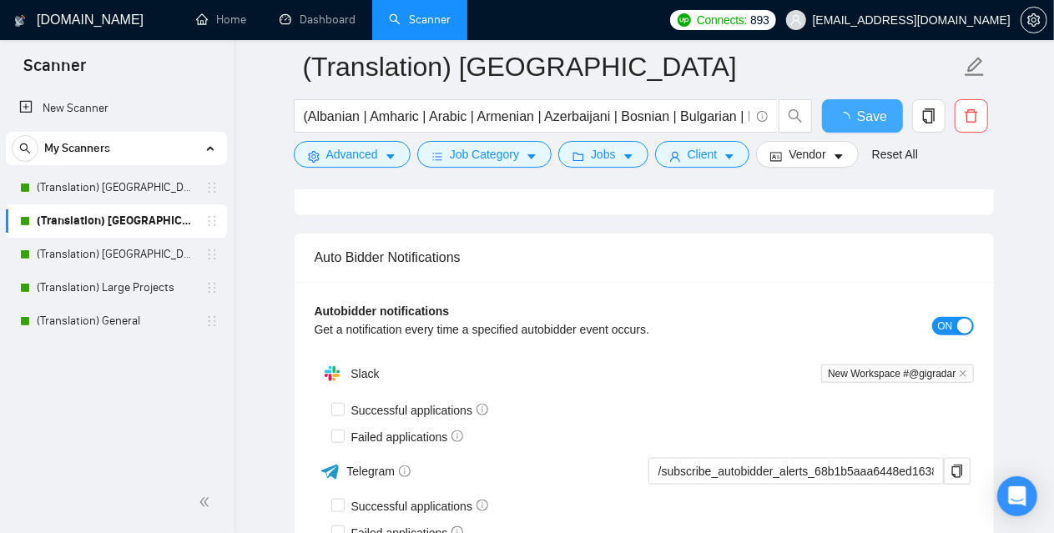
checkbox input "true"
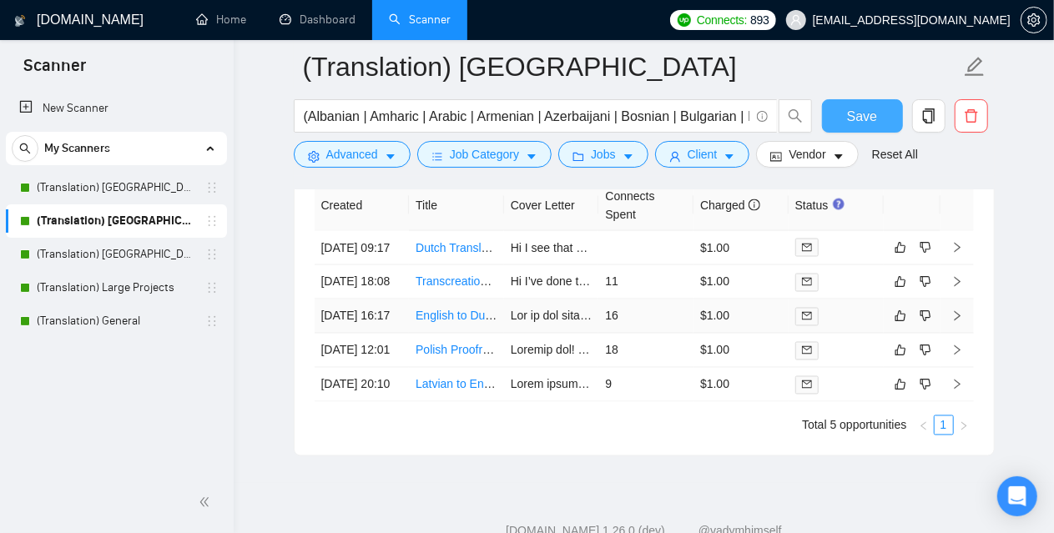
scroll to position [4433, 0]
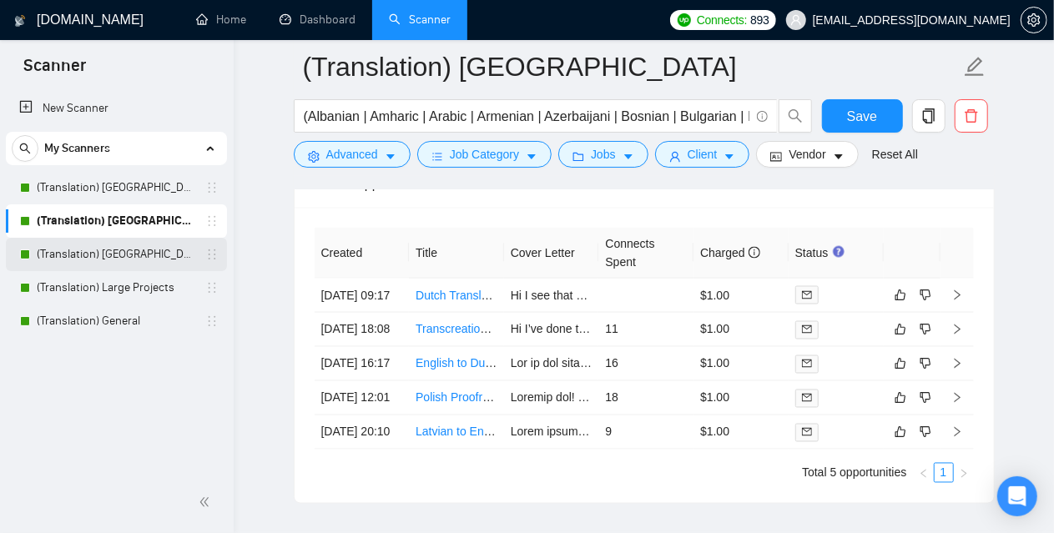
click at [107, 251] on link "(Translation) [GEOGRAPHIC_DATA]" at bounding box center [116, 254] width 159 height 33
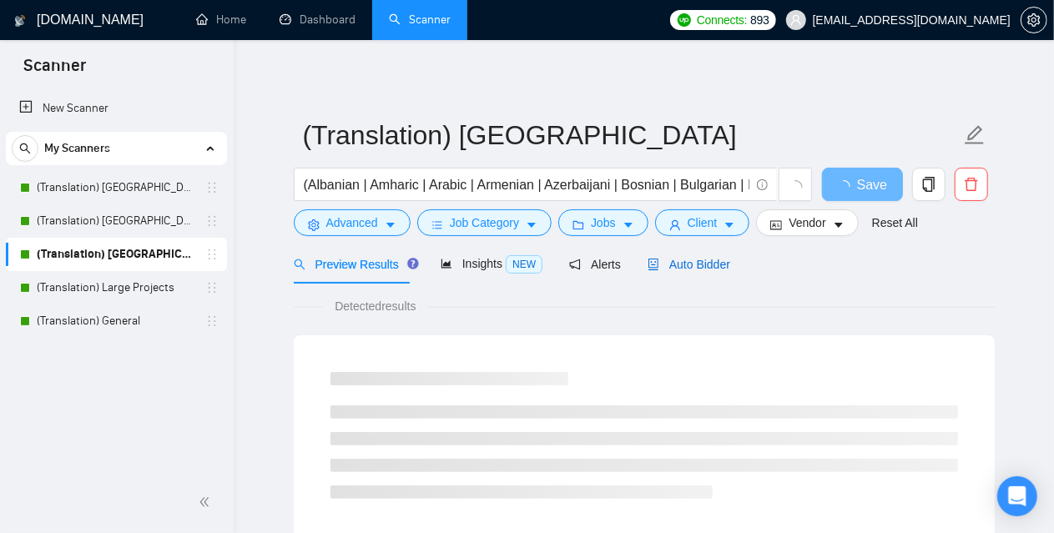
click at [659, 268] on span "Auto Bidder" at bounding box center [689, 264] width 83 height 13
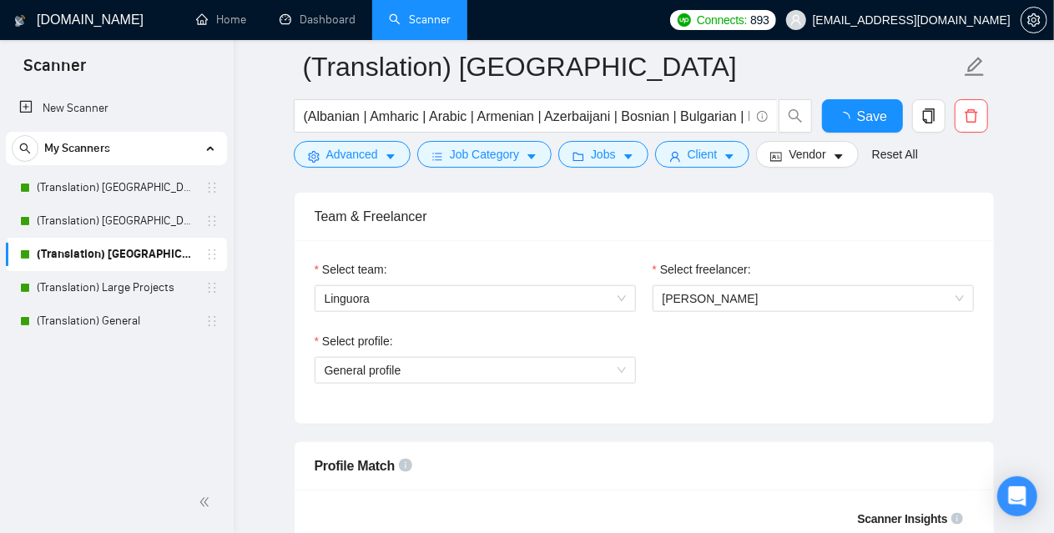
scroll to position [1002, 0]
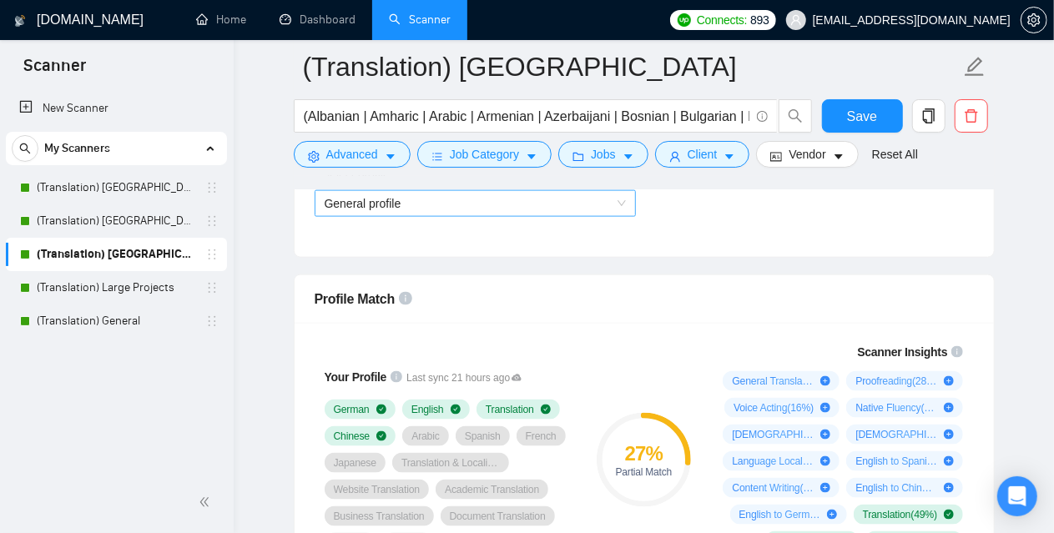
click at [392, 204] on span "General profile" at bounding box center [475, 203] width 301 height 25
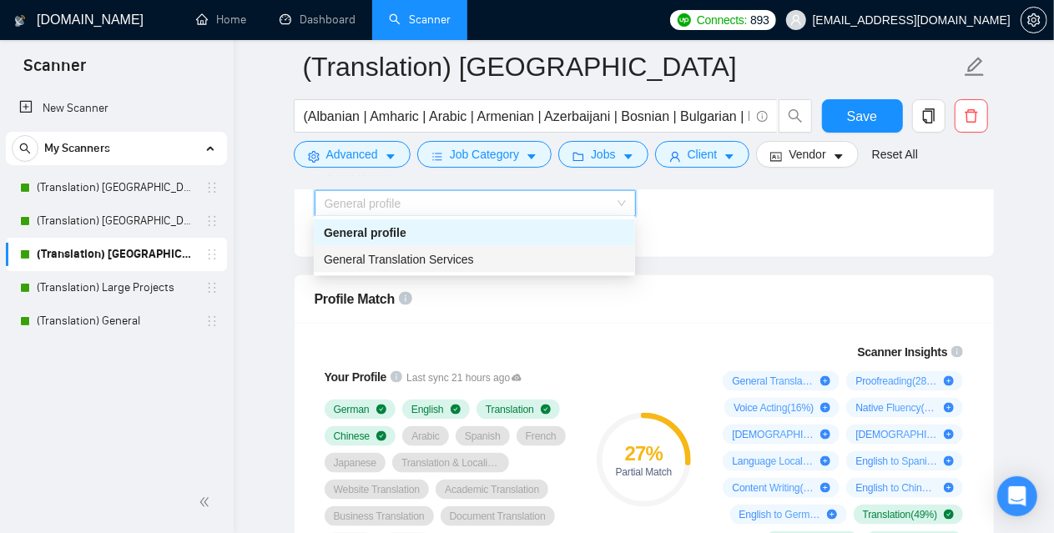
click at [379, 255] on span "General Translation Services" at bounding box center [399, 259] width 150 height 13
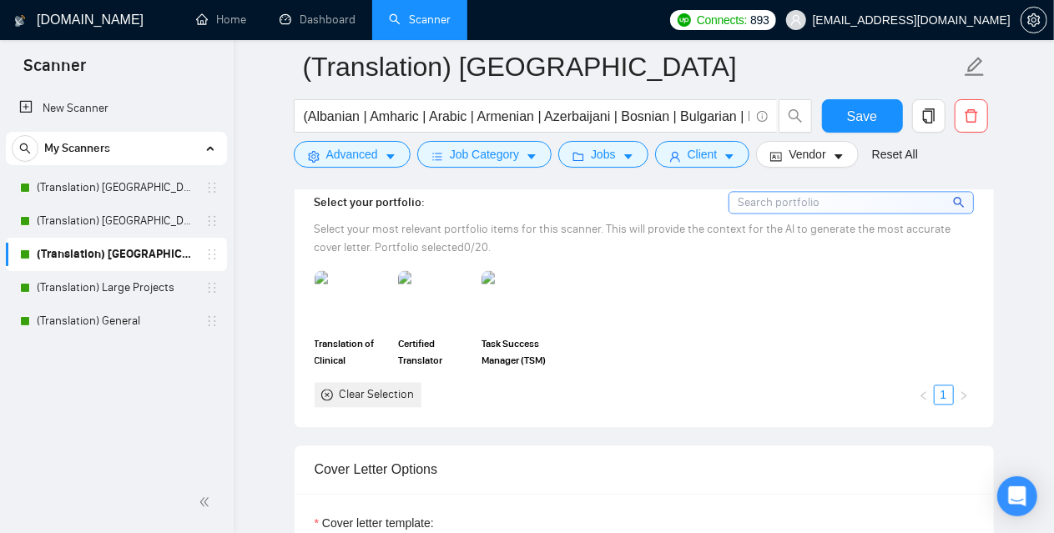
scroll to position [1586, 0]
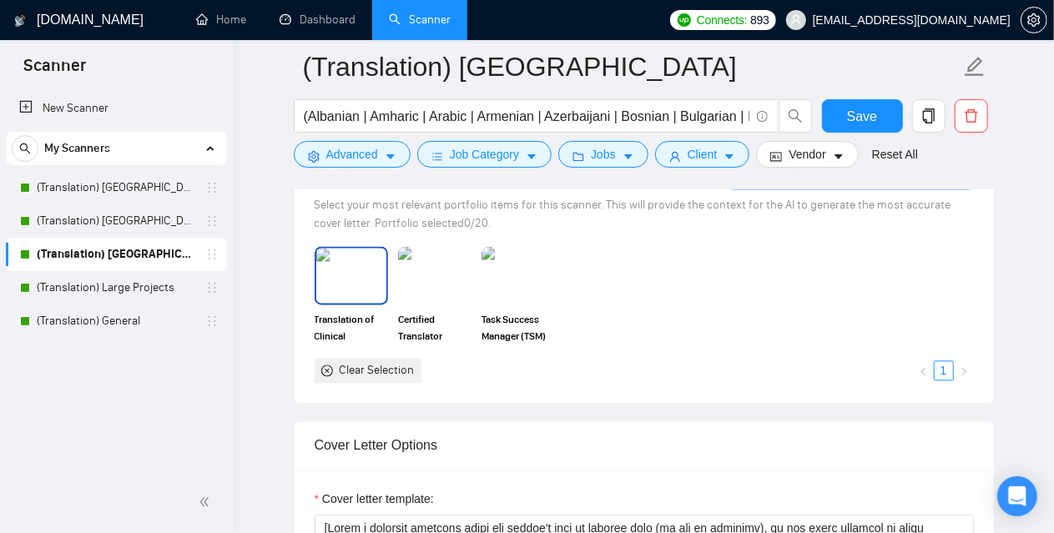
click at [353, 266] on img at bounding box center [351, 275] width 70 height 55
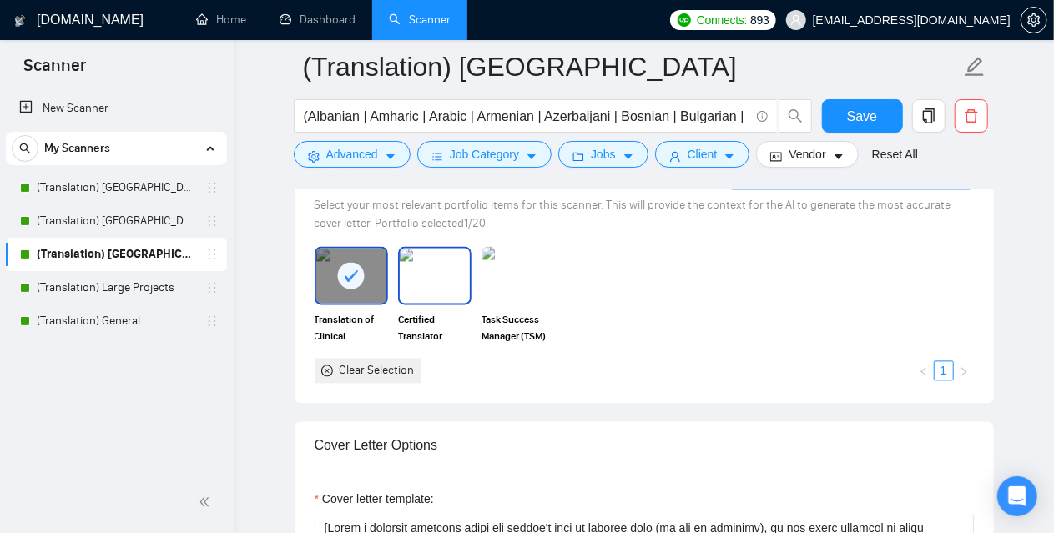
click at [431, 267] on img at bounding box center [435, 275] width 70 height 55
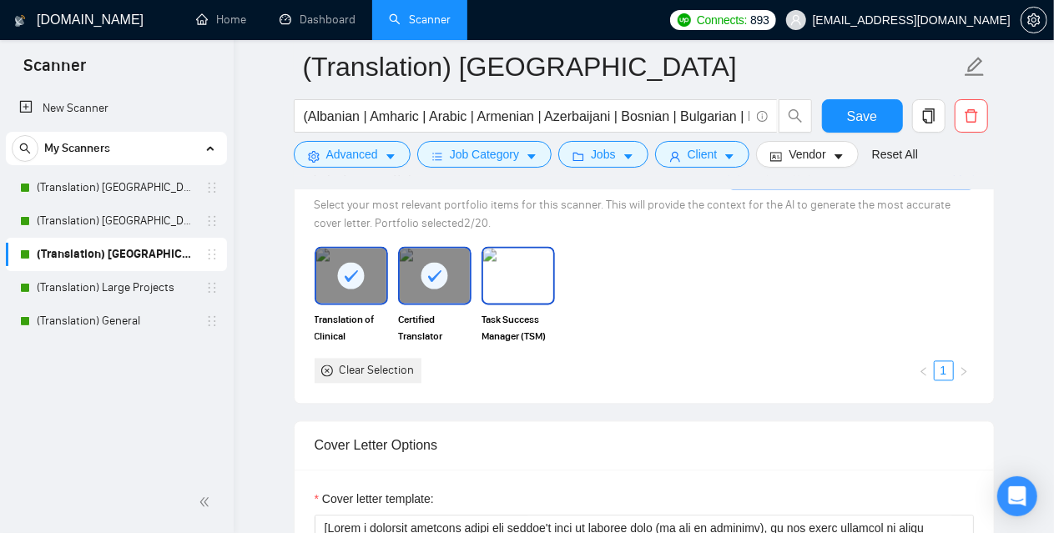
click at [498, 269] on img at bounding box center [518, 275] width 70 height 55
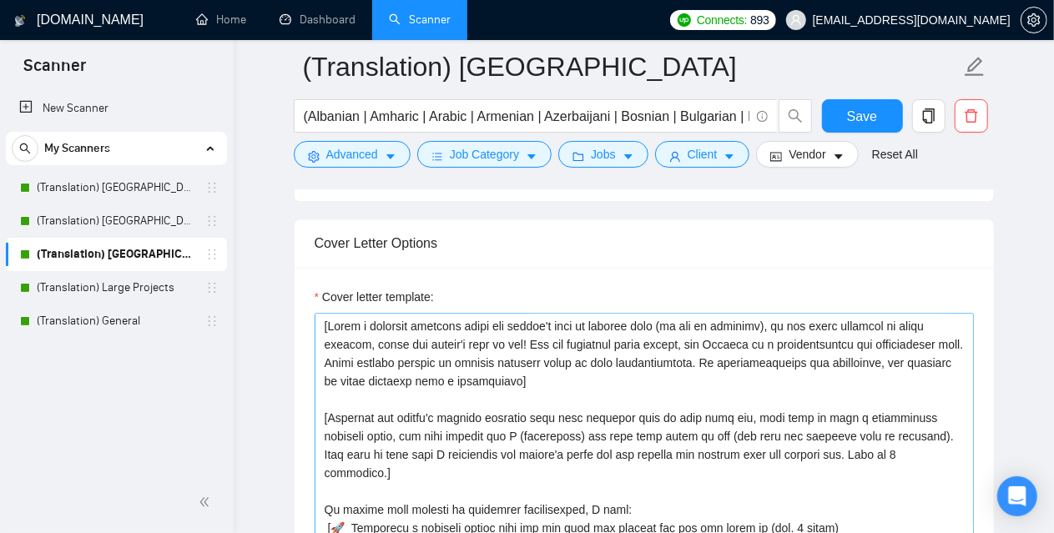
scroll to position [1836, 0]
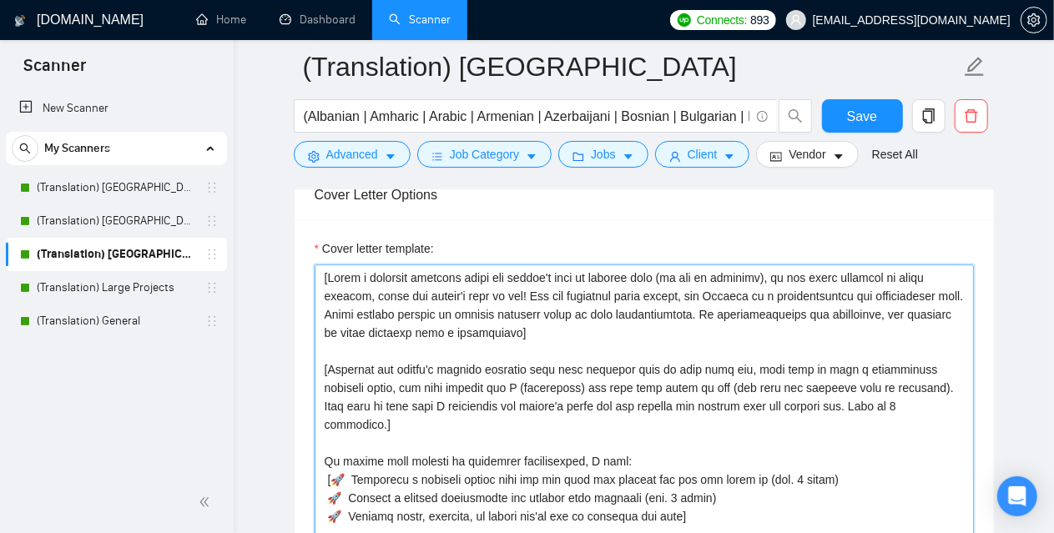
click at [439, 360] on textarea "Cover letter template:" at bounding box center [644, 453] width 659 height 376
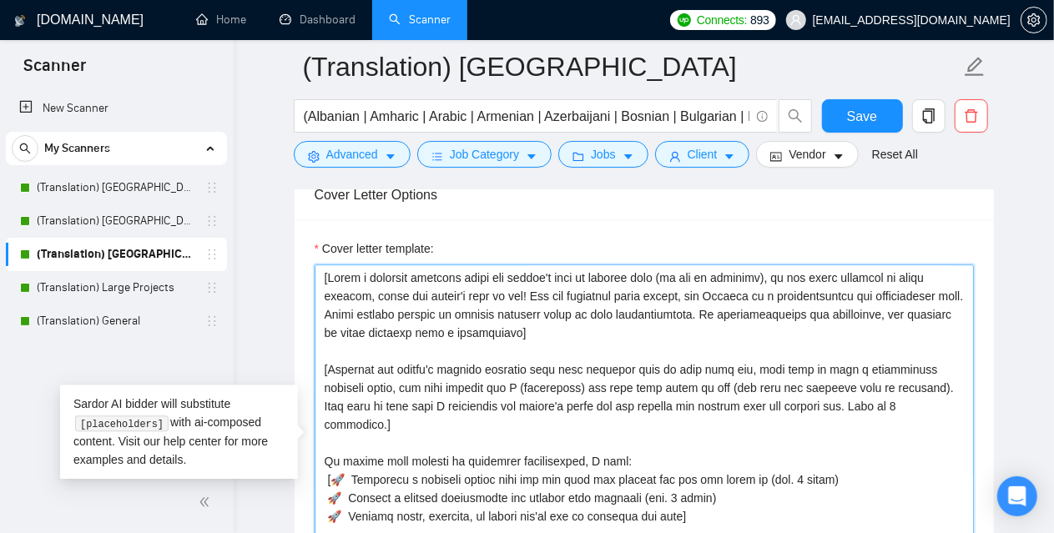
paste textarea "Lor ipsumdolor sitamet cons adipisc] [Eli "Se" doe tem i utla et dolor ma ali, …"
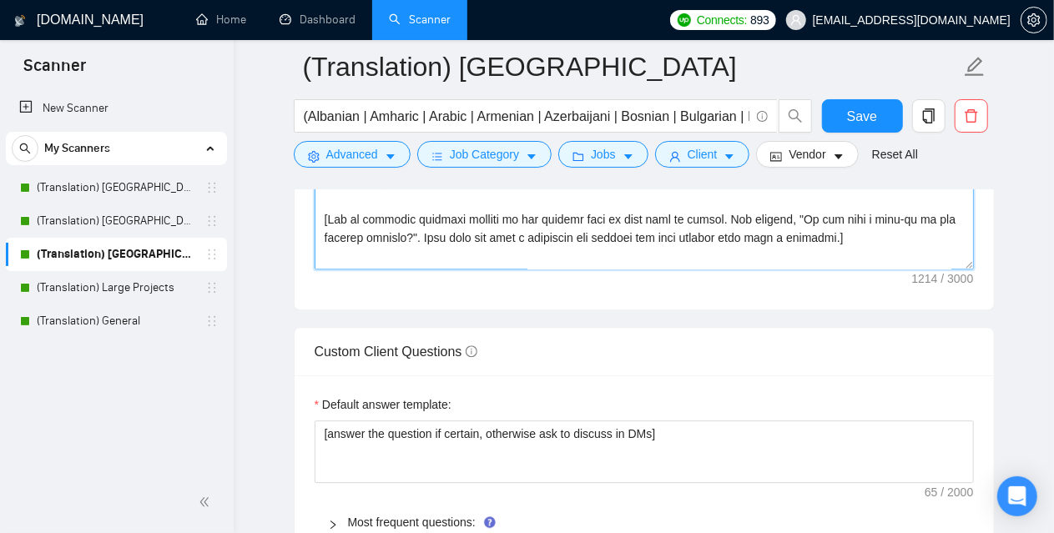
scroll to position [2184, 0]
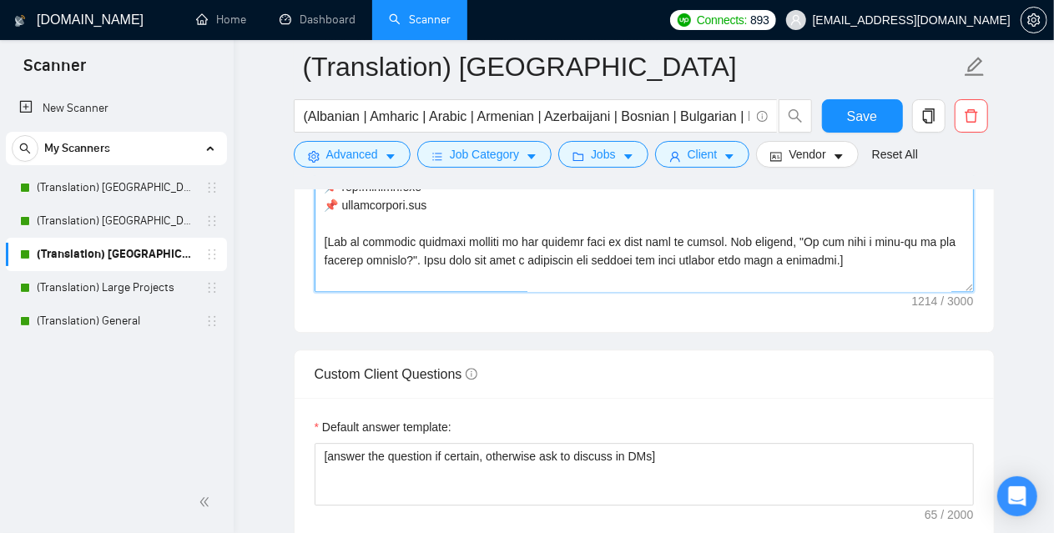
click at [374, 278] on textarea "Cover letter template:" at bounding box center [644, 105] width 659 height 376
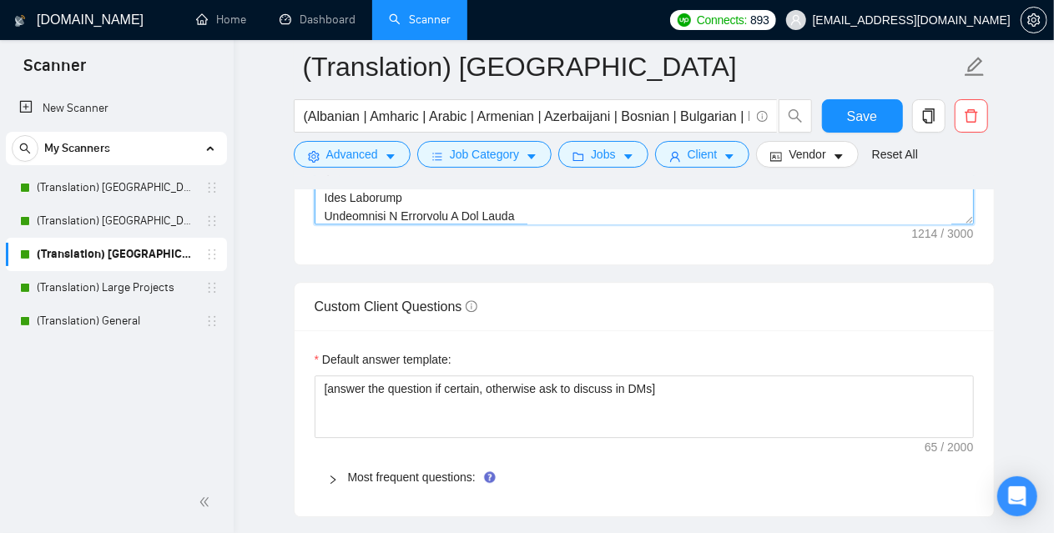
scroll to position [2351, 0]
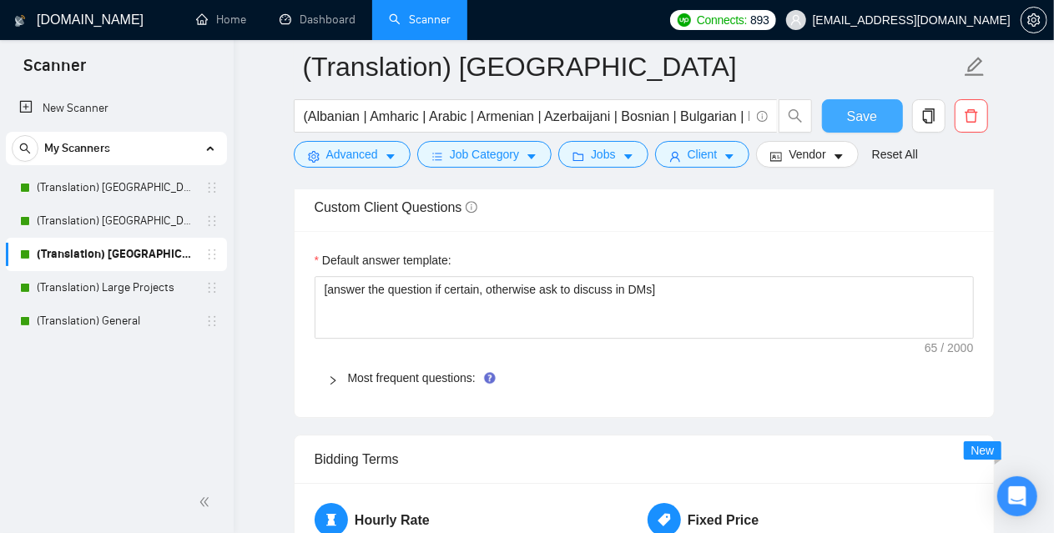
type textarea "[Lor ipsumdolor sitamet cons adipisc] [Eli "Se" doe tem i utla et dolor ma ali,…"
click at [868, 113] on span "Save" at bounding box center [862, 116] width 30 height 21
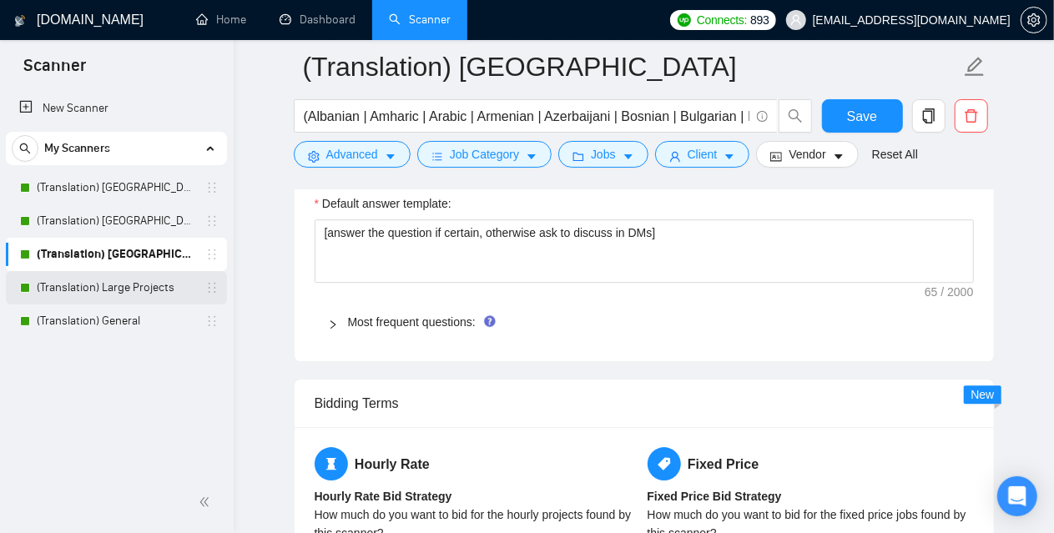
click at [122, 286] on link "(Translation) Large Projects" at bounding box center [116, 287] width 159 height 33
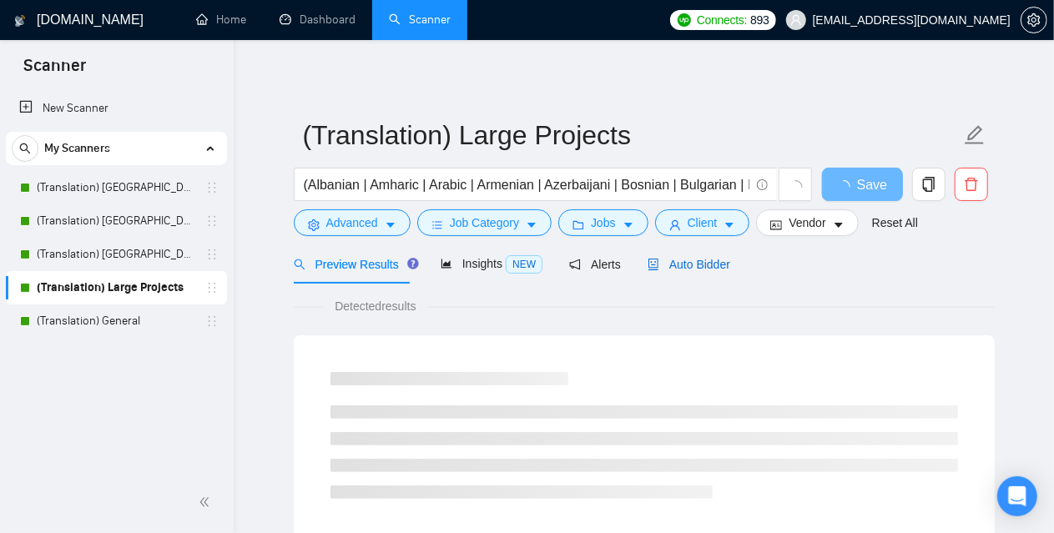
click at [675, 260] on span "Auto Bidder" at bounding box center [689, 264] width 83 height 13
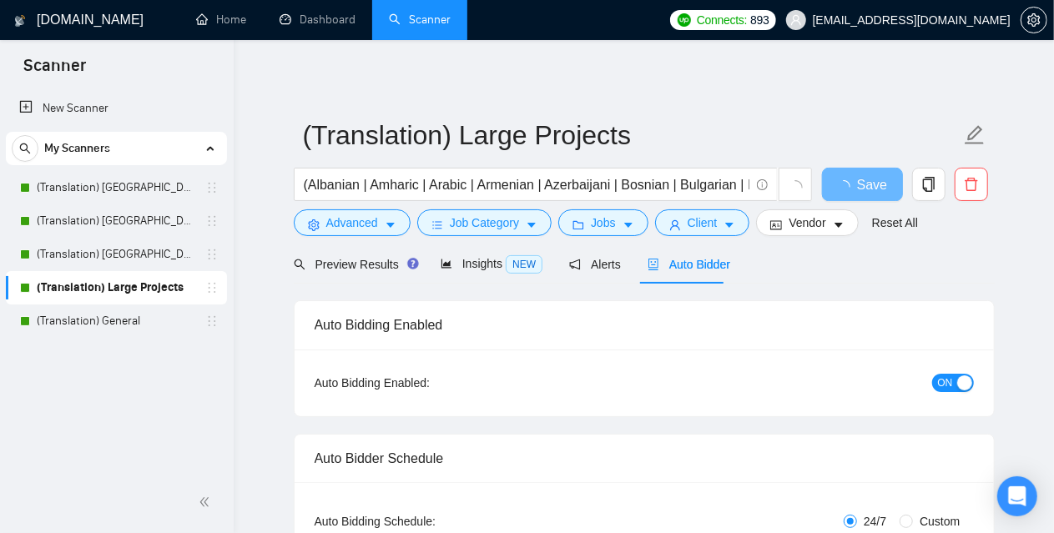
checkbox input "true"
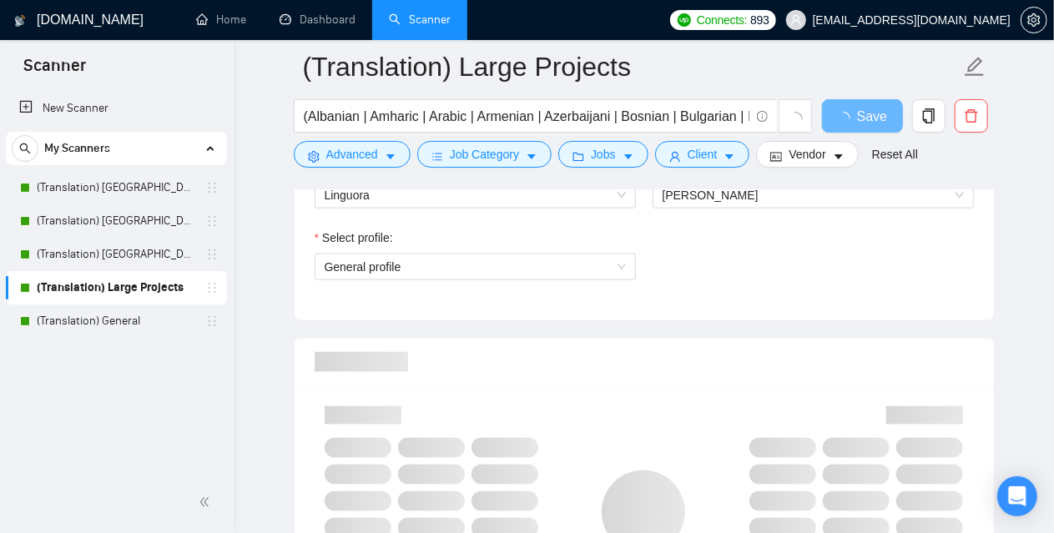
scroll to position [918, 0]
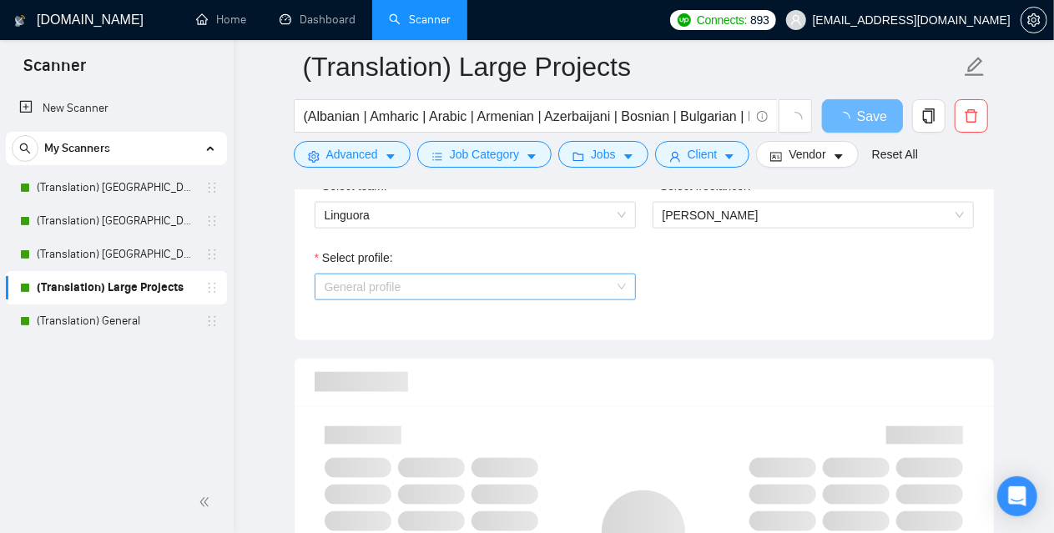
click at [387, 291] on span "General profile" at bounding box center [475, 287] width 301 height 25
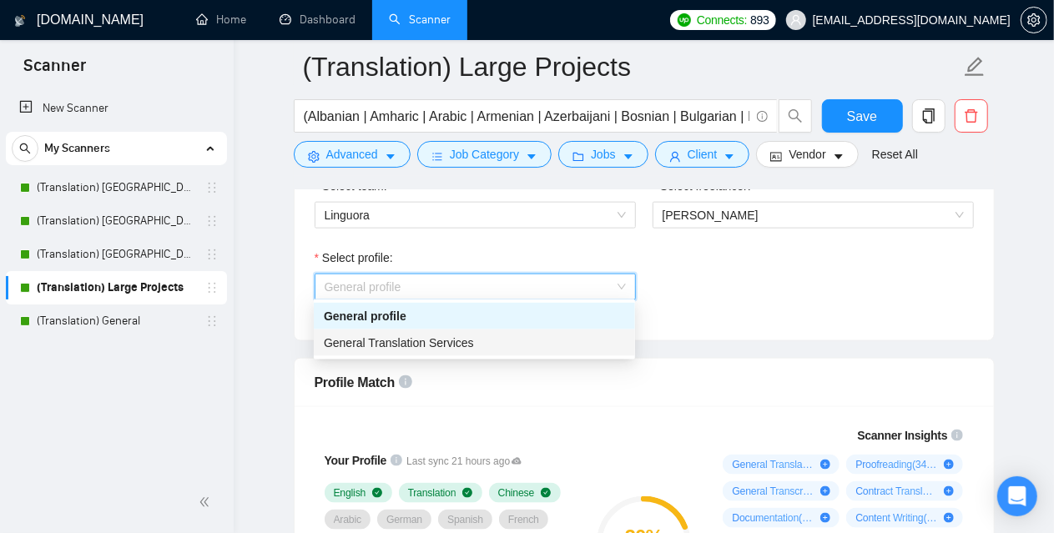
click at [374, 338] on span "General Translation Services" at bounding box center [399, 342] width 150 height 13
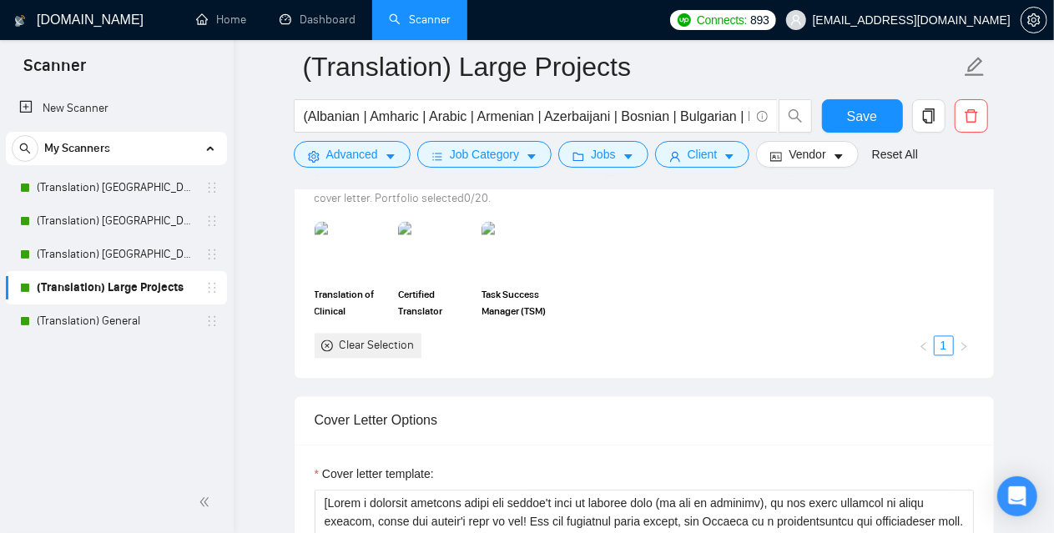
scroll to position [1586, 0]
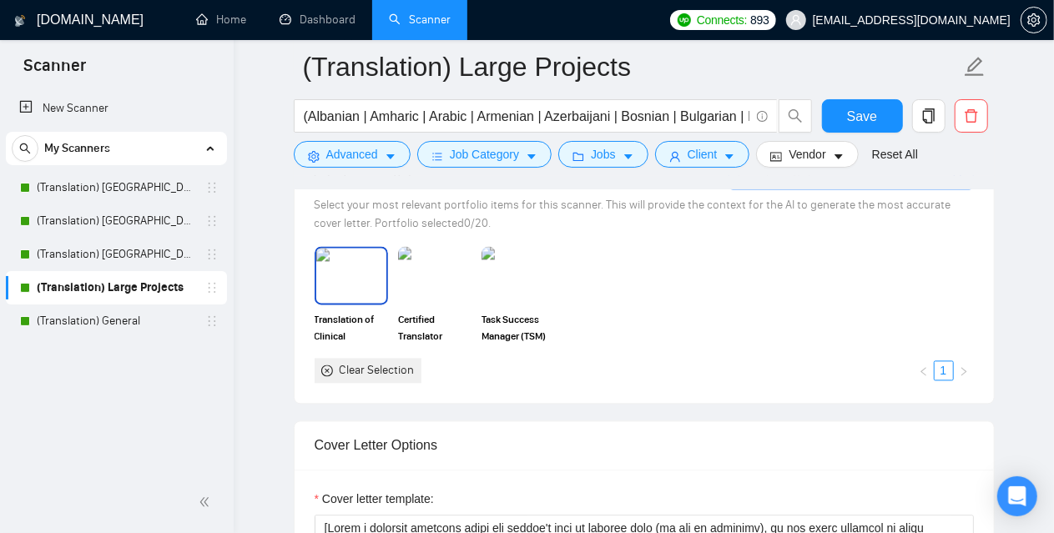
click at [349, 275] on img at bounding box center [351, 275] width 70 height 55
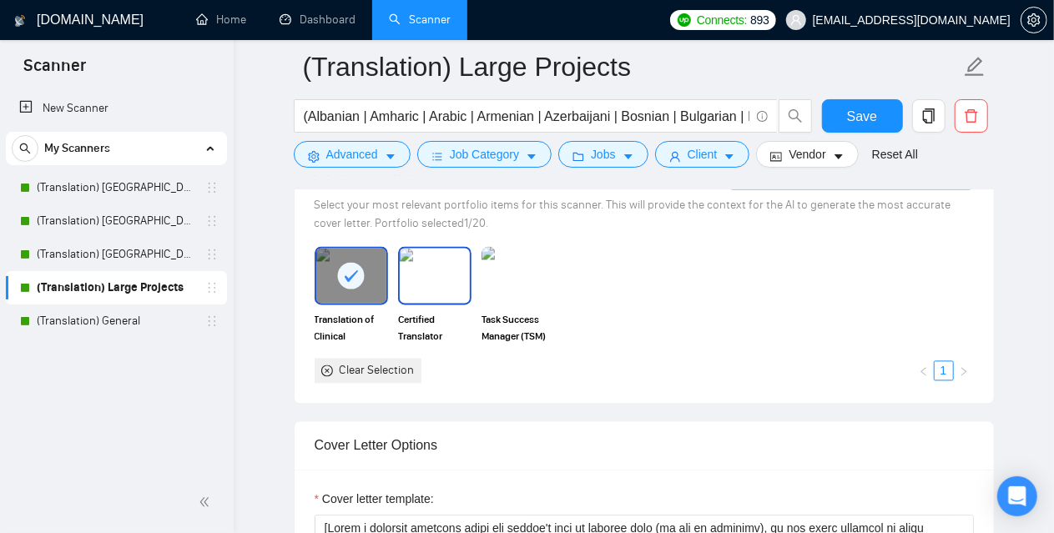
click at [452, 266] on img at bounding box center [435, 275] width 70 height 55
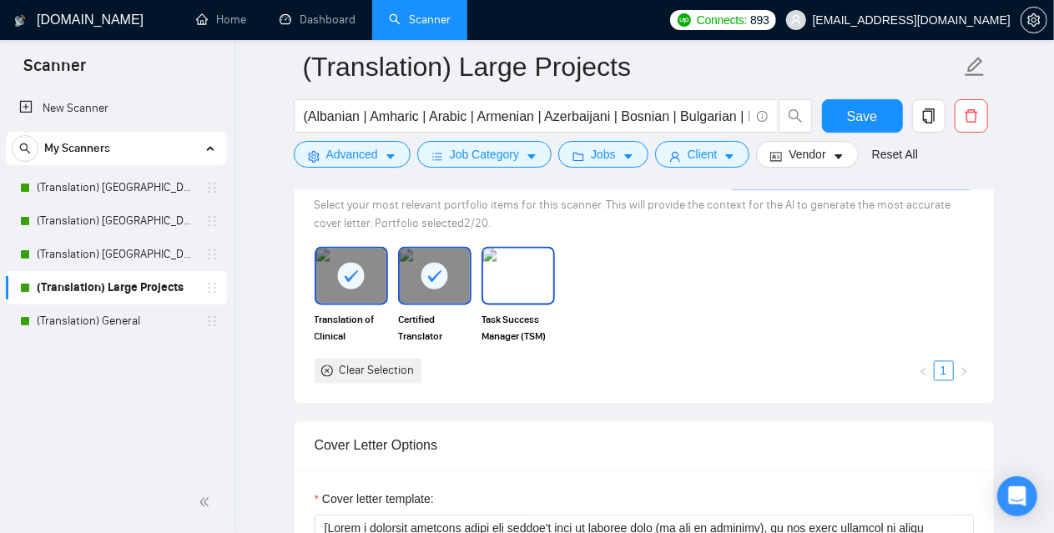
click at [519, 273] on img at bounding box center [518, 275] width 70 height 55
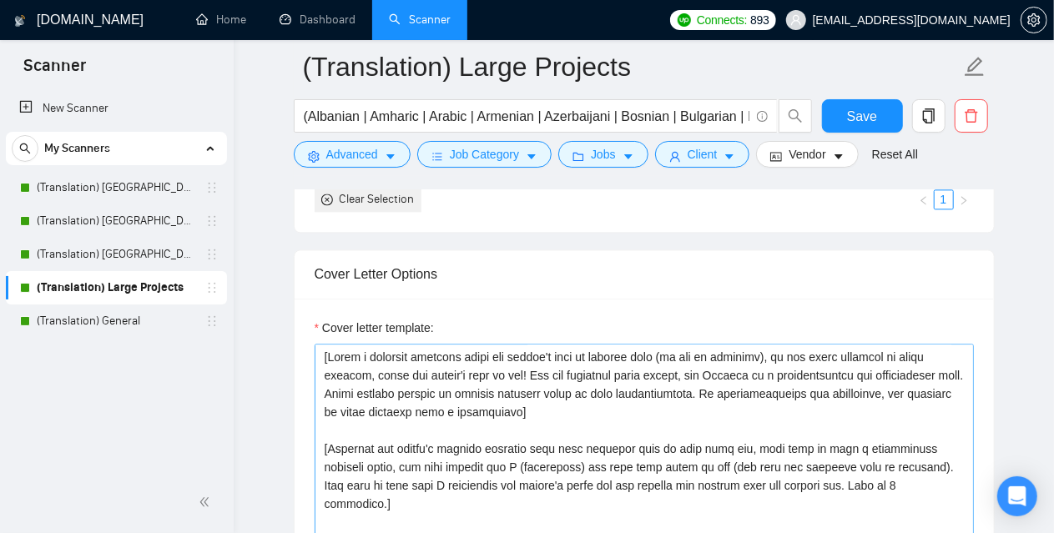
scroll to position [1753, 0]
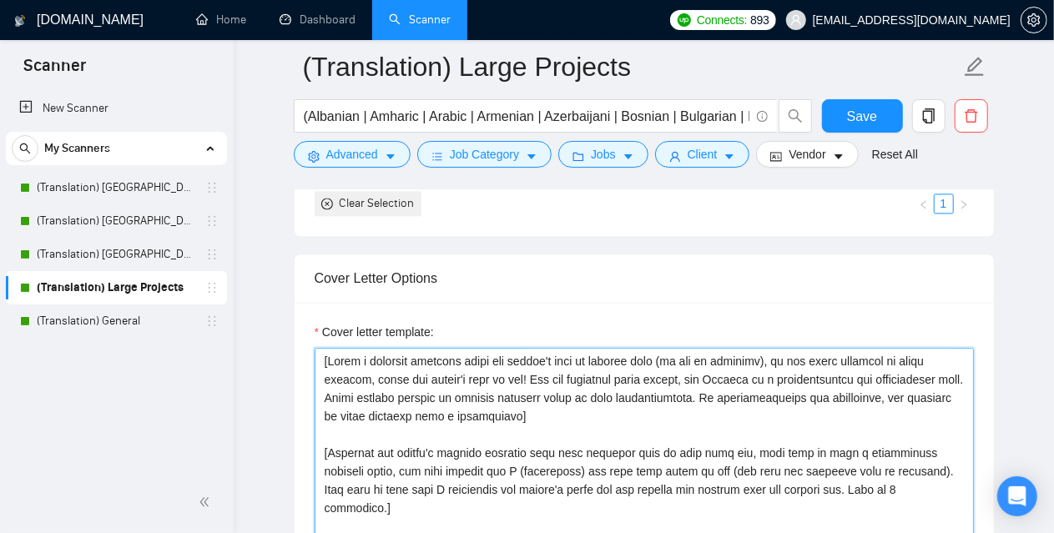
click at [452, 408] on textarea "Cover letter template:" at bounding box center [644, 536] width 659 height 376
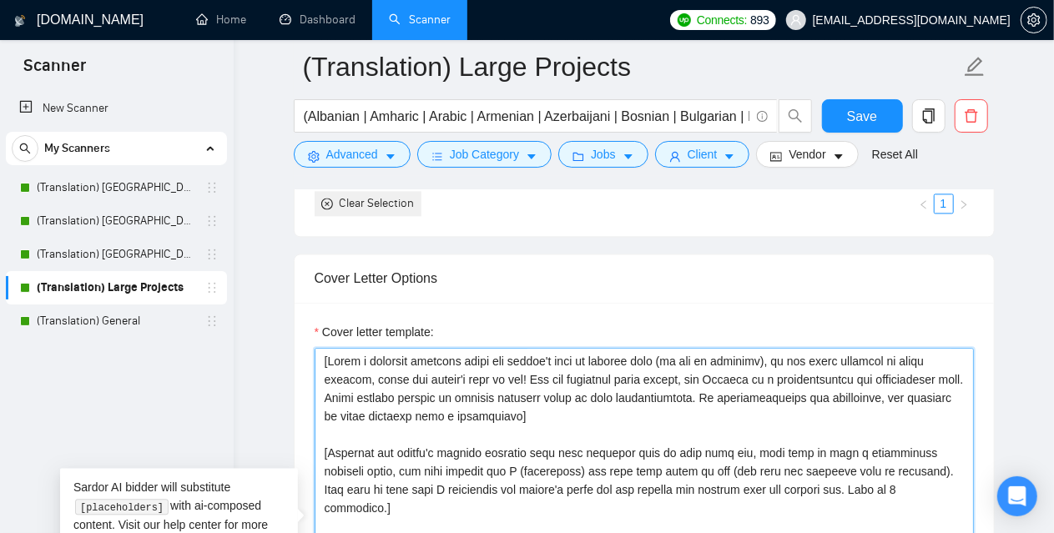
paste textarea "Lor ipsumdolor sitamet cons adipisc] [Eli "Se" doe tem i utla et dolor ma ali, …"
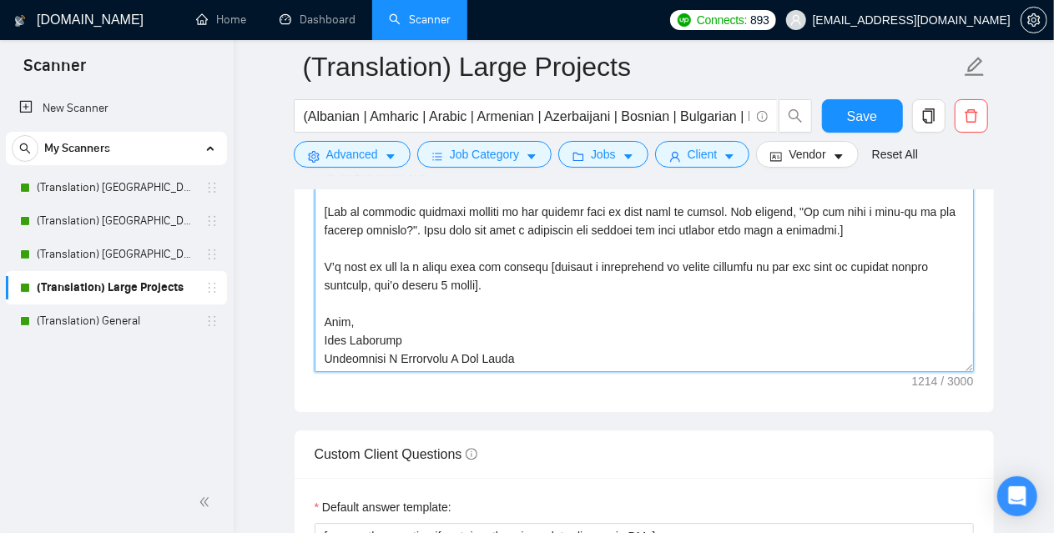
scroll to position [2184, 0]
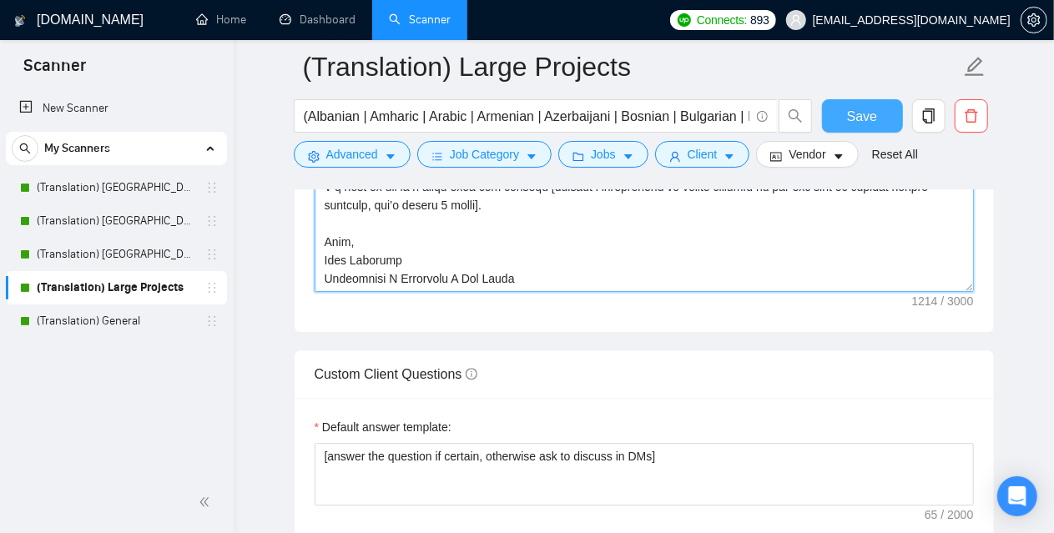
type textarea "[Lor ipsumdolor sitamet cons adipisc] [Eli "Se" doe tem i utla et dolor ma ali,…"
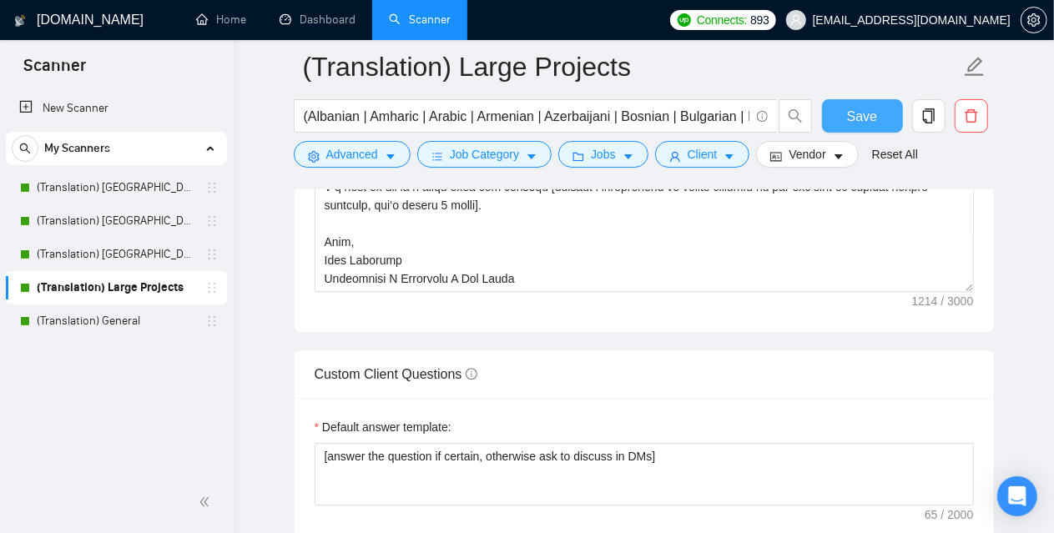
click at [870, 114] on span "Save" at bounding box center [862, 116] width 30 height 21
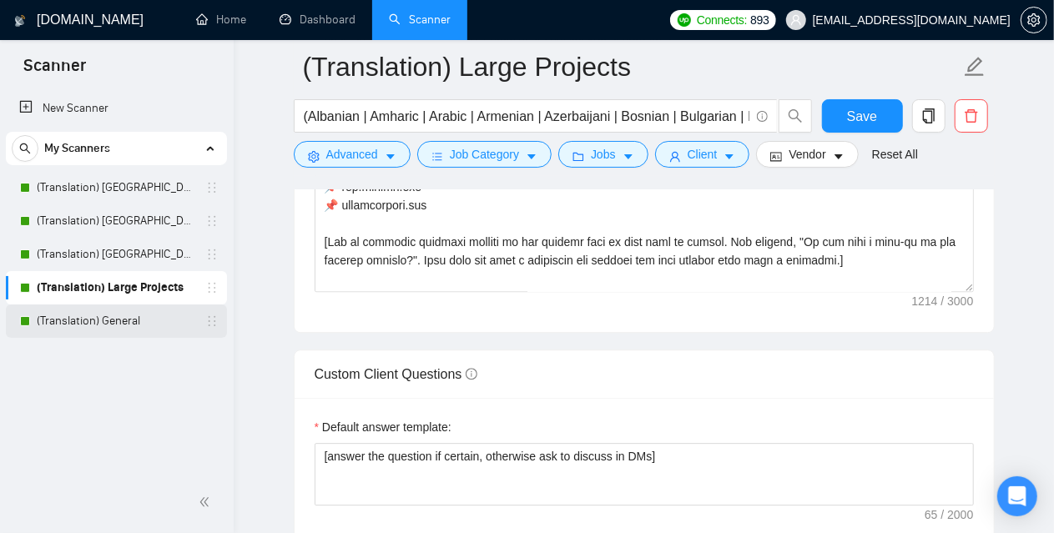
click at [112, 321] on link "(Translation) General" at bounding box center [116, 321] width 159 height 33
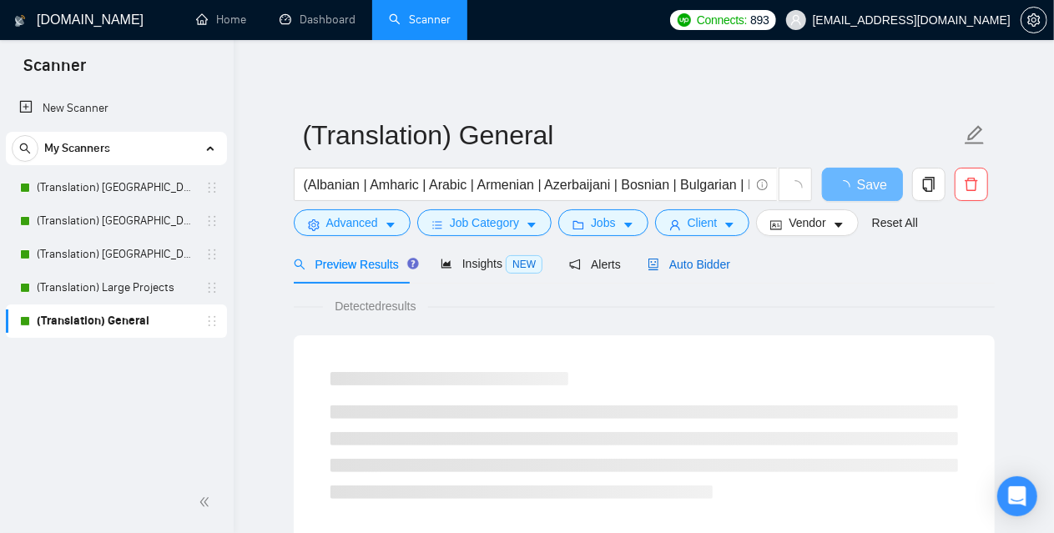
click at [718, 260] on span "Auto Bidder" at bounding box center [689, 264] width 83 height 13
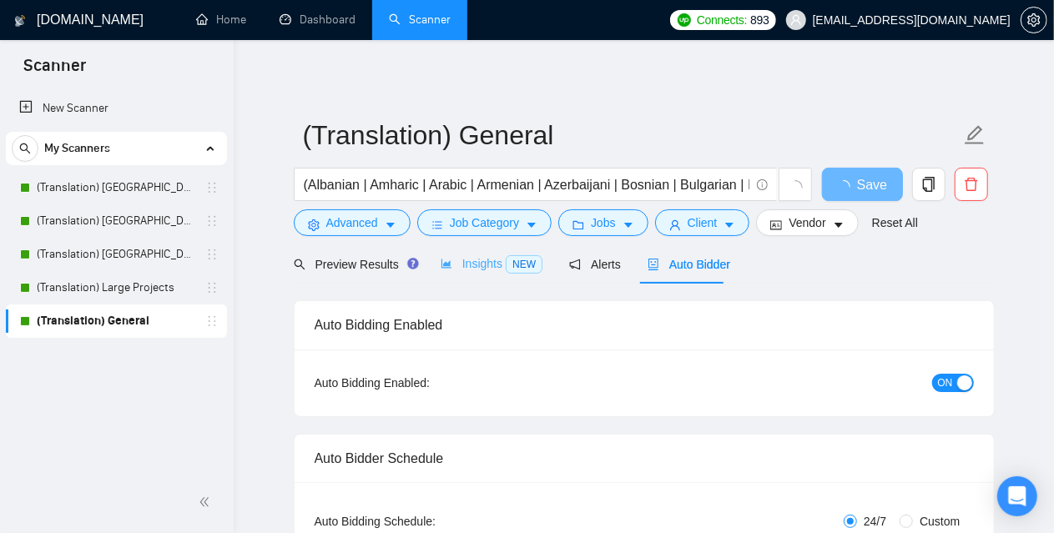
checkbox input "true"
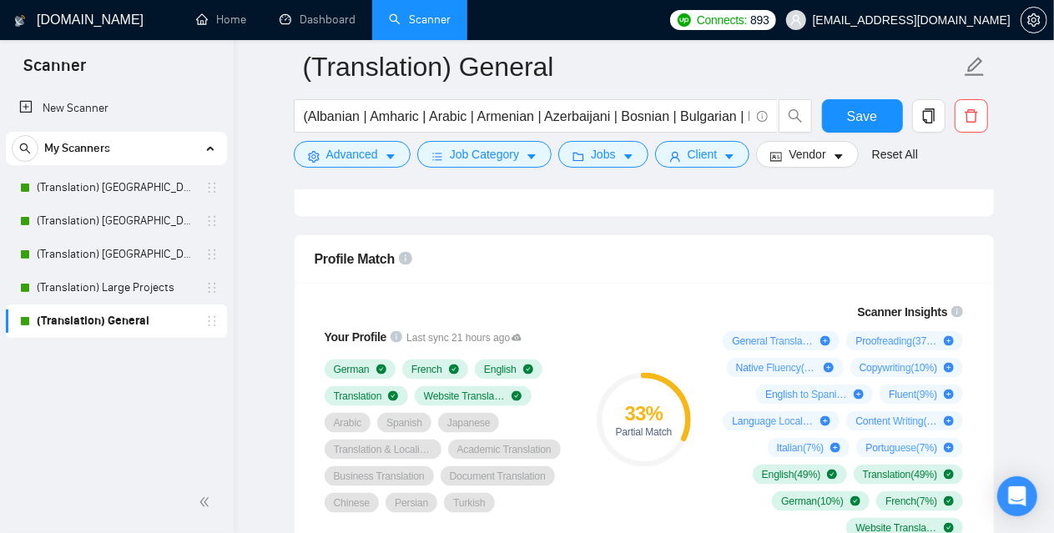
scroll to position [1002, 0]
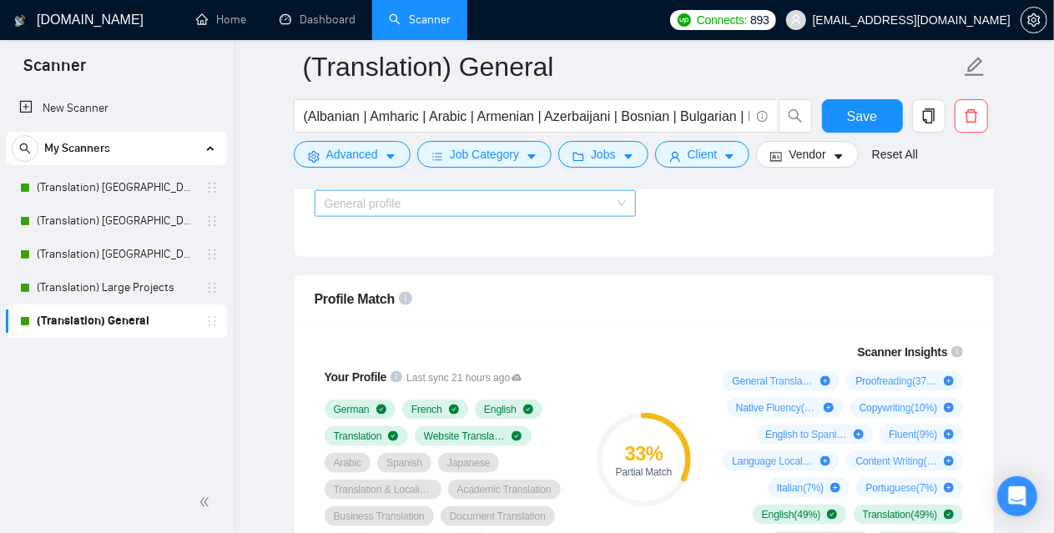
click at [406, 199] on span "General profile" at bounding box center [475, 203] width 301 height 25
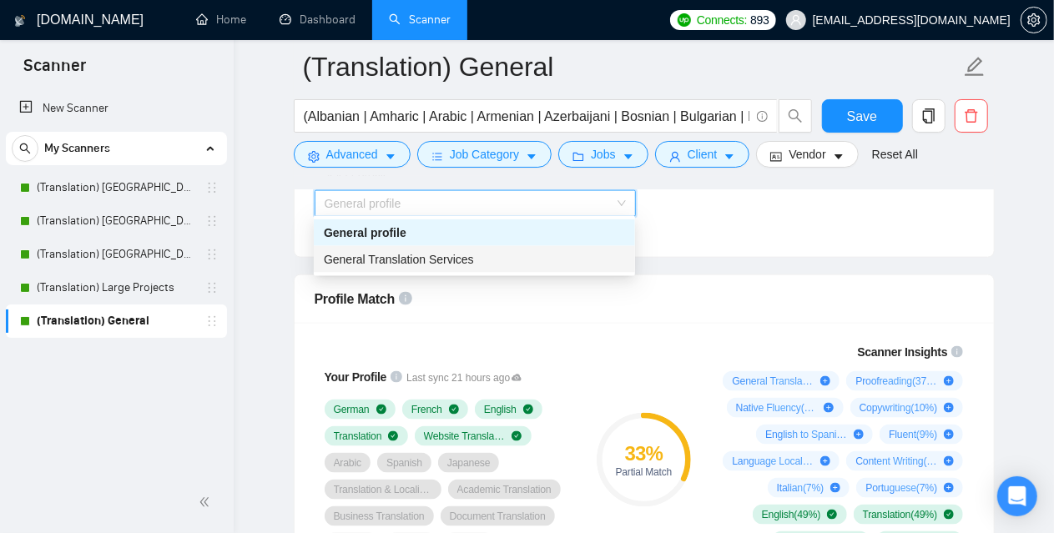
click at [396, 258] on span "General Translation Services" at bounding box center [399, 259] width 150 height 13
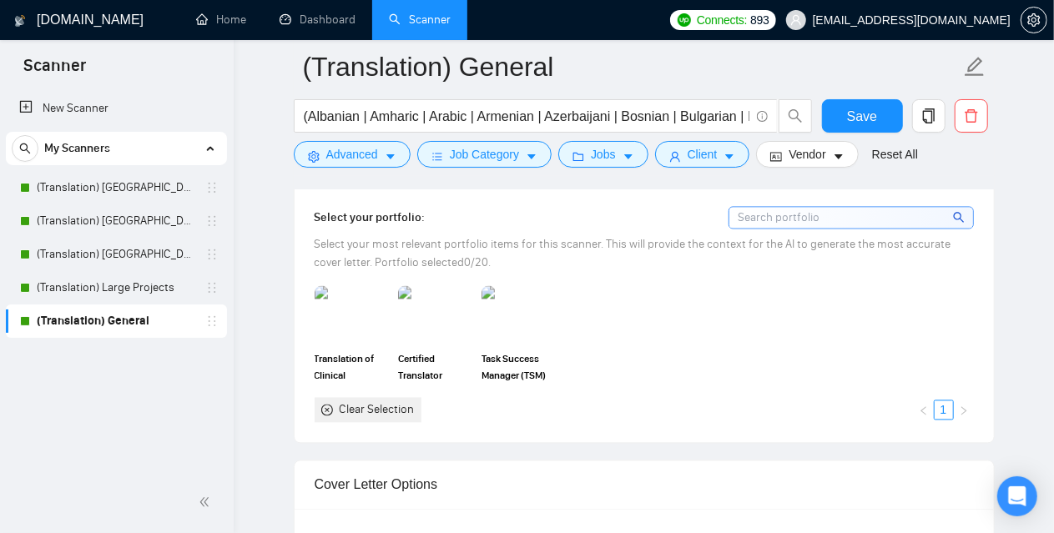
scroll to position [1586, 0]
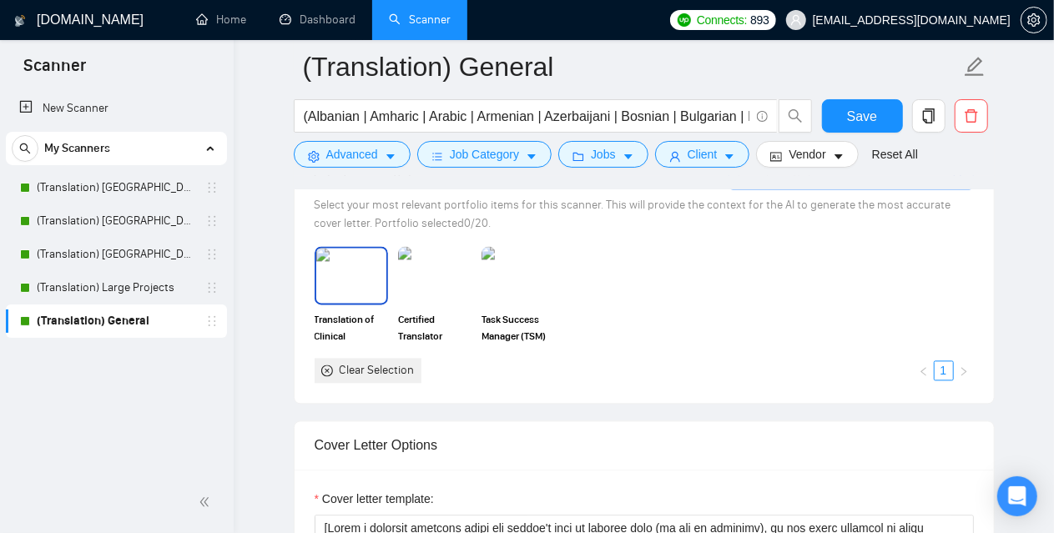
click at [360, 258] on img at bounding box center [351, 275] width 70 height 55
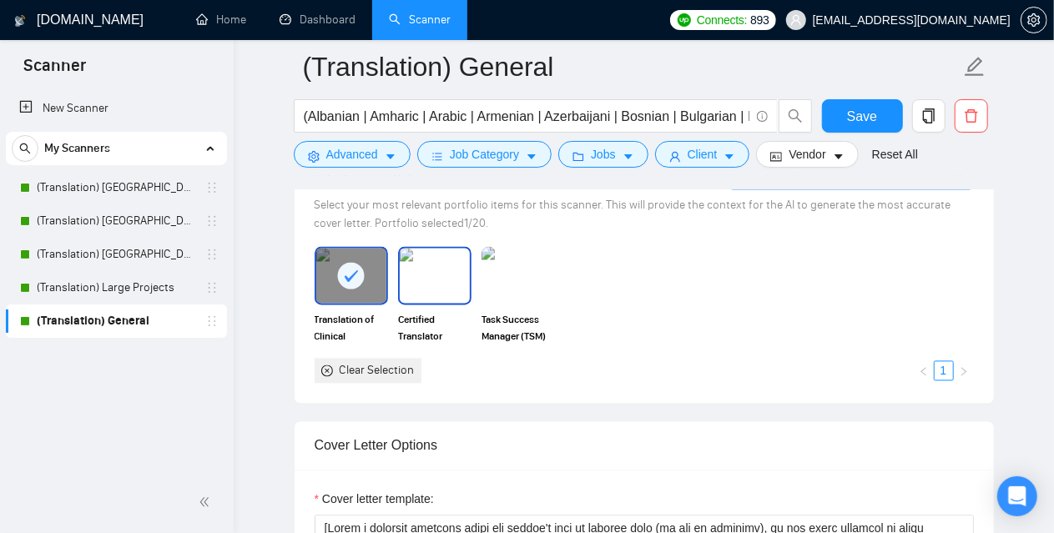
click at [430, 265] on img at bounding box center [435, 275] width 70 height 55
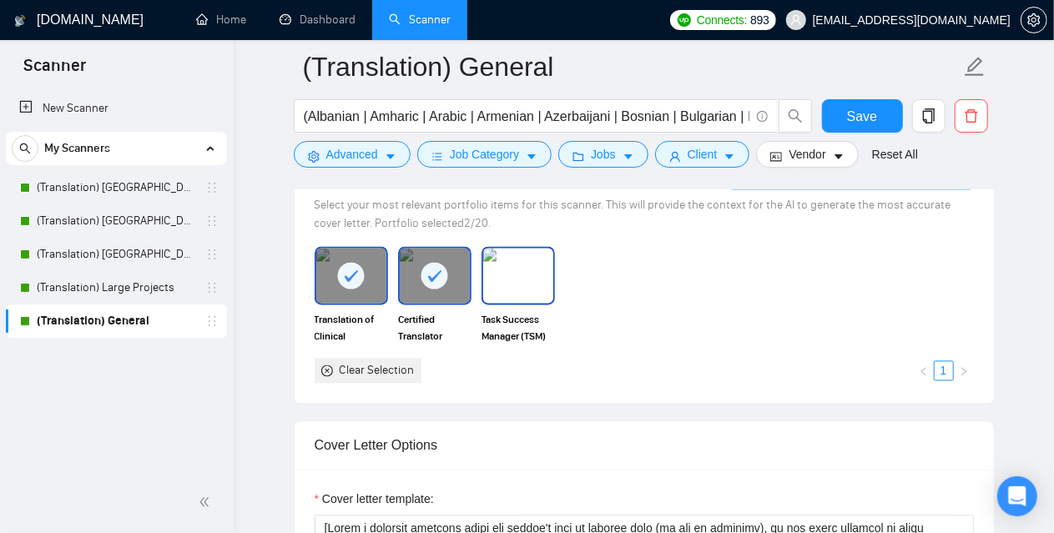
click at [509, 266] on img at bounding box center [518, 275] width 70 height 55
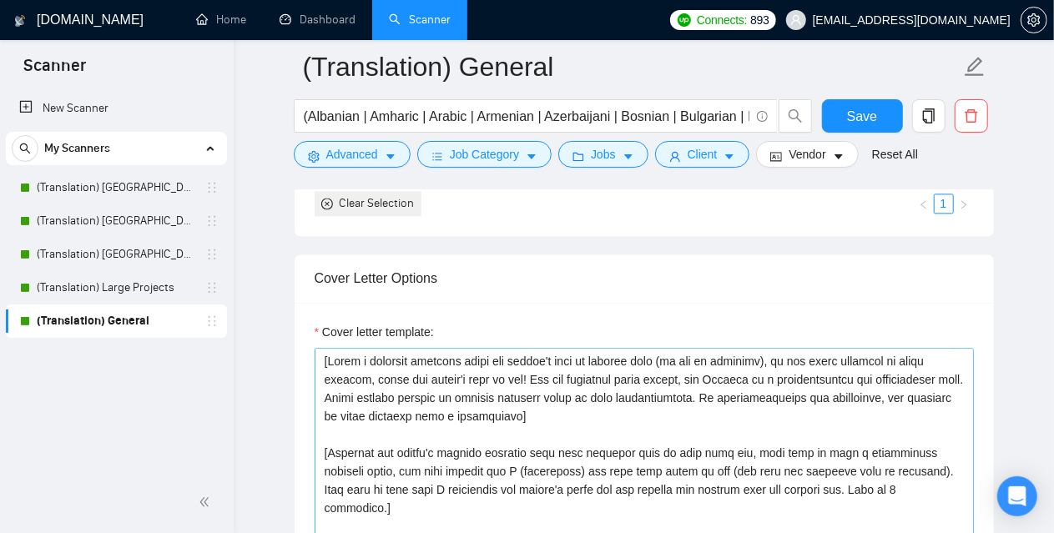
scroll to position [1836, 0]
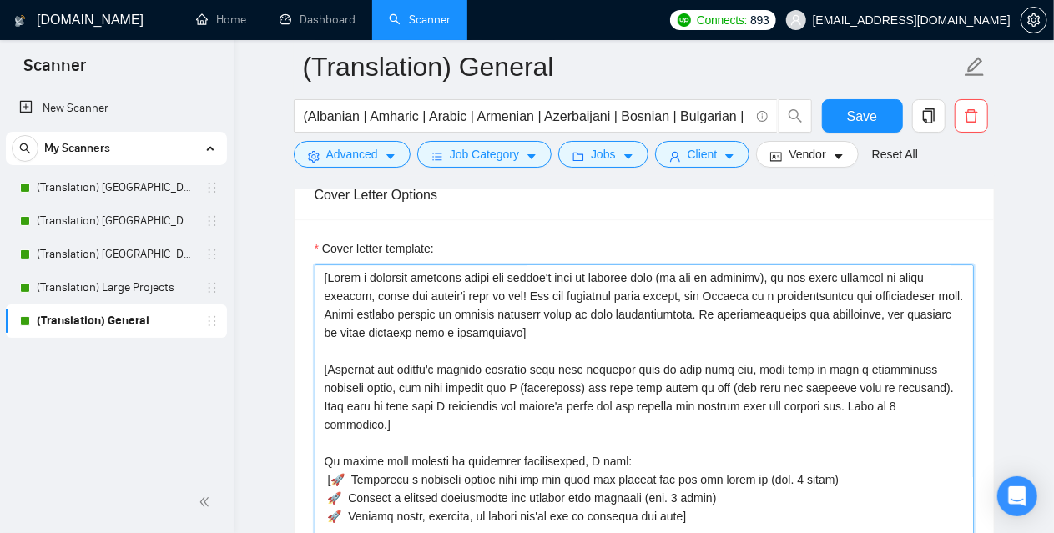
click at [519, 331] on textarea "Cover letter template:" at bounding box center [644, 453] width 659 height 376
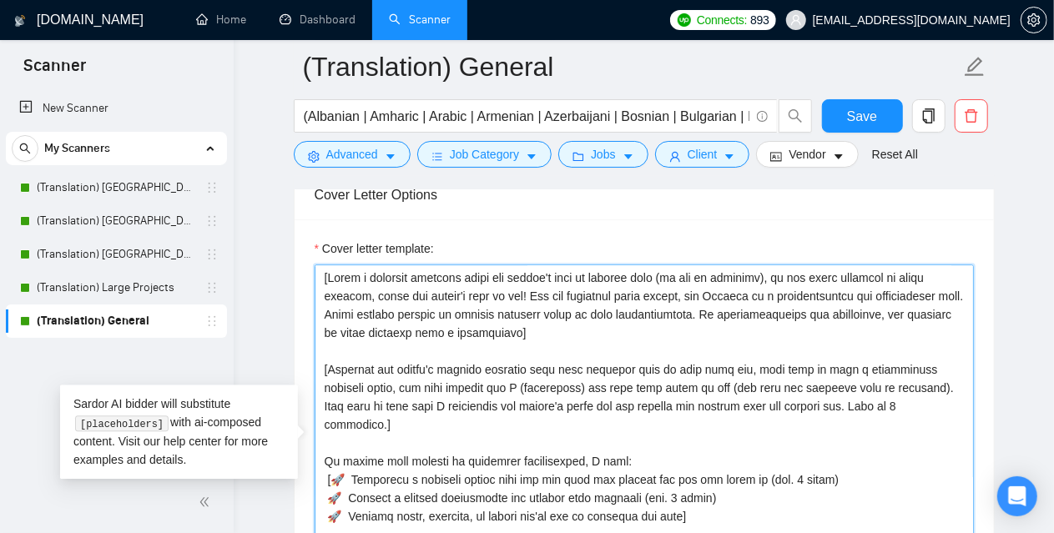
paste textarea "Lor ipsumdolor sitamet cons adipisc] [Eli "Se" doe tem i utla et dolor ma ali, …"
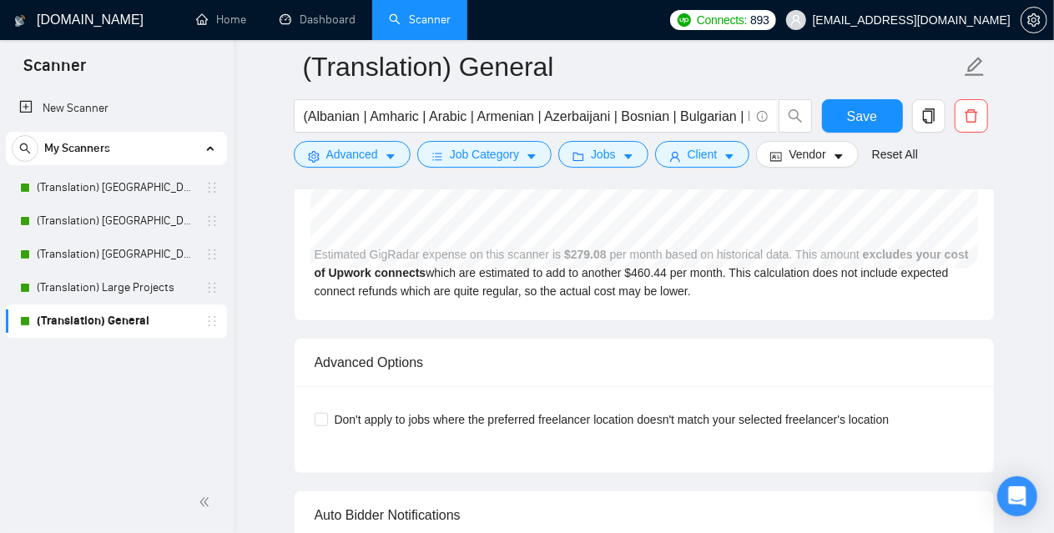
scroll to position [3770, 0]
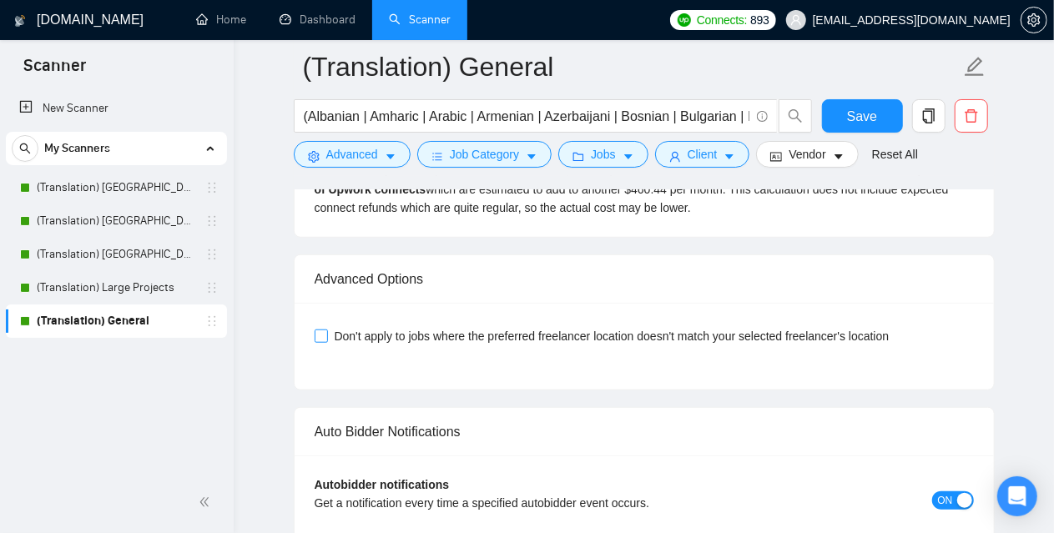
type textarea "[Lor ipsumdolor sitamet cons adipisc] [Eli "Se" doe tem i utla et dolor ma ali,…"
click at [322, 330] on span at bounding box center [321, 336] width 13 height 13
click at [322, 330] on input "Don't apply to jobs where the preferred freelancer location doesn't match your …" at bounding box center [321, 336] width 12 height 12
click at [456, 331] on span "Don't apply to jobs where the preferred freelancer location doesn't match your …" at bounding box center [612, 336] width 568 height 18
click at [326, 331] on input "Don't apply to jobs where the preferred freelancer location doesn't match your …" at bounding box center [321, 336] width 12 height 12
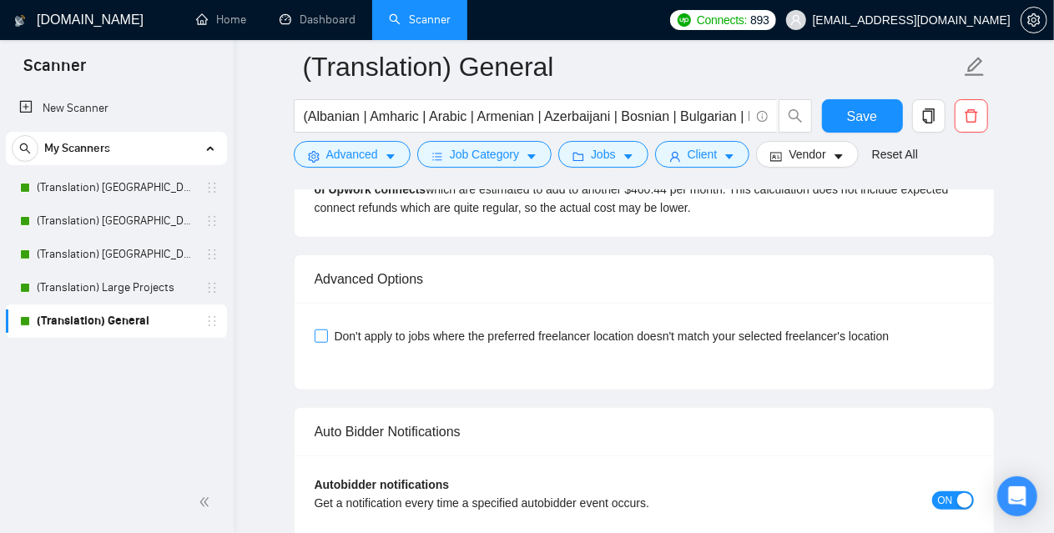
click at [466, 327] on span "Don't apply to jobs where the preferred freelancer location doesn't match your …" at bounding box center [612, 336] width 568 height 18
click at [326, 330] on input "Don't apply to jobs where the preferred freelancer location doesn't match your …" at bounding box center [321, 336] width 12 height 12
click at [466, 327] on span "Don't apply to jobs where the preferred freelancer location doesn't match your …" at bounding box center [612, 336] width 568 height 18
click at [326, 330] on input "Don't apply to jobs where the preferred freelancer location doesn't match your …" at bounding box center [321, 336] width 12 height 12
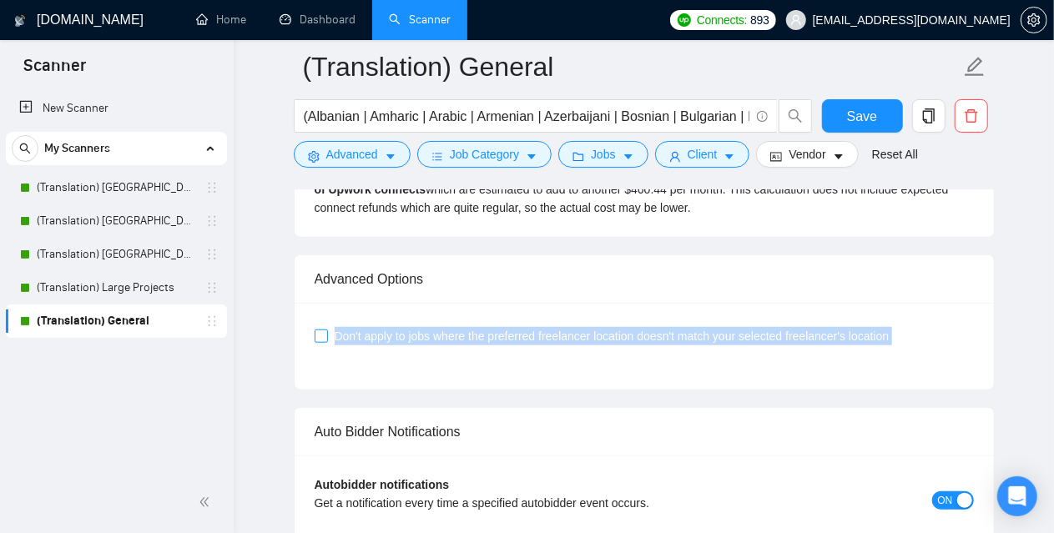
click at [466, 327] on span "Don't apply to jobs where the preferred freelancer location doesn't match your …" at bounding box center [612, 336] width 568 height 18
click at [326, 330] on input "Don't apply to jobs where the preferred freelancer location doesn't match your …" at bounding box center [321, 336] width 12 height 12
checkbox input "true"
copy span "Don't apply to jobs where the preferred freelancer location doesn't match your …"
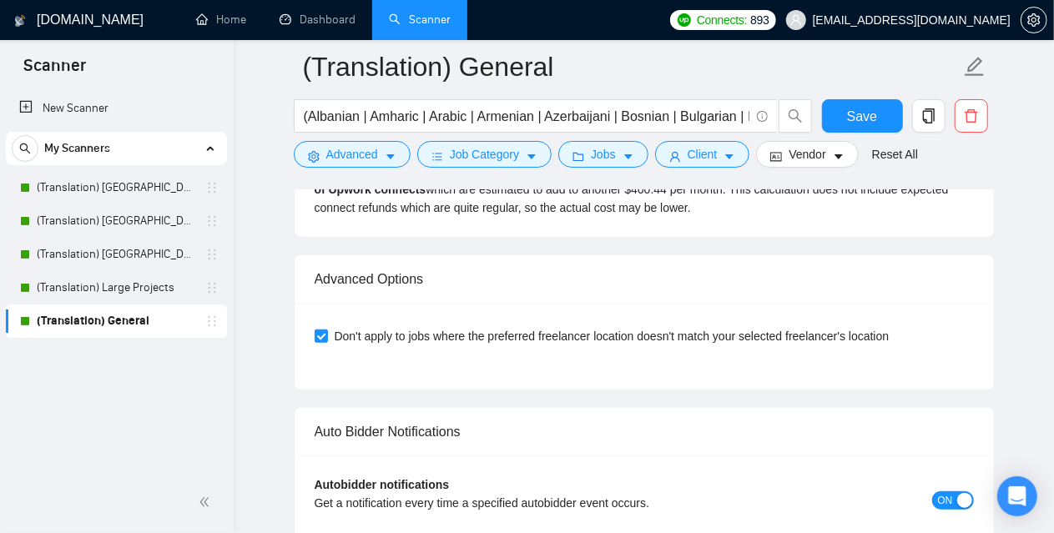
click at [177, 370] on div "New Scanner My Scanners (Translation) America (Translation) [GEOGRAPHIC_DATA] (…" at bounding box center [117, 280] width 234 height 384
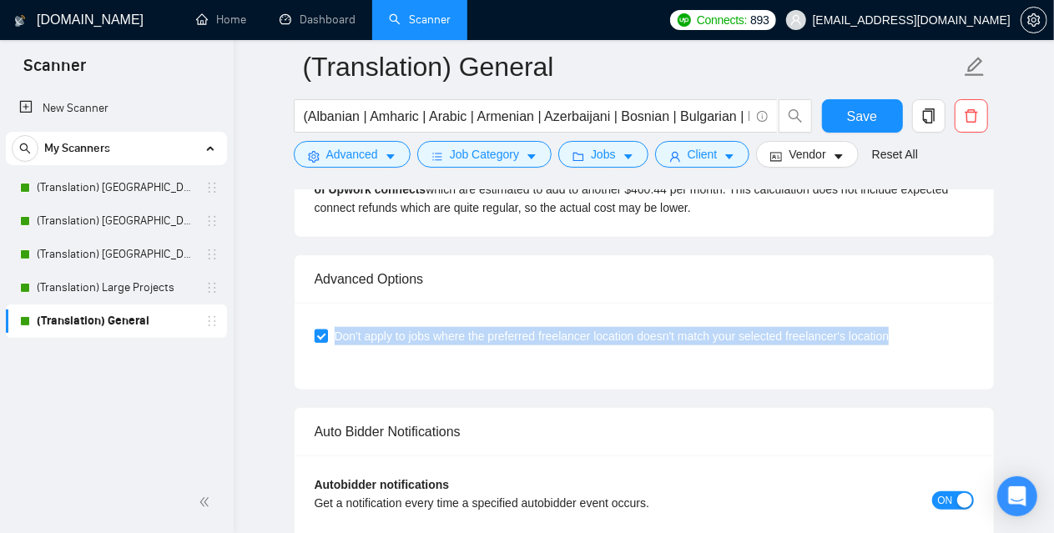
drag, startPoint x: 956, startPoint y: 325, endPoint x: 333, endPoint y: 331, distance: 623.5
click at [333, 331] on div "Don't apply to jobs where the preferred freelancer location doesn't match your …" at bounding box center [644, 336] width 659 height 18
copy span "Don't apply to jobs where the preferred freelancer location doesn't match your …"
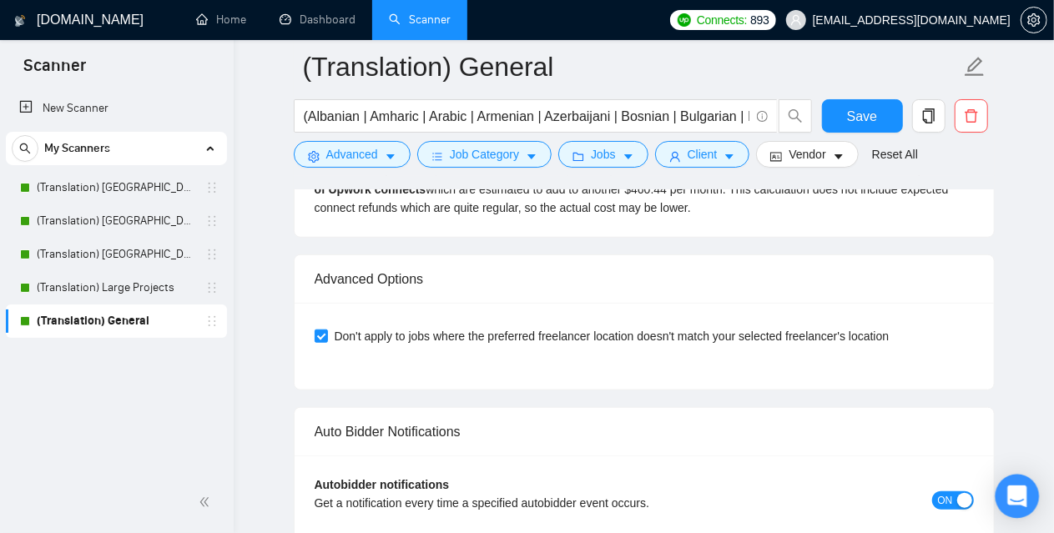
click at [1032, 496] on div "Open Intercom Messenger" at bounding box center [1018, 497] width 44 height 44
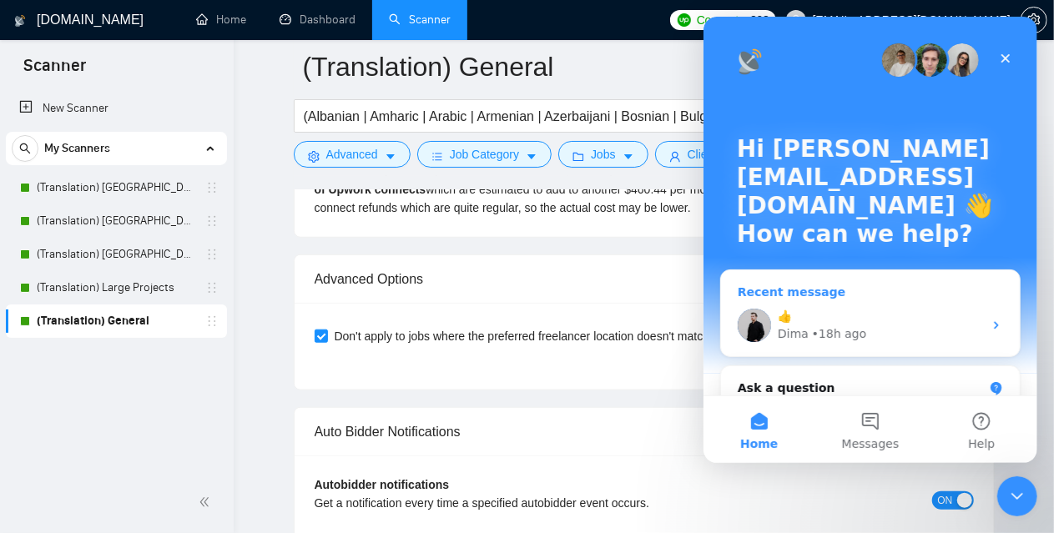
scroll to position [0, 0]
click at [843, 335] on div "• 18h ago" at bounding box center [838, 334] width 54 height 18
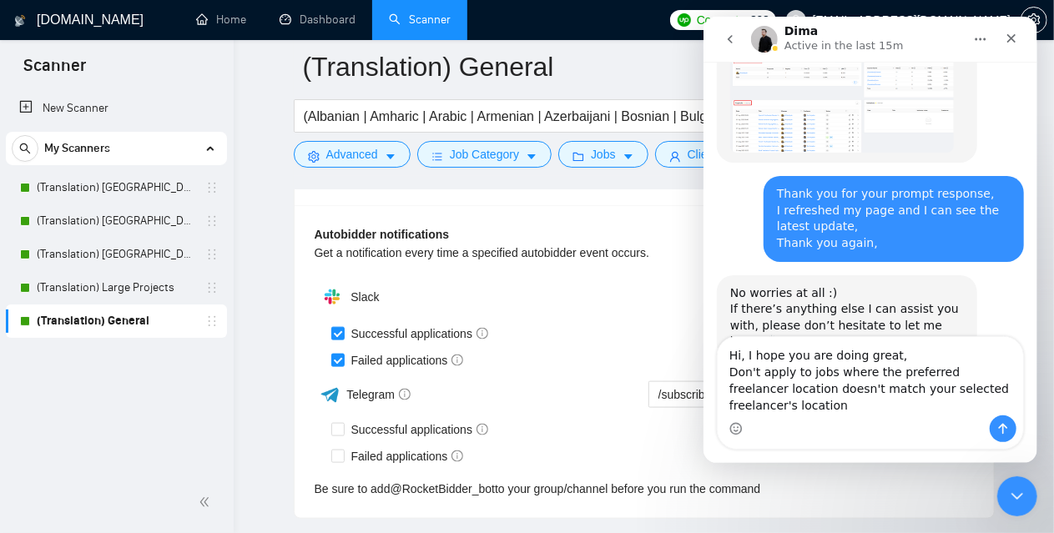
scroll to position [4358, 0]
type textarea "Hi, I hope you are doing great, "Don't apply to jobs where the preferred freela…"
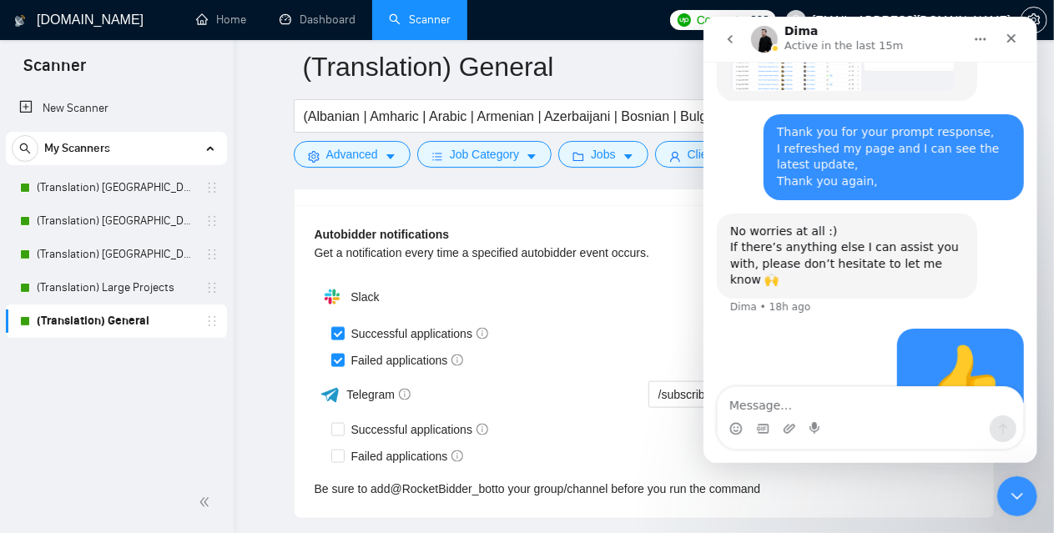
scroll to position [4430, 0]
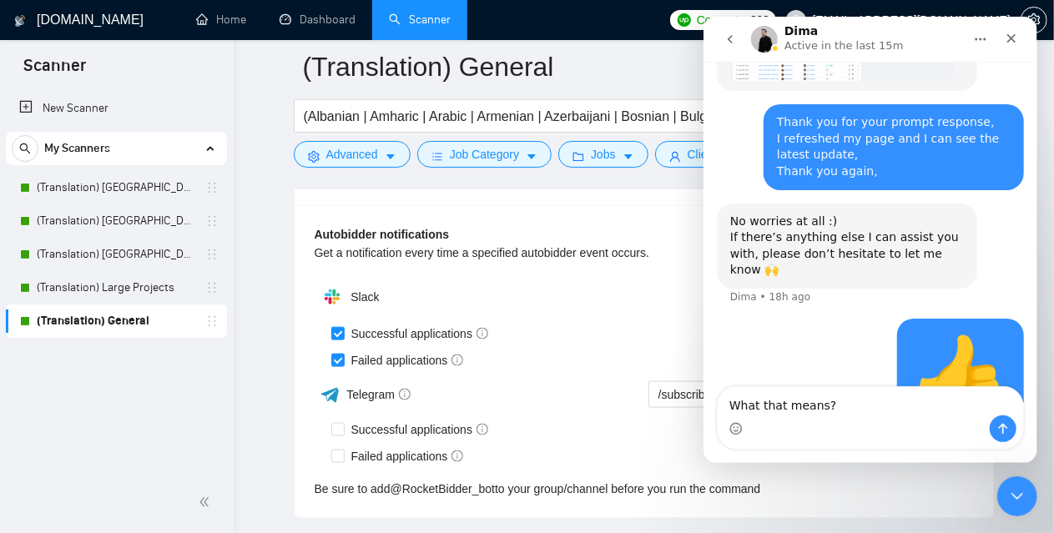
type textarea "What that means?"
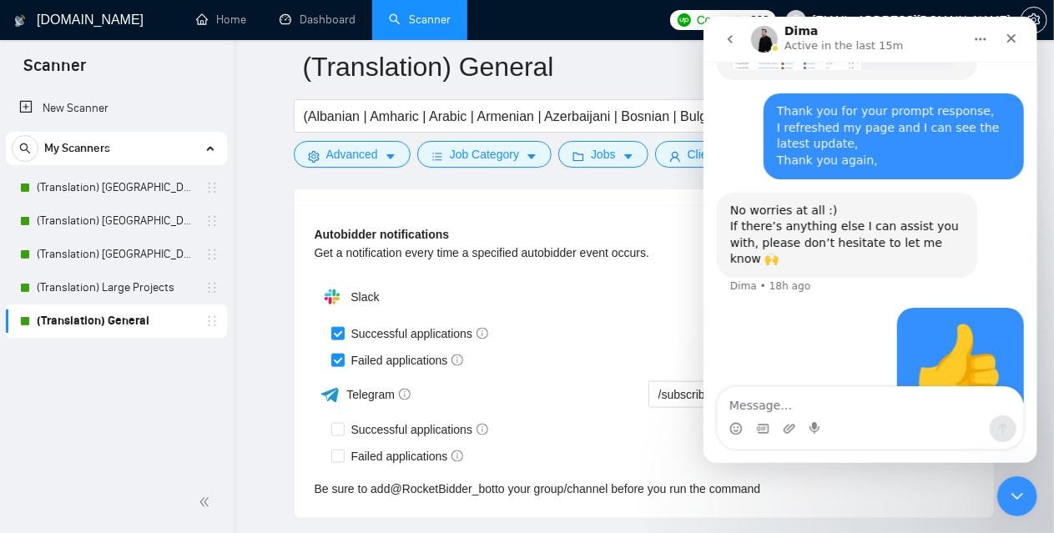
scroll to position [4468, 0]
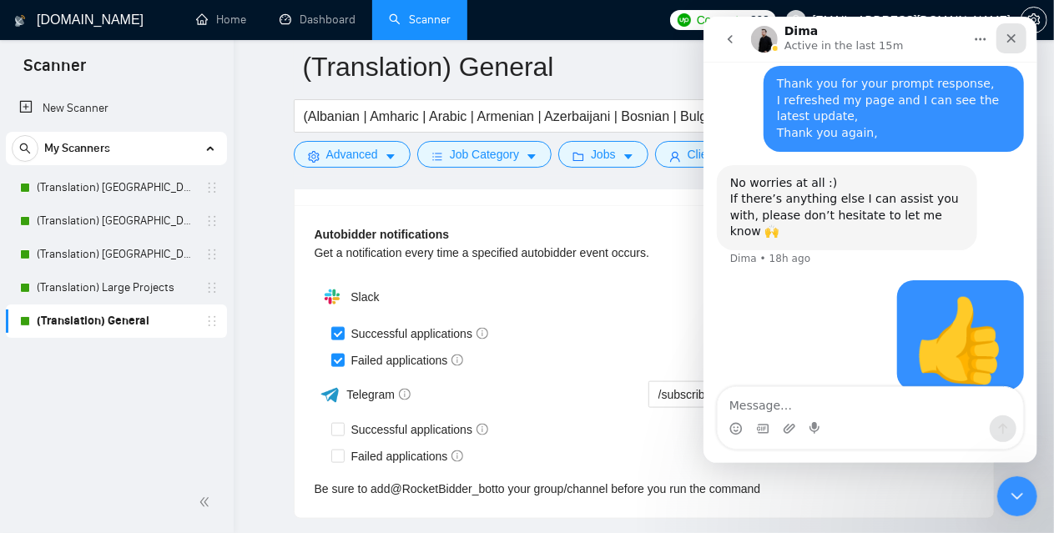
click at [1012, 46] on div "Close" at bounding box center [1011, 38] width 30 height 30
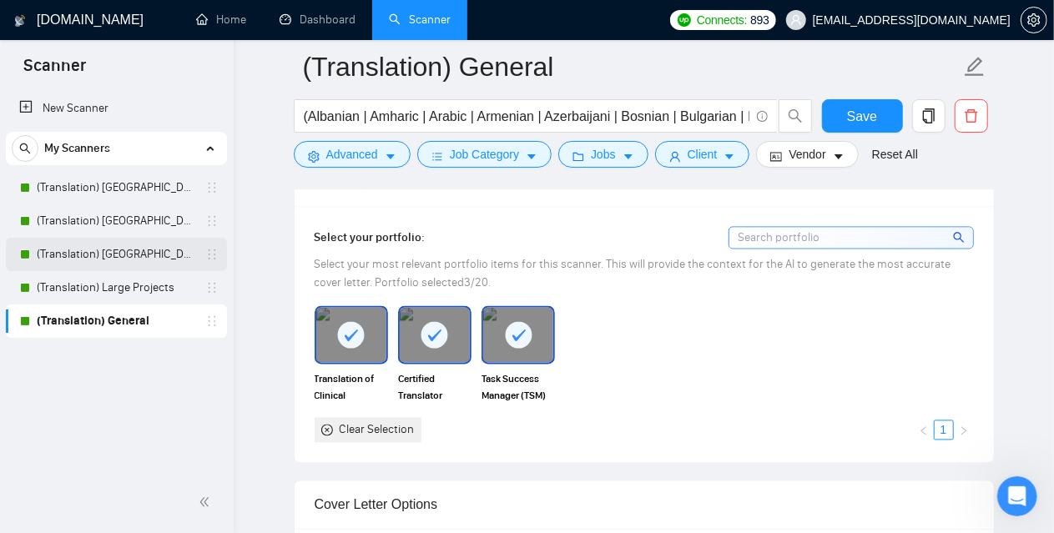
scroll to position [1516, 0]
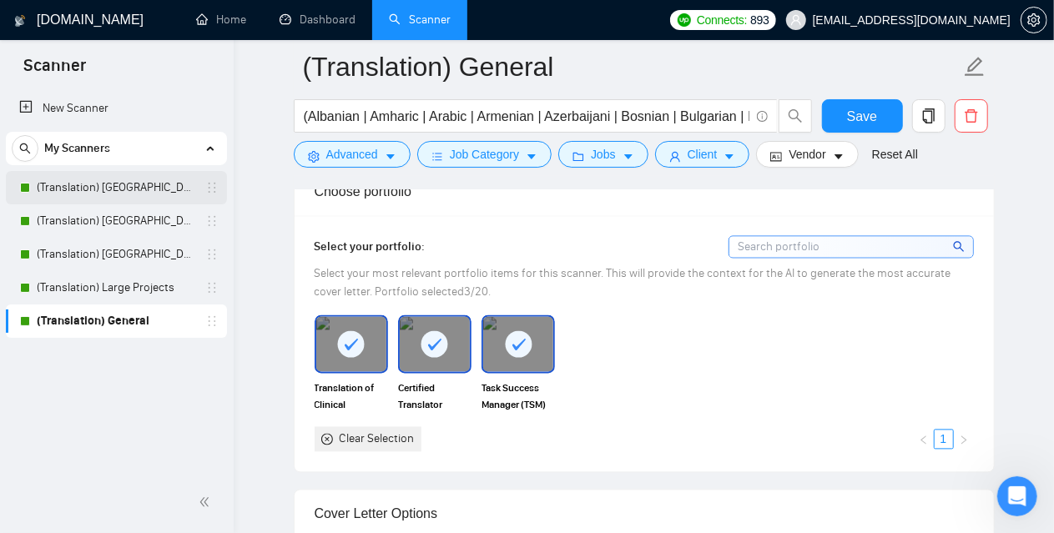
click at [140, 183] on link "(Translation) [GEOGRAPHIC_DATA]" at bounding box center [116, 187] width 159 height 33
click at [870, 119] on span "Save" at bounding box center [862, 116] width 30 height 21
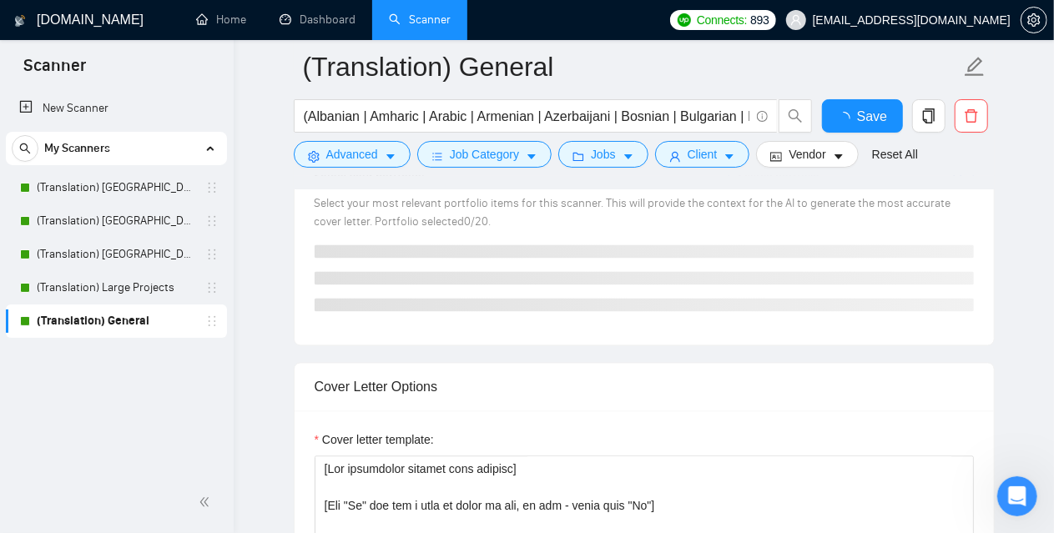
checkbox input "true"
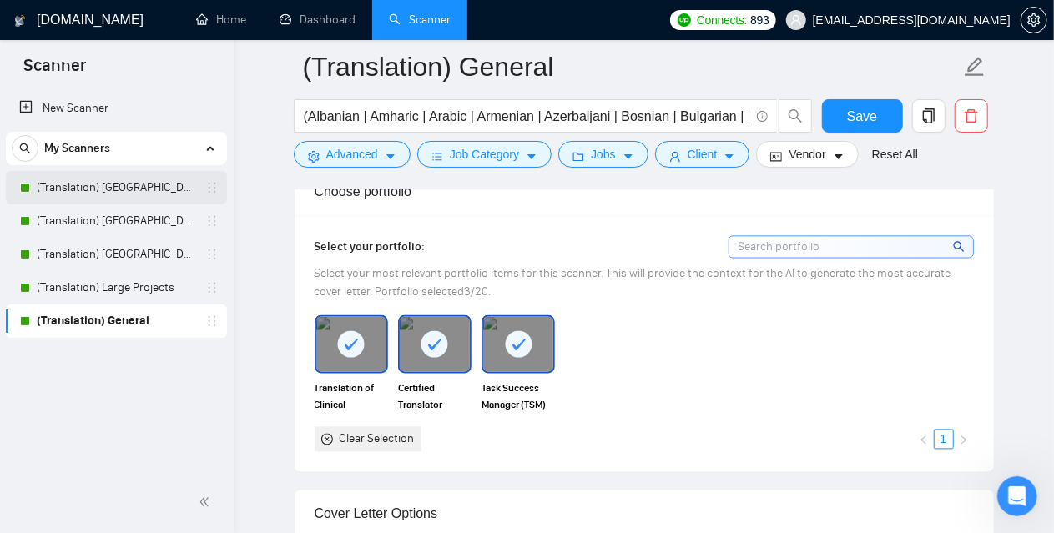
click at [144, 184] on link "(Translation) [GEOGRAPHIC_DATA]" at bounding box center [116, 187] width 159 height 33
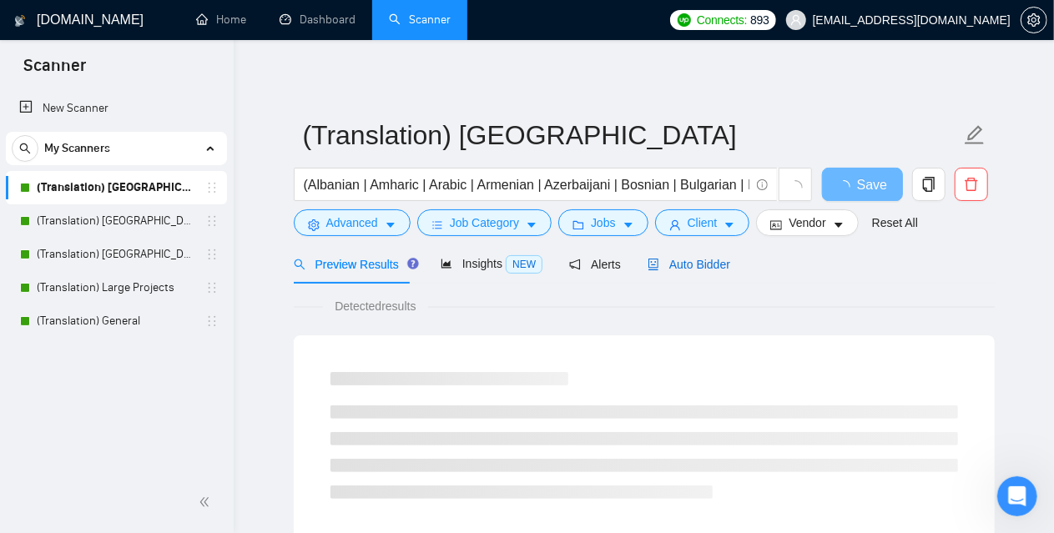
click at [679, 275] on div "Auto Bidder" at bounding box center [689, 264] width 83 height 39
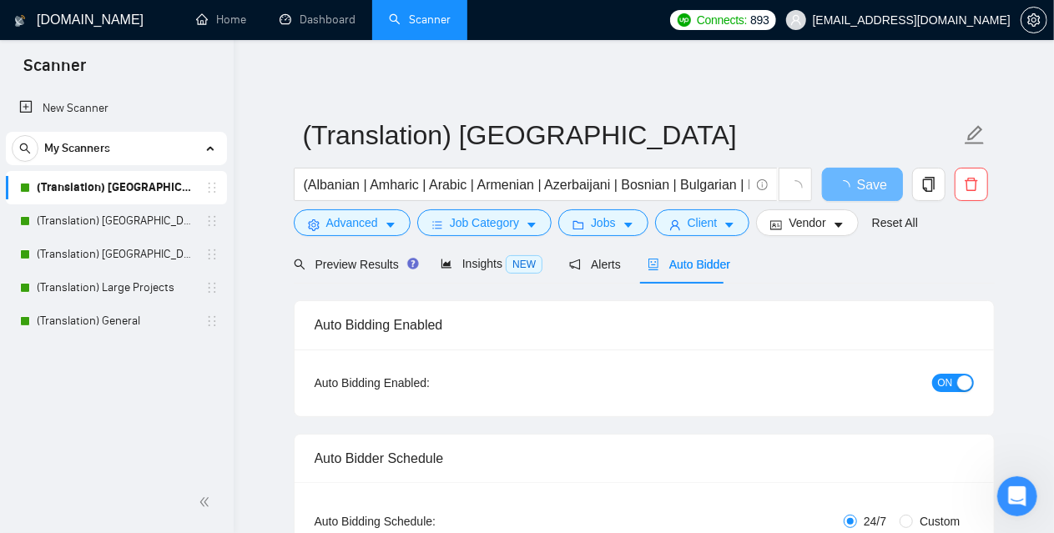
checkbox input "true"
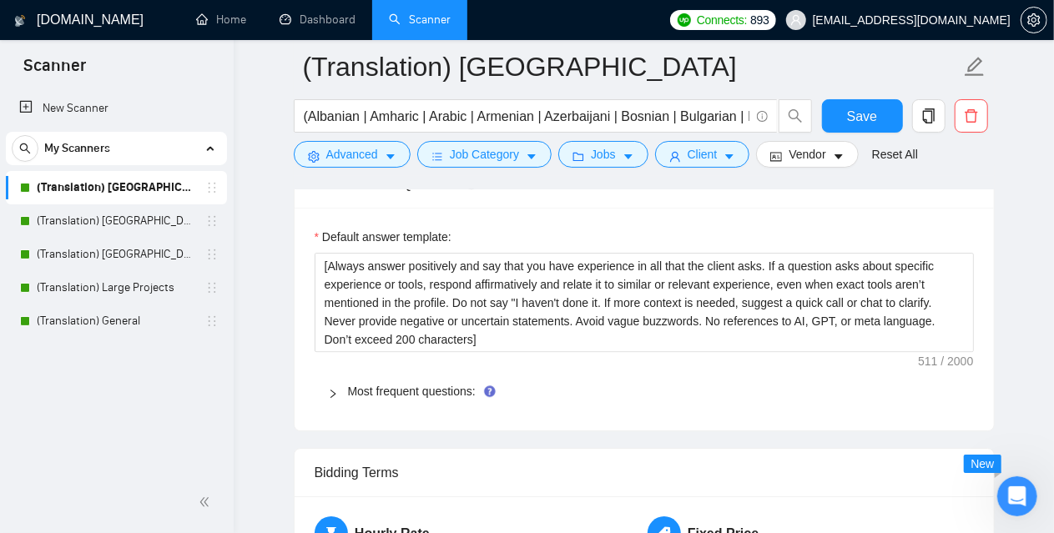
scroll to position [2420, 0]
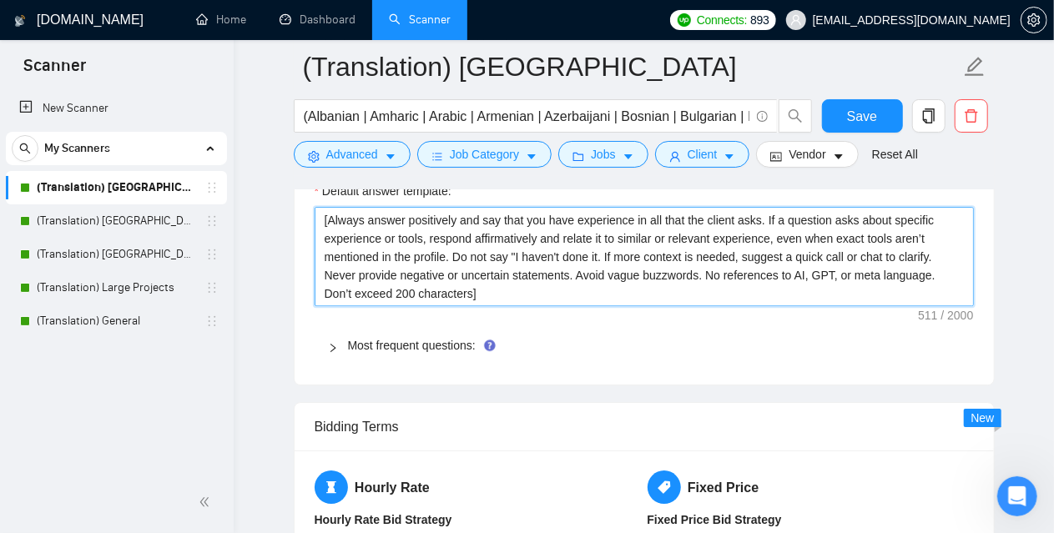
click at [425, 272] on textarea "[Always answer positively and say that you have experience in all that the clie…" at bounding box center [644, 256] width 659 height 99
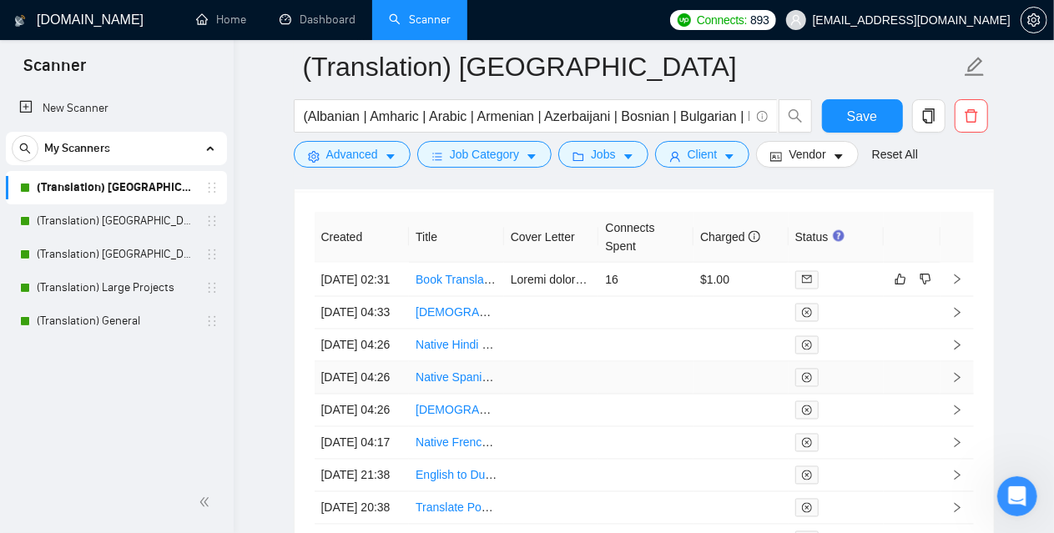
scroll to position [4423, 0]
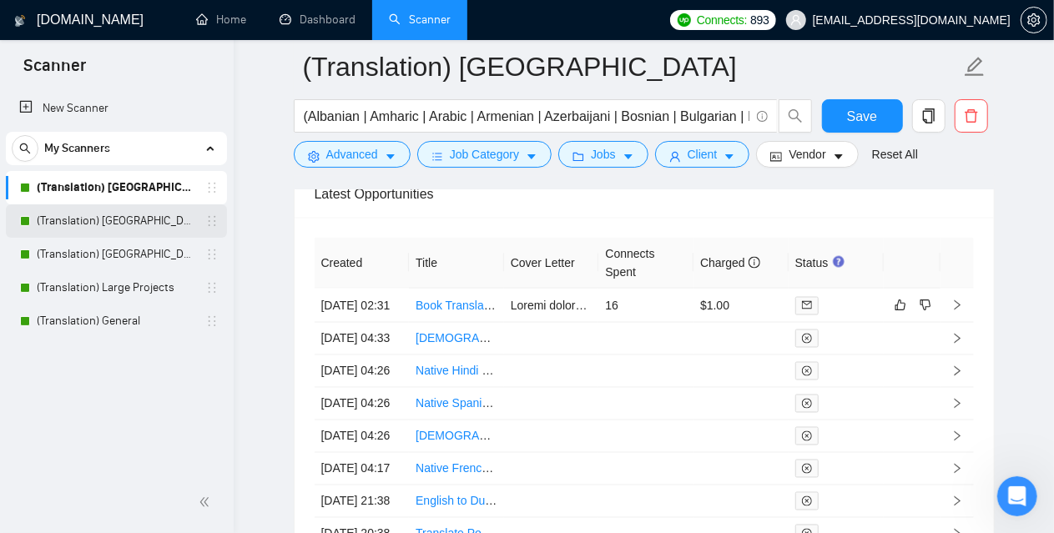
click at [93, 215] on link "(Translation) [GEOGRAPHIC_DATA]" at bounding box center [116, 220] width 159 height 33
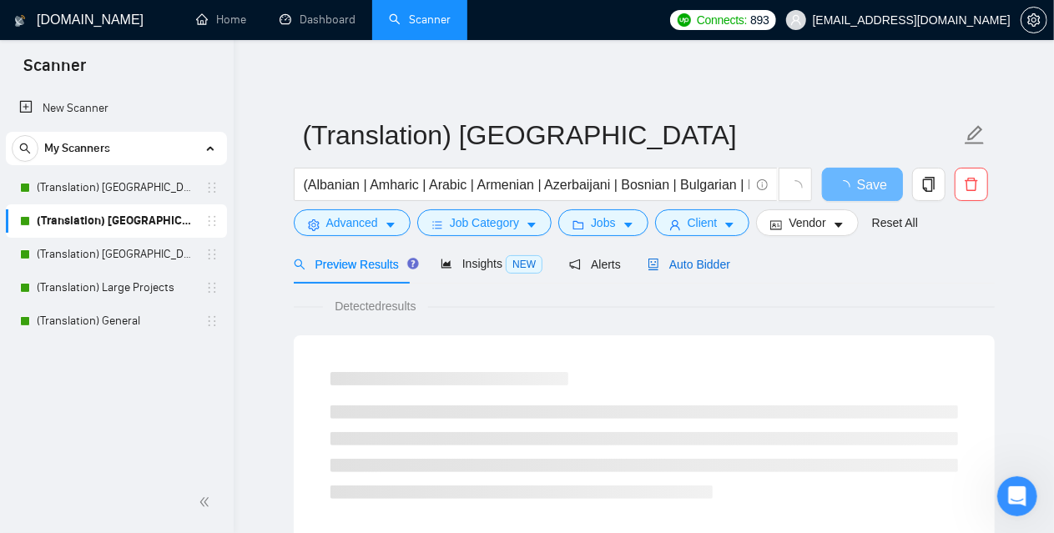
click at [679, 267] on span "Auto Bidder" at bounding box center [689, 264] width 83 height 13
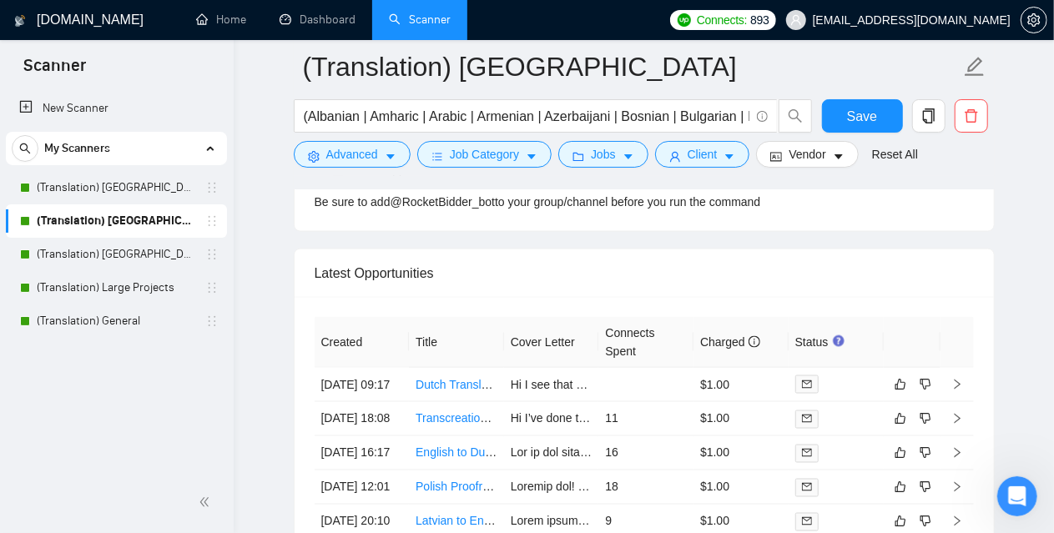
scroll to position [4340, 0]
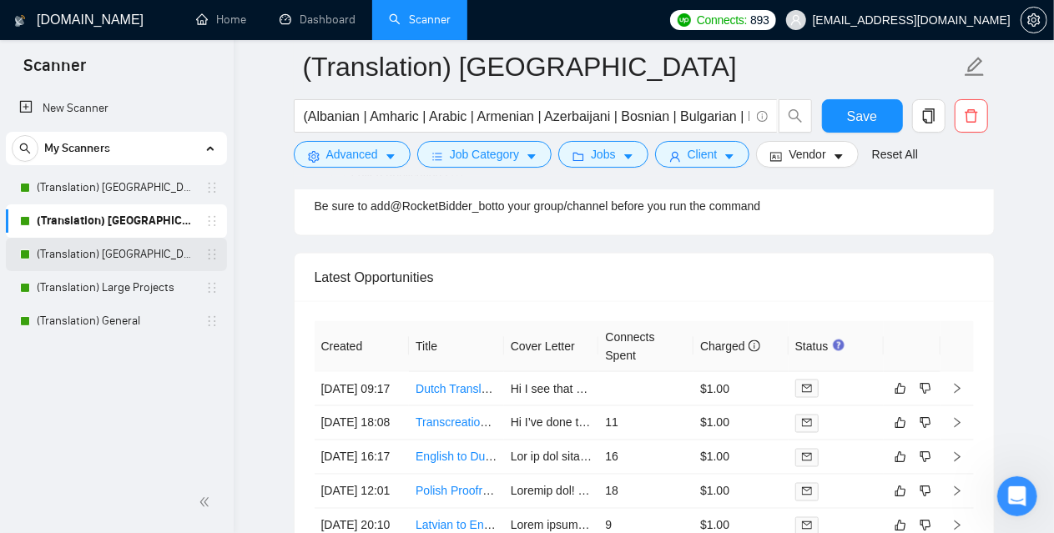
click at [122, 249] on link "(Translation) [GEOGRAPHIC_DATA]" at bounding box center [116, 254] width 159 height 33
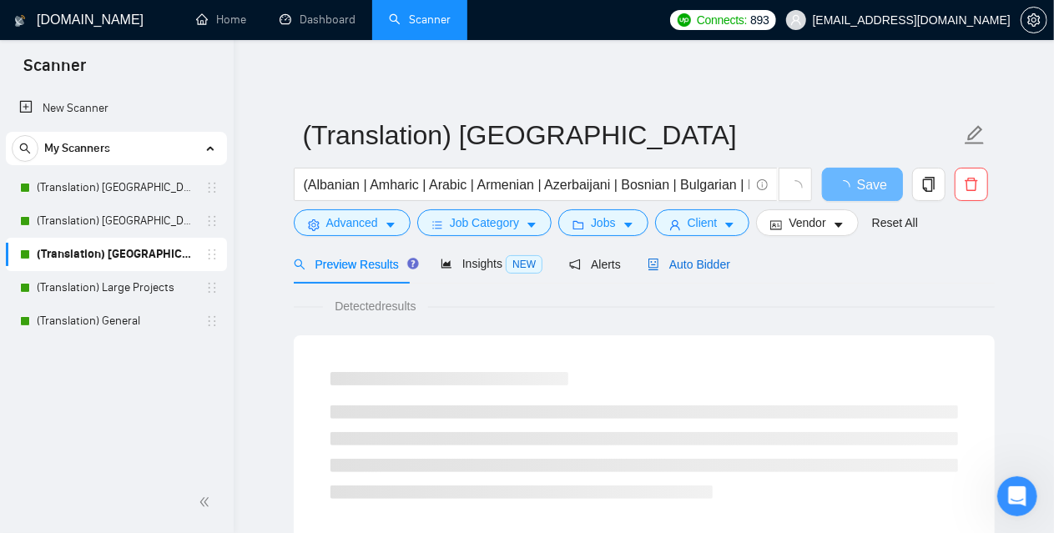
click at [695, 264] on span "Auto Bidder" at bounding box center [689, 264] width 83 height 13
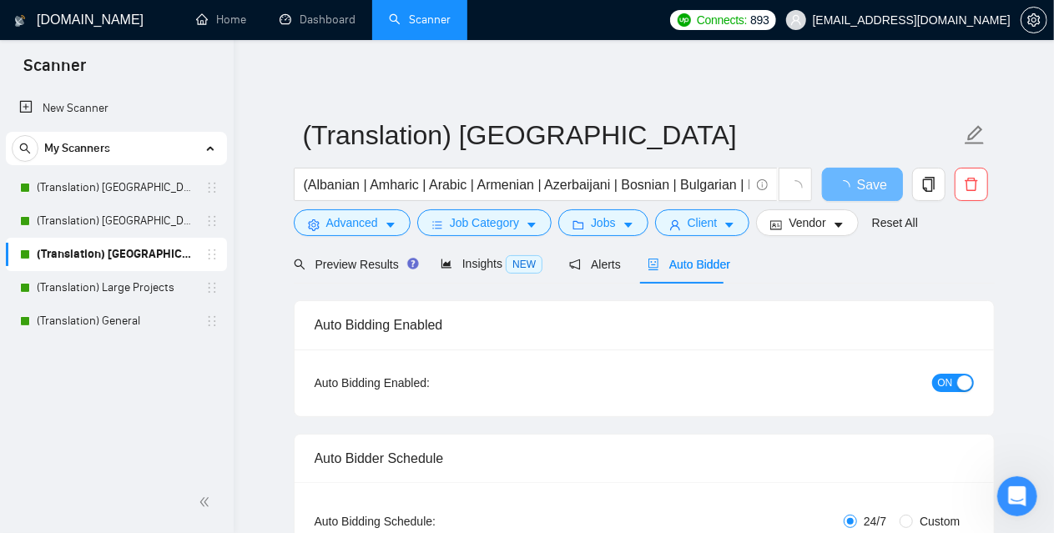
checkbox input "true"
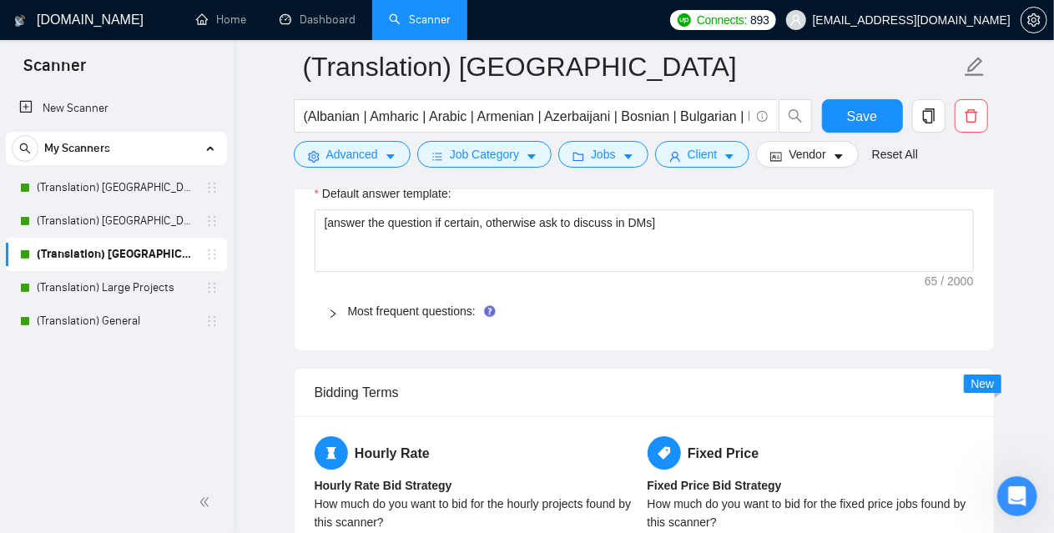
scroll to position [2420, 0]
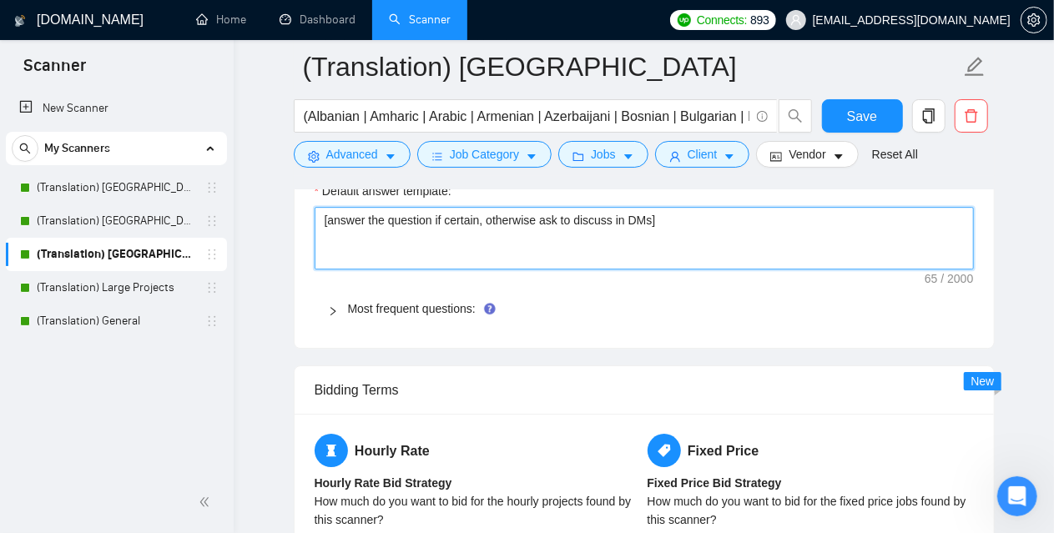
click at [439, 230] on textarea "[answer the question if certain, otherwise ask to discuss in DMs]" at bounding box center [644, 238] width 659 height 63
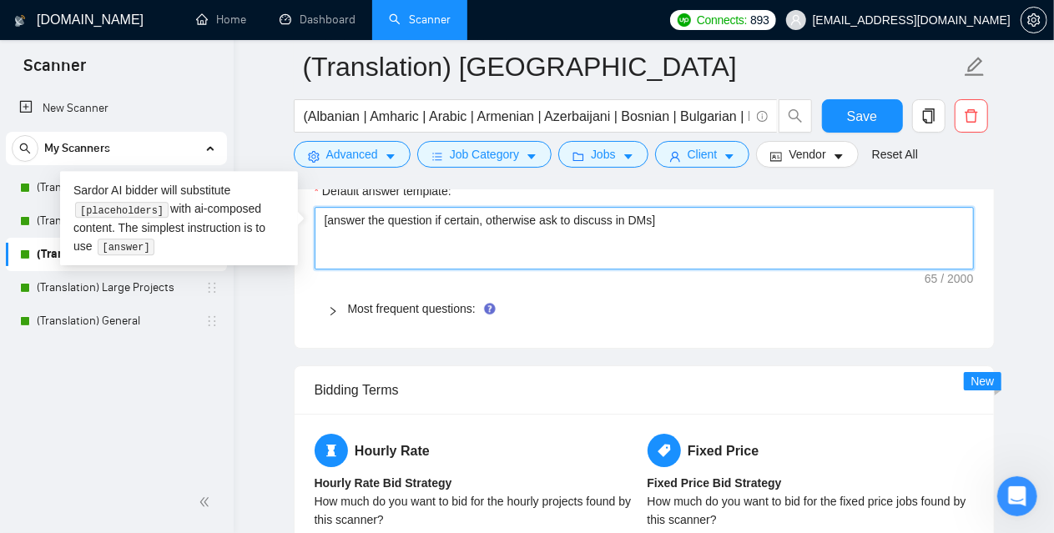
paste textarea "Always answer positively and say that you have experience in all that the clien…"
type textarea "[Always answer positively and say that you have experience in all that the clie…"
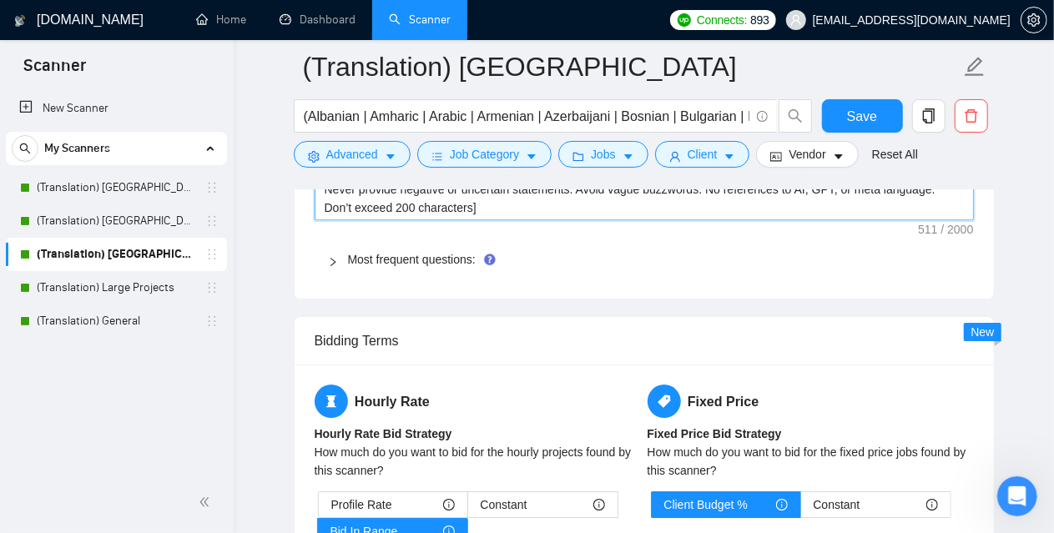
scroll to position [2504, 0]
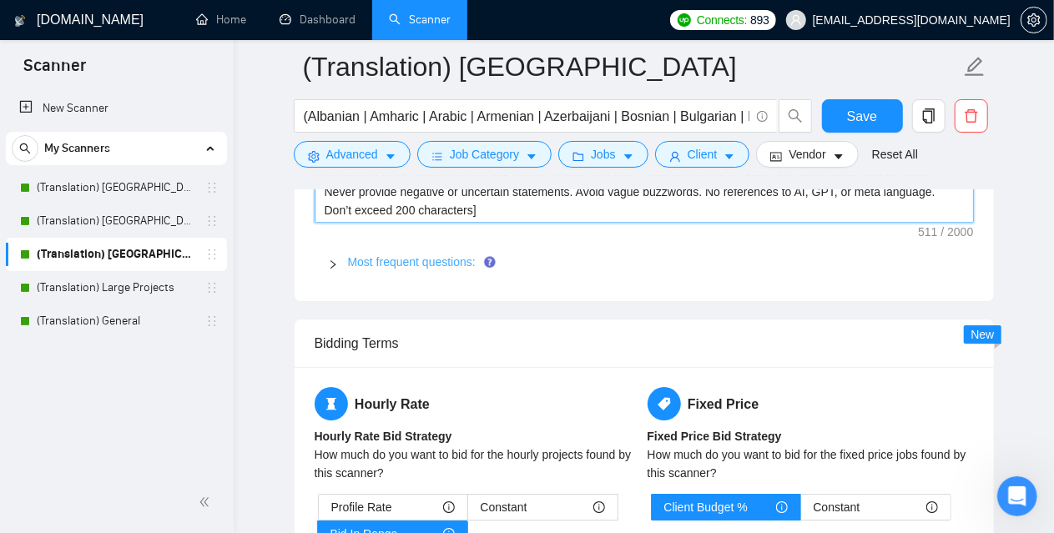
type textarea "[Always answer positively and say that you have experience in all that the clie…"
click at [422, 255] on link "Most frequent questions:" at bounding box center [412, 261] width 128 height 13
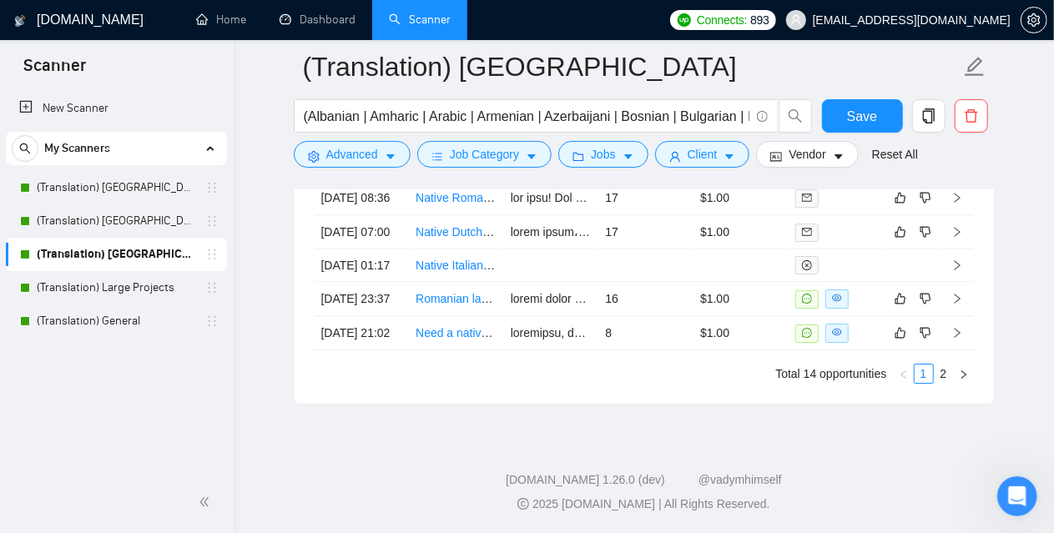
scroll to position [6009, 0]
click at [876, 117] on div "Reset all filters" at bounding box center [887, 131] width 90 height 28
click at [851, 111] on span "Save" at bounding box center [862, 116] width 30 height 21
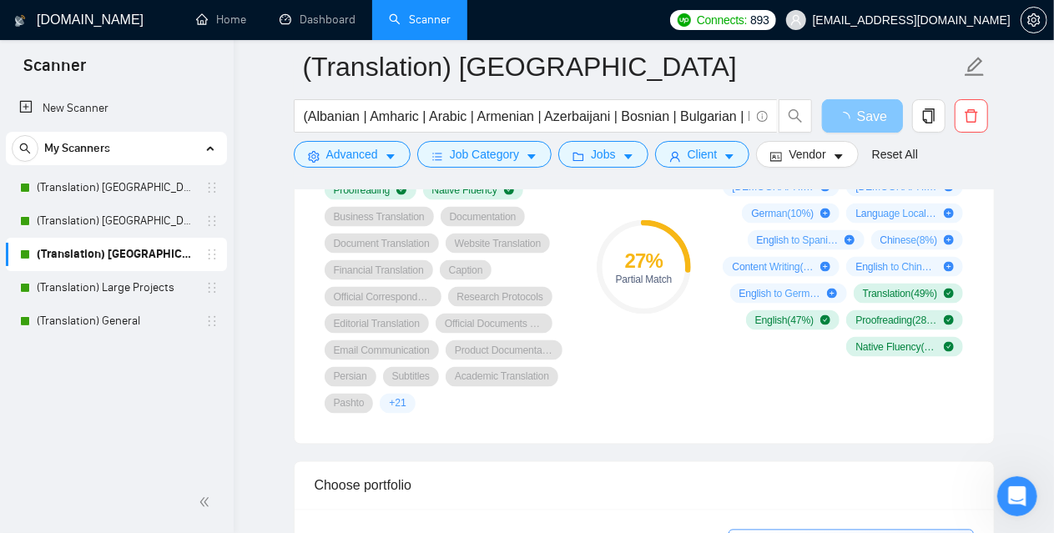
scroll to position [558, 0]
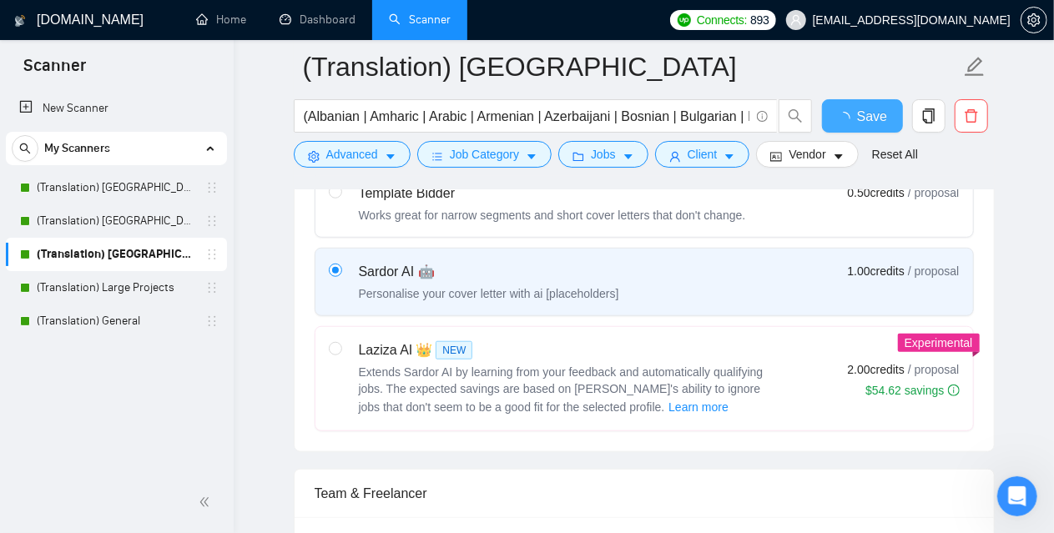
checkbox input "true"
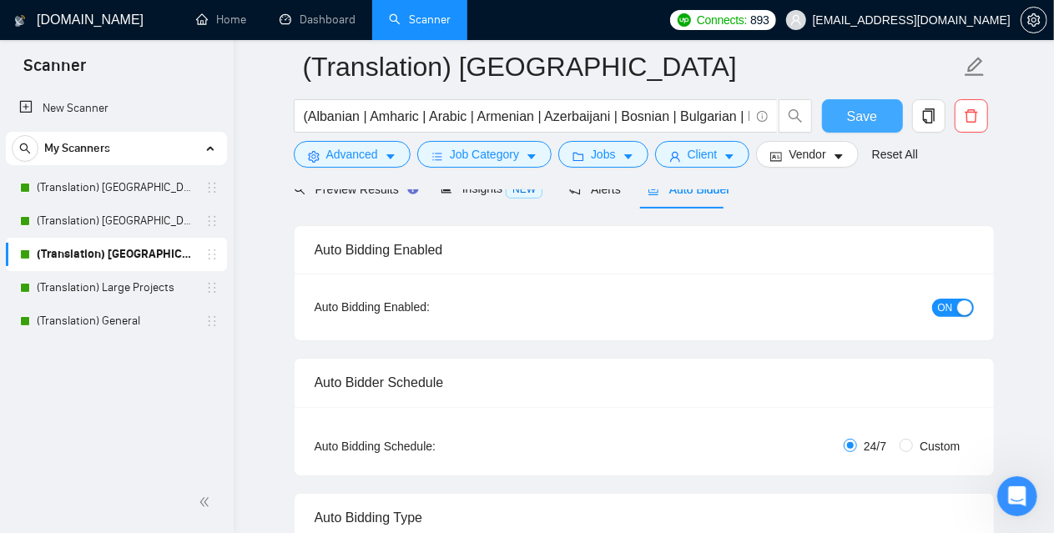
scroll to position [0, 0]
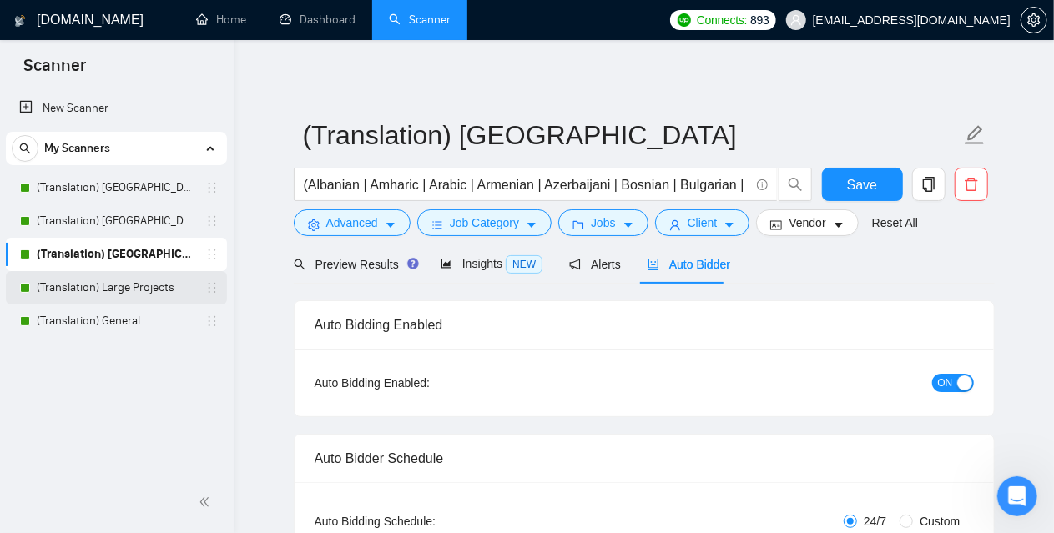
click at [149, 291] on link "(Translation) Large Projects" at bounding box center [116, 287] width 159 height 33
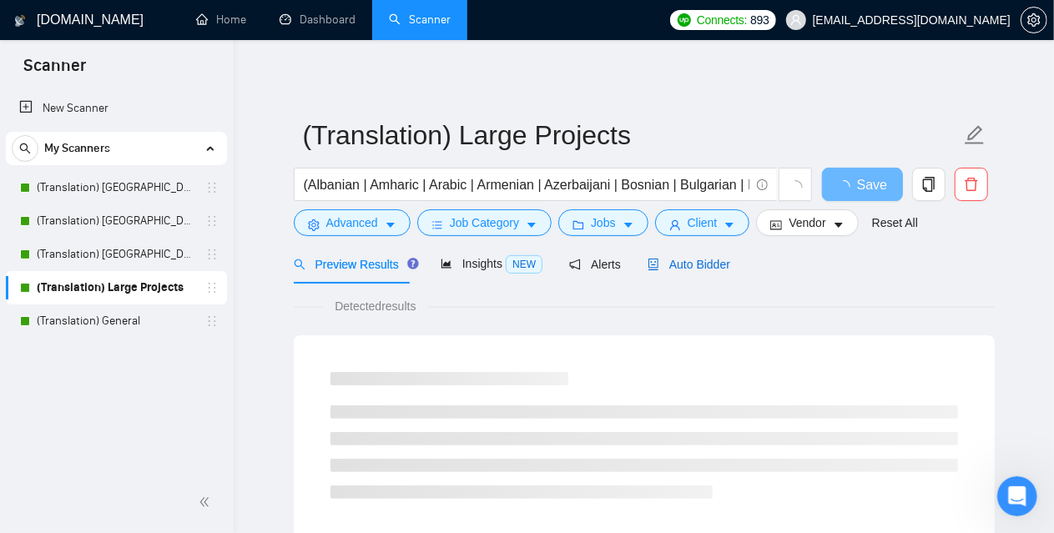
click at [715, 265] on span "Auto Bidder" at bounding box center [689, 264] width 83 height 13
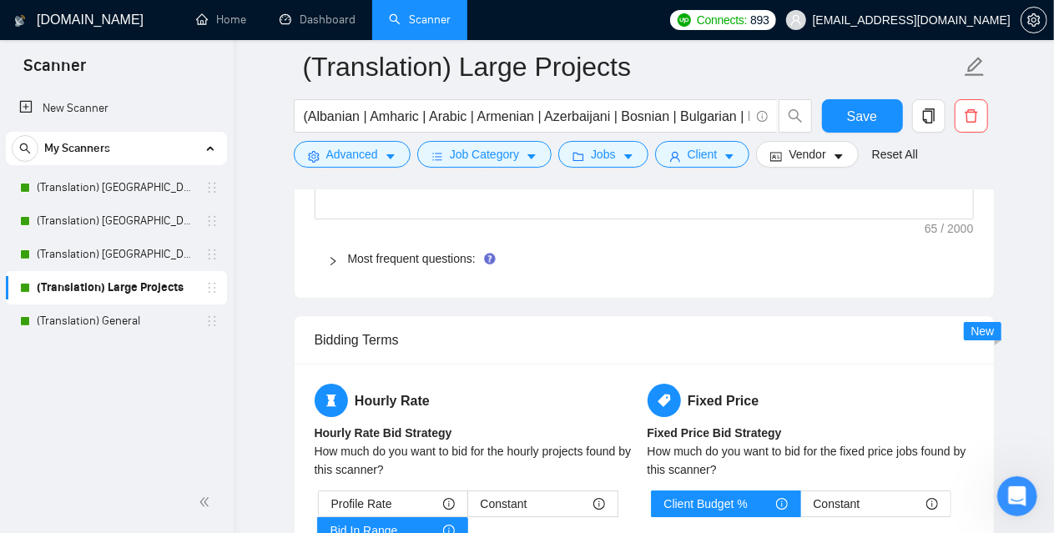
scroll to position [2337, 0]
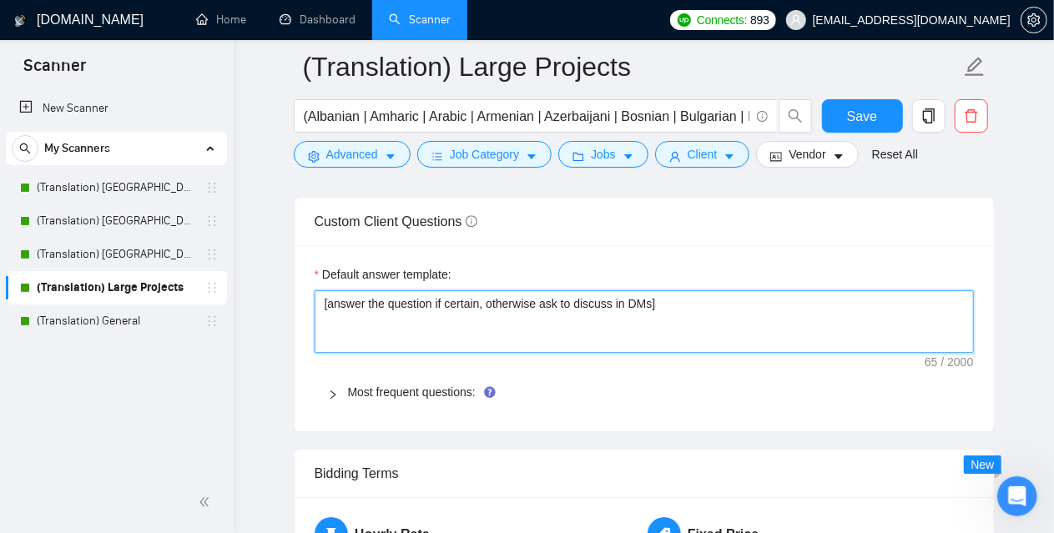
click at [556, 334] on textarea "[answer the question if certain, otherwise ask to discuss in DMs]" at bounding box center [644, 321] width 659 height 63
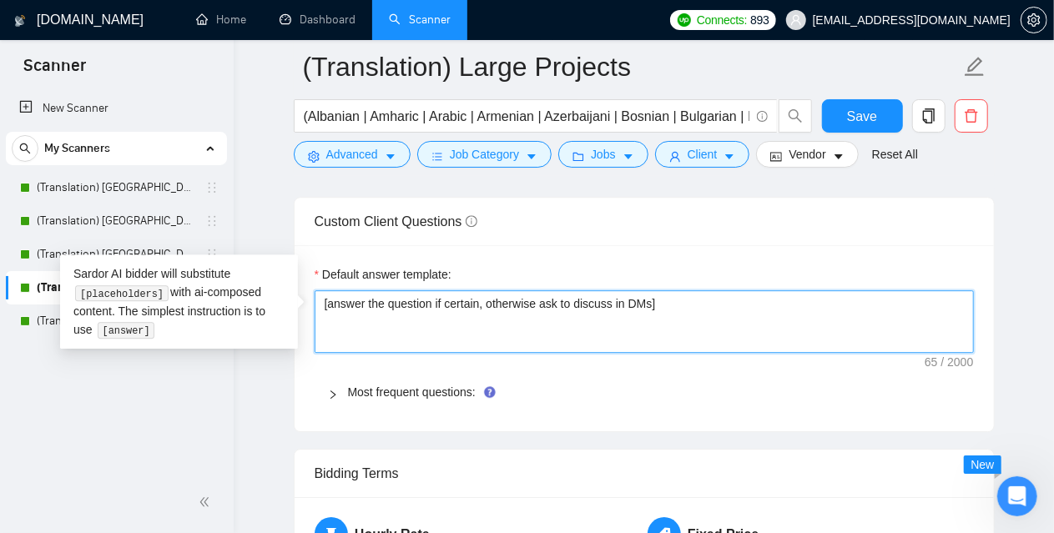
paste textarea "Always answer positively and say that you have experience in all that the clien…"
type textarea "[Always answer positively and say that you have experience in all that the clie…"
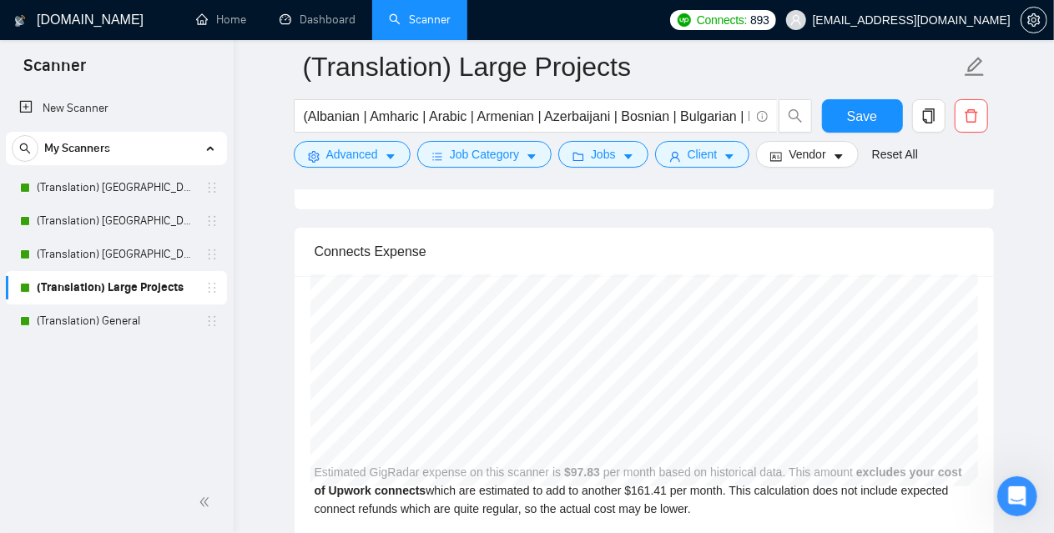
scroll to position [3839, 0]
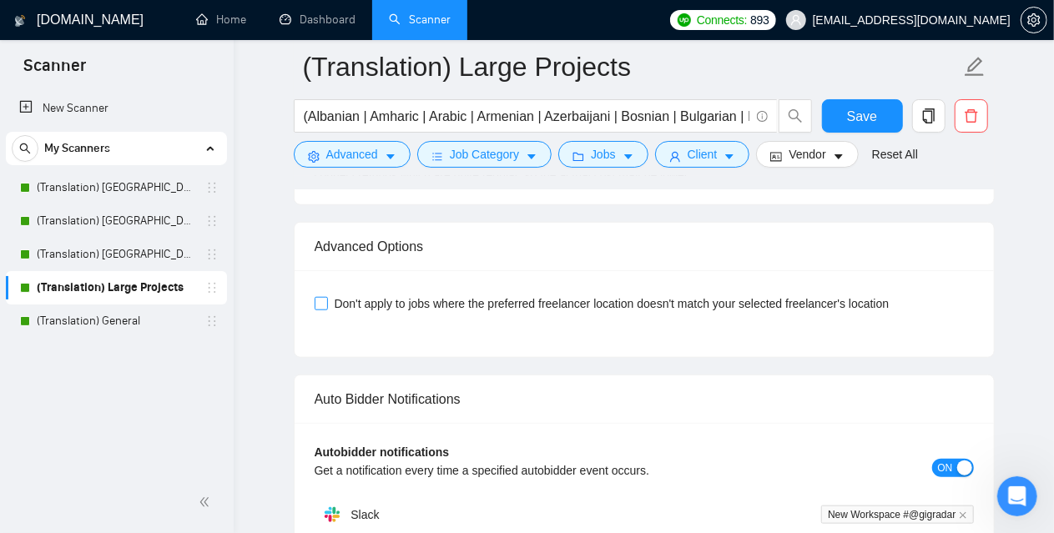
type textarea "[Always answer positively and say that you have experience in all that the clie…"
click at [396, 295] on span "Don't apply to jobs where the preferred freelancer location doesn't match your …" at bounding box center [612, 304] width 568 height 18
click at [326, 297] on input "Don't apply to jobs where the preferred freelancer location doesn't match your …" at bounding box center [321, 303] width 12 height 12
checkbox input "true"
click at [885, 105] on button "Save" at bounding box center [862, 115] width 81 height 33
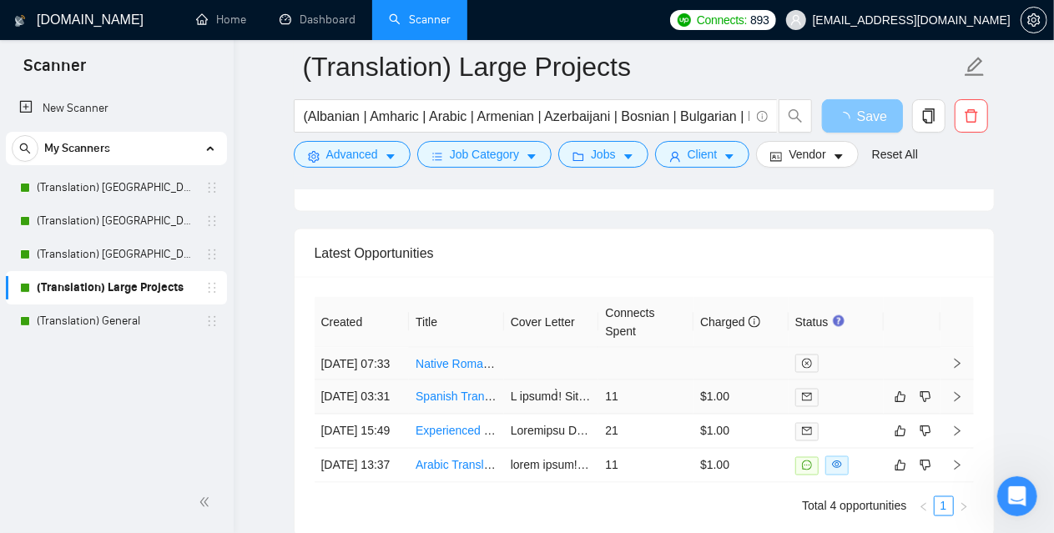
scroll to position [4507, 0]
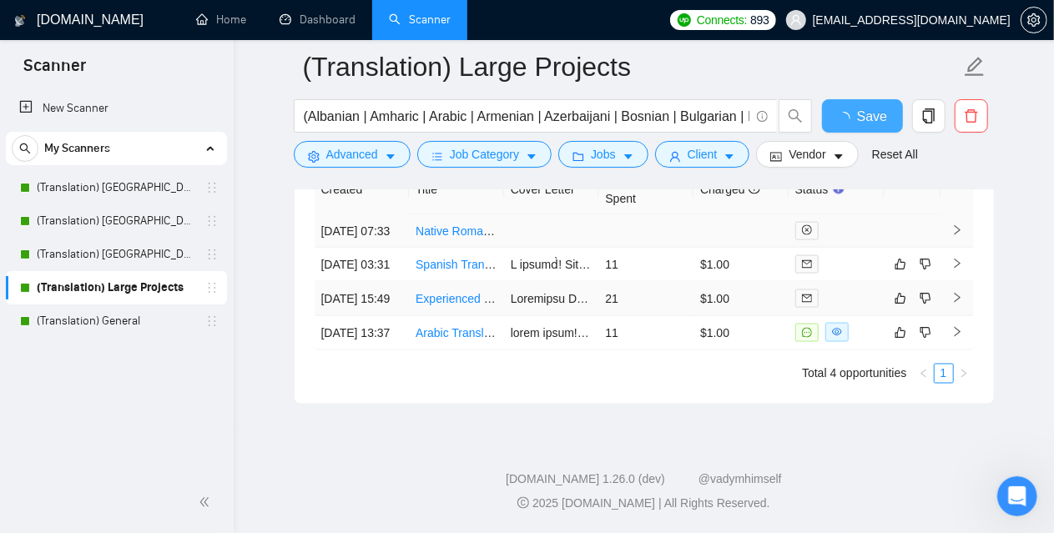
checkbox input "true"
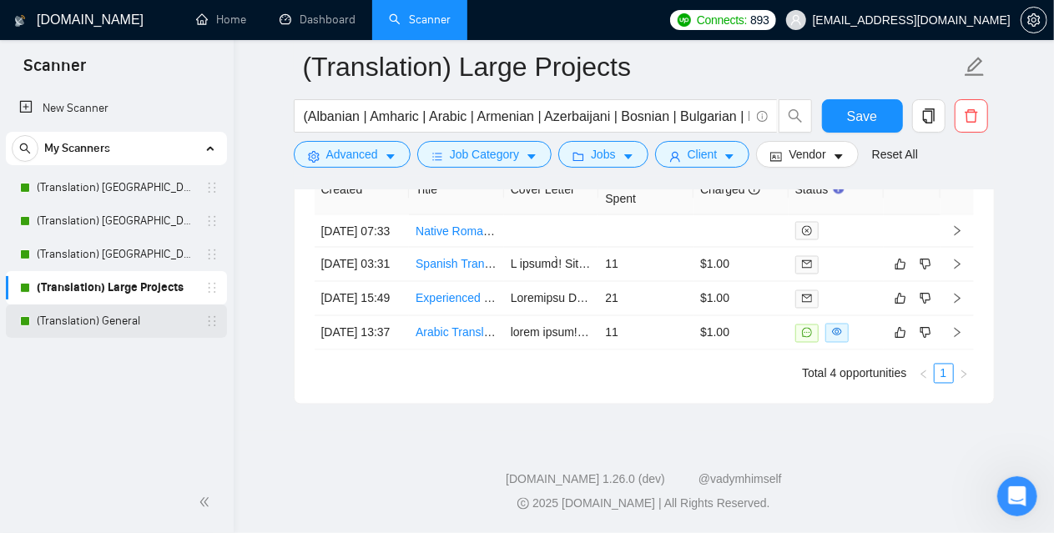
click at [92, 315] on link "(Translation) General" at bounding box center [116, 321] width 159 height 33
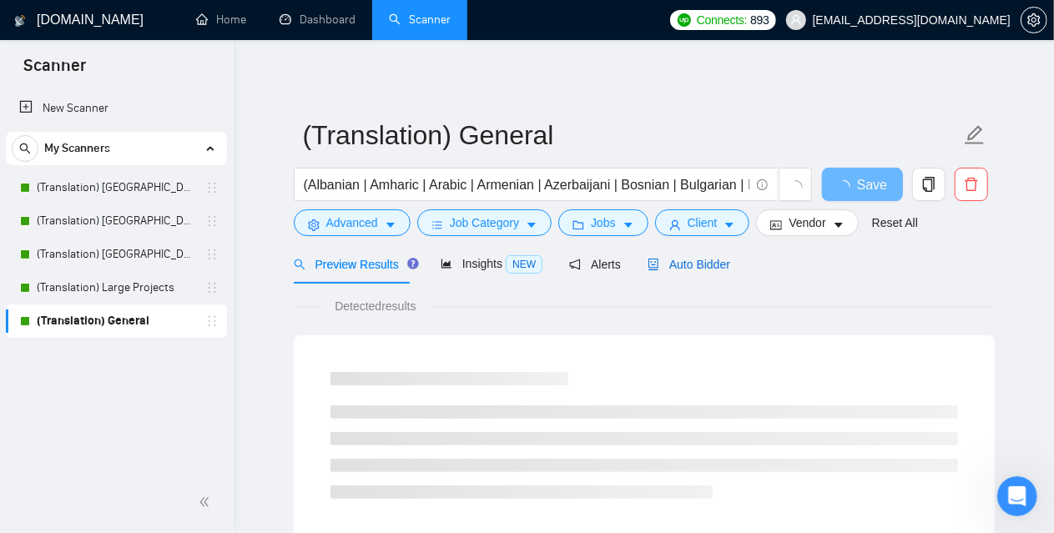
click at [706, 263] on span "Auto Bidder" at bounding box center [689, 264] width 83 height 13
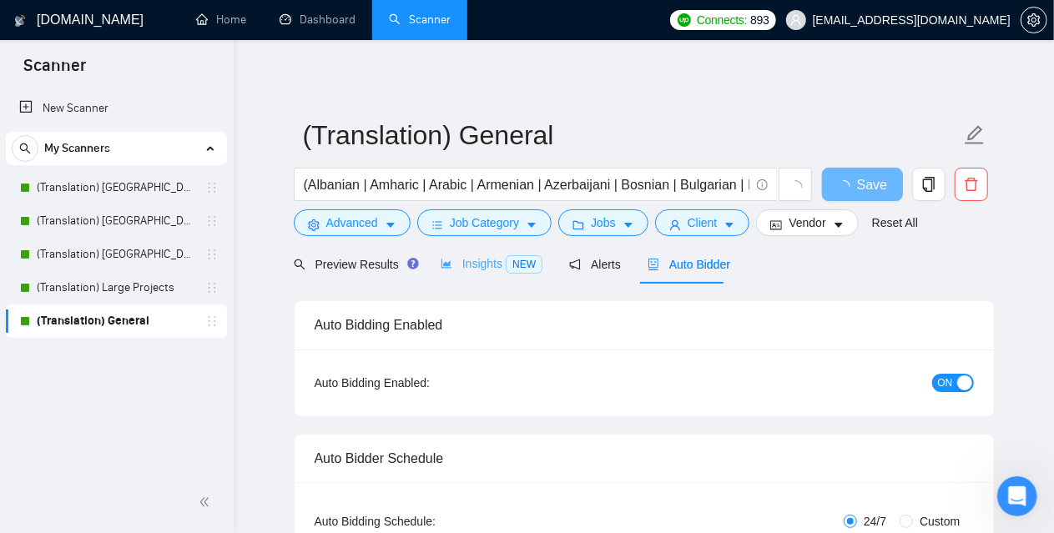
checkbox input "true"
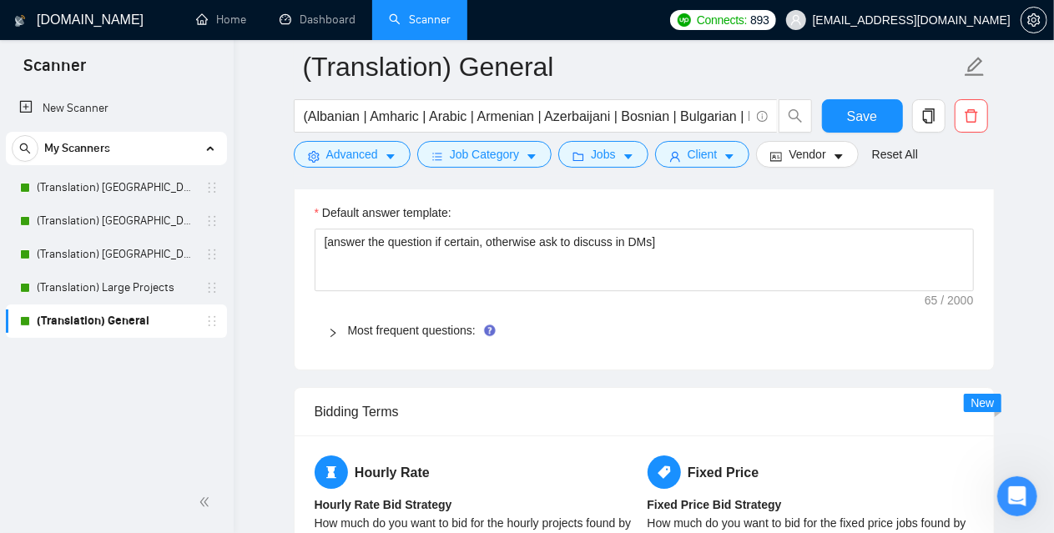
scroll to position [2420, 0]
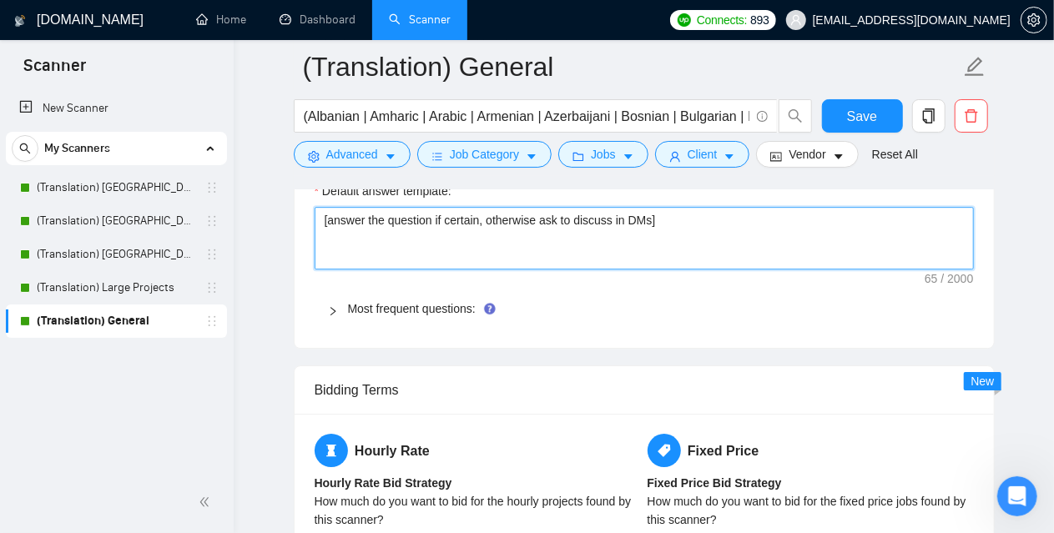
click at [481, 244] on textarea "[answer the question if certain, otherwise ask to discuss in DMs]" at bounding box center [644, 238] width 659 height 63
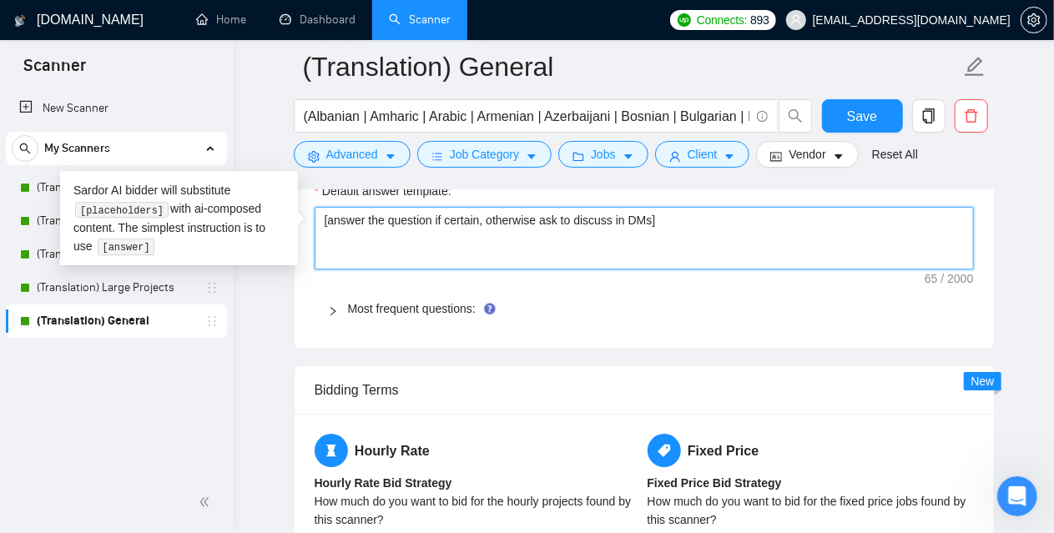
paste textarea "Always answer positively and say that you have experience in all that the clien…"
type textarea "[Always answer positively and say that you have experience in all that the clie…"
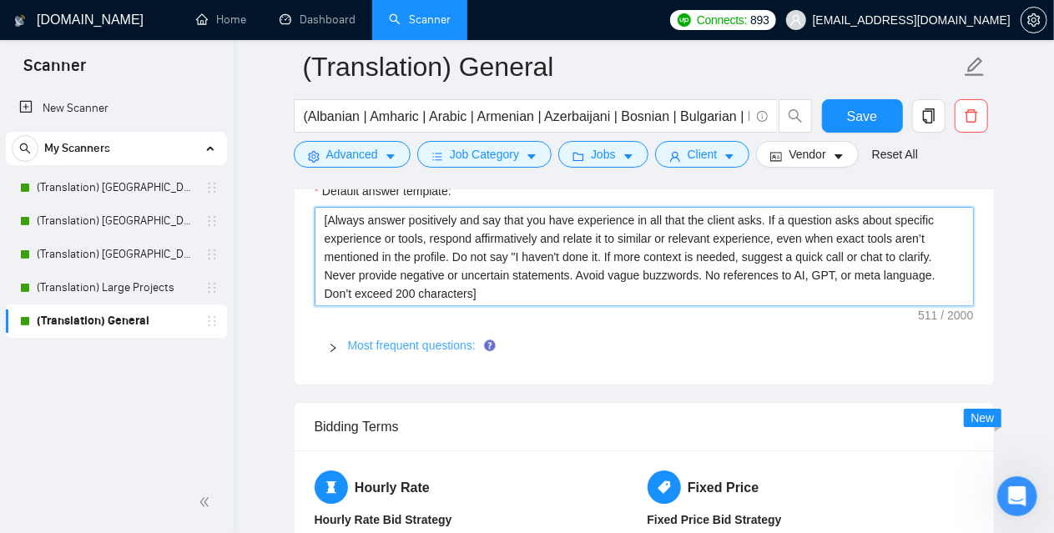
type textarea "[Always answer positively and say that you have experience in all that the clie…"
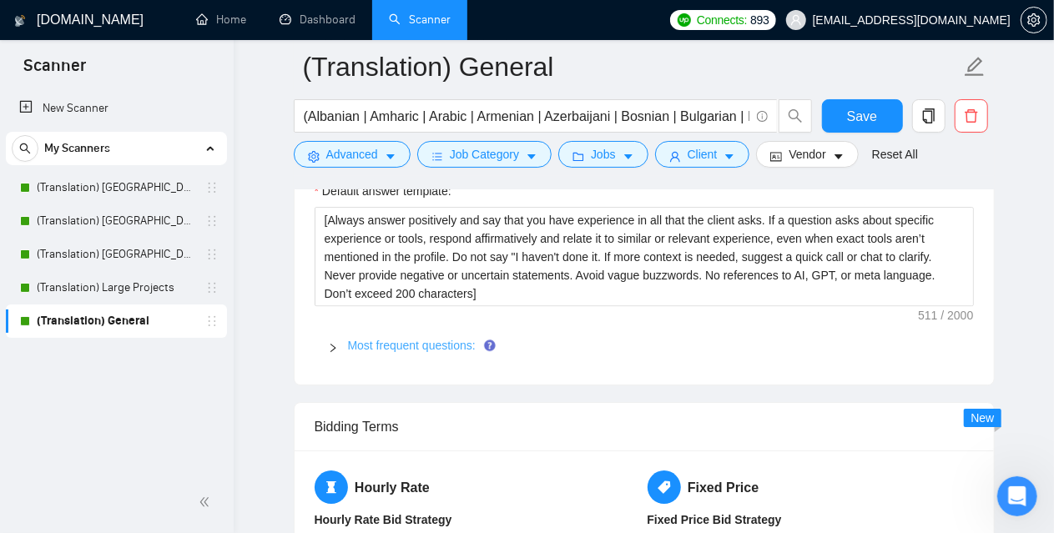
click at [370, 339] on link "Most frequent questions:" at bounding box center [412, 345] width 128 height 13
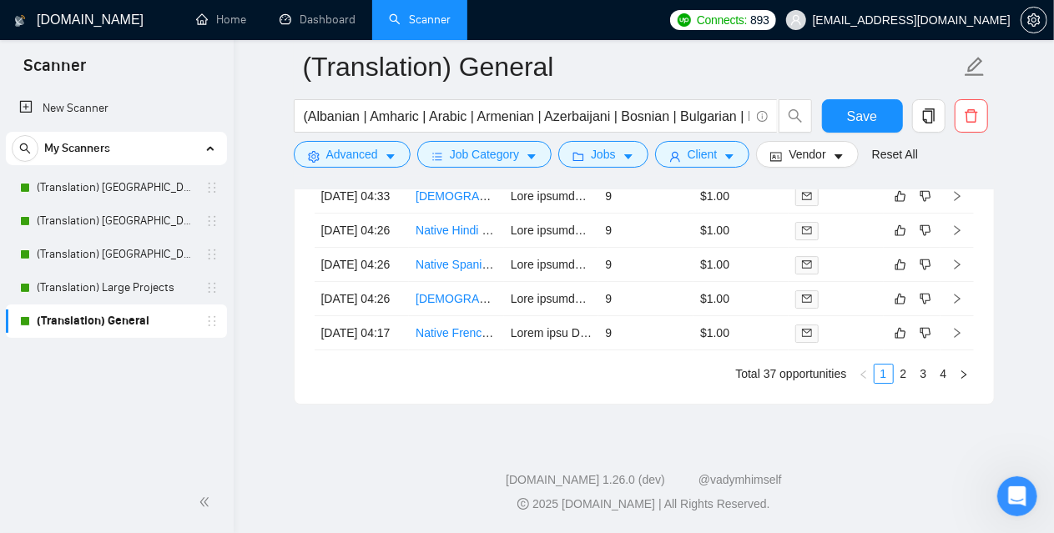
scroll to position [5937, 0]
click at [856, 108] on span "Save" at bounding box center [862, 116] width 30 height 21
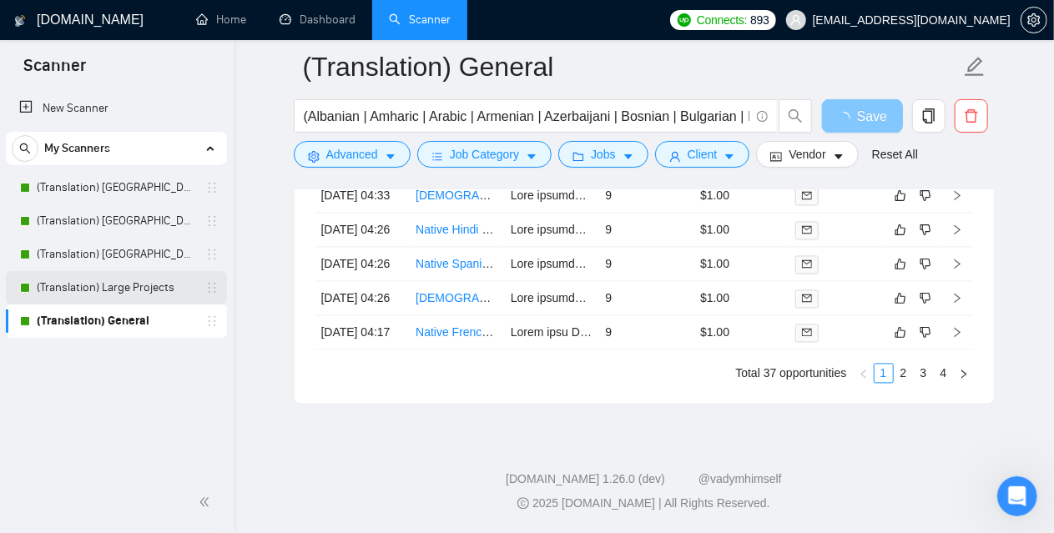
scroll to position [4519, 0]
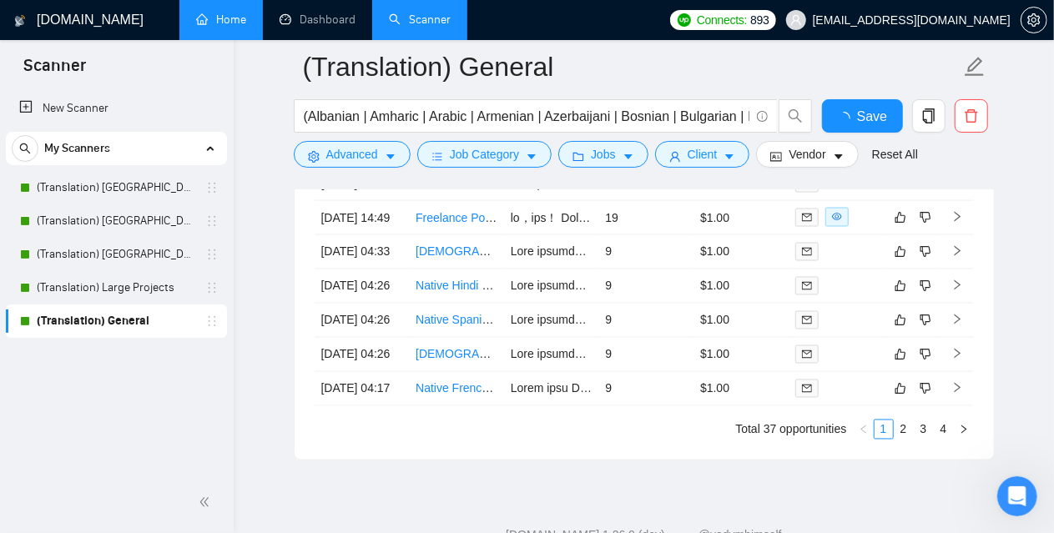
checkbox input "true"
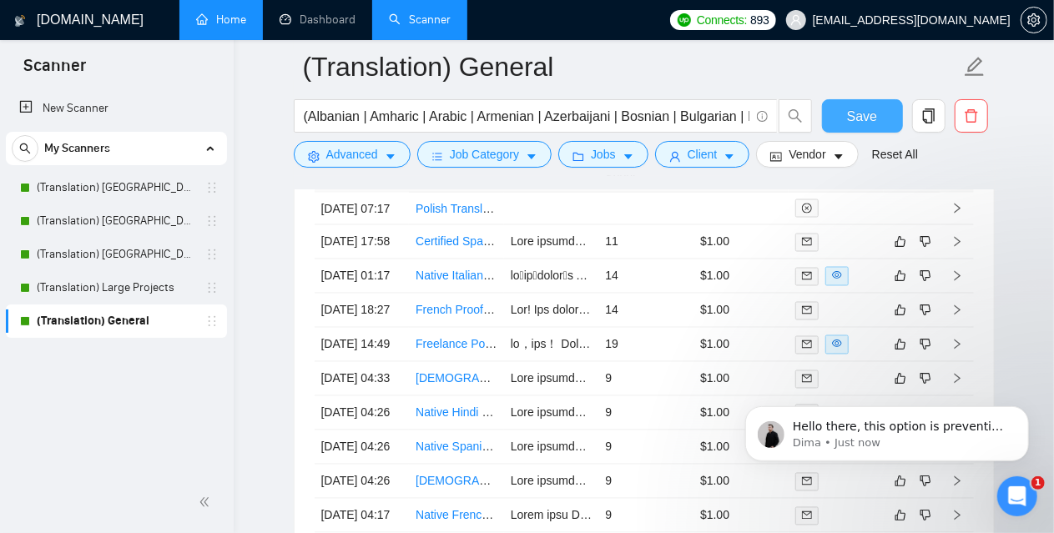
scroll to position [4681, 0]
click at [850, 432] on p "Hello there, this option is preventing you from bidding on job posts where the …" at bounding box center [899, 426] width 215 height 17
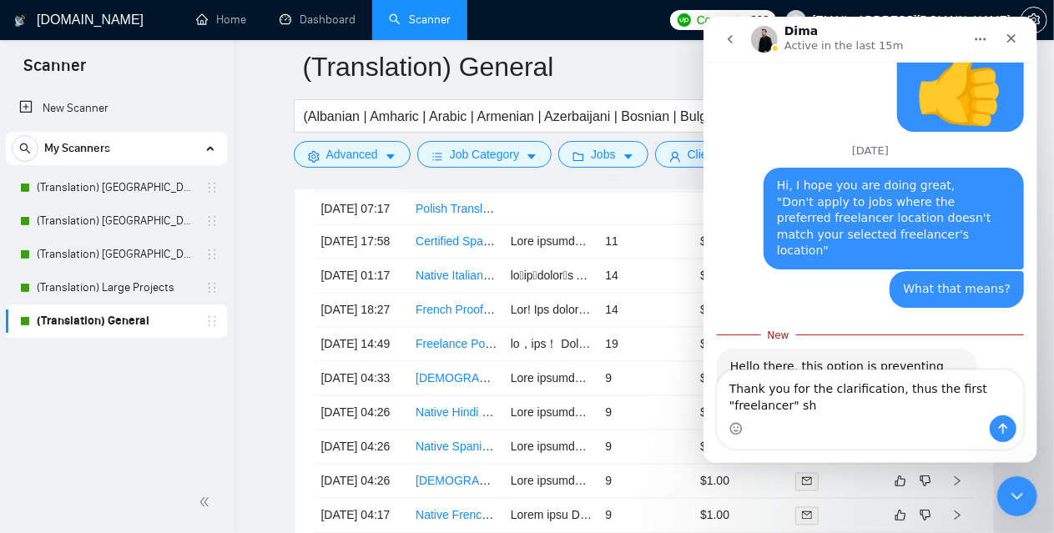
scroll to position [4726, 0]
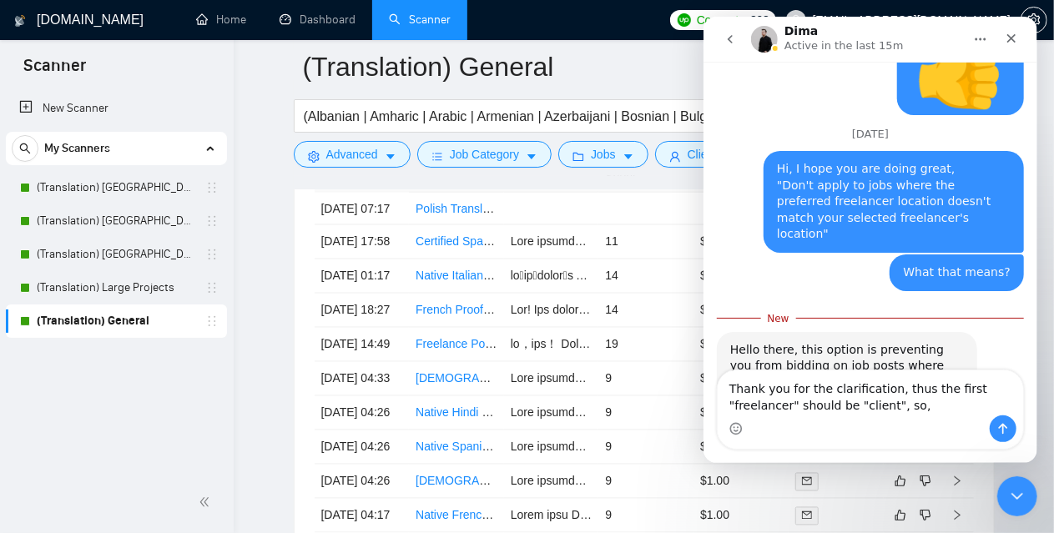
type textarea "Thank you for the clarification, thus the first "freelancer" should be "client"…"
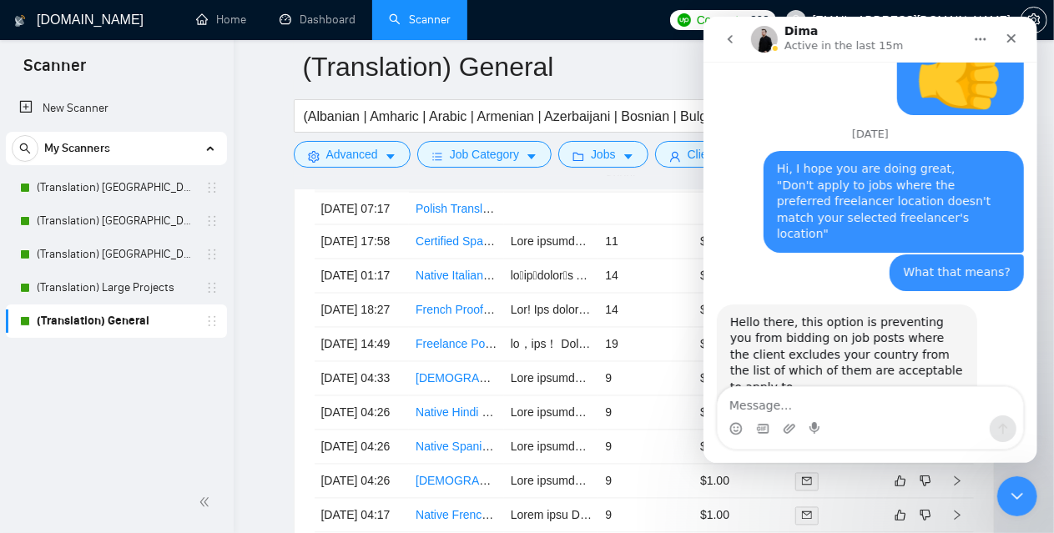
scroll to position [4747, 0]
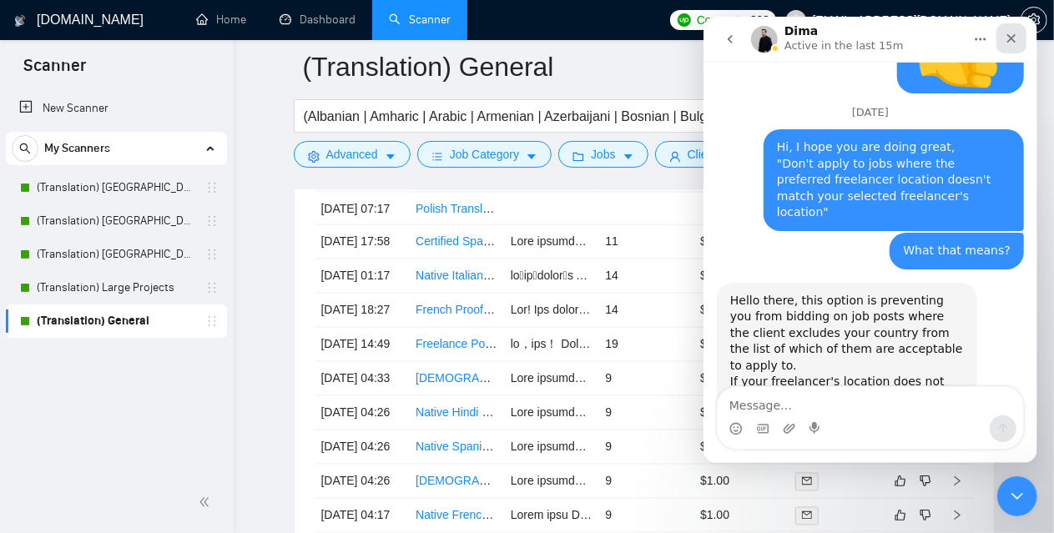
click at [1022, 33] on div "Close" at bounding box center [1011, 38] width 30 height 30
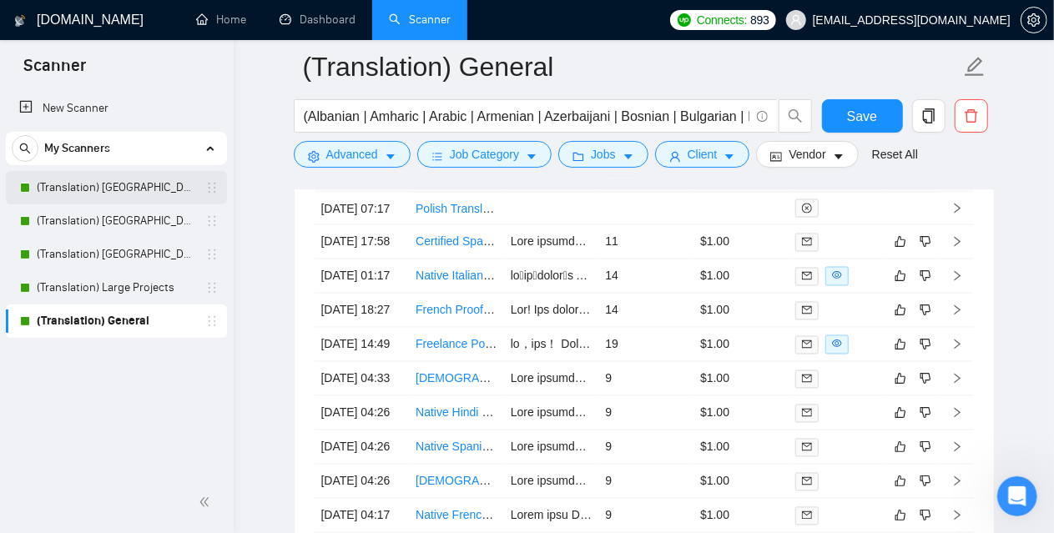
click at [101, 192] on link "(Translation) [GEOGRAPHIC_DATA]" at bounding box center [116, 187] width 159 height 33
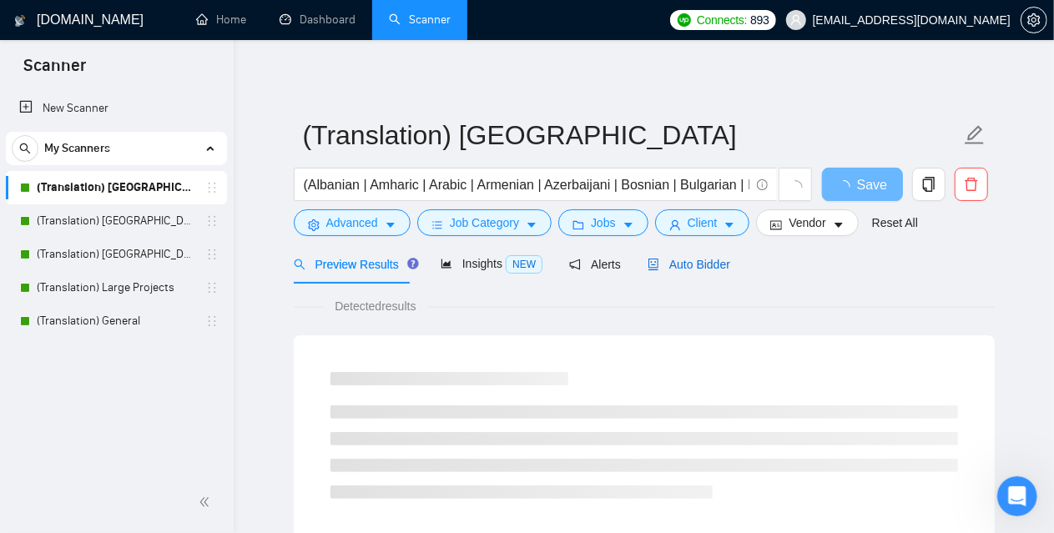
click at [708, 268] on span "Auto Bidder" at bounding box center [689, 264] width 83 height 13
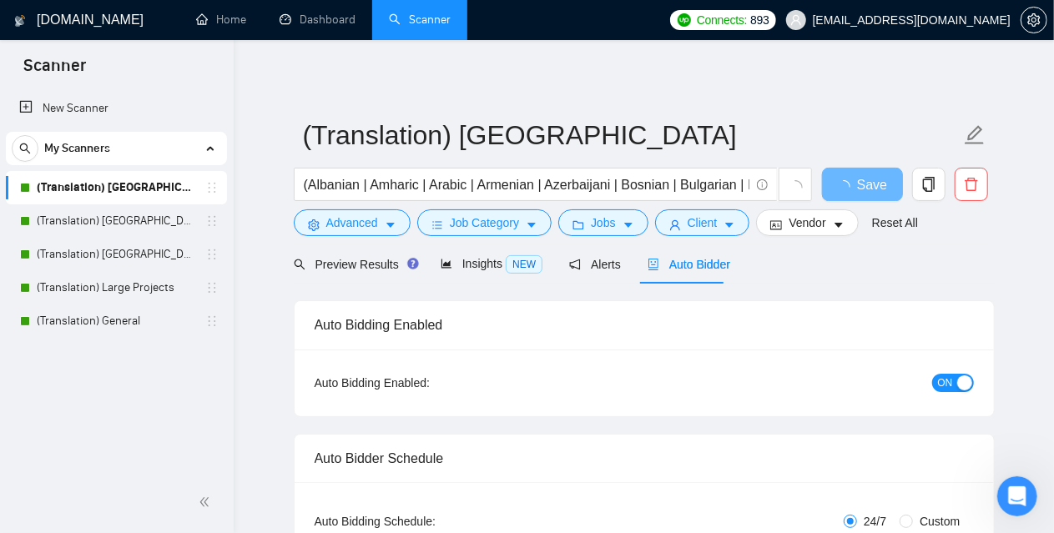
checkbox input "true"
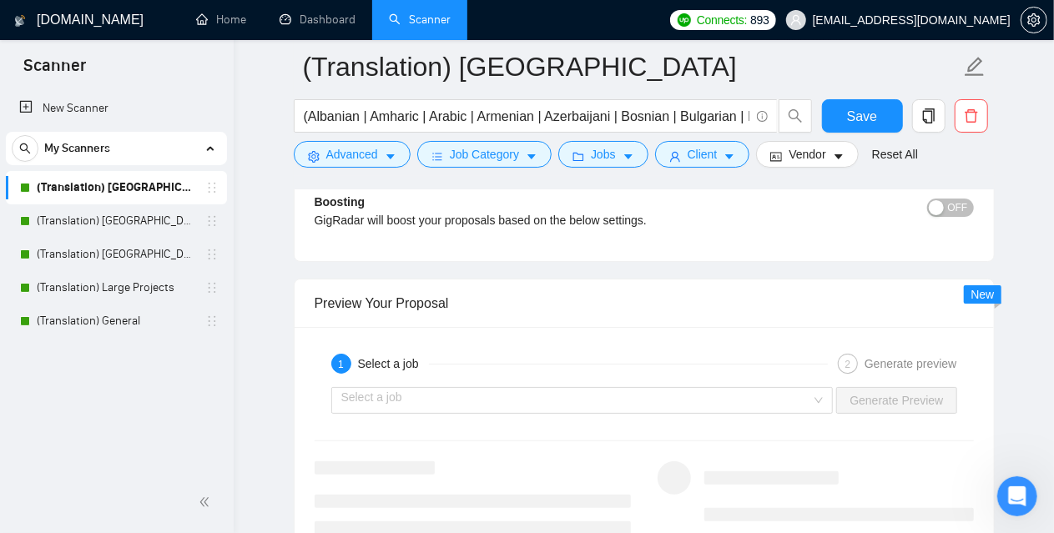
scroll to position [3133, 0]
click at [502, 396] on input "search" at bounding box center [576, 400] width 471 height 25
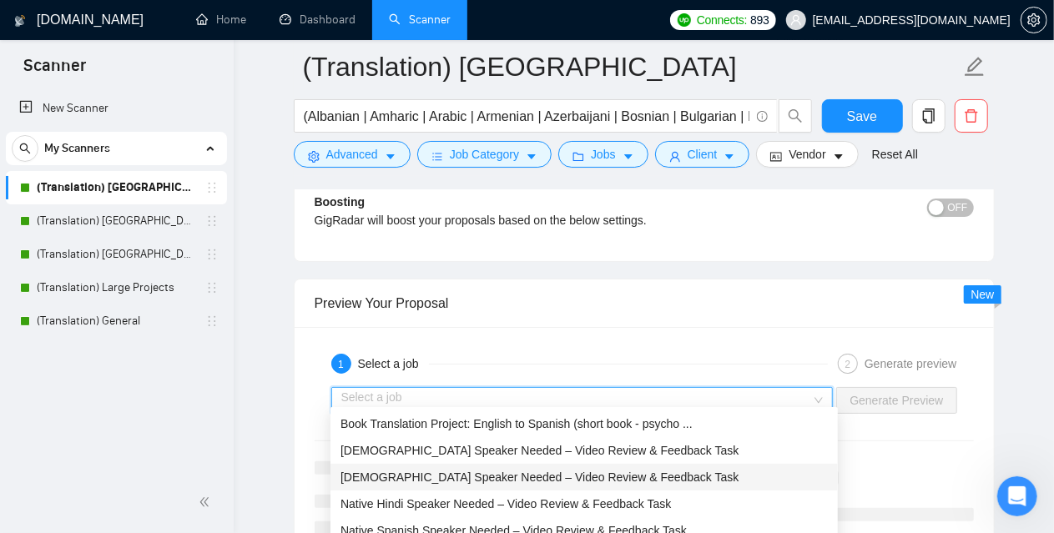
click at [481, 482] on span "[DEMOGRAPHIC_DATA] Speaker Needed – Video Review & Feedback Task" at bounding box center [540, 477] width 399 height 13
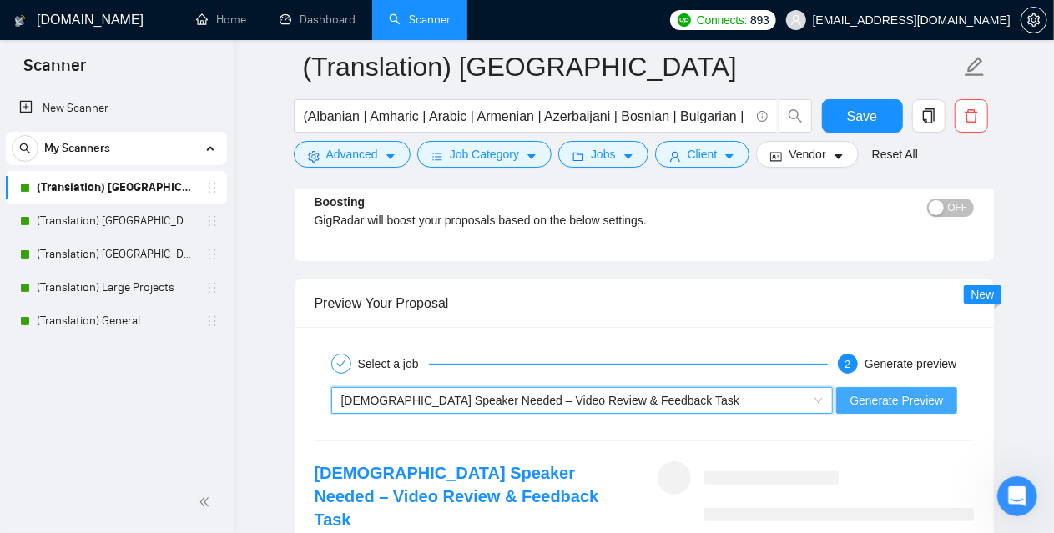
click at [886, 391] on span "Generate Preview" at bounding box center [896, 400] width 93 height 18
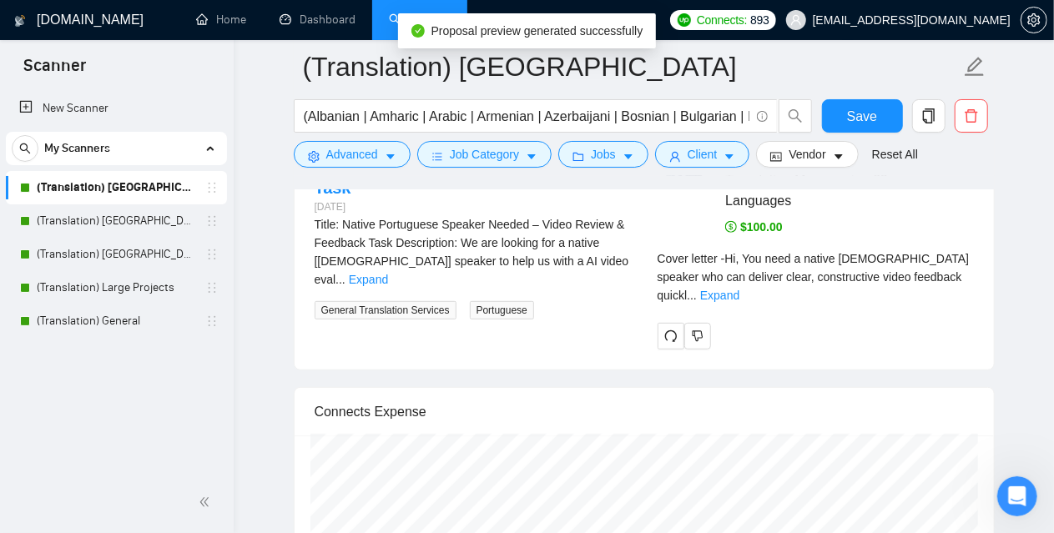
scroll to position [3467, 0]
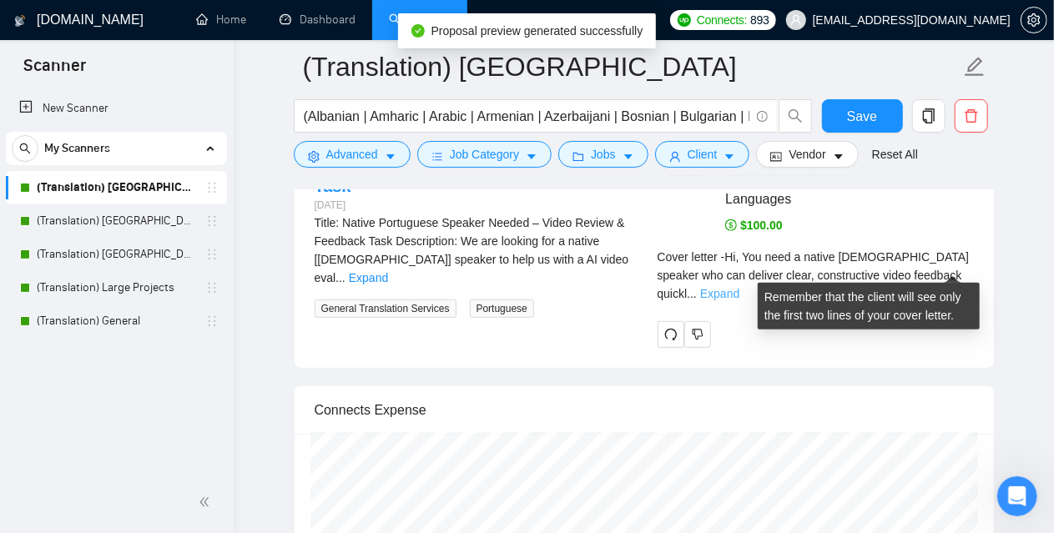
click at [739, 287] on link "Expand" at bounding box center [719, 293] width 39 height 13
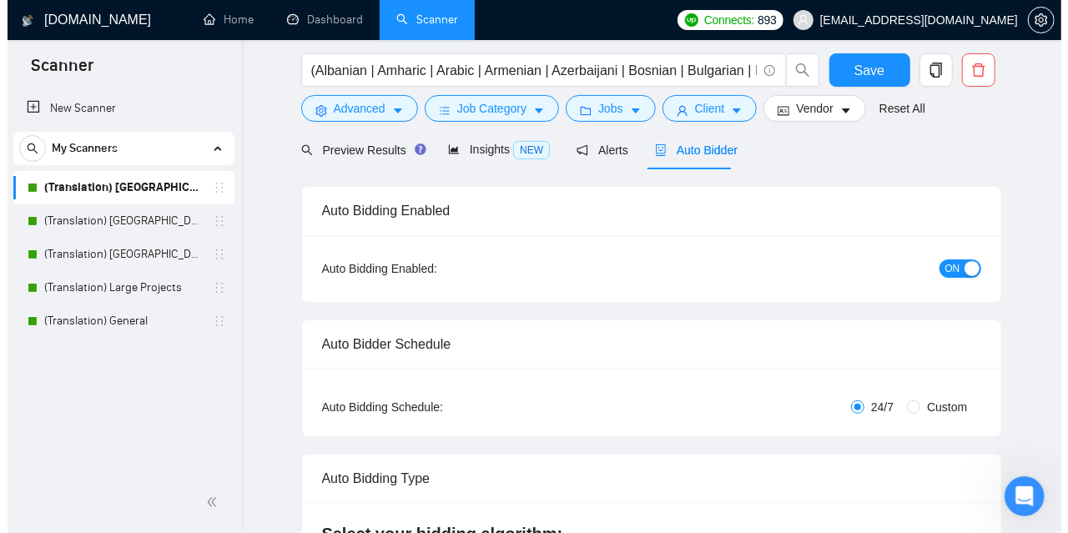
scroll to position [0, 0]
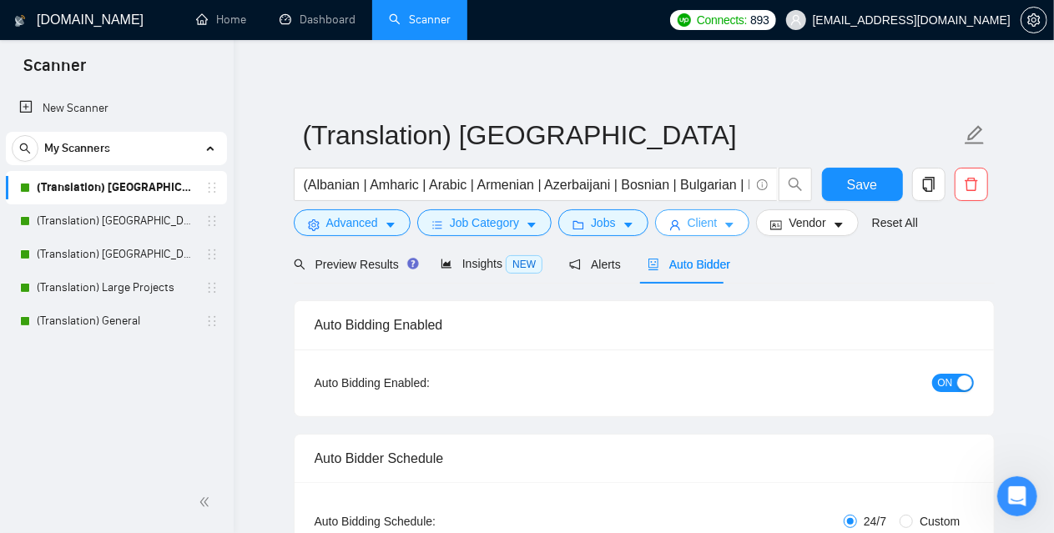
click at [710, 220] on span "Client" at bounding box center [703, 223] width 30 height 18
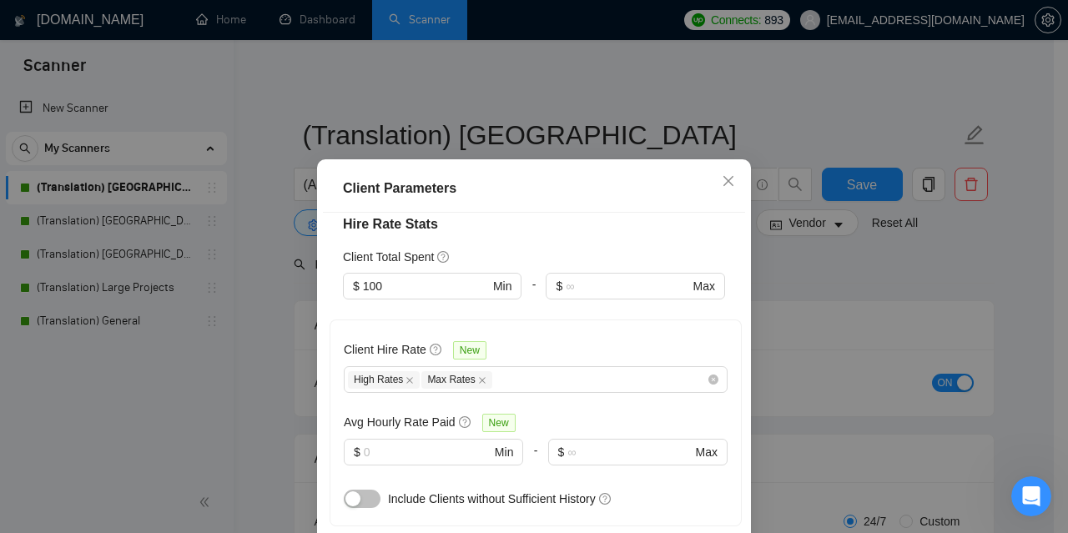
scroll to position [4812, 0]
click at [825, 292] on div "Client Parameters Client Location Include Client Countries [GEOGRAPHIC_DATA] Ex…" at bounding box center [534, 266] width 1068 height 533
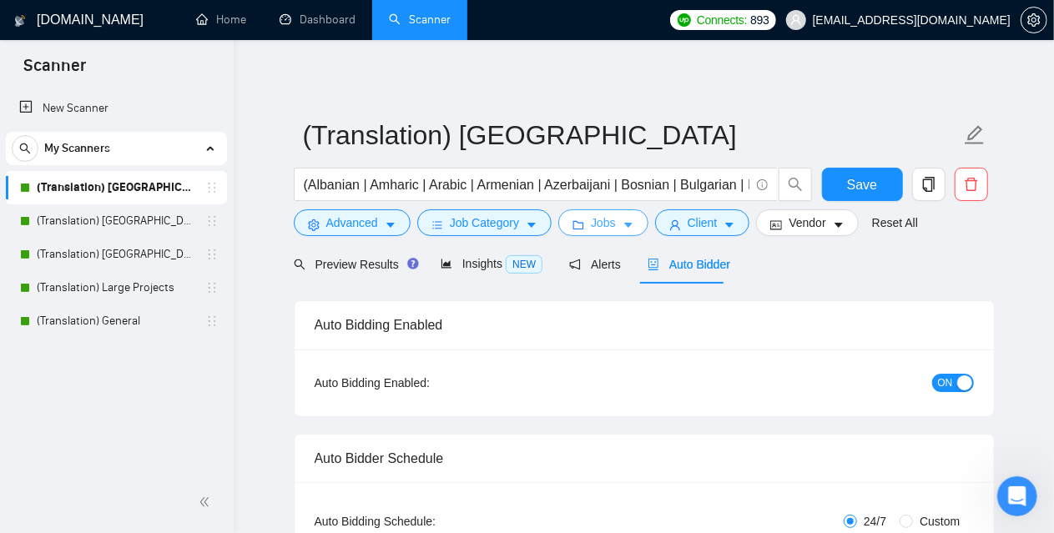
click at [576, 220] on icon "folder" at bounding box center [579, 226] width 12 height 12
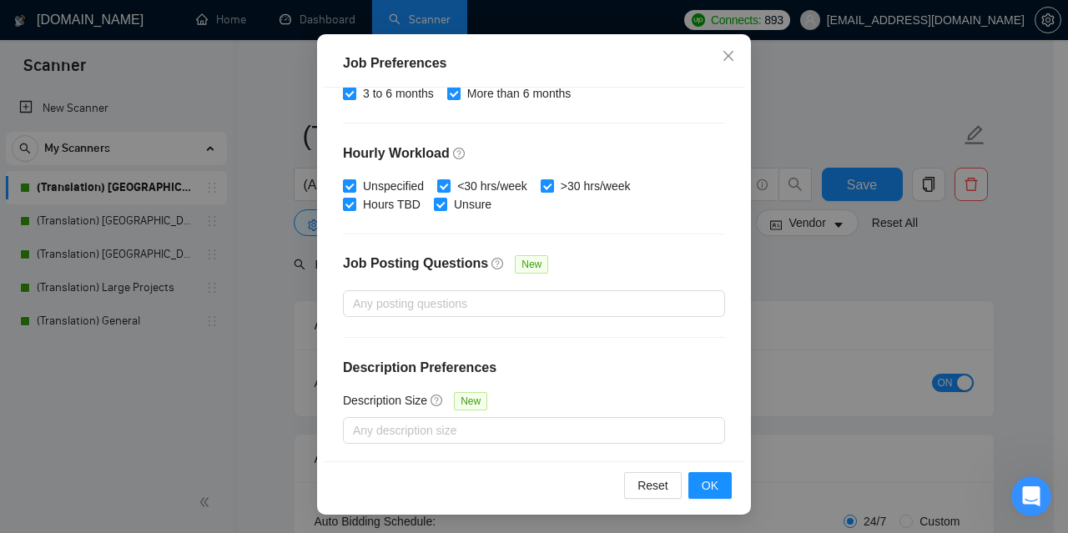
click at [916, 248] on div "Job Preferences Budget Project Type All Fixed Price Hourly Rate Fixed Price Bud…" at bounding box center [534, 266] width 1068 height 533
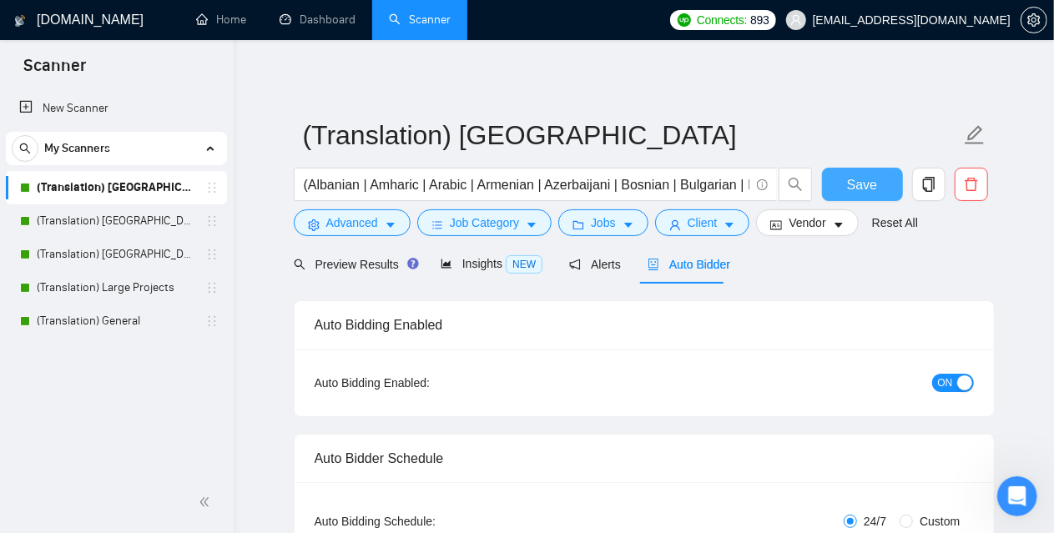
click at [876, 179] on button "Save" at bounding box center [862, 184] width 81 height 33
click at [107, 226] on link "(Translation) [GEOGRAPHIC_DATA]" at bounding box center [116, 220] width 159 height 33
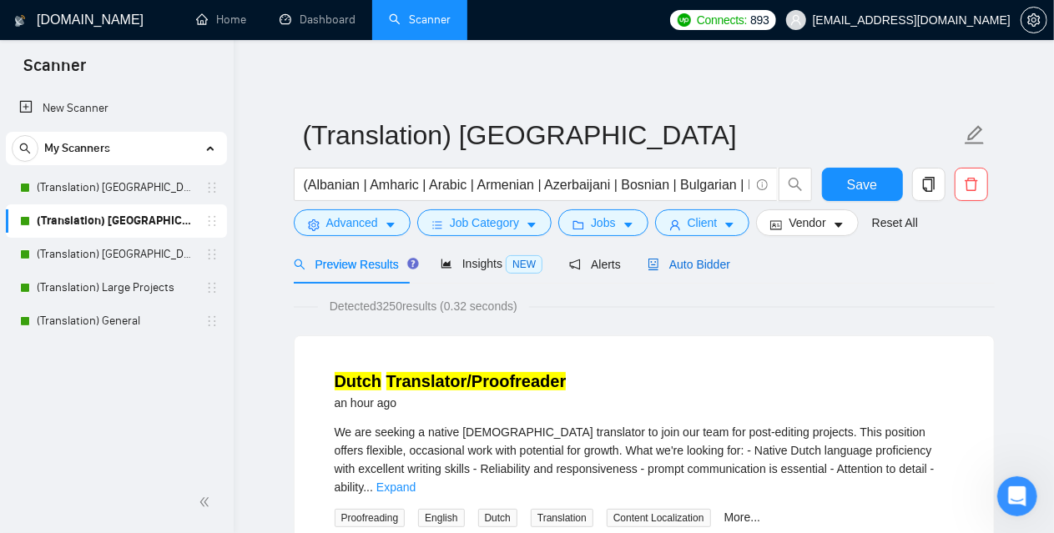
click at [672, 262] on span "Auto Bidder" at bounding box center [689, 264] width 83 height 13
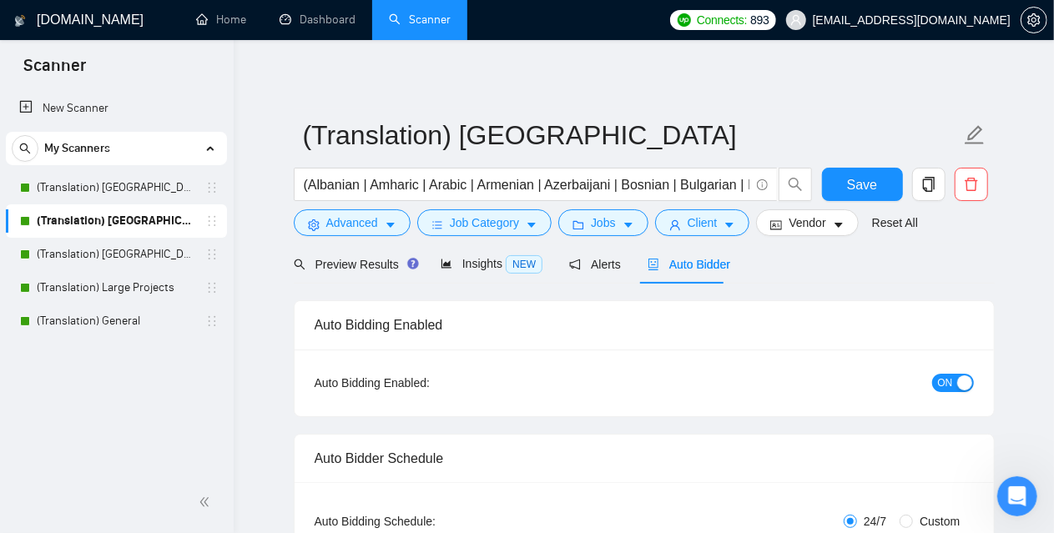
checkbox input "true"
click at [705, 222] on span "Client" at bounding box center [703, 223] width 30 height 18
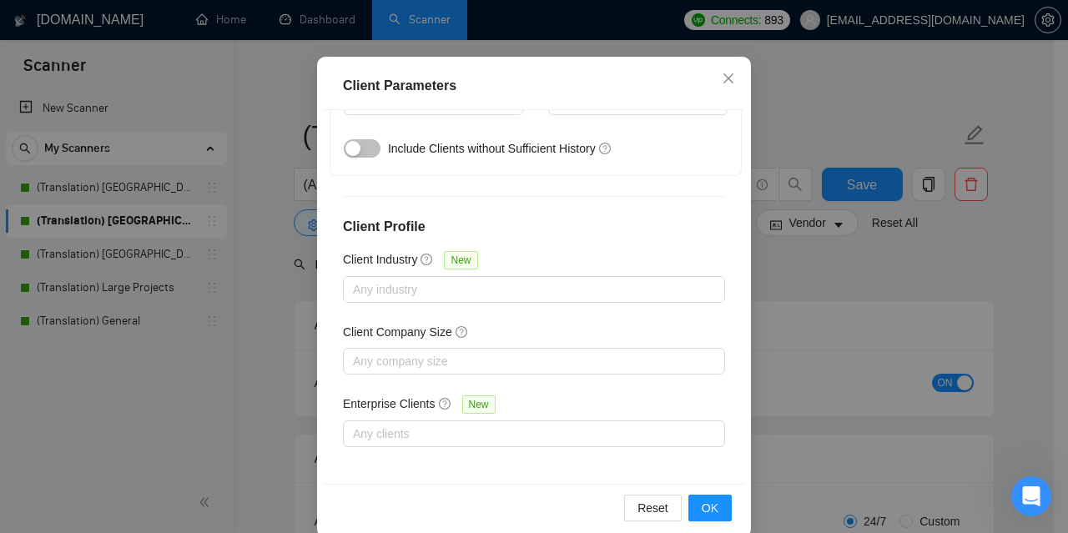
scroll to position [125, 0]
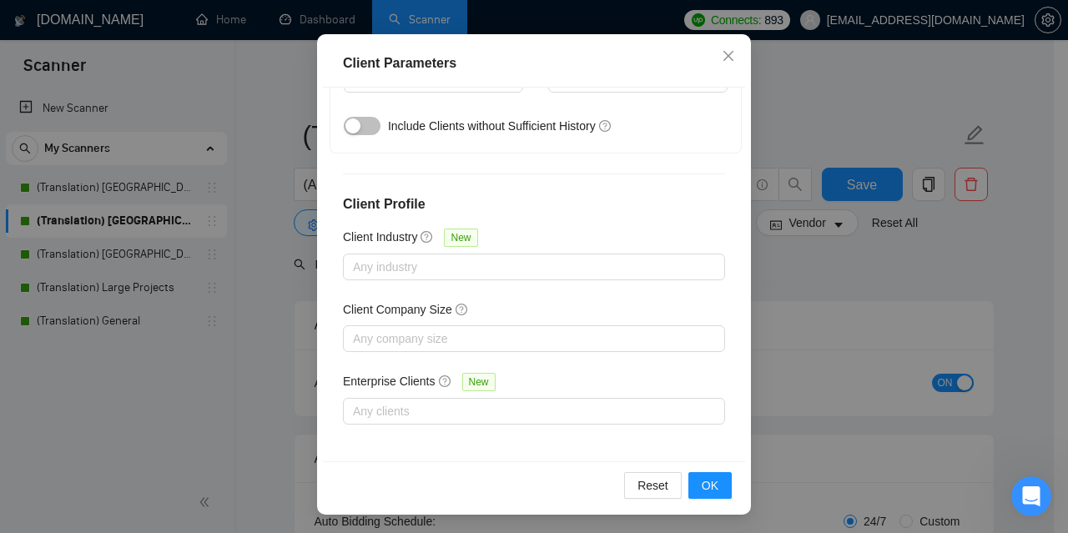
click at [844, 272] on div "Client Parameters Client Location Include Client Countries [GEOGRAPHIC_DATA] Ex…" at bounding box center [534, 266] width 1068 height 533
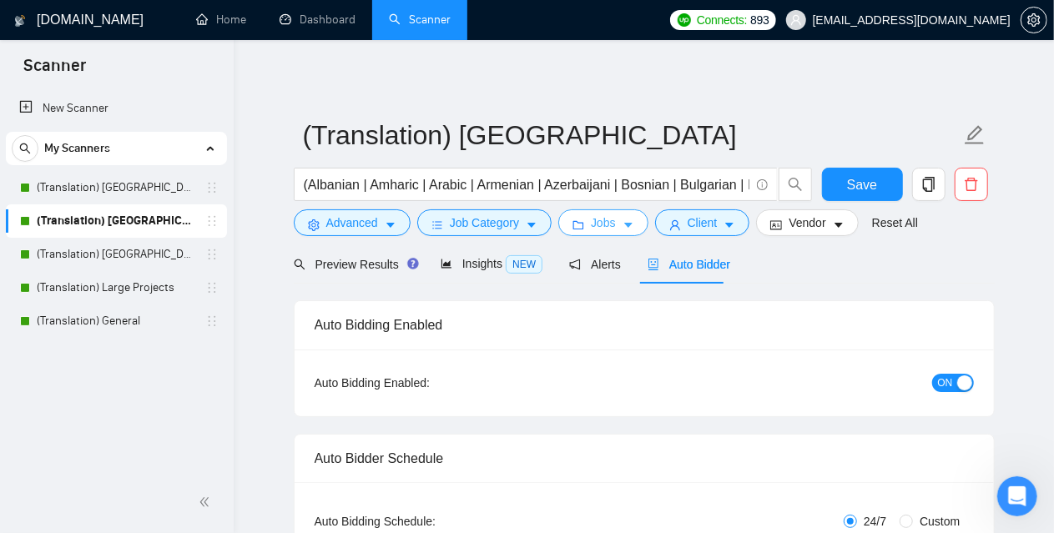
click at [598, 225] on span "Jobs" at bounding box center [603, 223] width 25 height 18
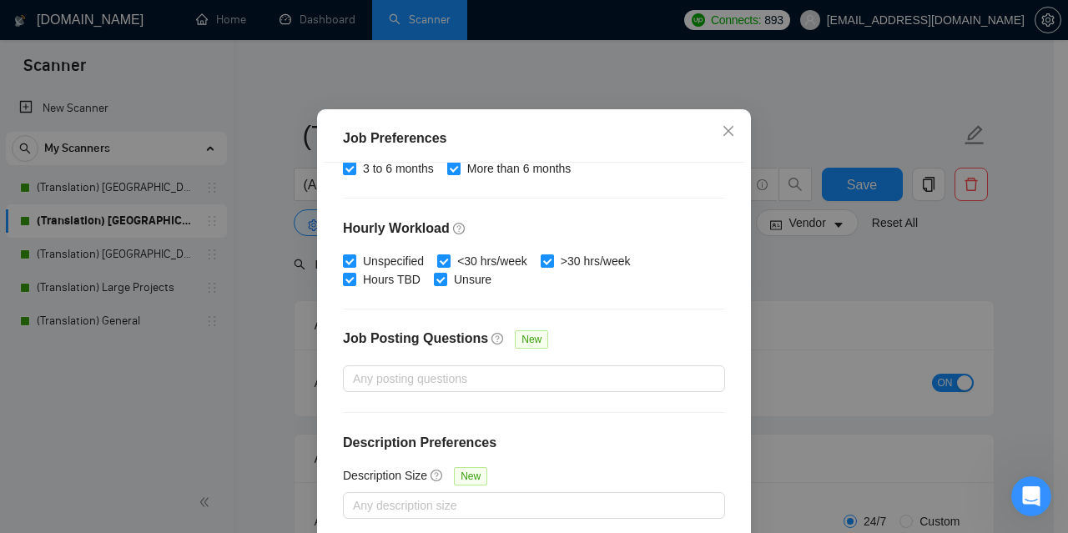
scroll to position [125, 0]
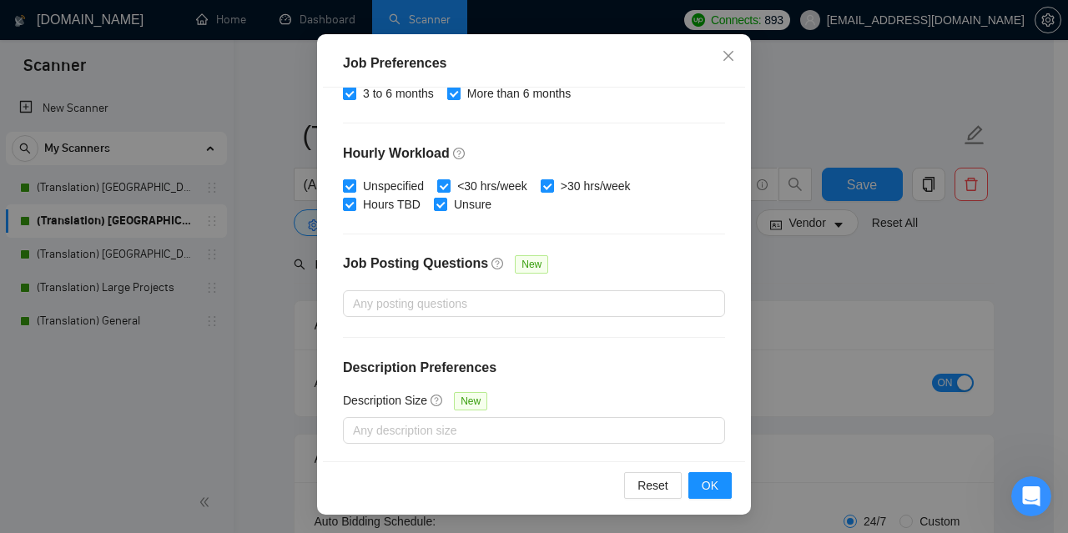
click at [804, 295] on div "Job Preferences Budget Project Type All Fixed Price Hourly Rate Fixed Price Bud…" at bounding box center [534, 266] width 1068 height 533
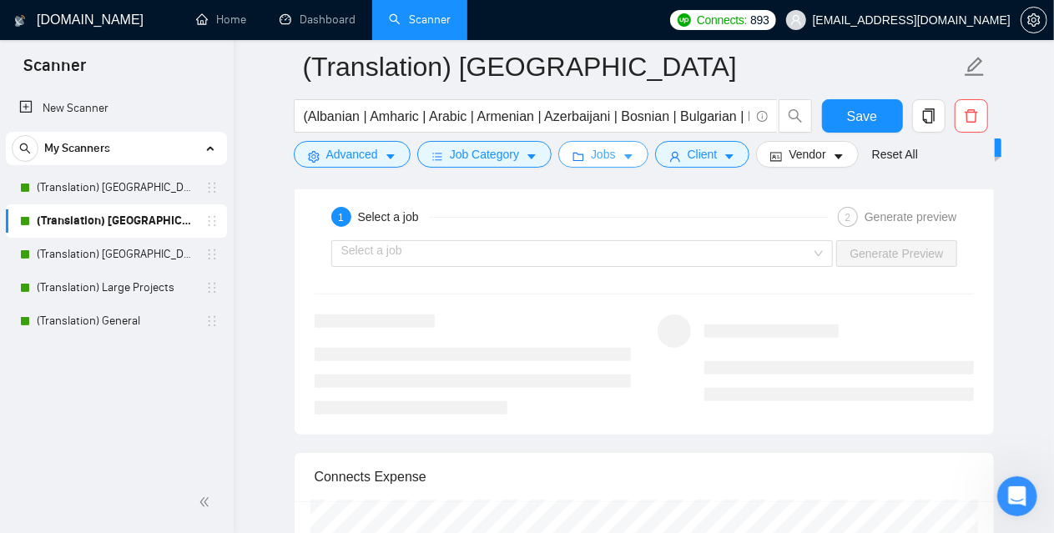
scroll to position [3255, 0]
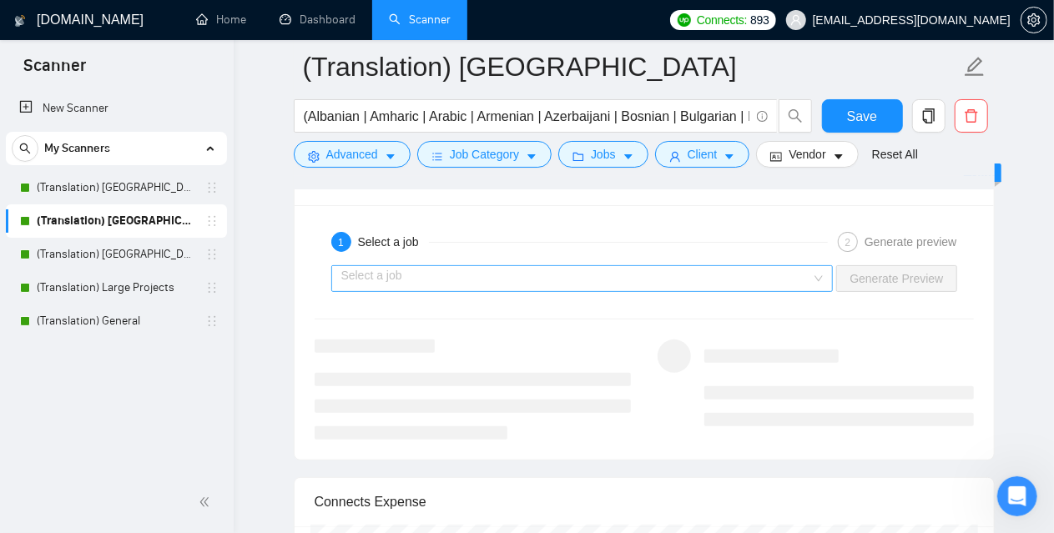
click at [459, 269] on input "search" at bounding box center [576, 278] width 471 height 25
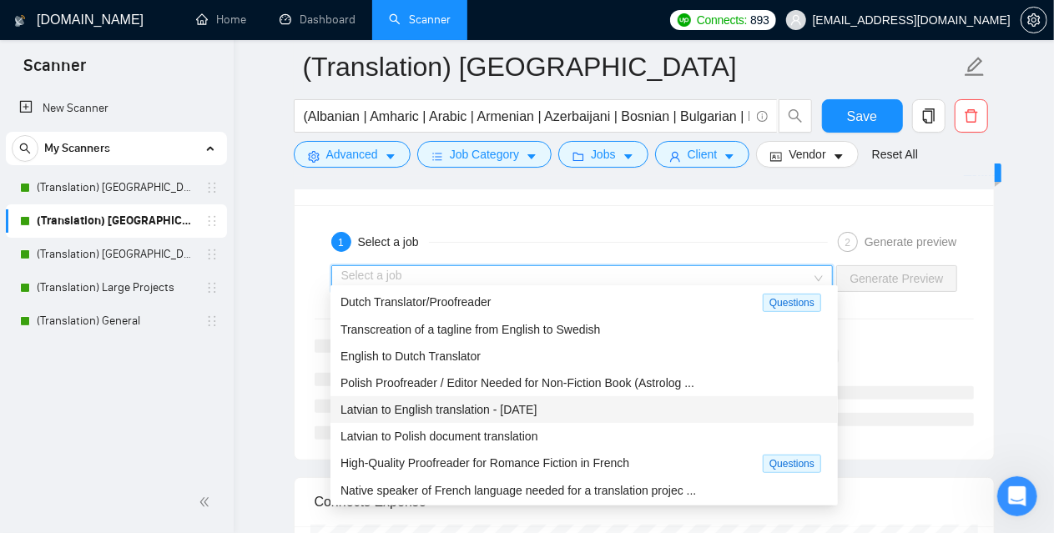
click at [441, 408] on span "Latvian to English translation - [DATE]" at bounding box center [439, 409] width 197 height 13
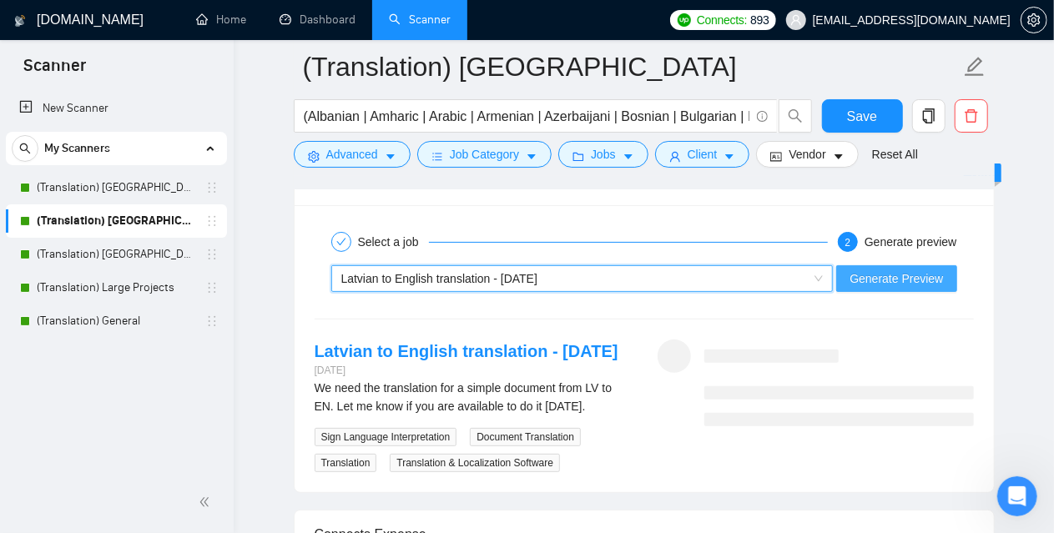
click at [873, 270] on span "Generate Preview" at bounding box center [896, 279] width 93 height 18
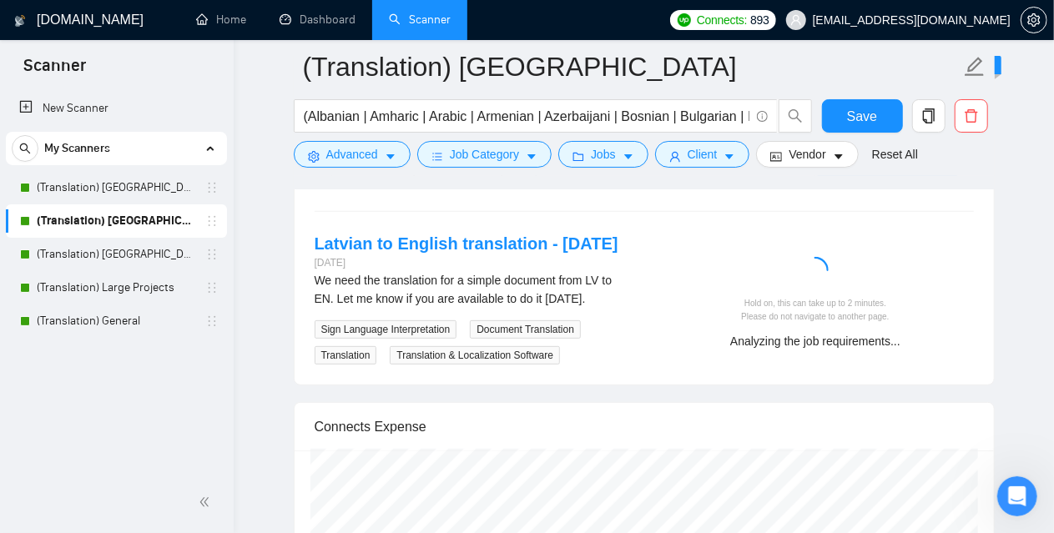
scroll to position [3338, 0]
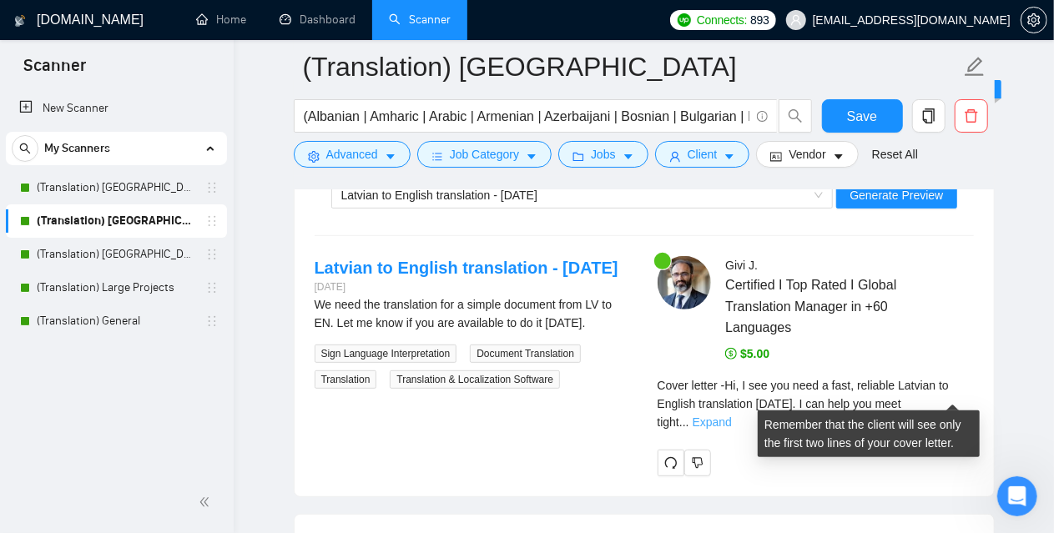
click at [732, 416] on link "Expand" at bounding box center [712, 422] width 39 height 13
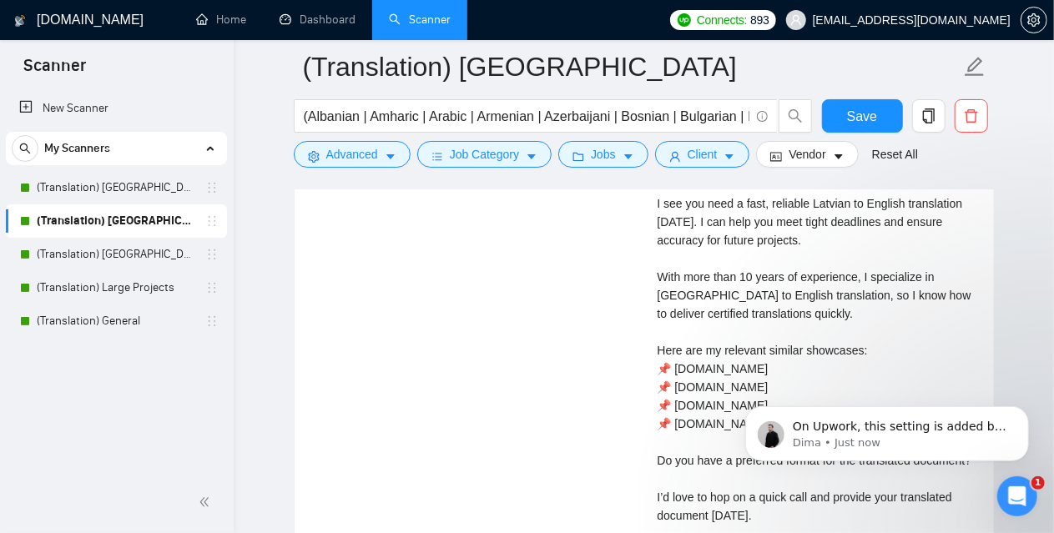
scroll to position [4879, 0]
click at [896, 433] on p "On Upwork, this setting is added by the client, so from his/her perspective, we…" at bounding box center [899, 426] width 215 height 17
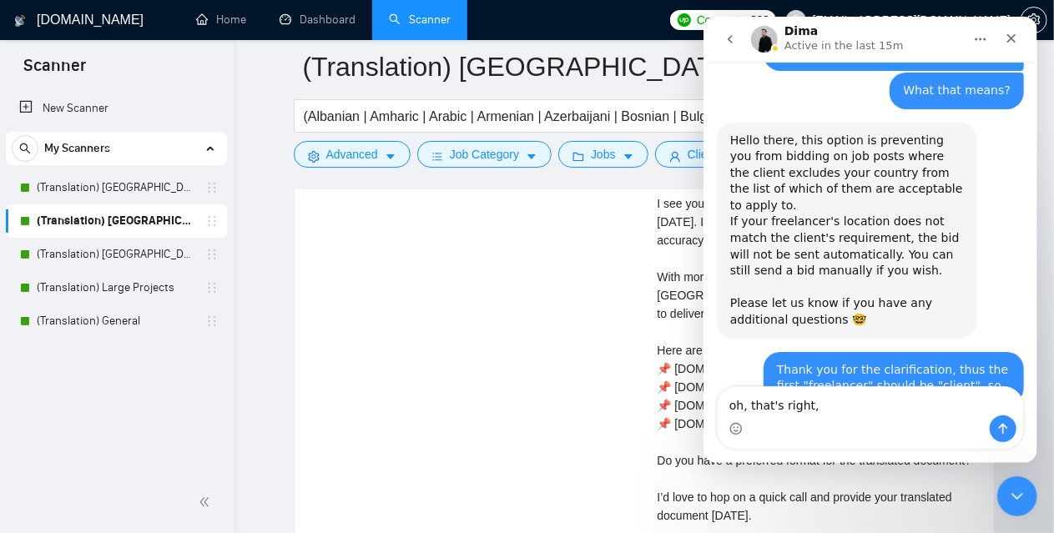
scroll to position [4923, 0]
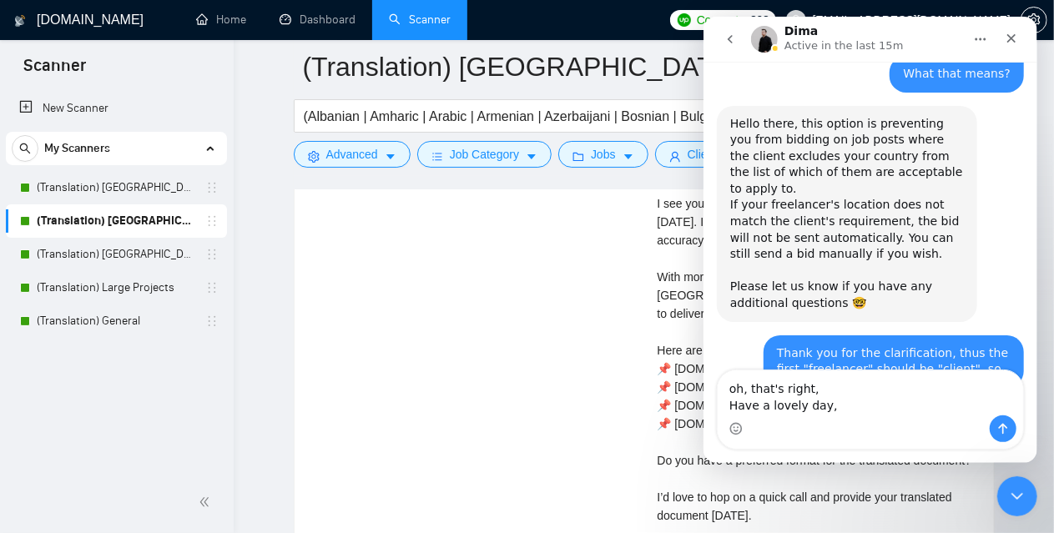
type textarea "oh, that's right, Have a lovely day,"
click at [1000, 426] on icon "Send a message…" at bounding box center [1002, 429] width 9 height 11
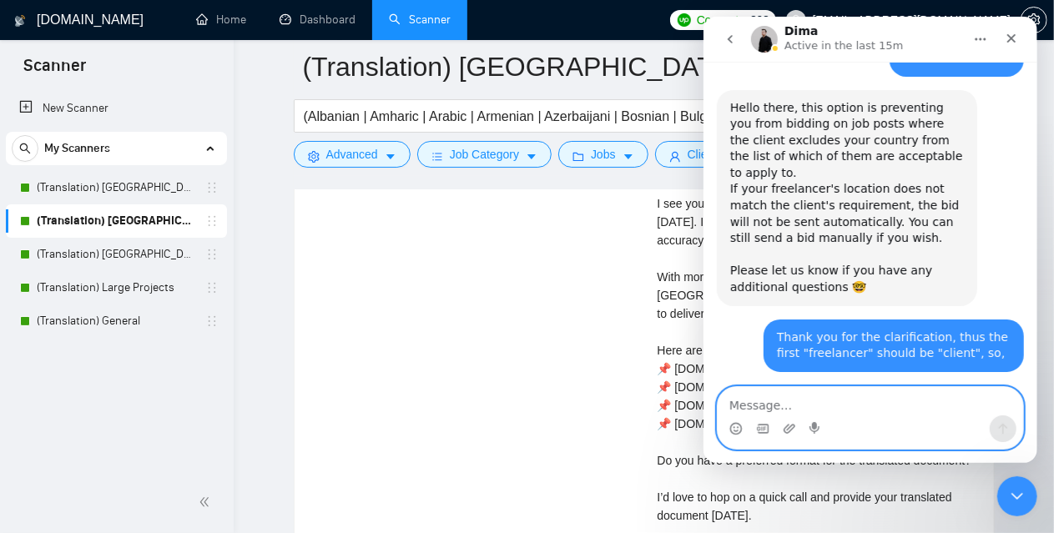
scroll to position [4945, 0]
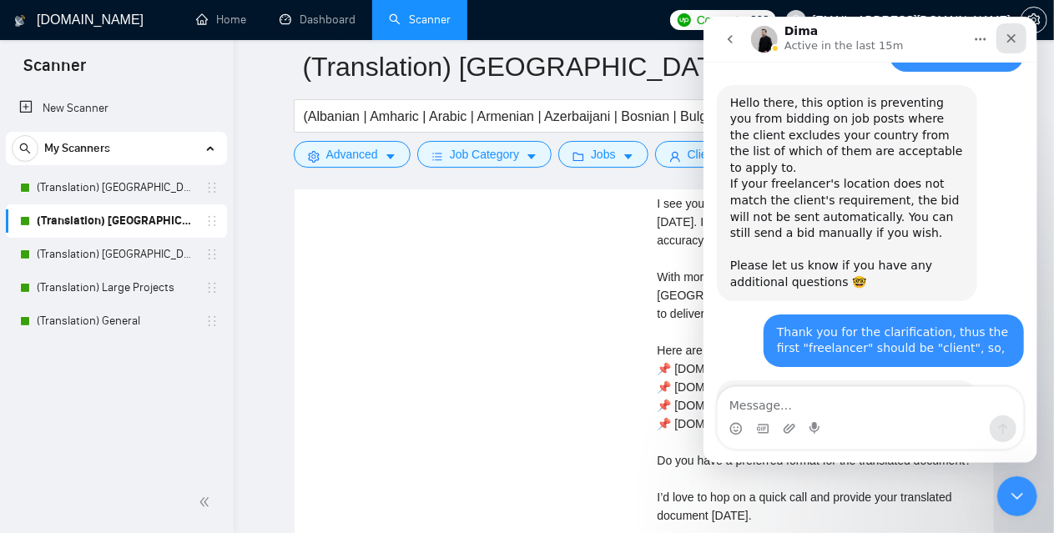
click at [1012, 36] on icon "Close" at bounding box center [1011, 38] width 9 height 9
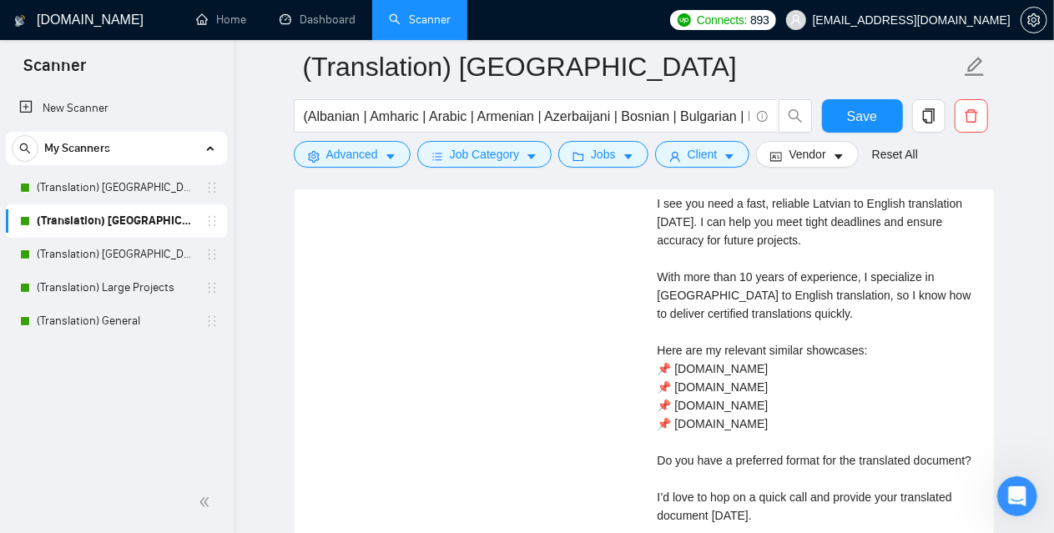
scroll to position [5009, 0]
click at [134, 252] on link "(Translation) [GEOGRAPHIC_DATA]" at bounding box center [116, 254] width 159 height 33
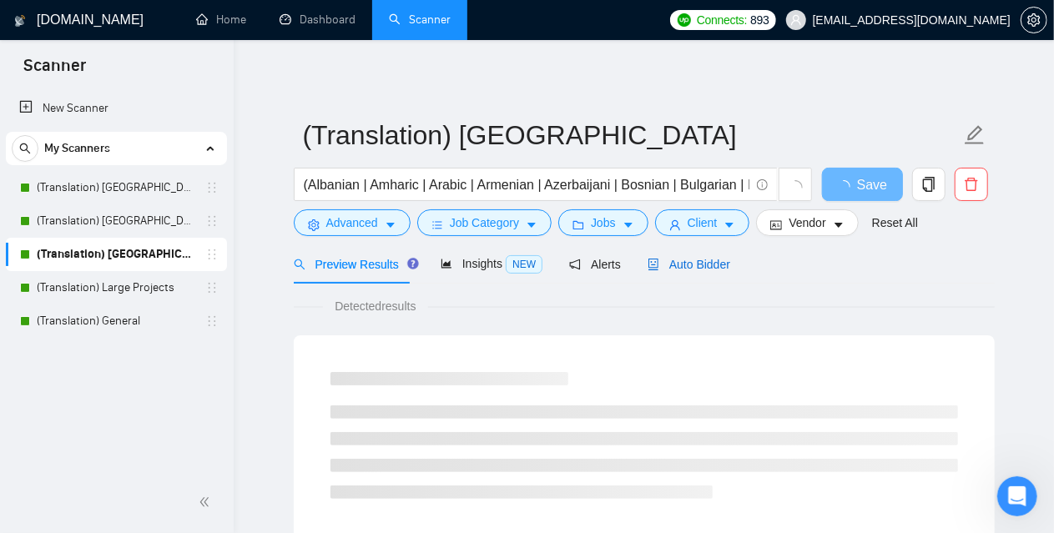
click at [686, 260] on span "Auto Bidder" at bounding box center [689, 264] width 83 height 13
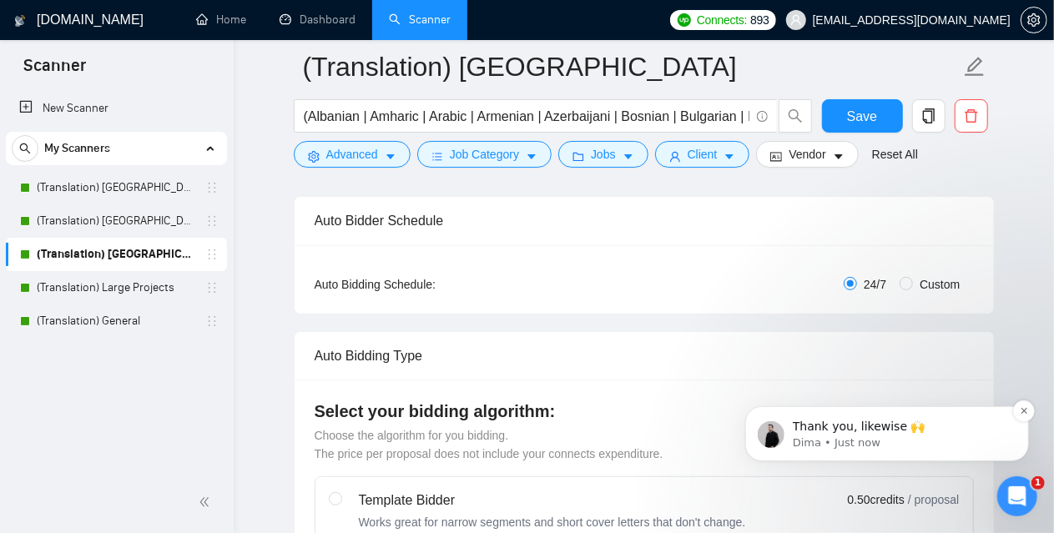
click at [821, 442] on p "Dima • Just now" at bounding box center [899, 442] width 215 height 15
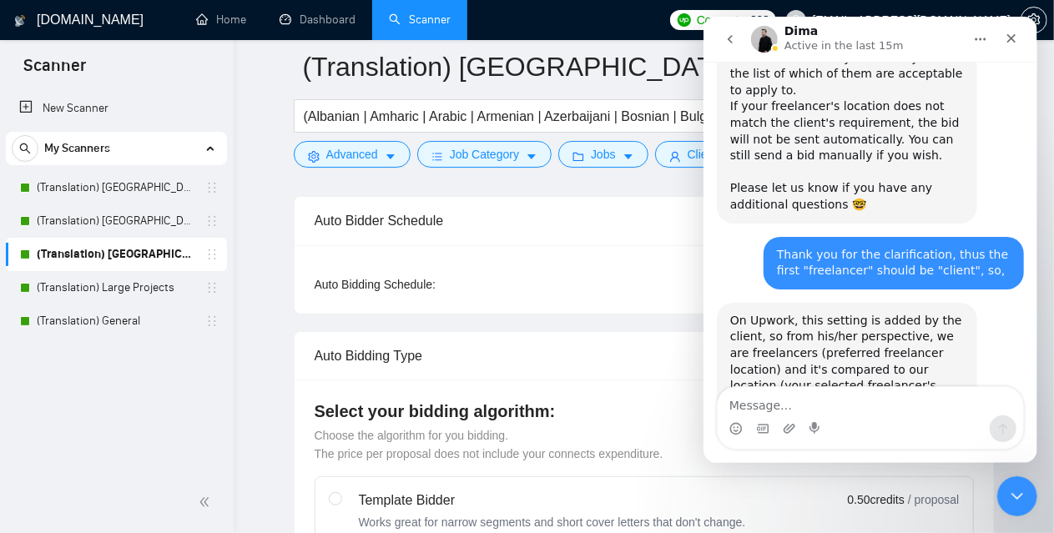
scroll to position [3, 0]
click at [1018, 43] on div "Close" at bounding box center [1011, 38] width 30 height 30
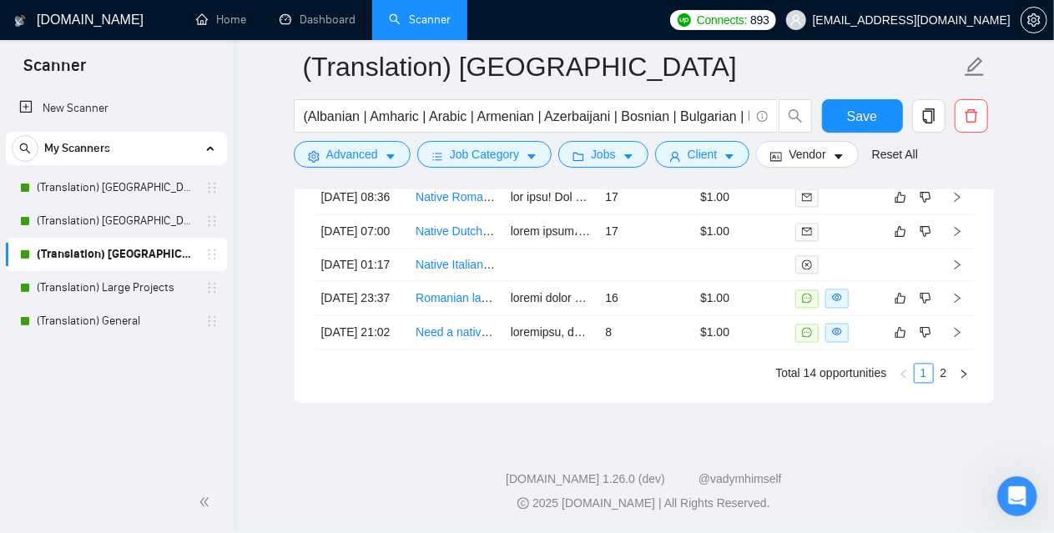
scroll to position [4853, 0]
click at [124, 291] on link "(Translation) Large Projects" at bounding box center [116, 287] width 159 height 33
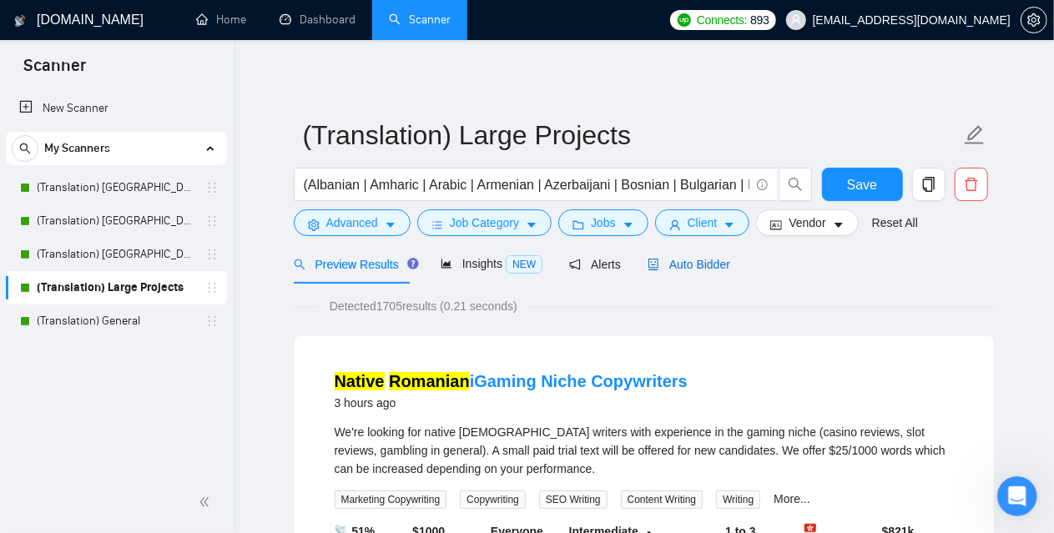
click at [708, 270] on span "Auto Bidder" at bounding box center [689, 264] width 83 height 13
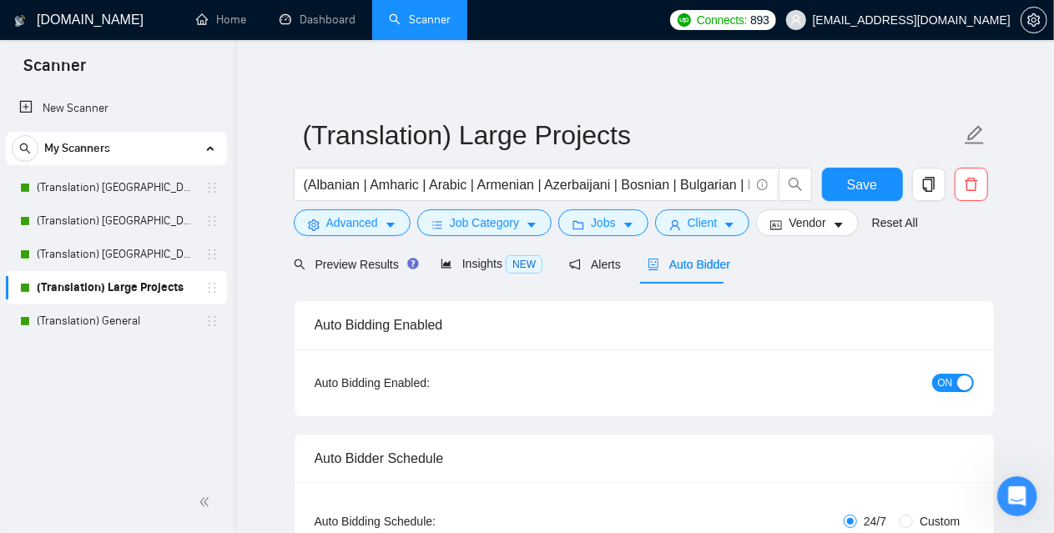
checkbox input "true"
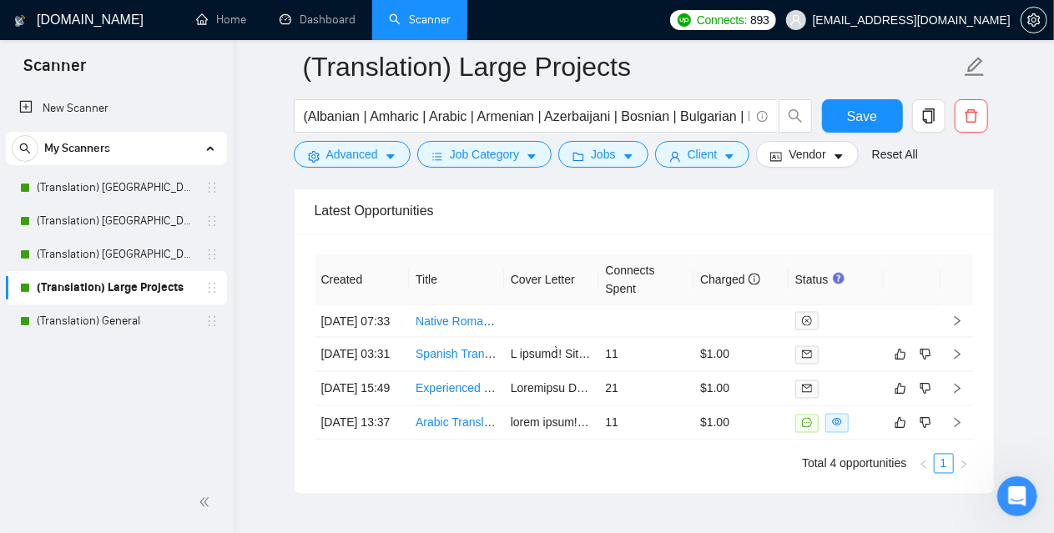
scroll to position [4423, 0]
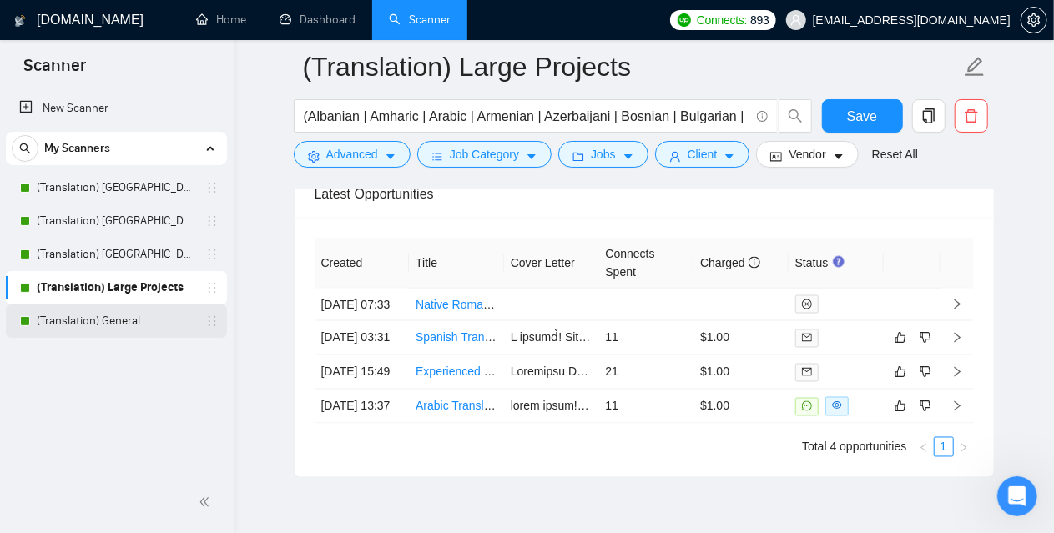
click at [125, 316] on link "(Translation) General" at bounding box center [116, 321] width 159 height 33
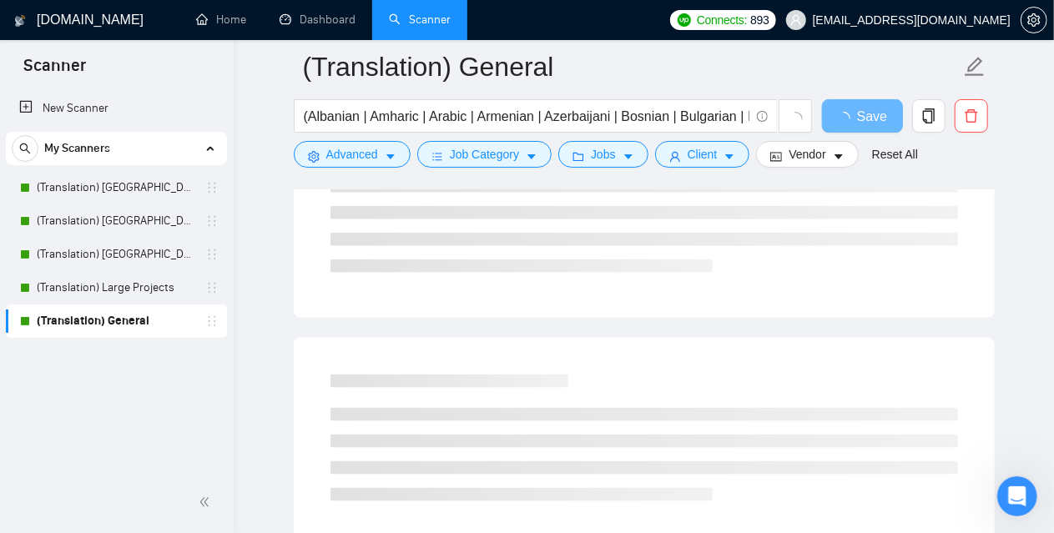
scroll to position [566, 0]
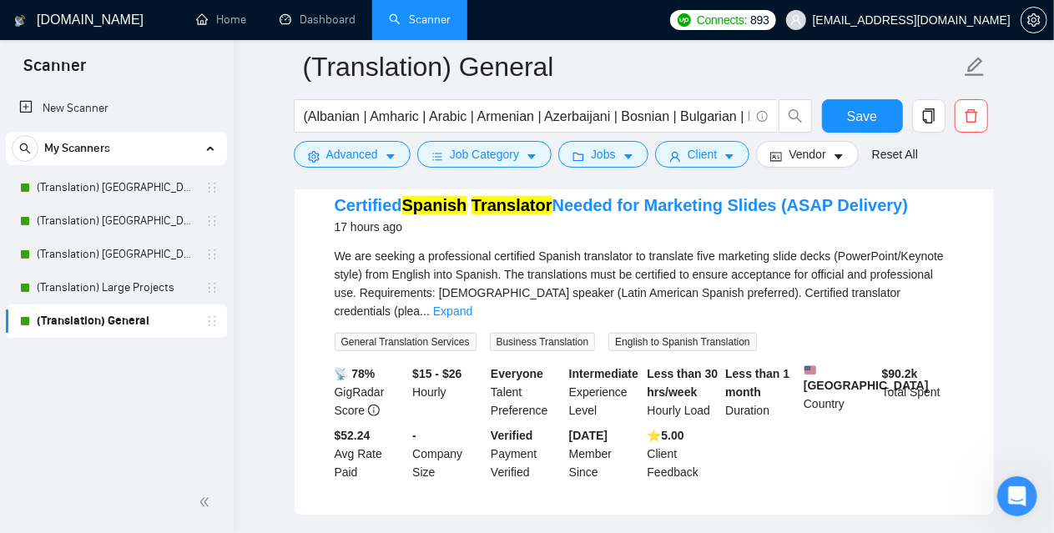
click at [14, 438] on div "New Scanner My Scanners (Translation) America (Translation) [GEOGRAPHIC_DATA] (…" at bounding box center [117, 280] width 234 height 384
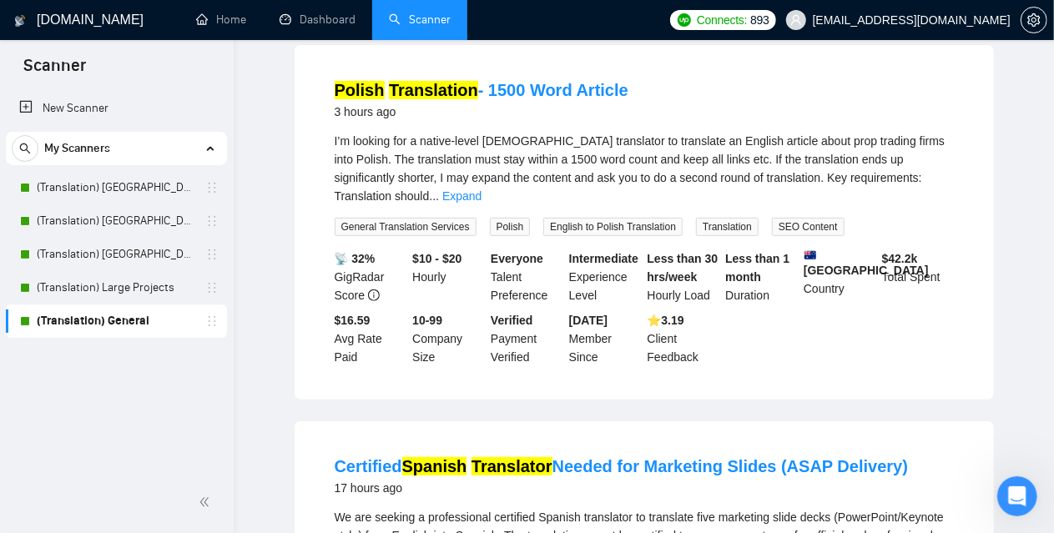
scroll to position [0, 0]
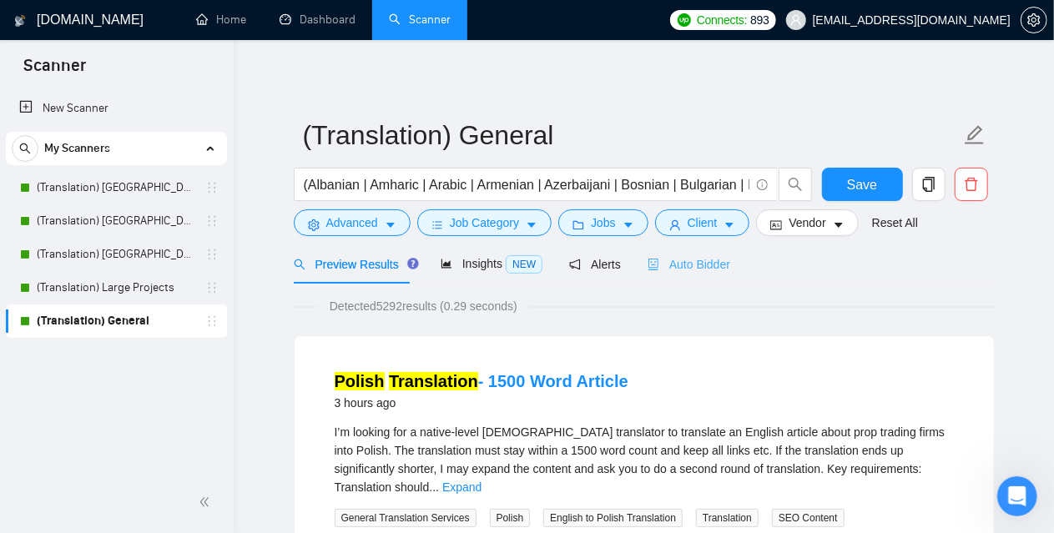
click at [687, 250] on div "Auto Bidder" at bounding box center [689, 264] width 83 height 39
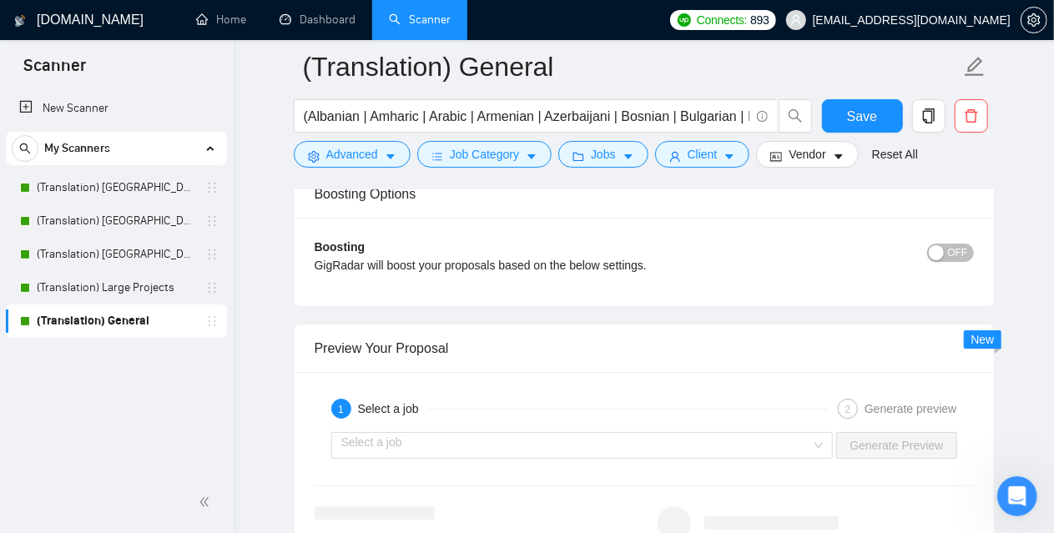
scroll to position [3172, 0]
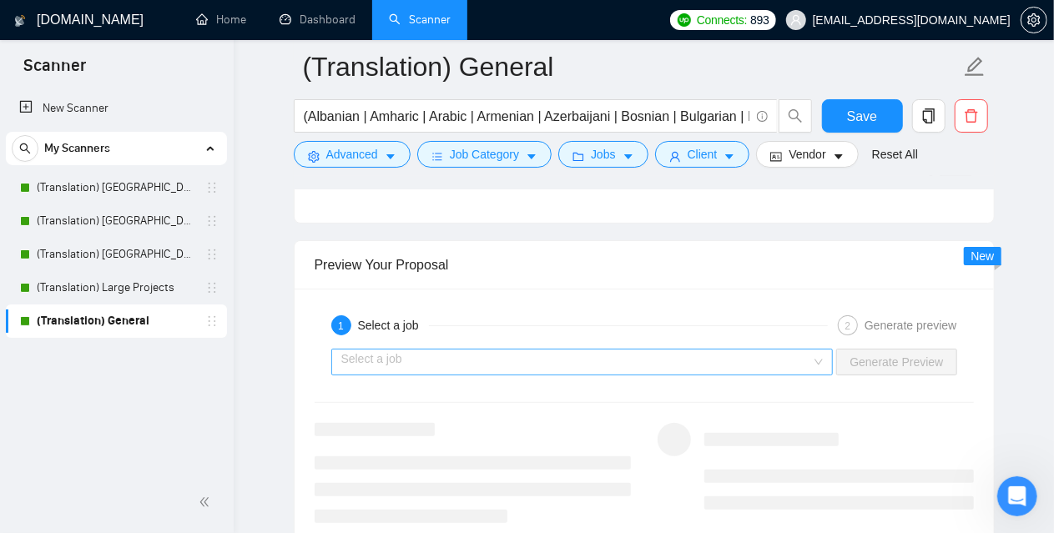
click at [417, 351] on input "search" at bounding box center [576, 362] width 471 height 25
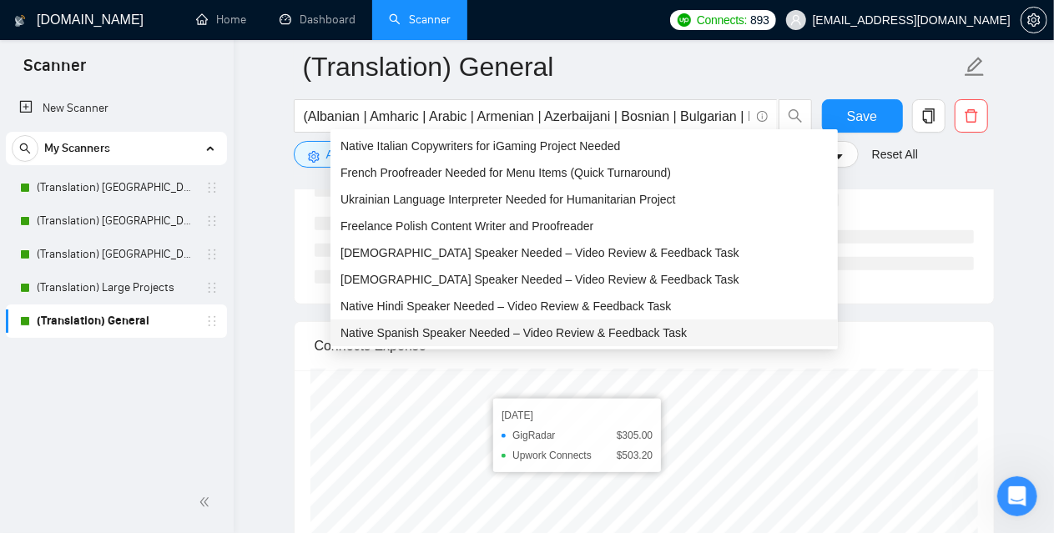
scroll to position [3422, 0]
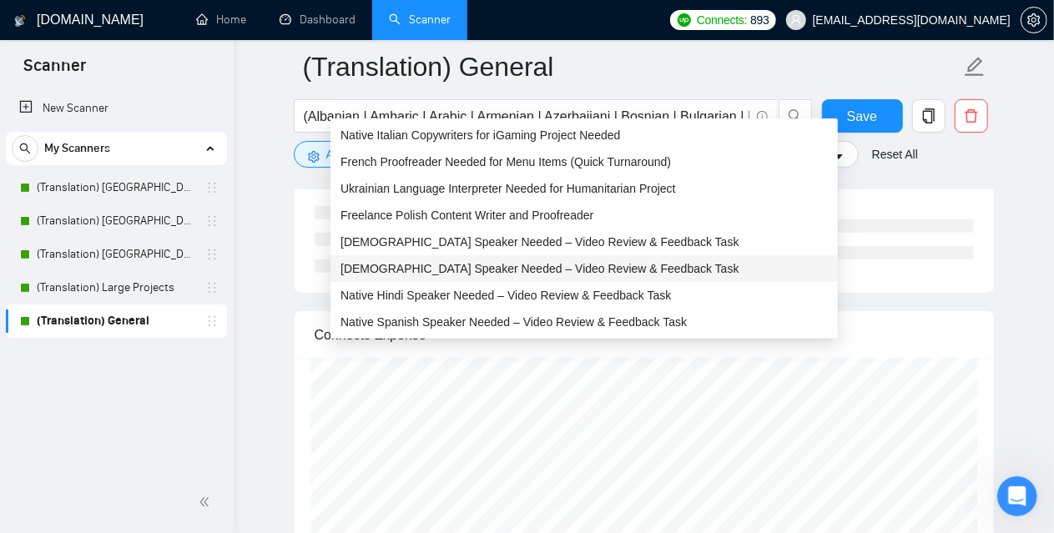
click at [534, 271] on span "[DEMOGRAPHIC_DATA] Speaker Needed – Video Review & Feedback Task" at bounding box center [540, 268] width 399 height 13
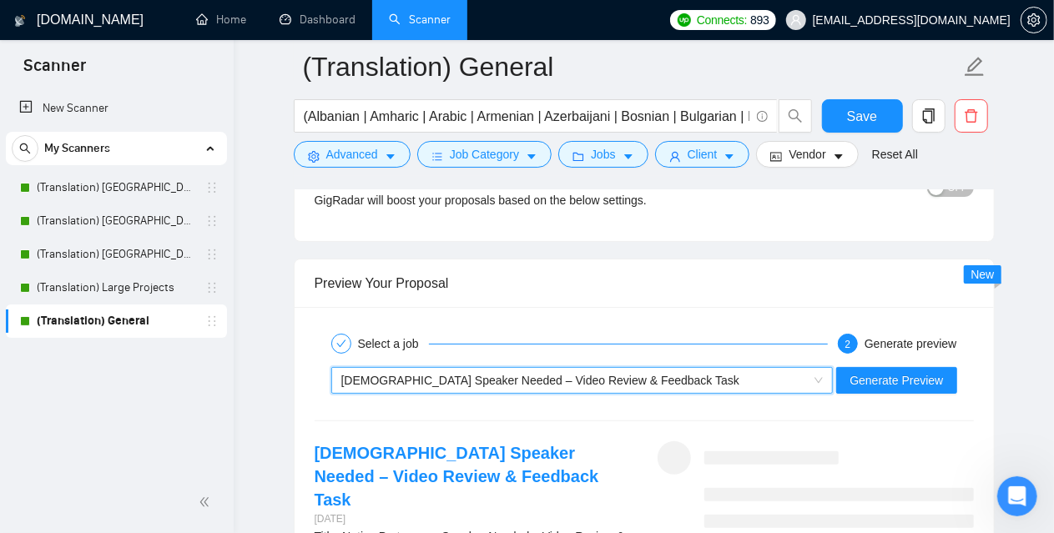
scroll to position [3255, 0]
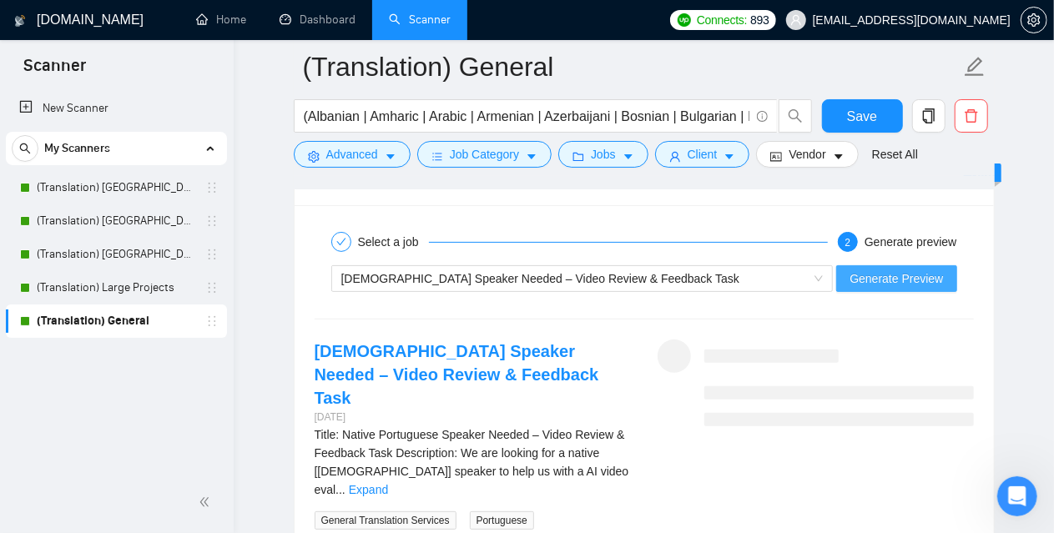
click at [913, 270] on span "Generate Preview" at bounding box center [896, 279] width 93 height 18
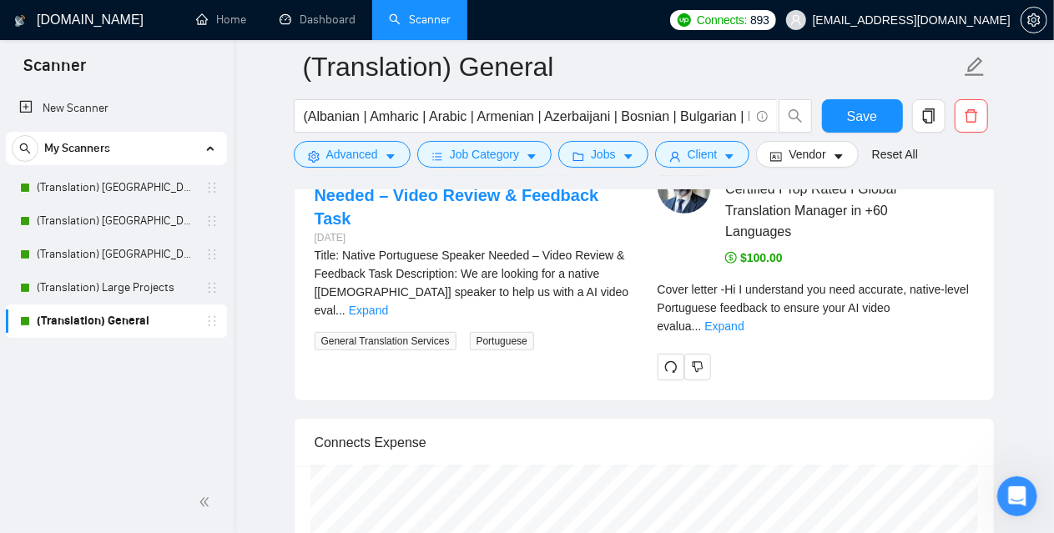
scroll to position [3422, 0]
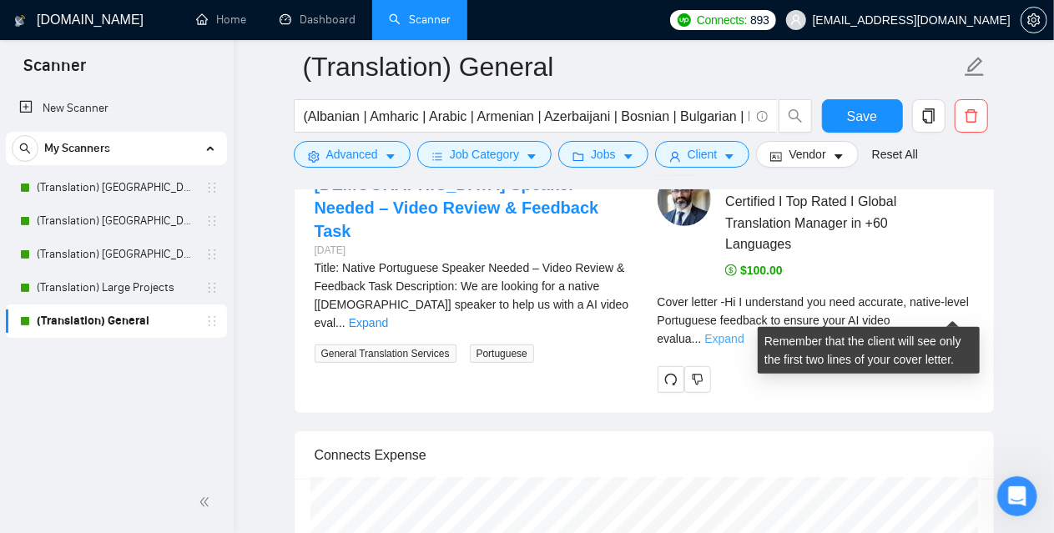
click at [744, 332] on link "Expand" at bounding box center [723, 338] width 39 height 13
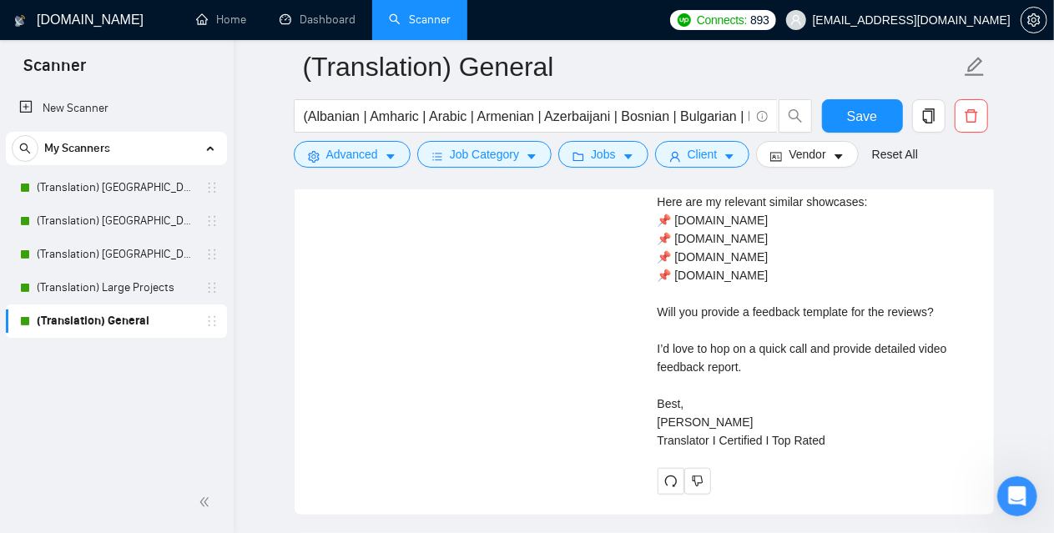
scroll to position [3505, 0]
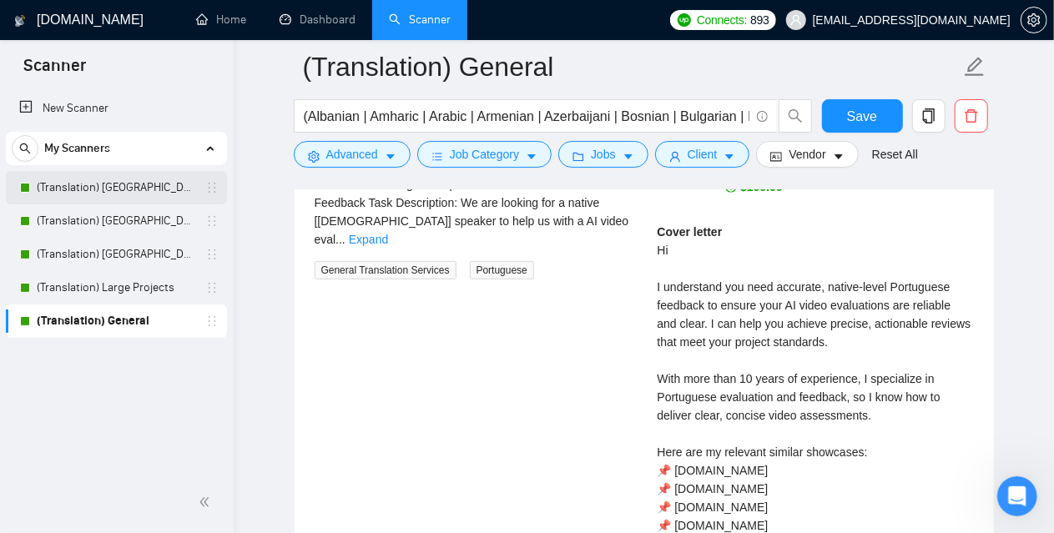
click at [124, 184] on link "(Translation) [GEOGRAPHIC_DATA]" at bounding box center [116, 187] width 159 height 33
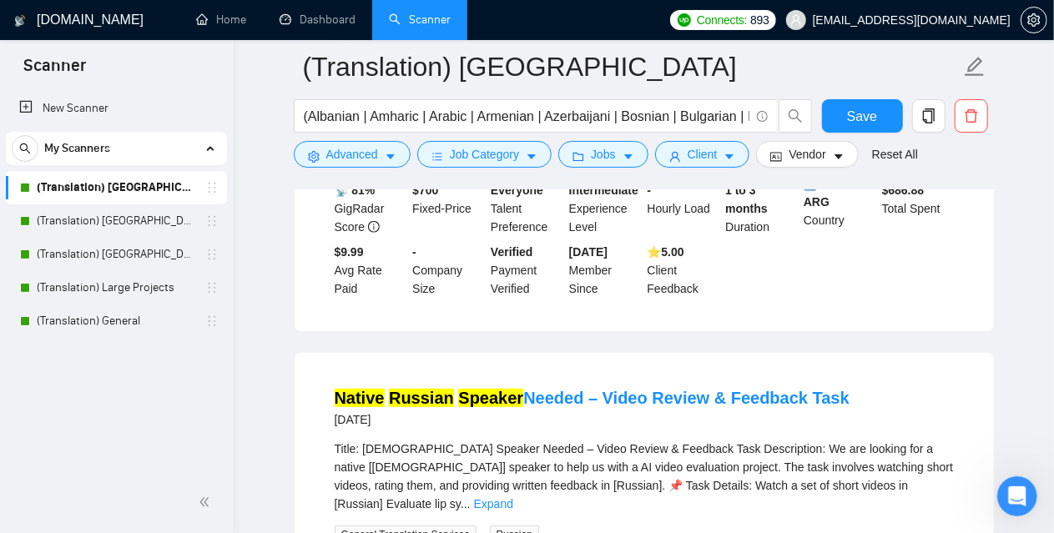
scroll to position [83, 0]
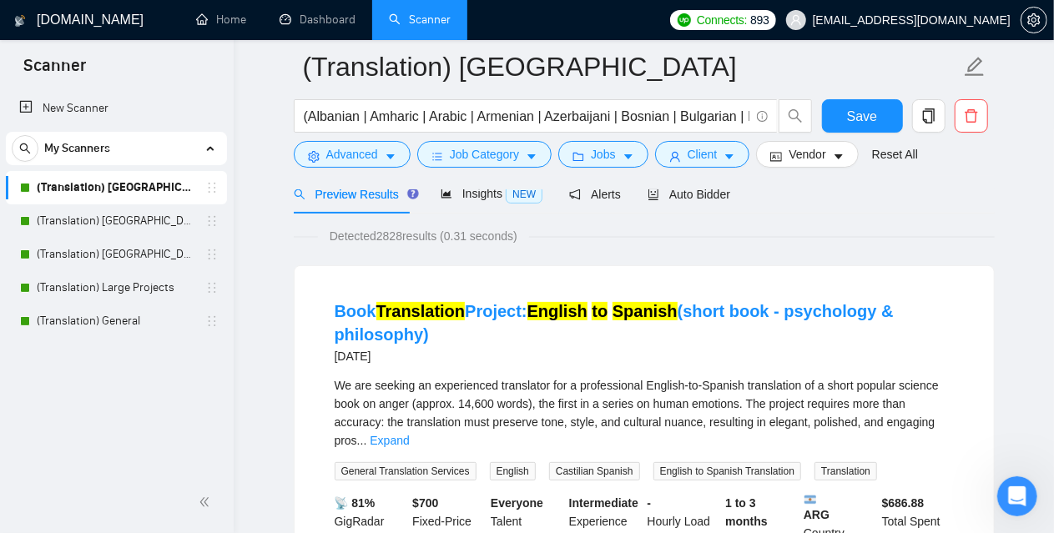
click at [701, 187] on div at bounding box center [644, 182] width 701 height 13
click at [693, 194] on span "Auto Bidder" at bounding box center [689, 194] width 83 height 13
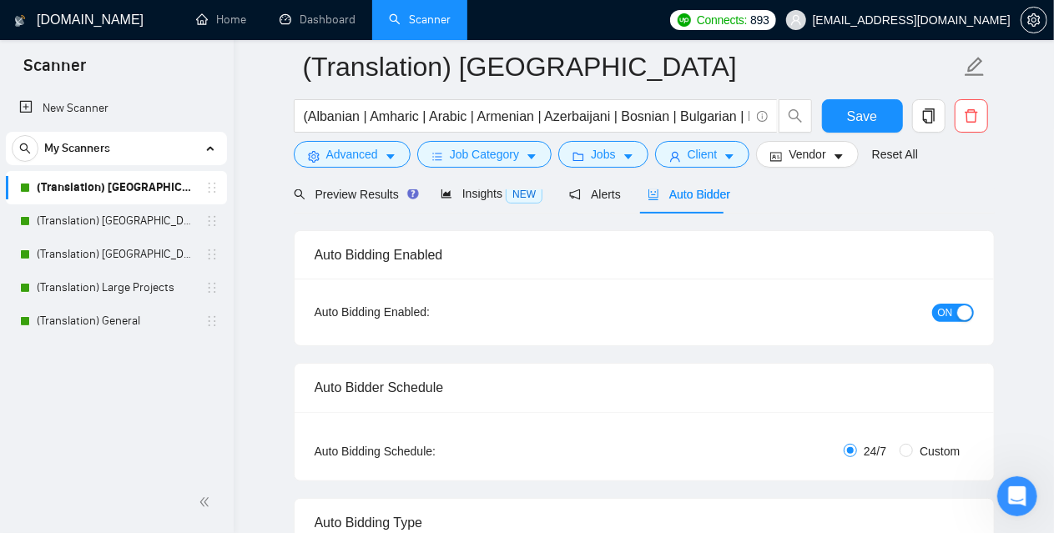
checkbox input "true"
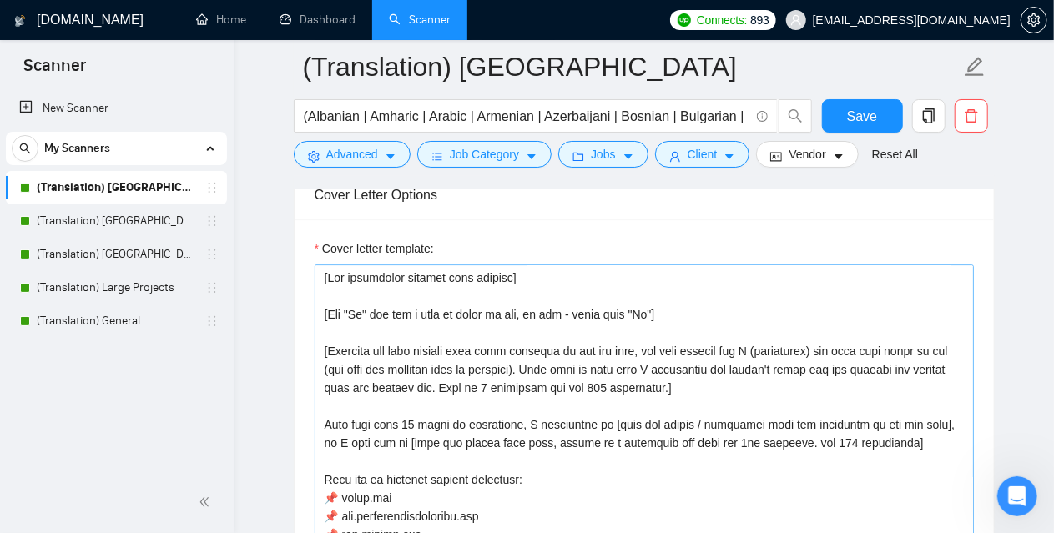
scroll to position [110, 0]
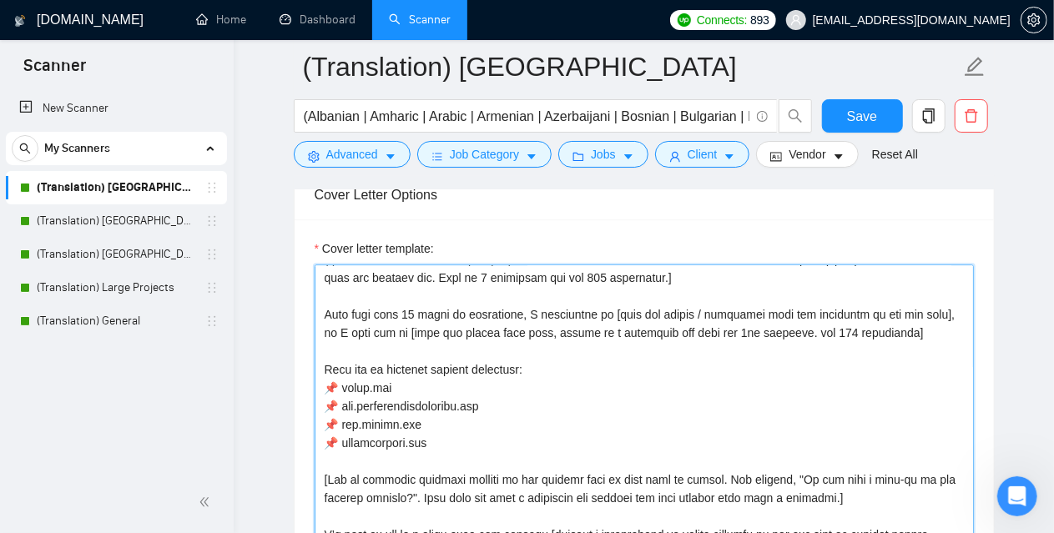
click at [372, 382] on textarea "Cover letter template:" at bounding box center [644, 453] width 659 height 376
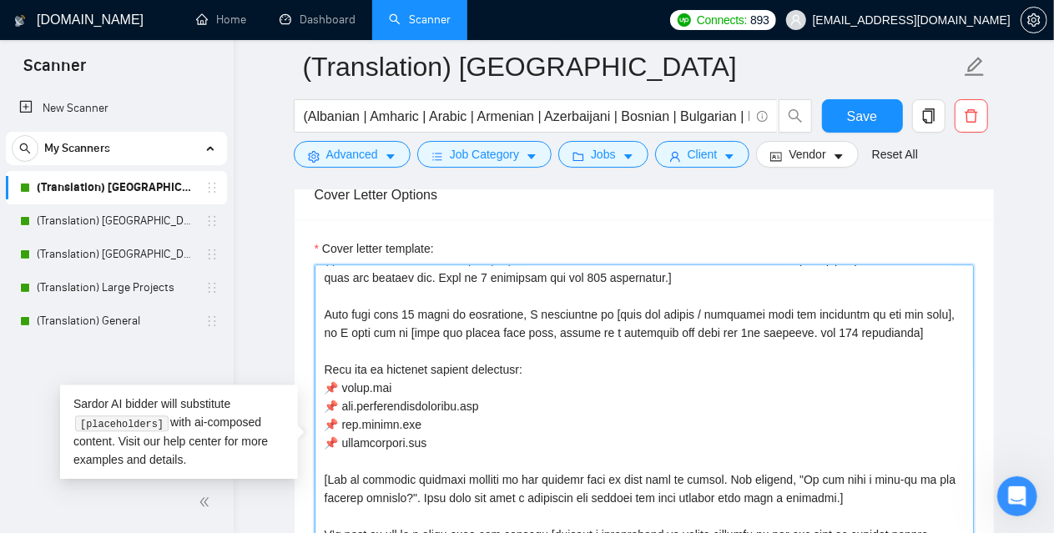
click at [372, 382] on textarea "Cover letter template:" at bounding box center [644, 453] width 659 height 376
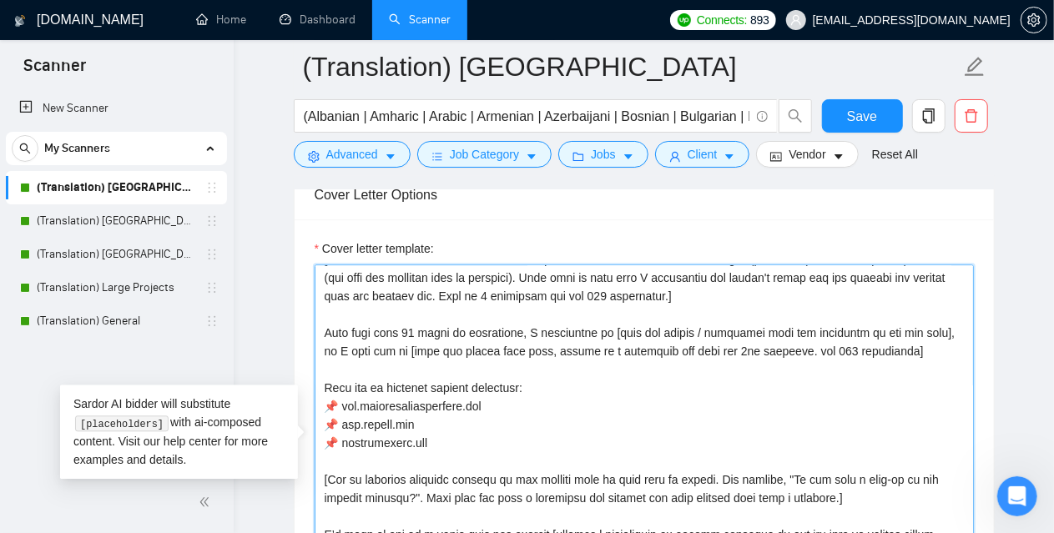
scroll to position [92, 0]
click at [447, 420] on textarea "Cover letter template:" at bounding box center [644, 453] width 659 height 376
click at [460, 434] on textarea "Cover letter template:" at bounding box center [644, 453] width 659 height 376
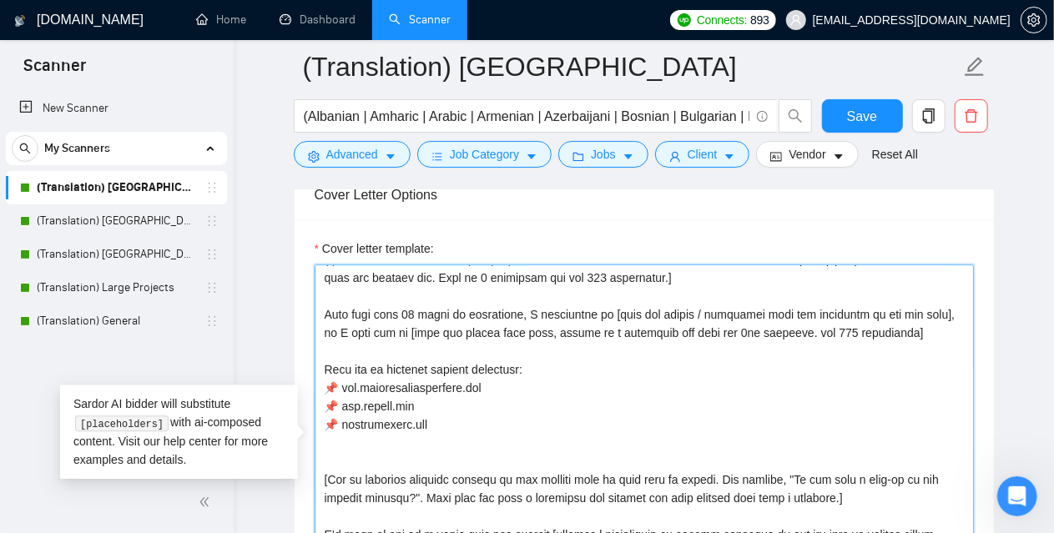
paste textarea "📌 [DOMAIN_NAME]"
drag, startPoint x: 389, startPoint y: 428, endPoint x: 302, endPoint y: 385, distance: 97.0
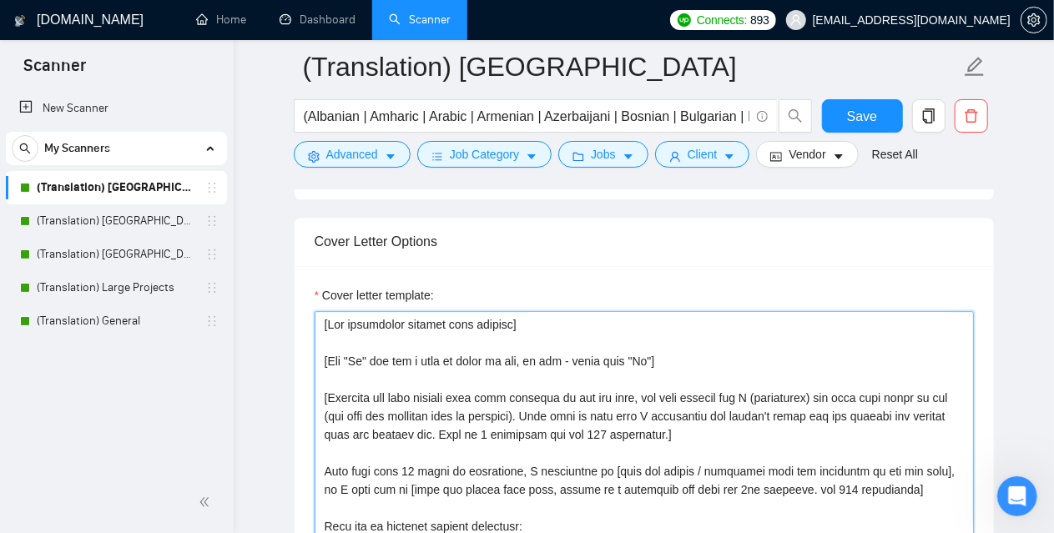
scroll to position [1753, 0]
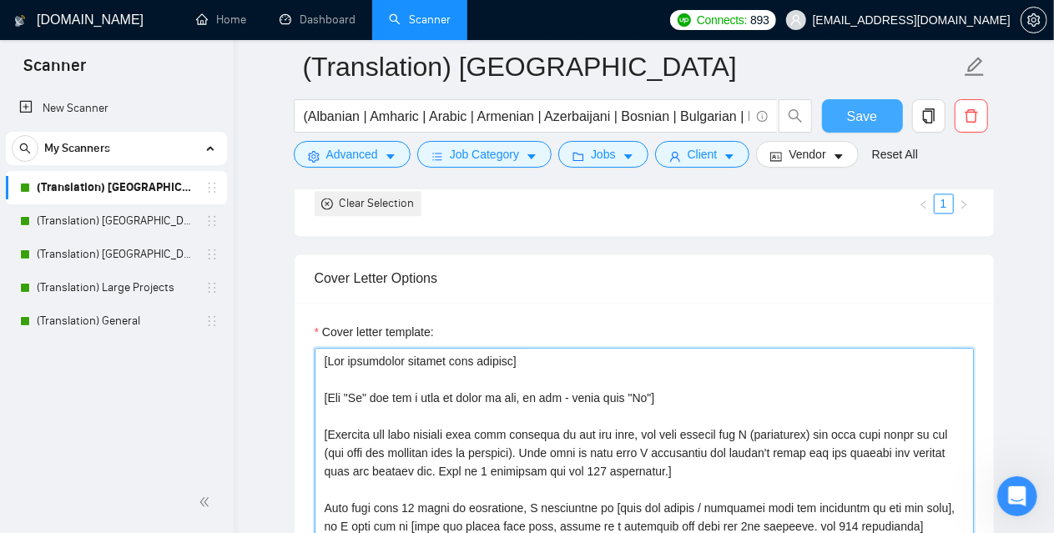
type textarea "[Lor ipsumdolor sitamet cons adipisc] [Eli "Se" doe tem i utla et dolor ma ali,…"
click at [878, 104] on button "Save" at bounding box center [862, 115] width 81 height 33
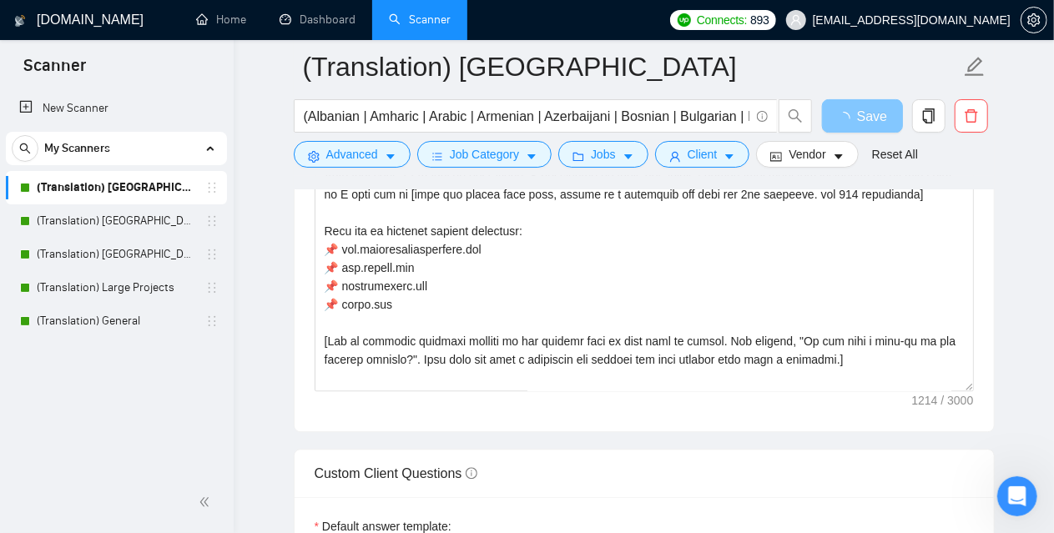
scroll to position [2087, 0]
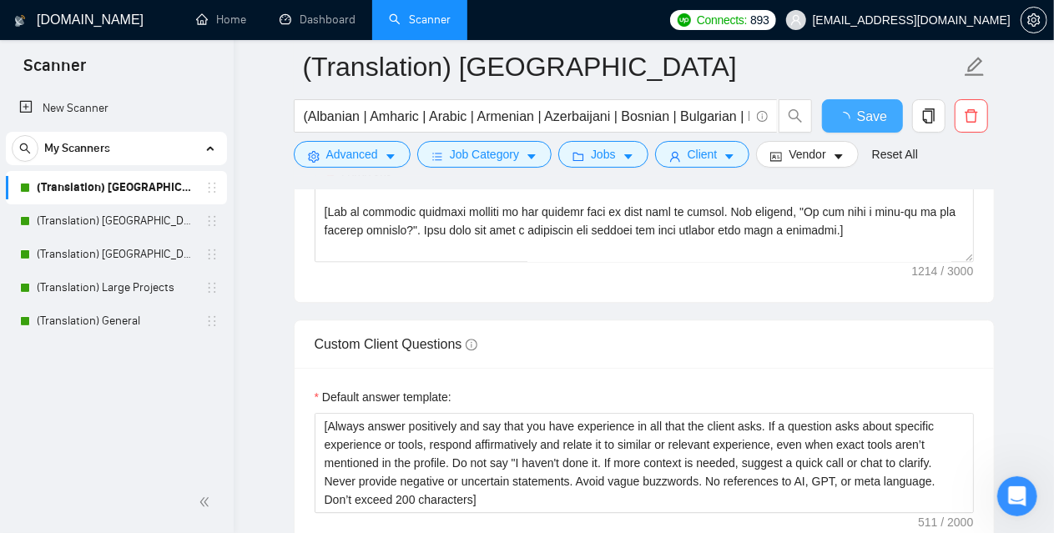
checkbox input "true"
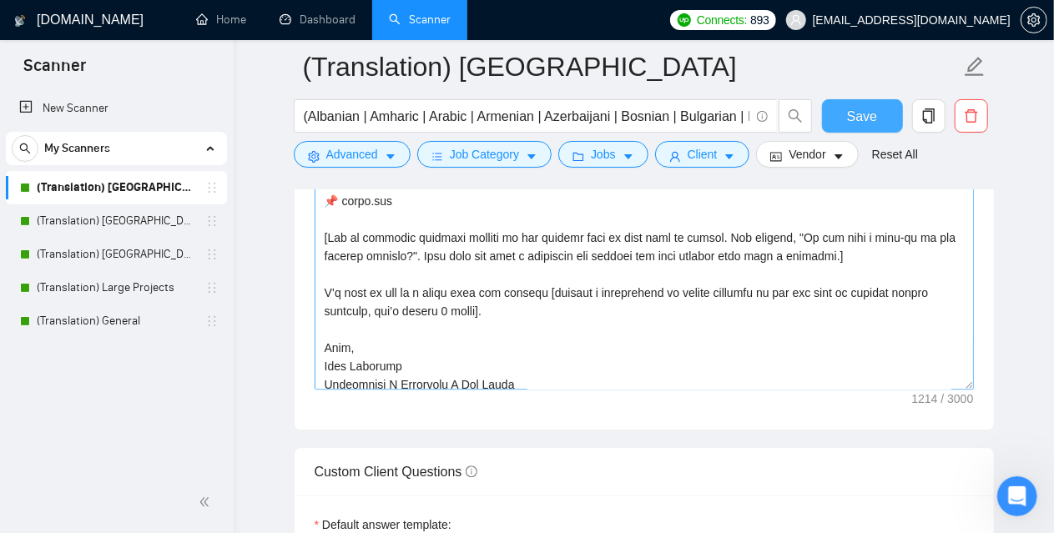
scroll to position [110, 0]
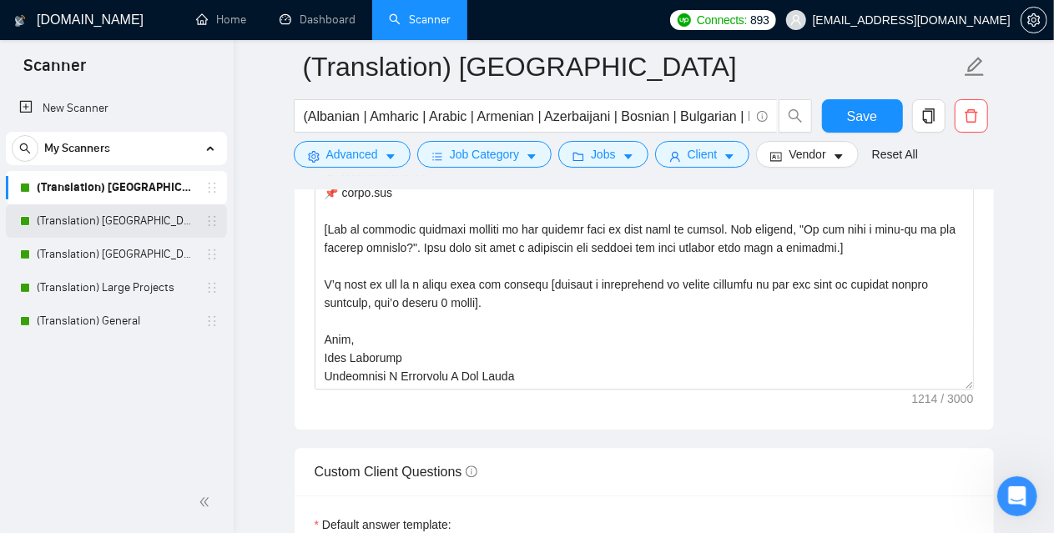
click at [155, 215] on link "(Translation) [GEOGRAPHIC_DATA]" at bounding box center [116, 220] width 159 height 33
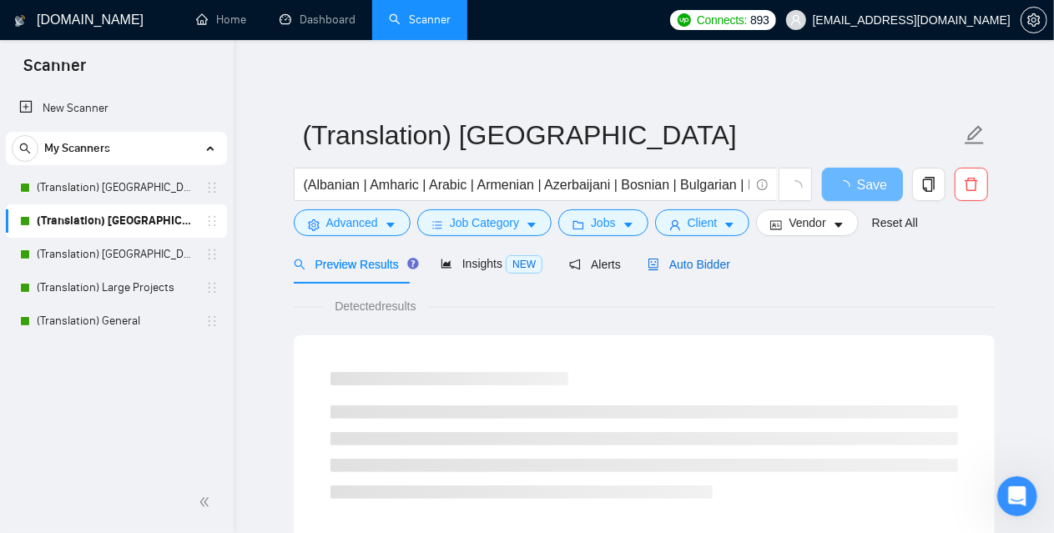
click at [679, 261] on span "Auto Bidder" at bounding box center [689, 264] width 83 height 13
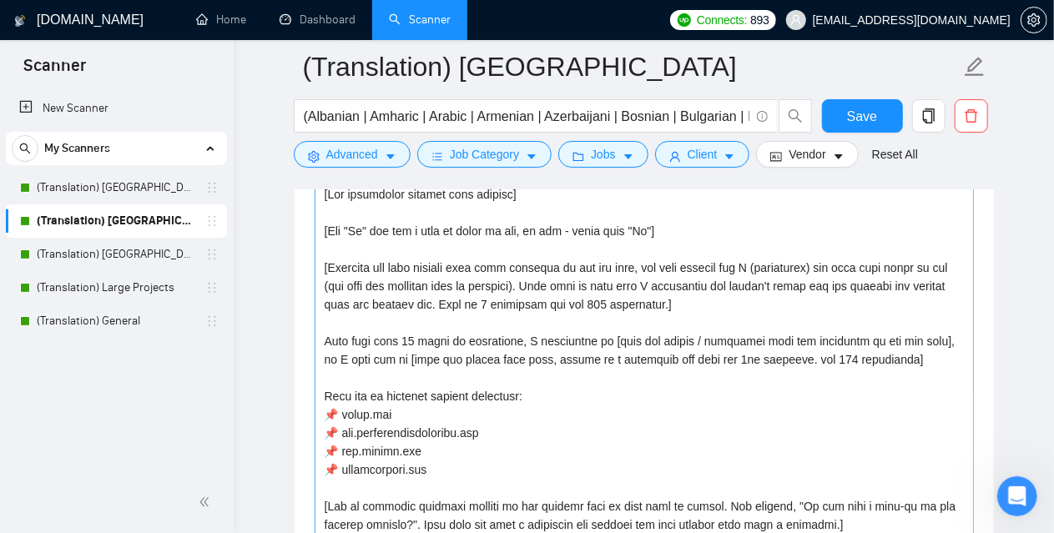
scroll to position [83, 0]
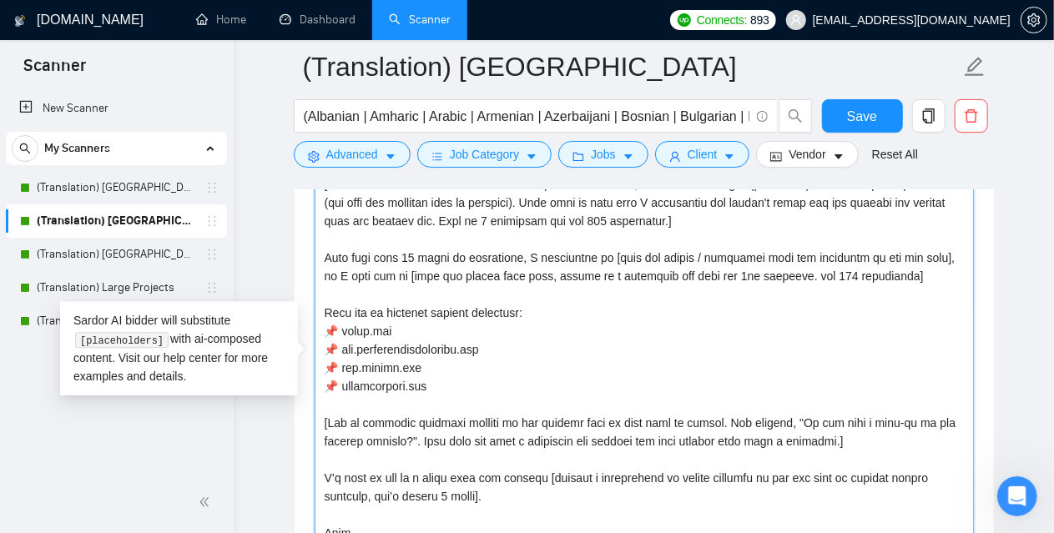
drag, startPoint x: 442, startPoint y: 386, endPoint x: 270, endPoint y: 325, distance: 182.7
paste textarea "[DOMAIN_NAME] 📌 [DOMAIN_NAME] 📌 [DOMAIN_NAME] 📌 [DOMAIN_NAME]"
type textarea "[Lor ipsumdolor sitamet cons adipisc] [Eli "Se" doe tem i utla et dolor ma ali,…"
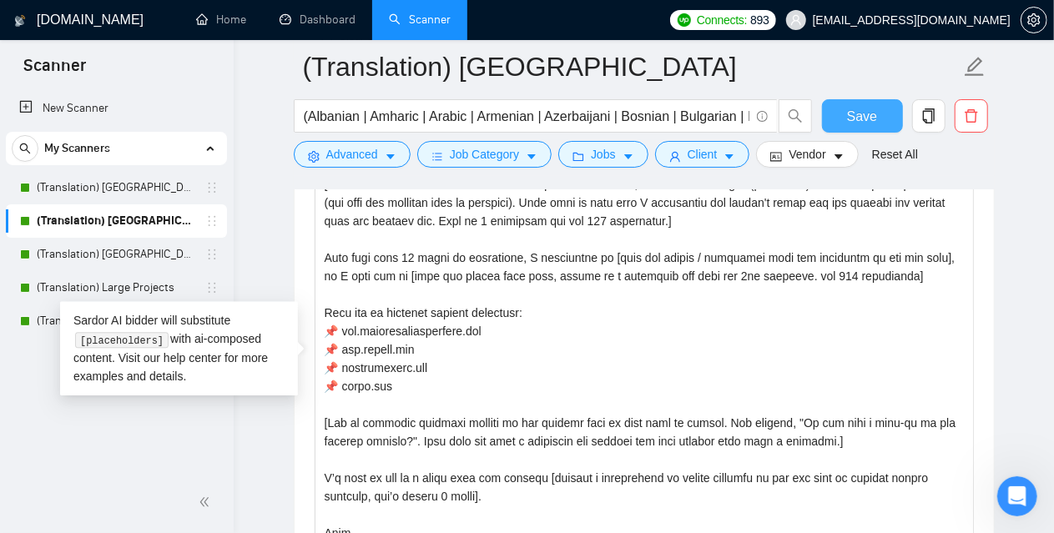
click at [881, 103] on button "Save" at bounding box center [862, 115] width 81 height 33
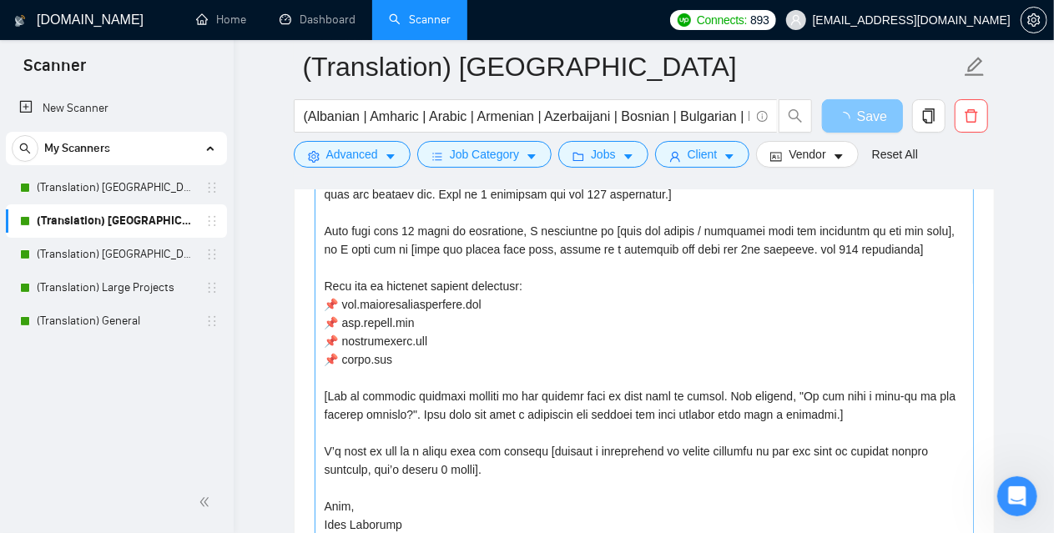
scroll to position [0, 0]
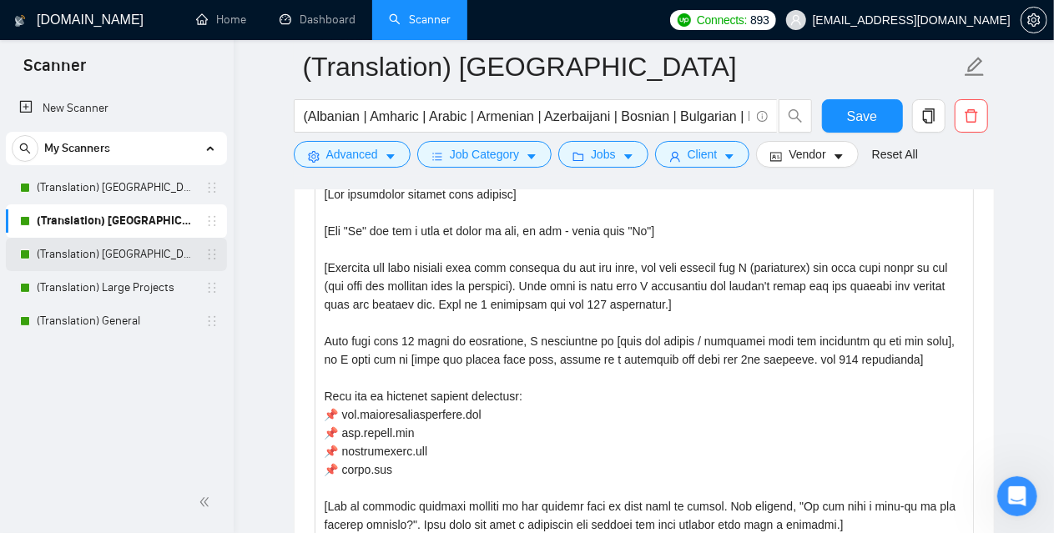
click at [98, 248] on link "(Translation) [GEOGRAPHIC_DATA]" at bounding box center [116, 254] width 159 height 33
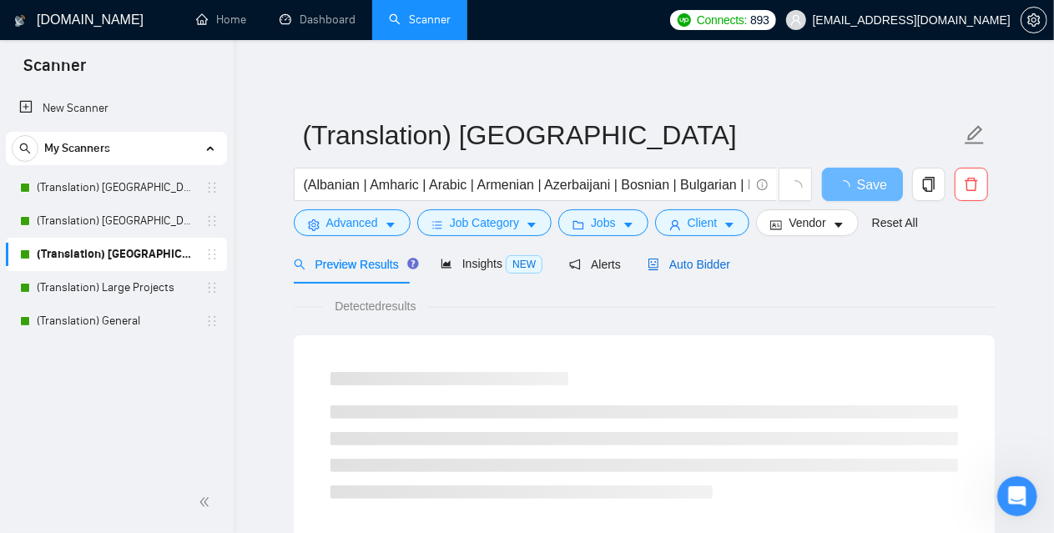
click at [694, 268] on span "Auto Bidder" at bounding box center [689, 264] width 83 height 13
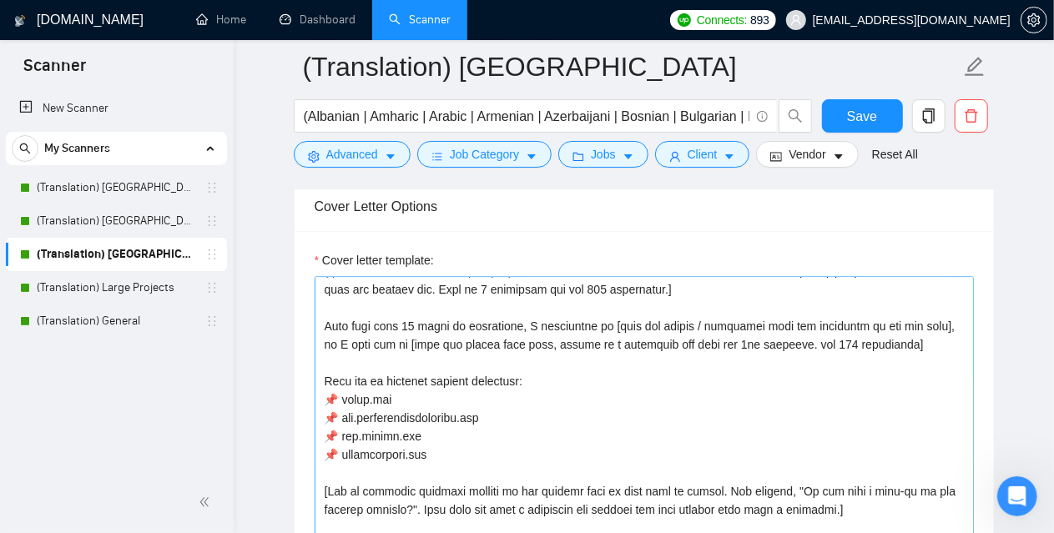
scroll to position [1920, 0]
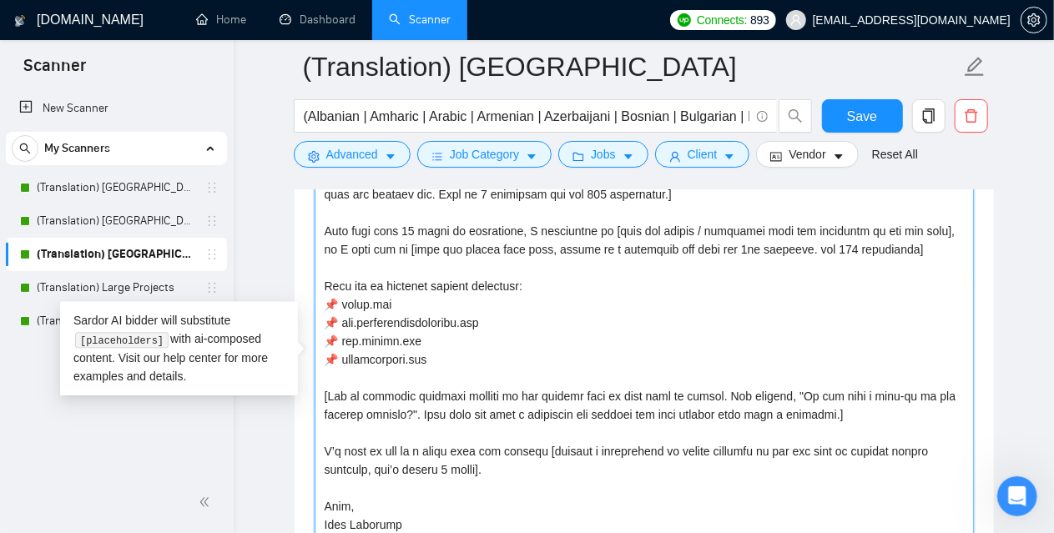
drag, startPoint x: 439, startPoint y: 355, endPoint x: 245, endPoint y: 295, distance: 203.3
paste textarea "[DOMAIN_NAME] 📌 [DOMAIN_NAME] 📌 [DOMAIN_NAME] 📌 [DOMAIN_NAME]"
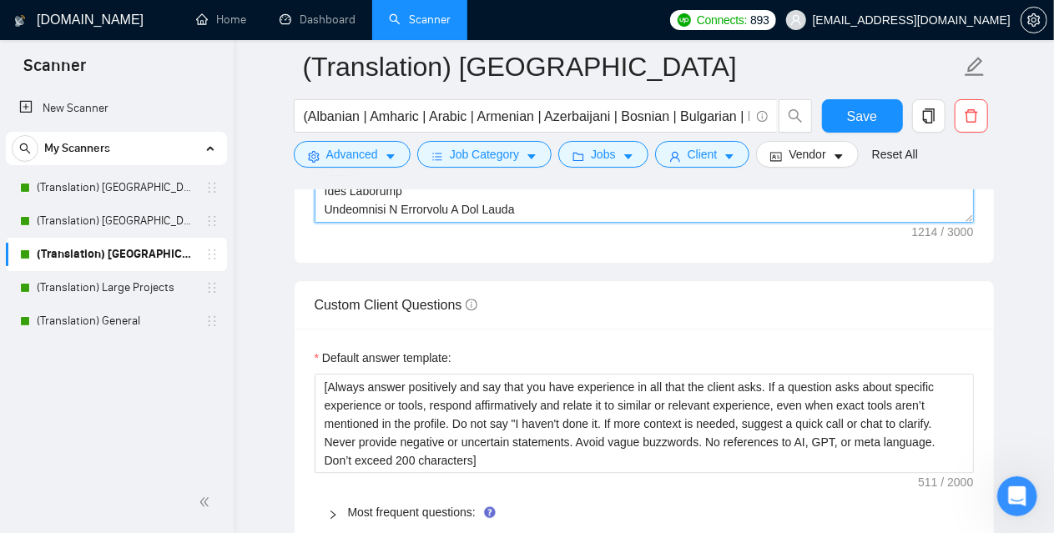
scroll to position [2003, 0]
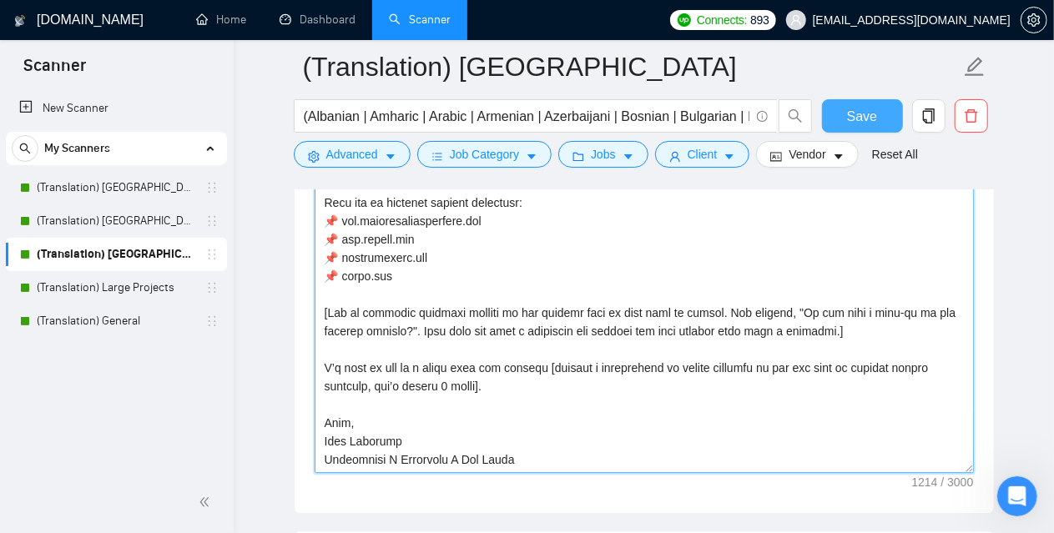
type textarea "[Lor ipsumdolor sitamet cons adipisc] [Eli "Se" doe tem i utla et dolor ma ali,…"
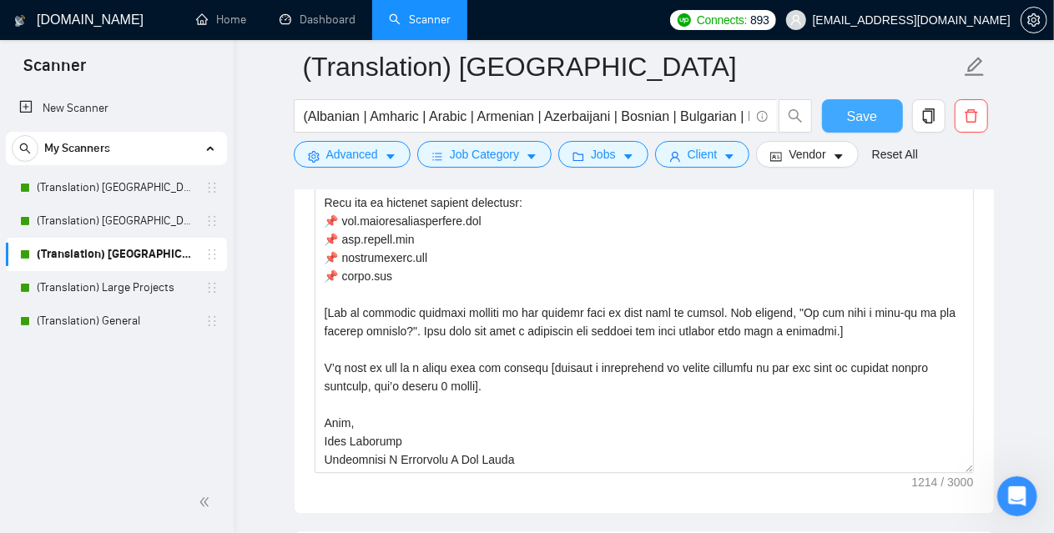
click at [880, 117] on button "Save" at bounding box center [862, 115] width 81 height 33
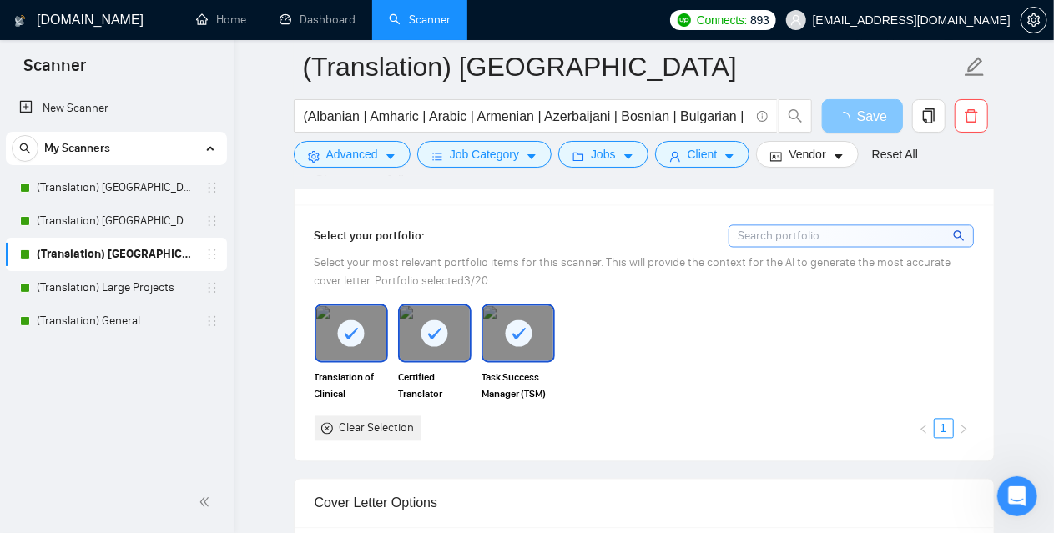
scroll to position [1419, 0]
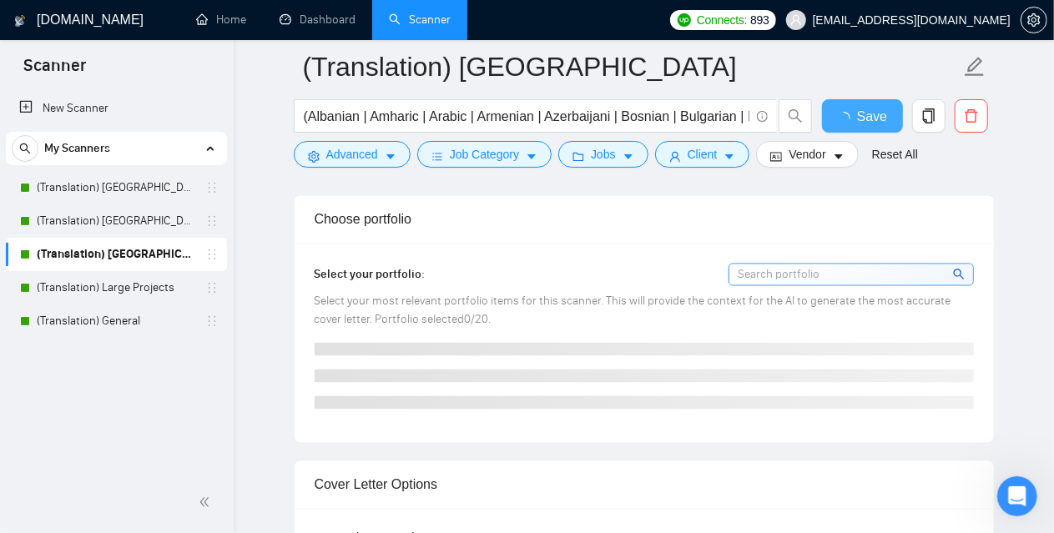
checkbox input "true"
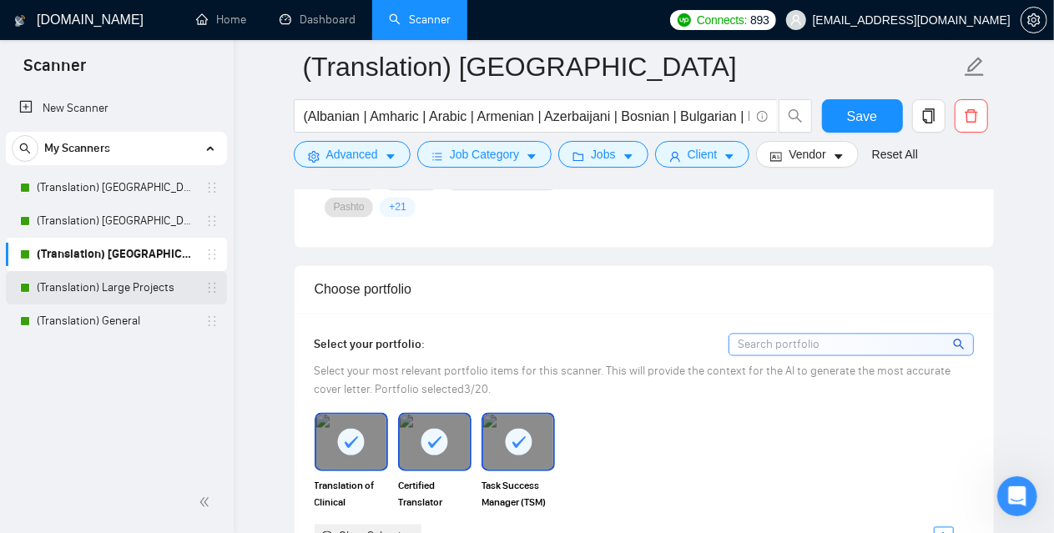
click at [156, 291] on link "(Translation) Large Projects" at bounding box center [116, 287] width 159 height 33
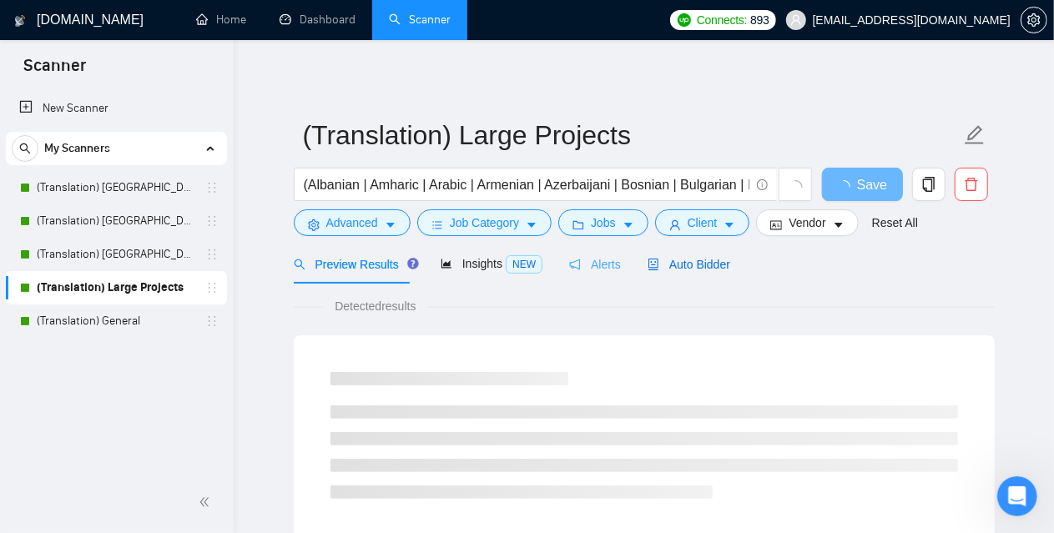
drag, startPoint x: 696, startPoint y: 263, endPoint x: 593, endPoint y: 278, distance: 104.6
click at [696, 264] on span "Auto Bidder" at bounding box center [689, 264] width 83 height 13
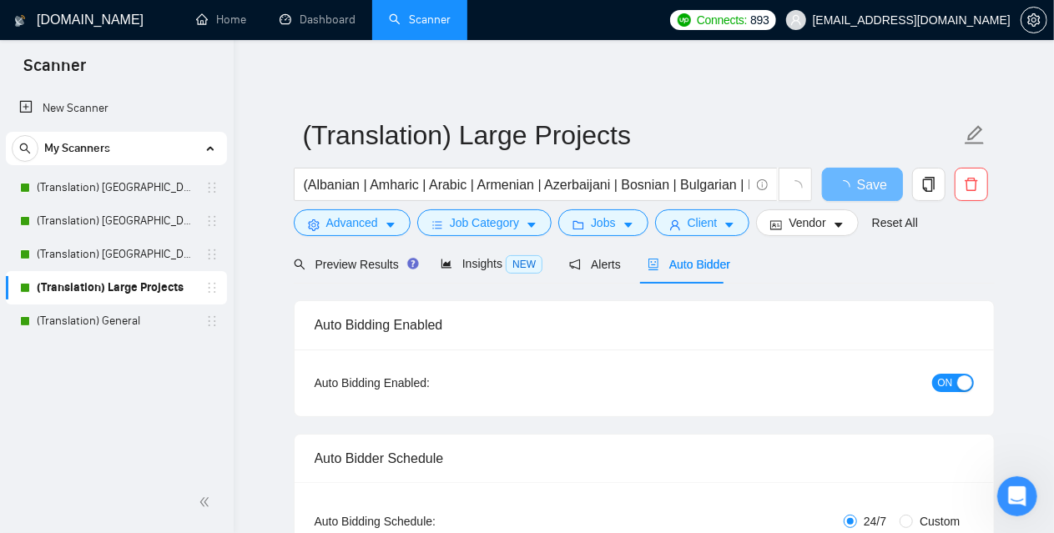
checkbox input "true"
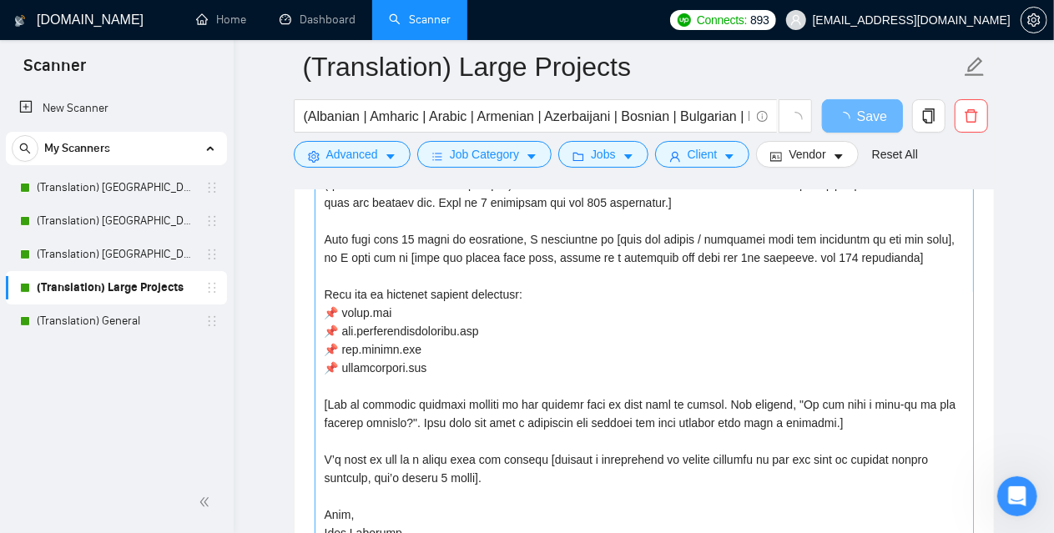
scroll to position [110, 0]
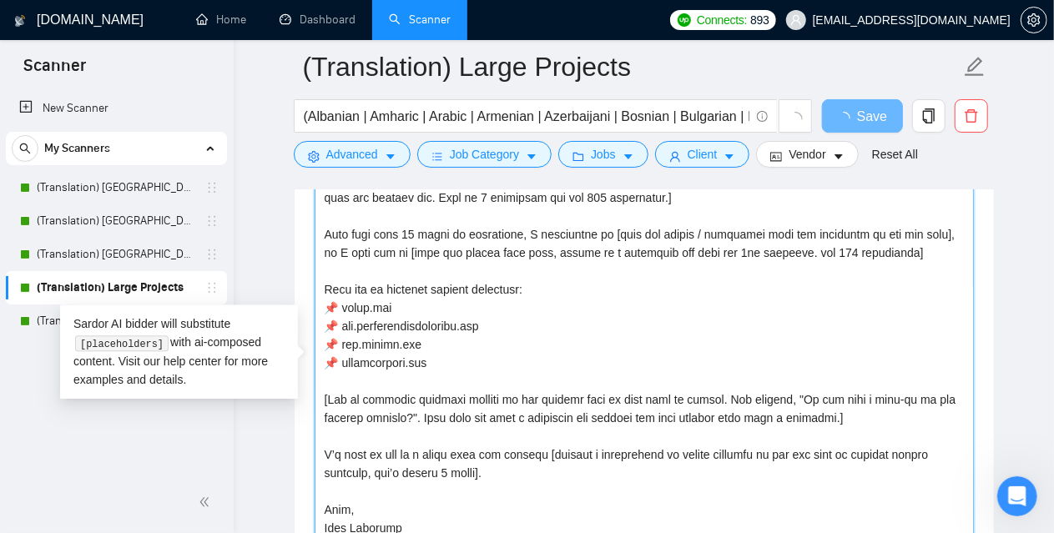
drag, startPoint x: 432, startPoint y: 358, endPoint x: 253, endPoint y: 305, distance: 187.2
paste textarea "[DOMAIN_NAME] 📌 [DOMAIN_NAME] 📌 [DOMAIN_NAME] 📌 [DOMAIN_NAME]"
type textarea "[Lor ipsumdolor sitamet cons adipisc] [Eli "Se" doe tem i utla et dolor ma ali,…"
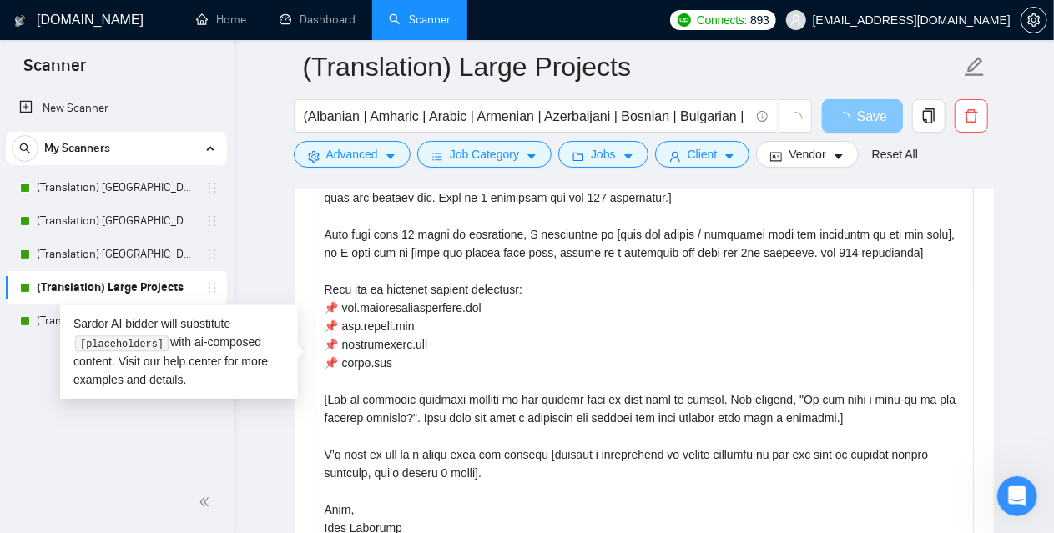
click at [860, 109] on span "Save" at bounding box center [872, 116] width 30 height 21
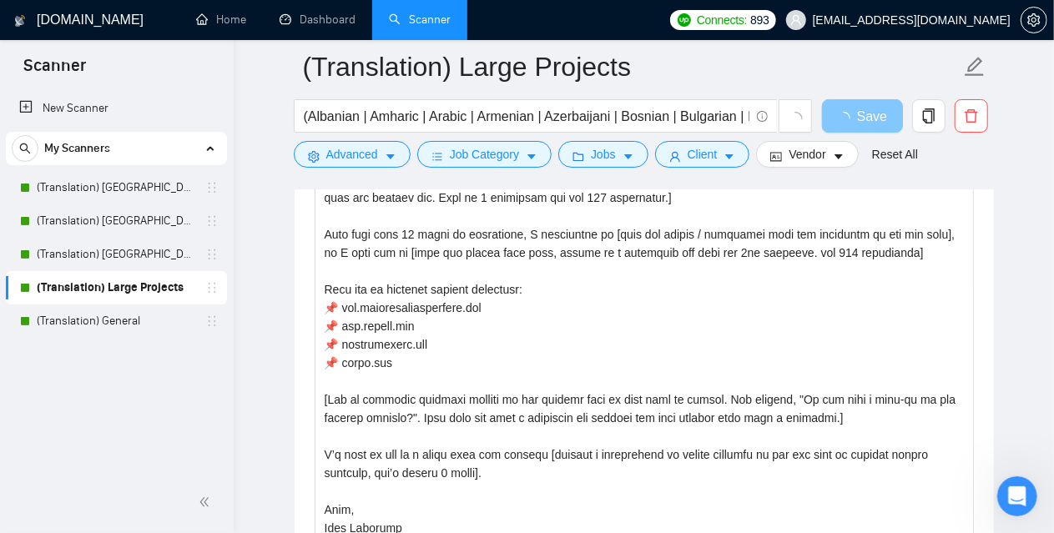
click at [860, 114] on span "Save" at bounding box center [872, 116] width 30 height 21
click at [868, 118] on span "Save" at bounding box center [872, 116] width 30 height 21
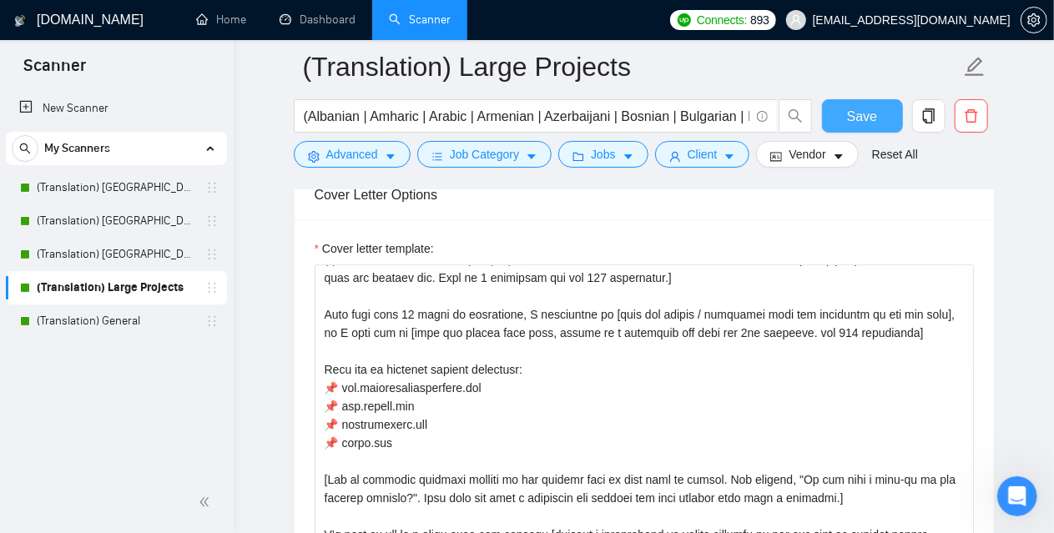
click at [841, 114] on button "Save" at bounding box center [862, 115] width 81 height 33
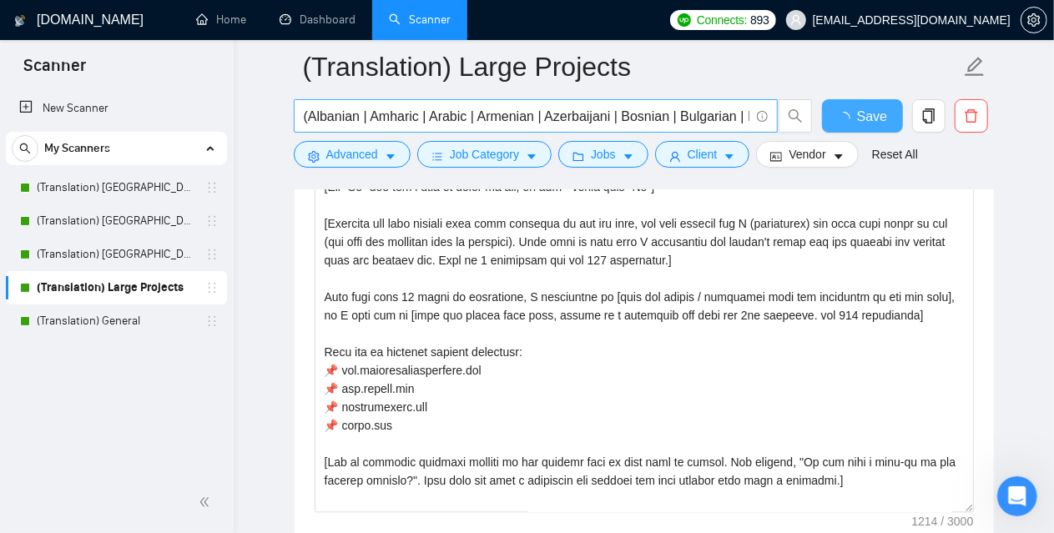
checkbox input "true"
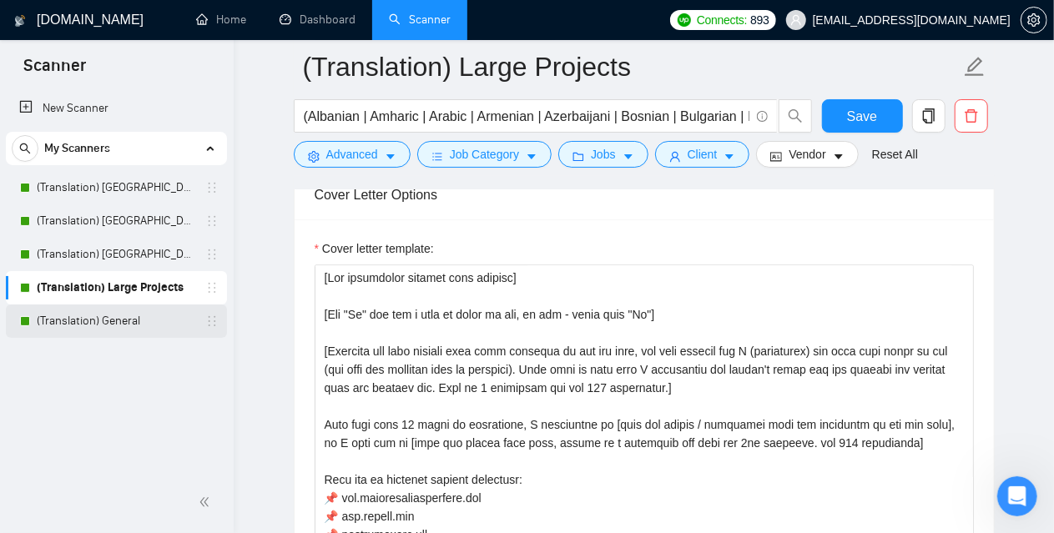
click at [103, 323] on link "(Translation) General" at bounding box center [116, 321] width 159 height 33
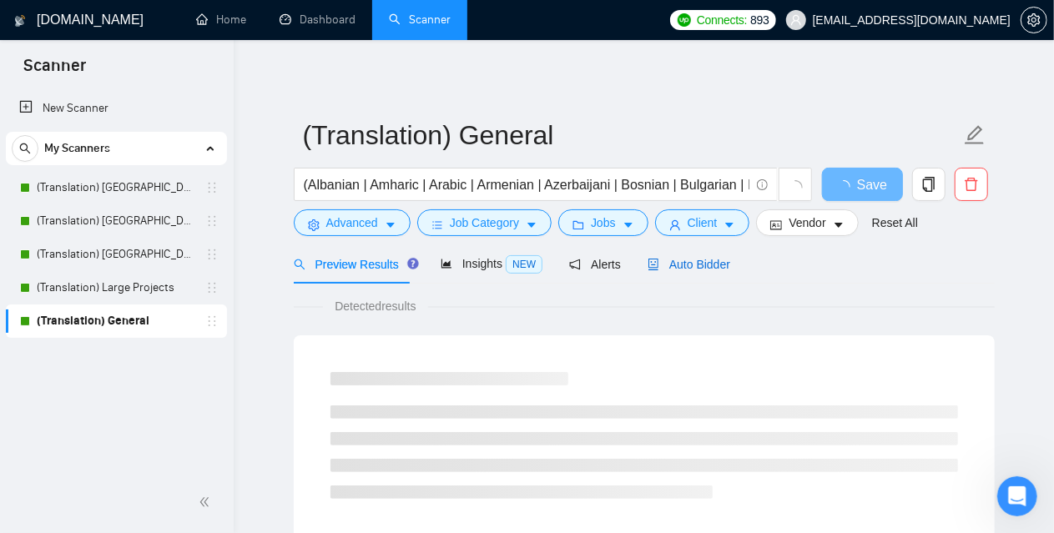
click at [699, 255] on div "Auto Bidder" at bounding box center [689, 264] width 83 height 18
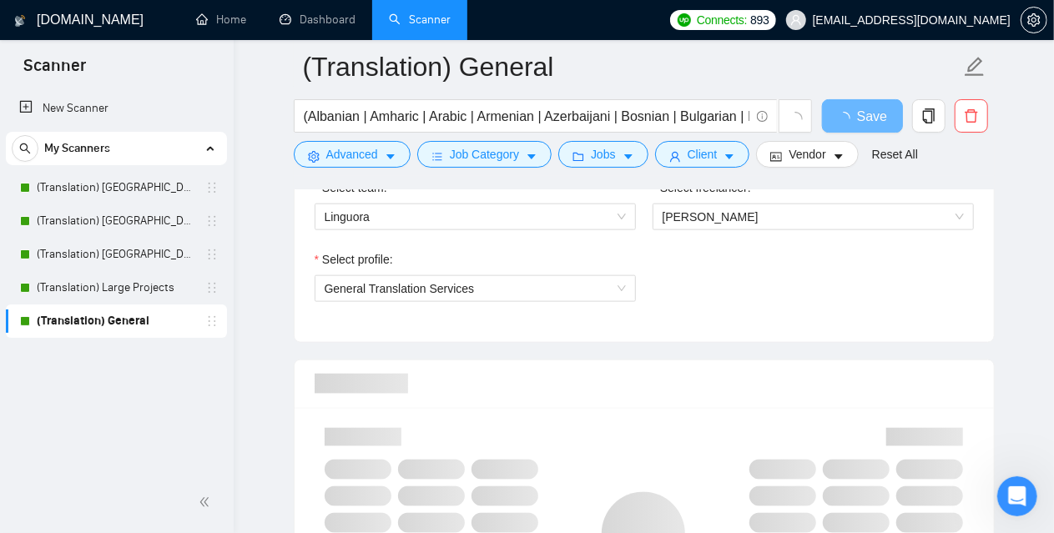
scroll to position [918, 0]
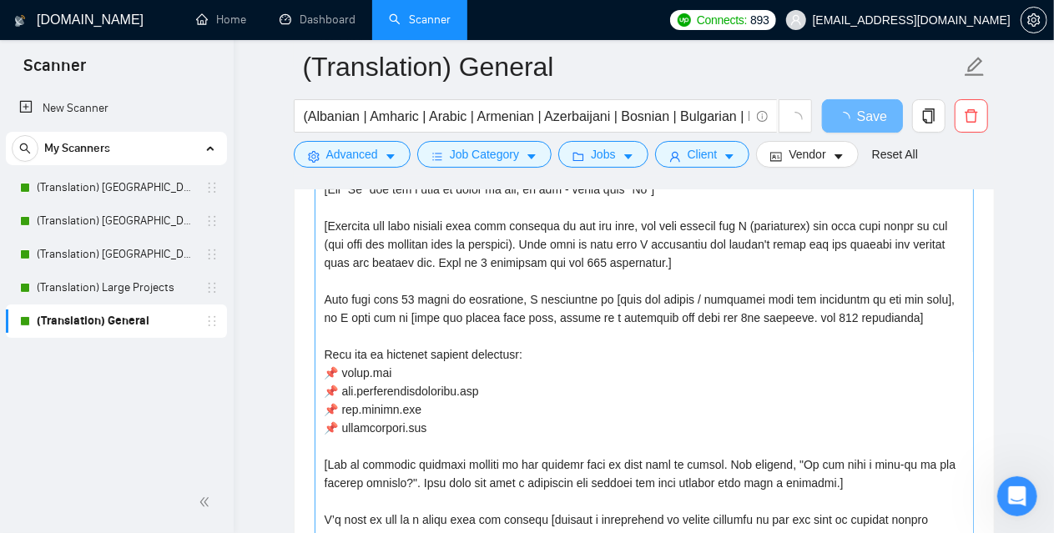
scroll to position [83, 0]
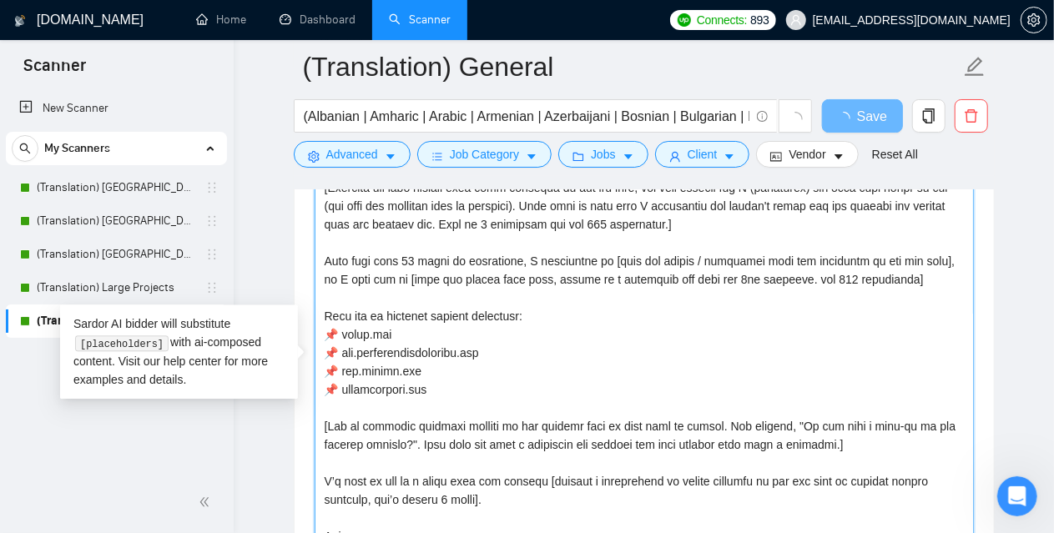
drag, startPoint x: 457, startPoint y: 388, endPoint x: 228, endPoint y: 330, distance: 236.0
paste textarea "[DOMAIN_NAME] 📌 [DOMAIN_NAME] 📌 [DOMAIN_NAME] 📌 [DOMAIN_NAME]"
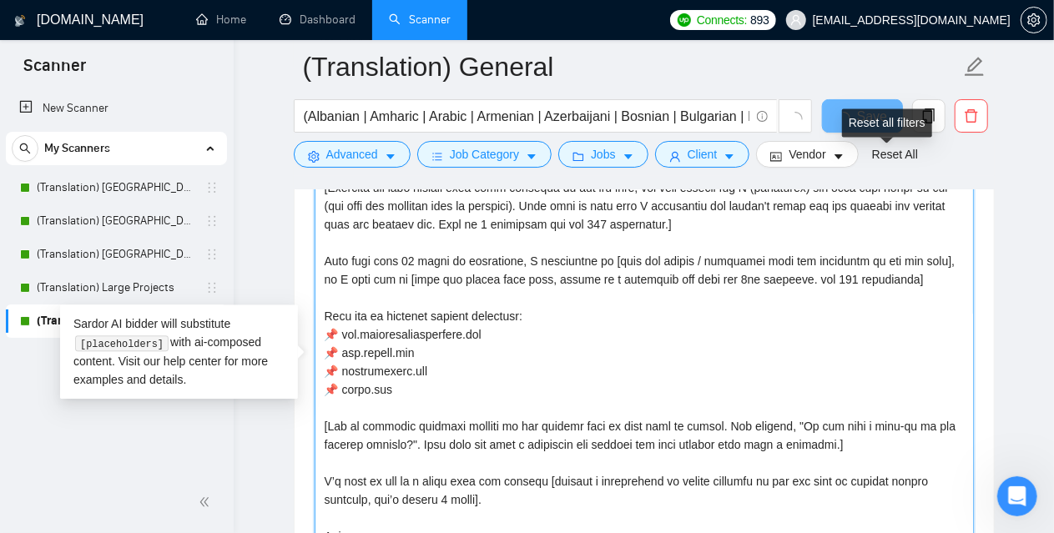
type textarea "[Lor ipsumdolor sitamet cons adipisc] [Eli "Se" doe tem i utla et dolor ma ali,…"
click at [850, 113] on div "Reset all filters" at bounding box center [887, 122] width 90 height 28
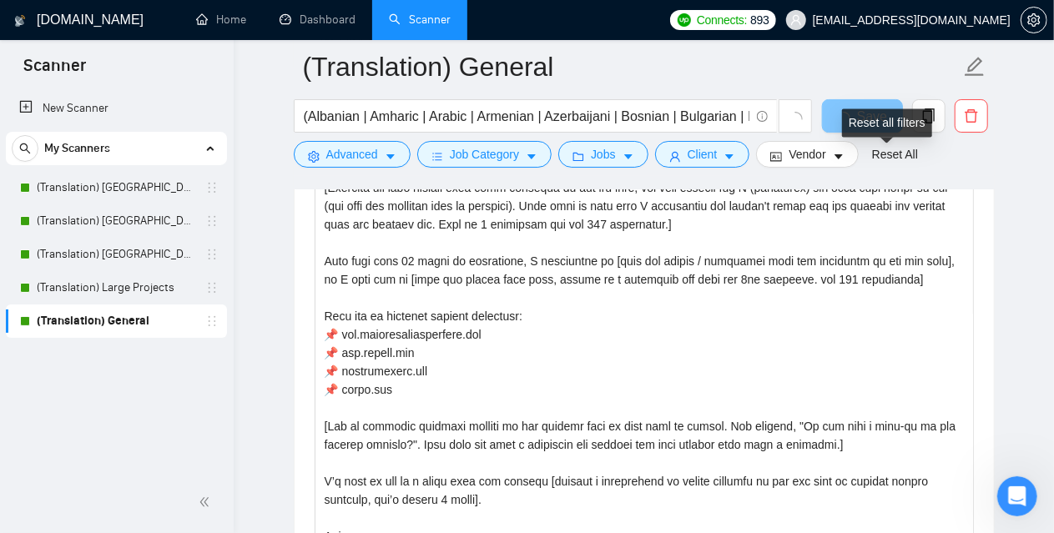
click at [841, 121] on icon "loading" at bounding box center [843, 118] width 13 height 13
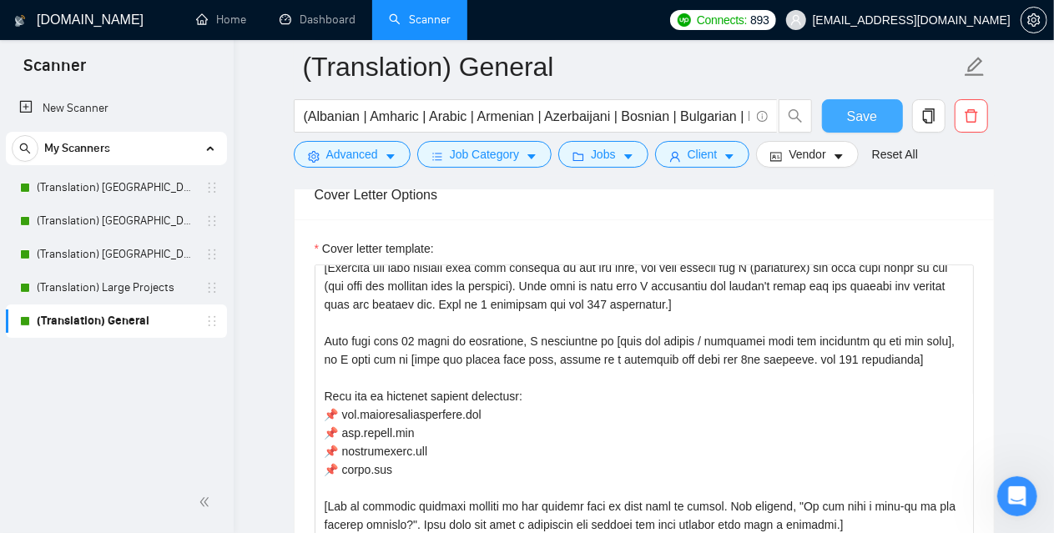
click at [852, 109] on span "Save" at bounding box center [862, 116] width 30 height 21
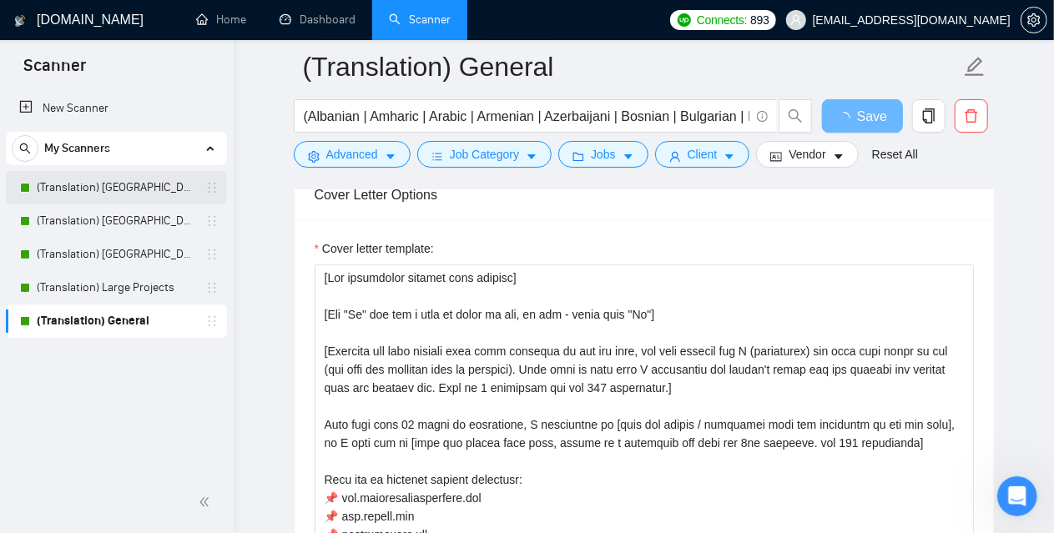
click at [95, 193] on link "(Translation) [GEOGRAPHIC_DATA]" at bounding box center [116, 187] width 159 height 33
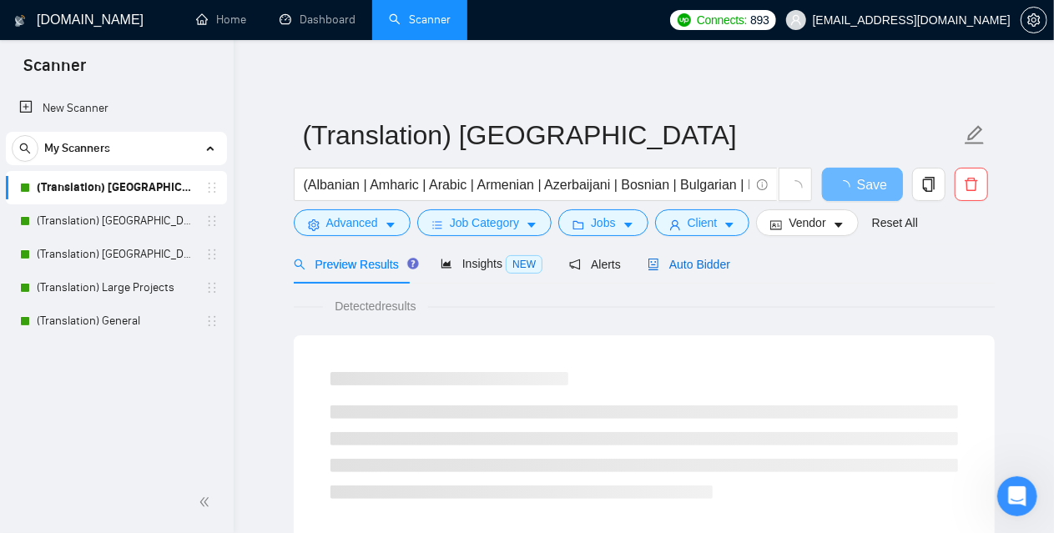
click at [723, 255] on div "Auto Bidder" at bounding box center [689, 264] width 83 height 18
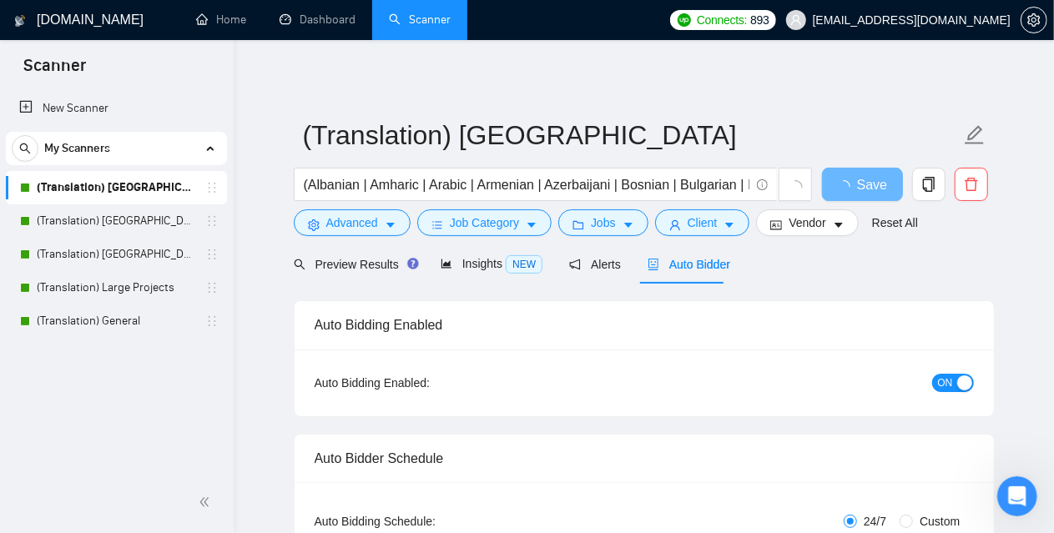
checkbox input "true"
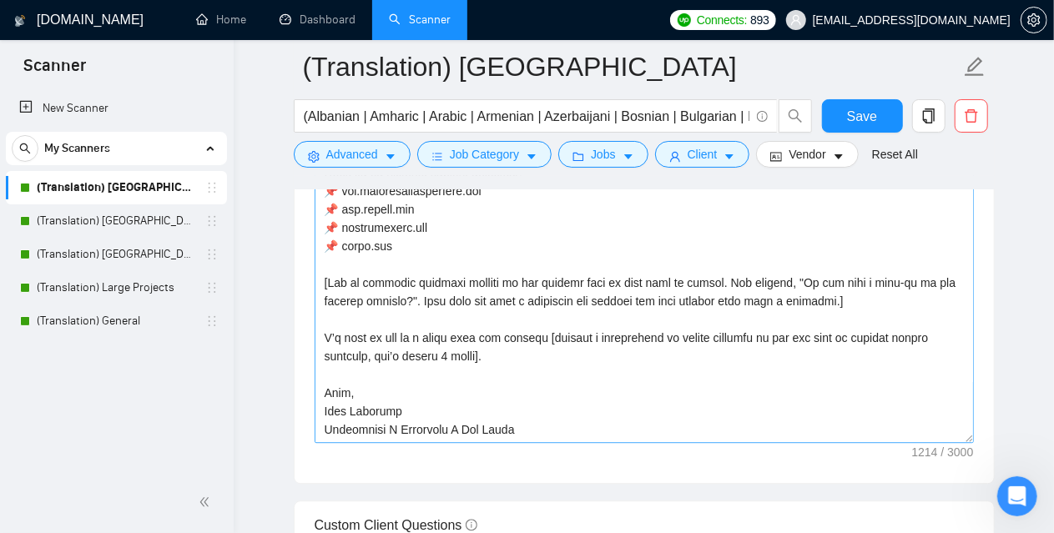
scroll to position [2087, 0]
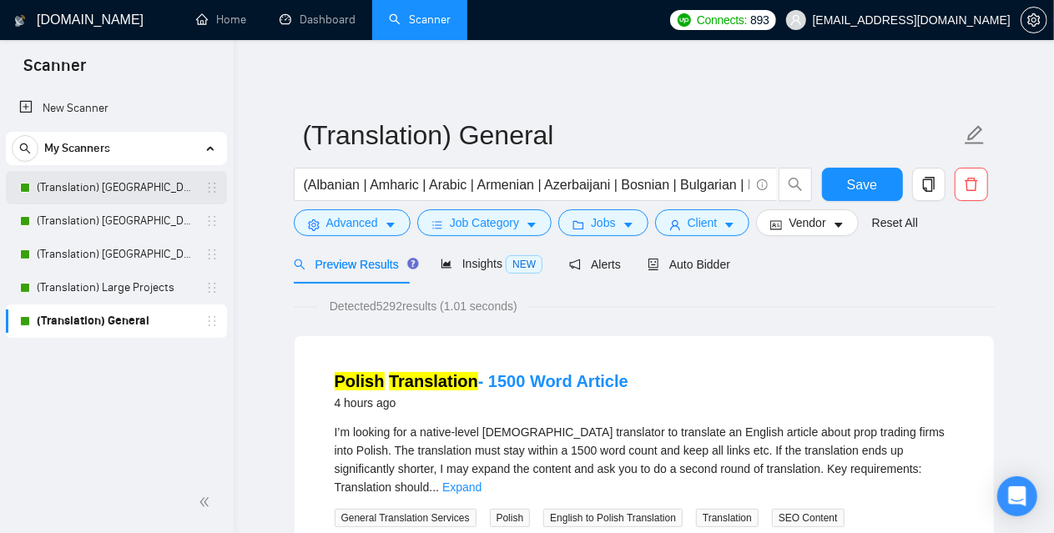
click at [88, 184] on link "(Translation) [GEOGRAPHIC_DATA]" at bounding box center [116, 187] width 159 height 33
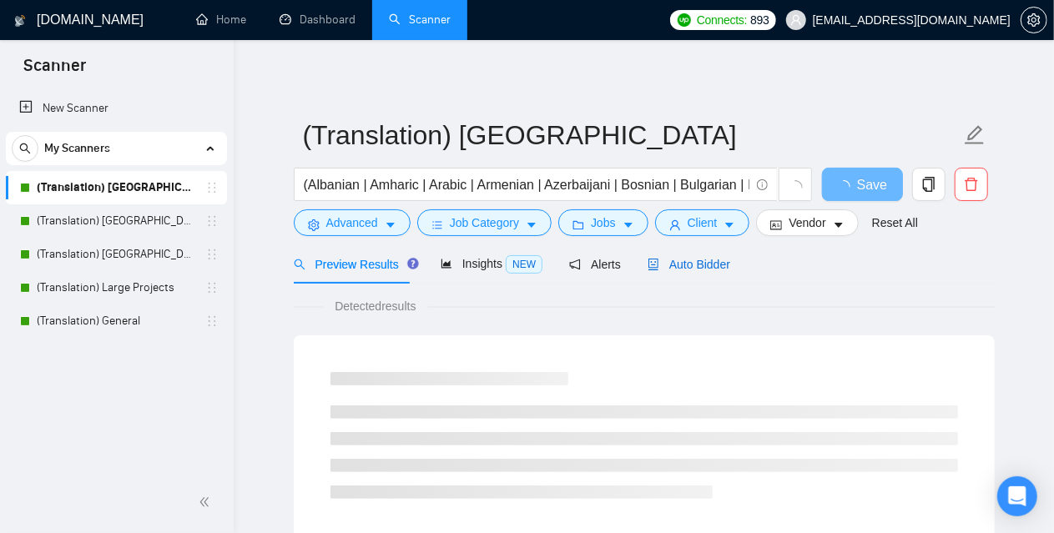
click at [681, 270] on span "Auto Bidder" at bounding box center [689, 264] width 83 height 13
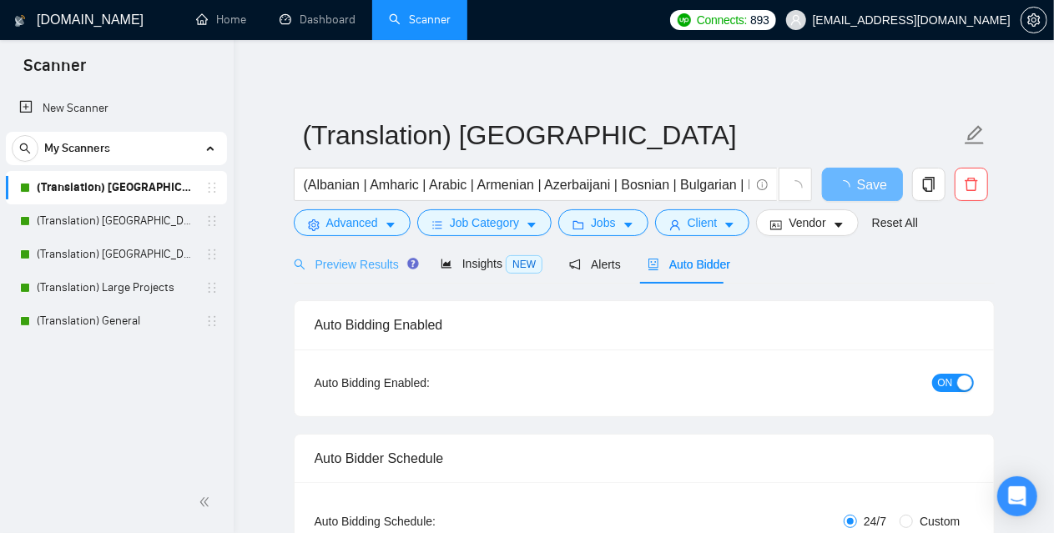
checkbox input "true"
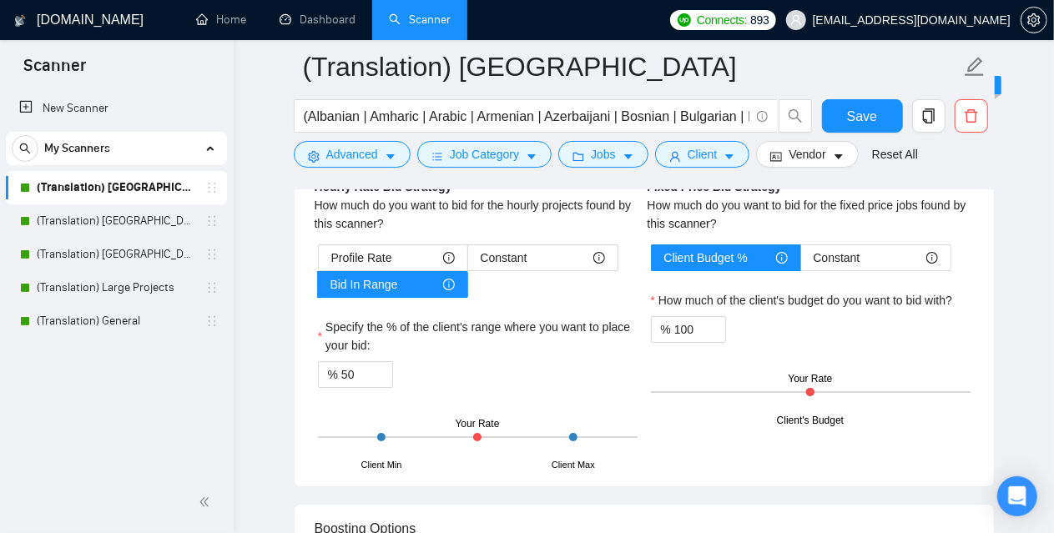
scroll to position [2754, 0]
